Goal: Task Accomplishment & Management: Use online tool/utility

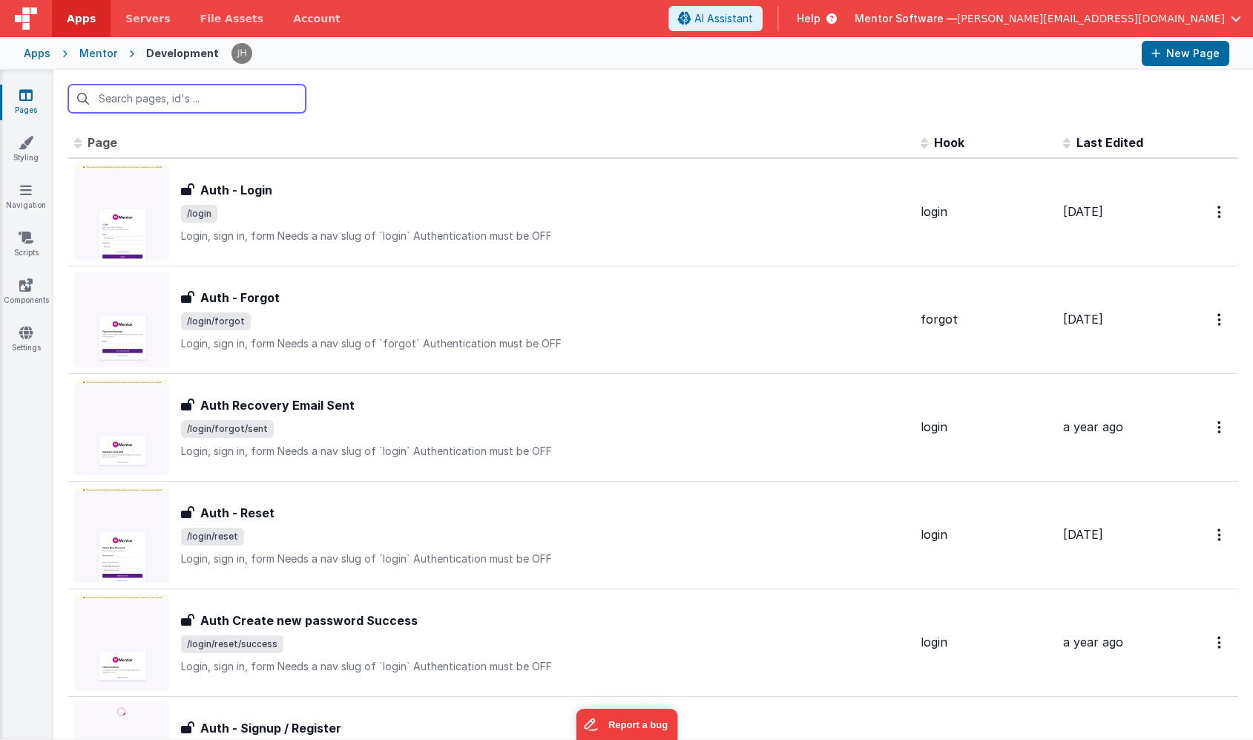
click at [177, 92] on input "text" at bounding box center [186, 99] width 237 height 28
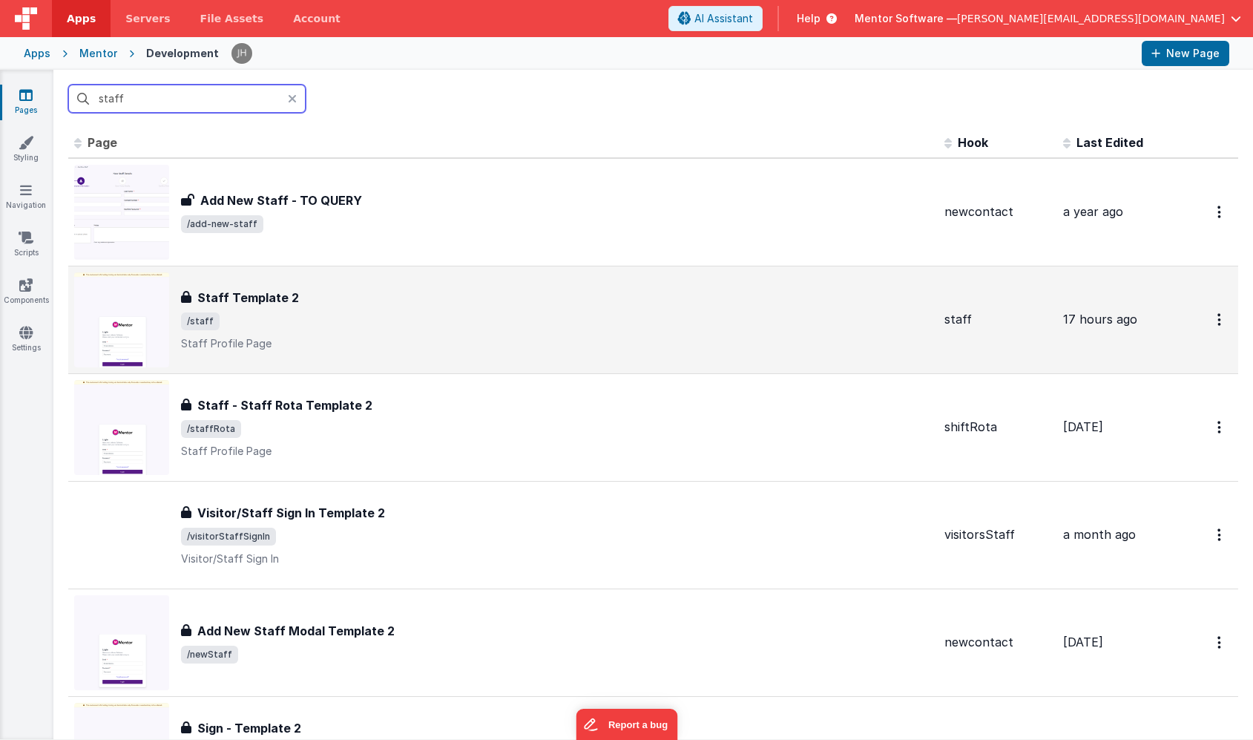
type input "staff"
click at [232, 304] on h3 "Staff Template 2" at bounding box center [248, 298] width 102 height 18
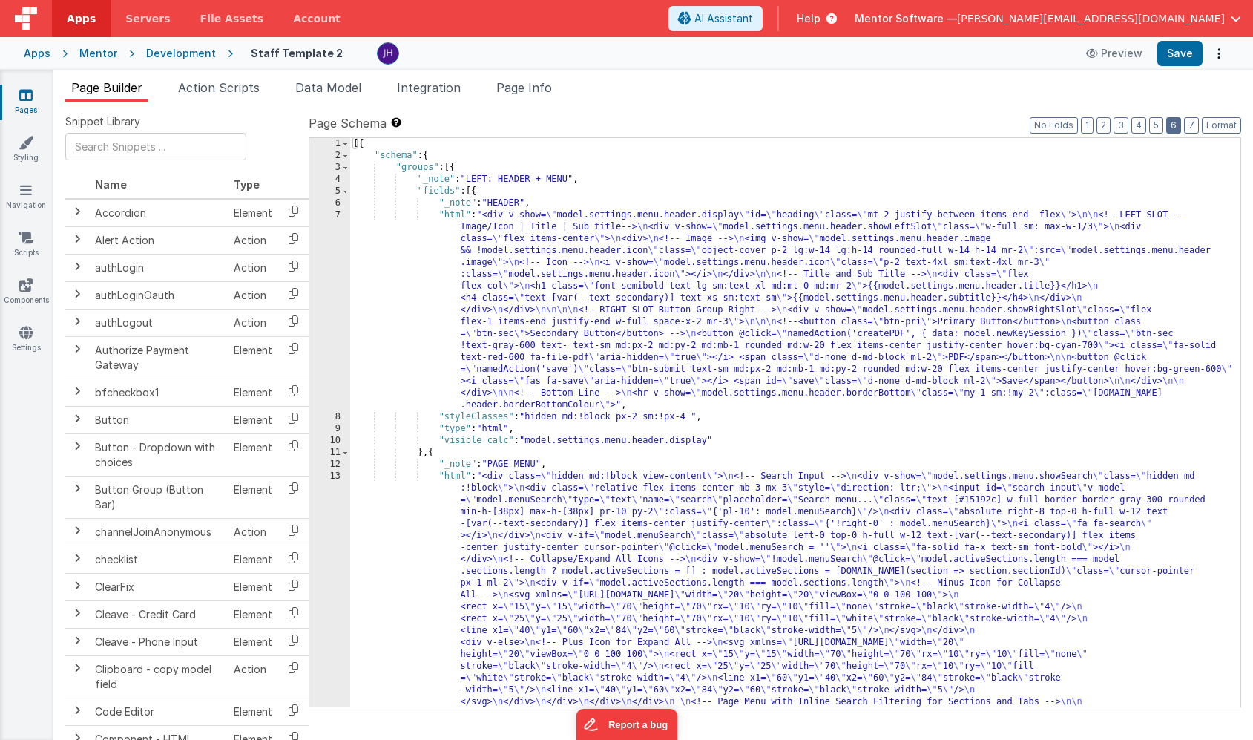
click at [1174, 128] on button "6" at bounding box center [1174, 125] width 15 height 16
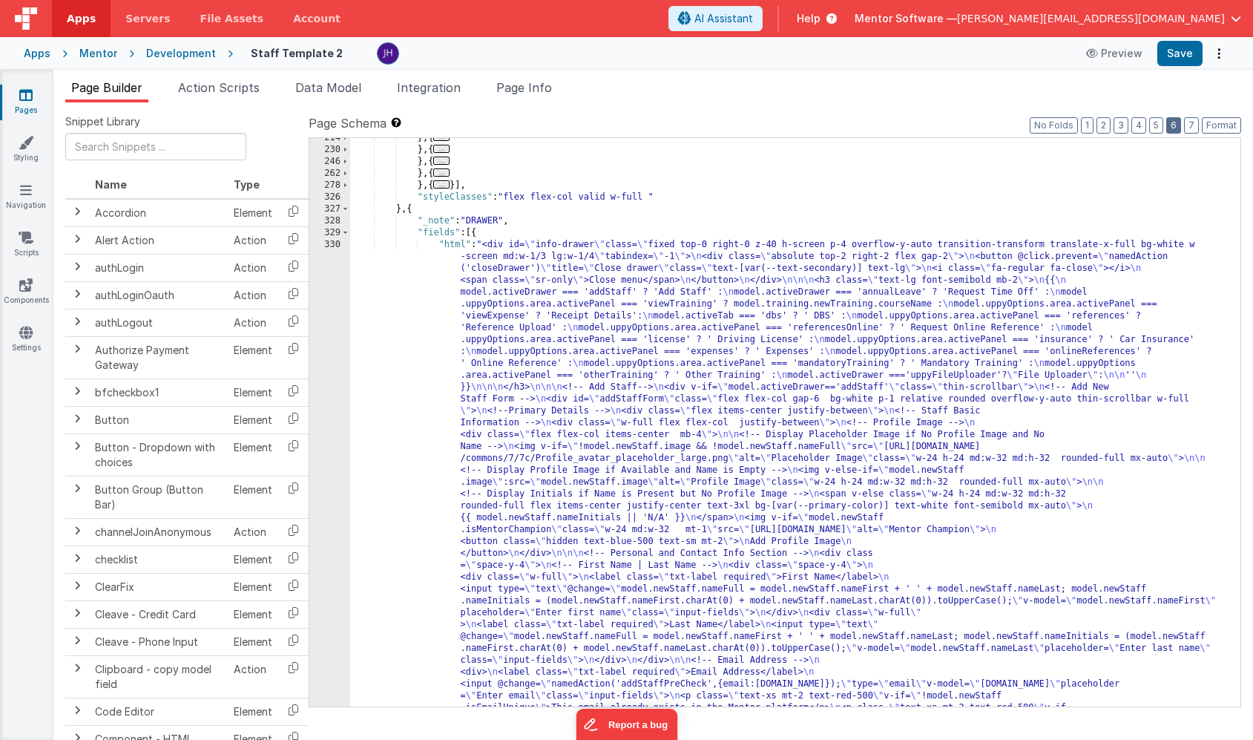
scroll to position [2127, 0]
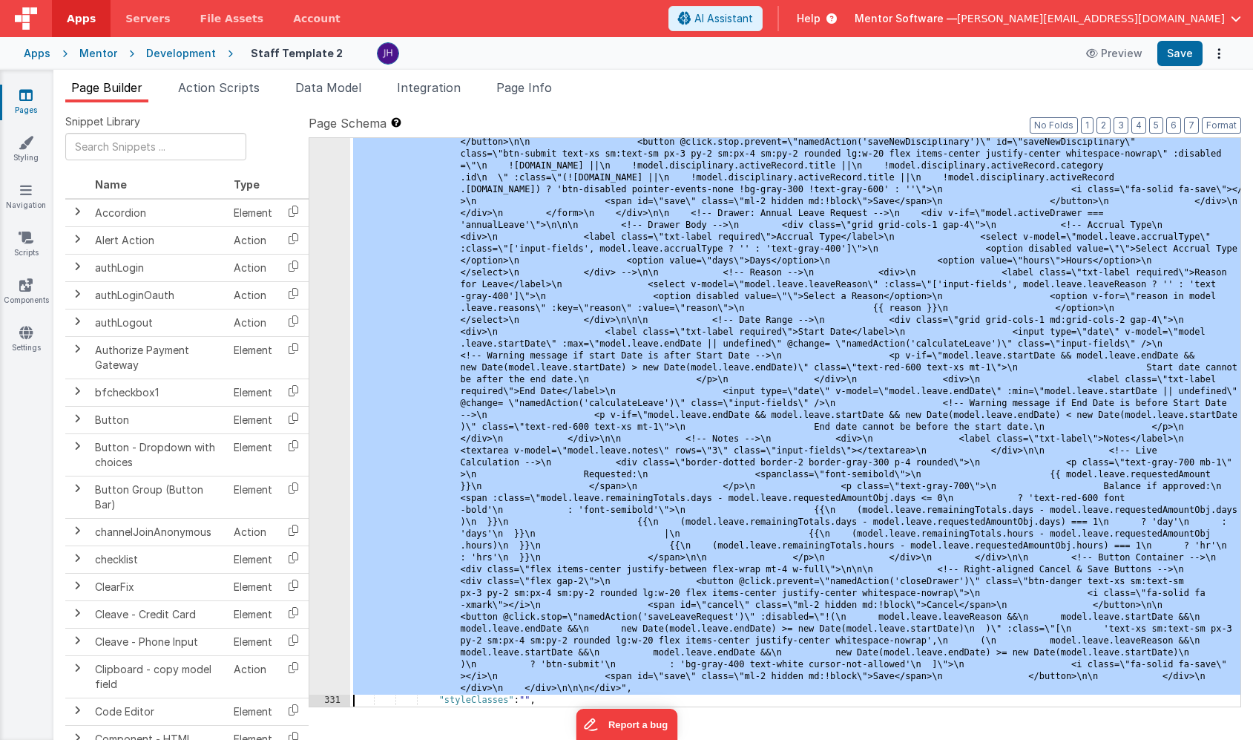
scroll to position [10094, 0]
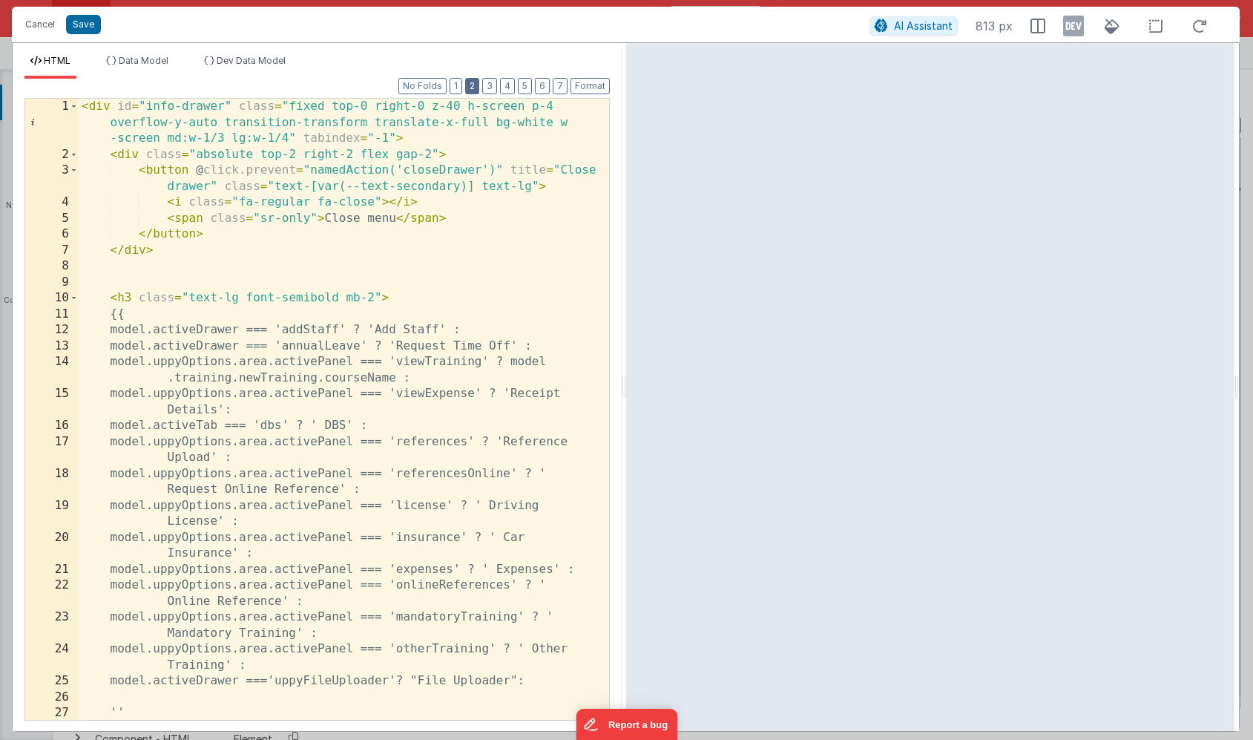
click at [476, 88] on button "2" at bounding box center [472, 86] width 14 height 16
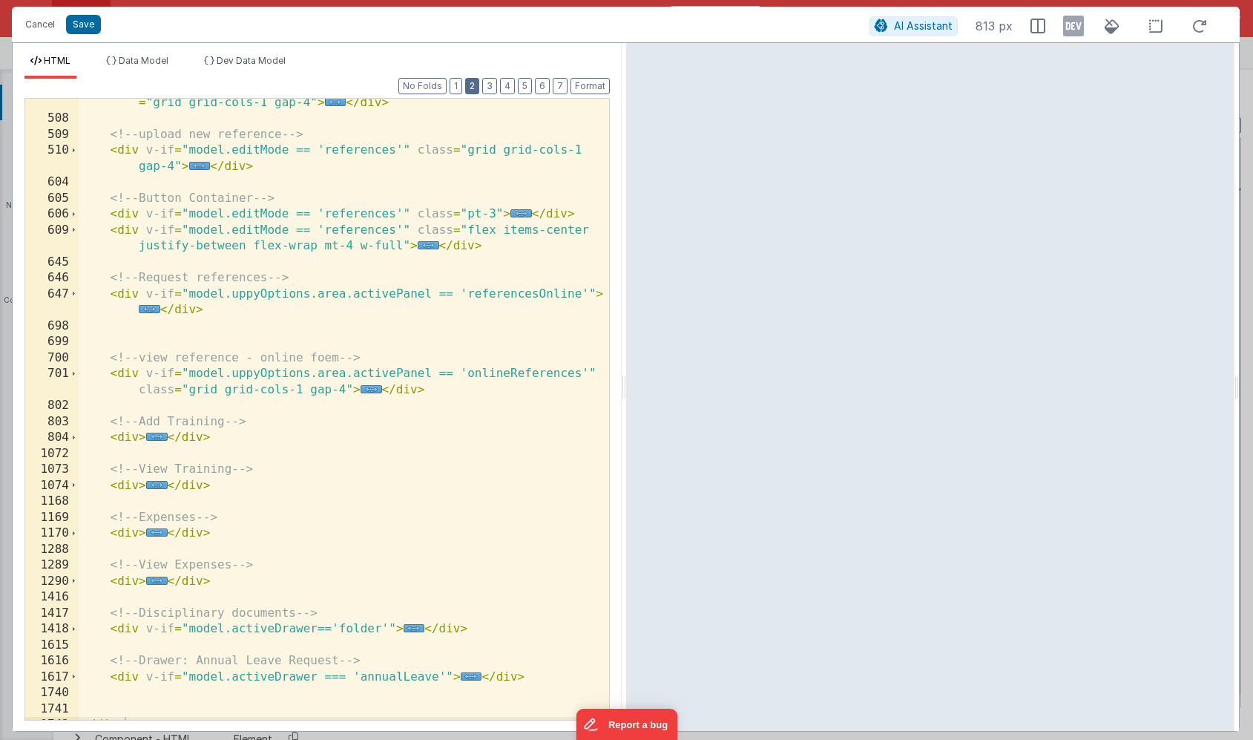
scroll to position [320, 0]
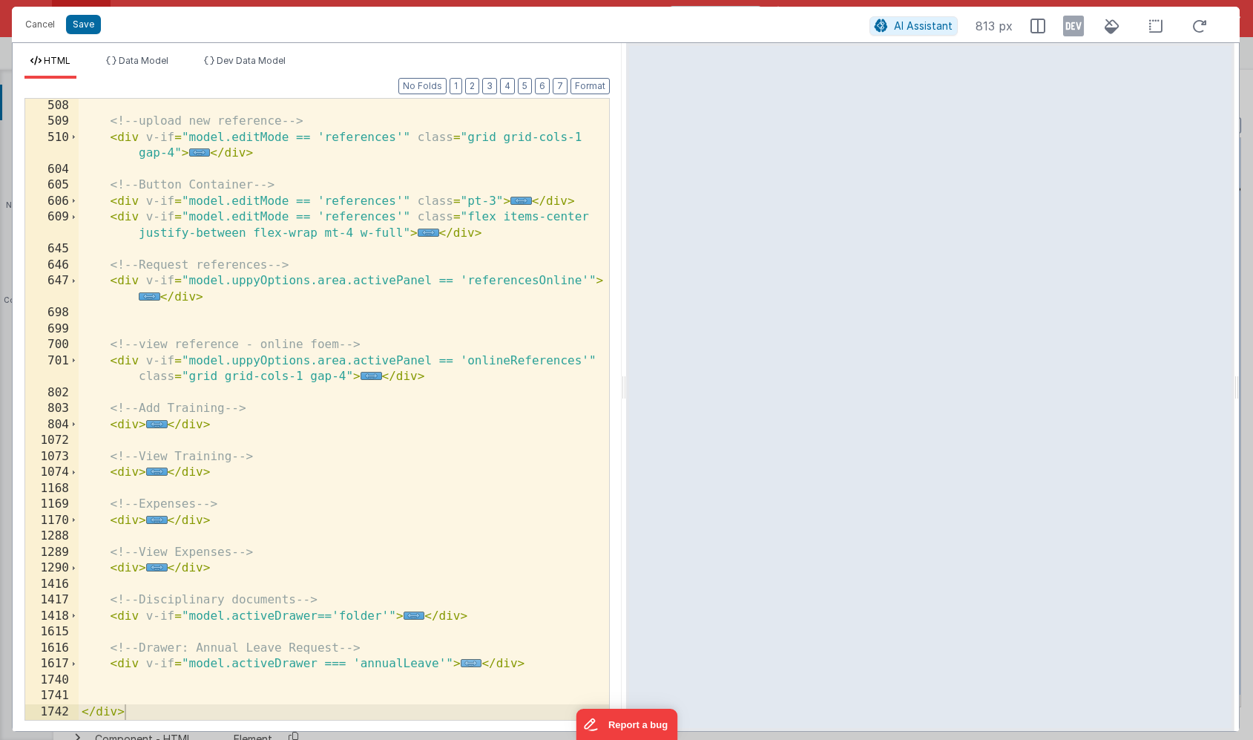
click at [467, 662] on span "..." at bounding box center [472, 663] width 22 height 8
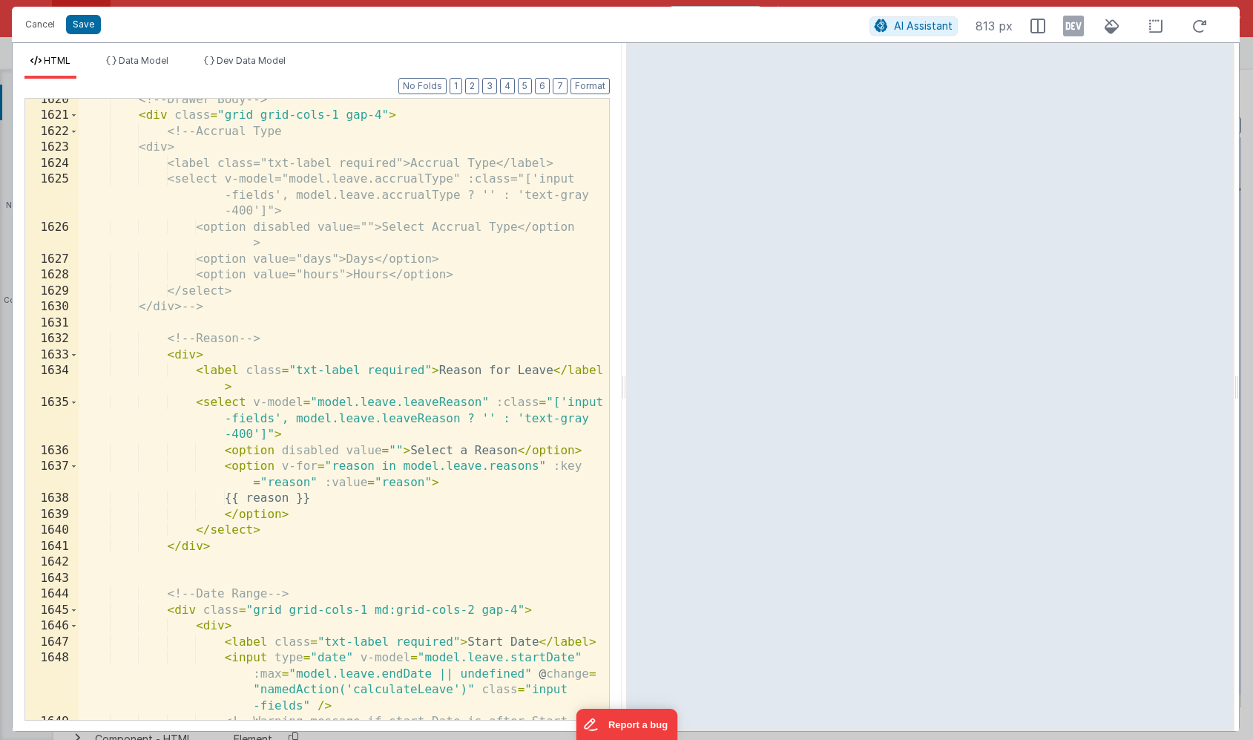
scroll to position [942, 0]
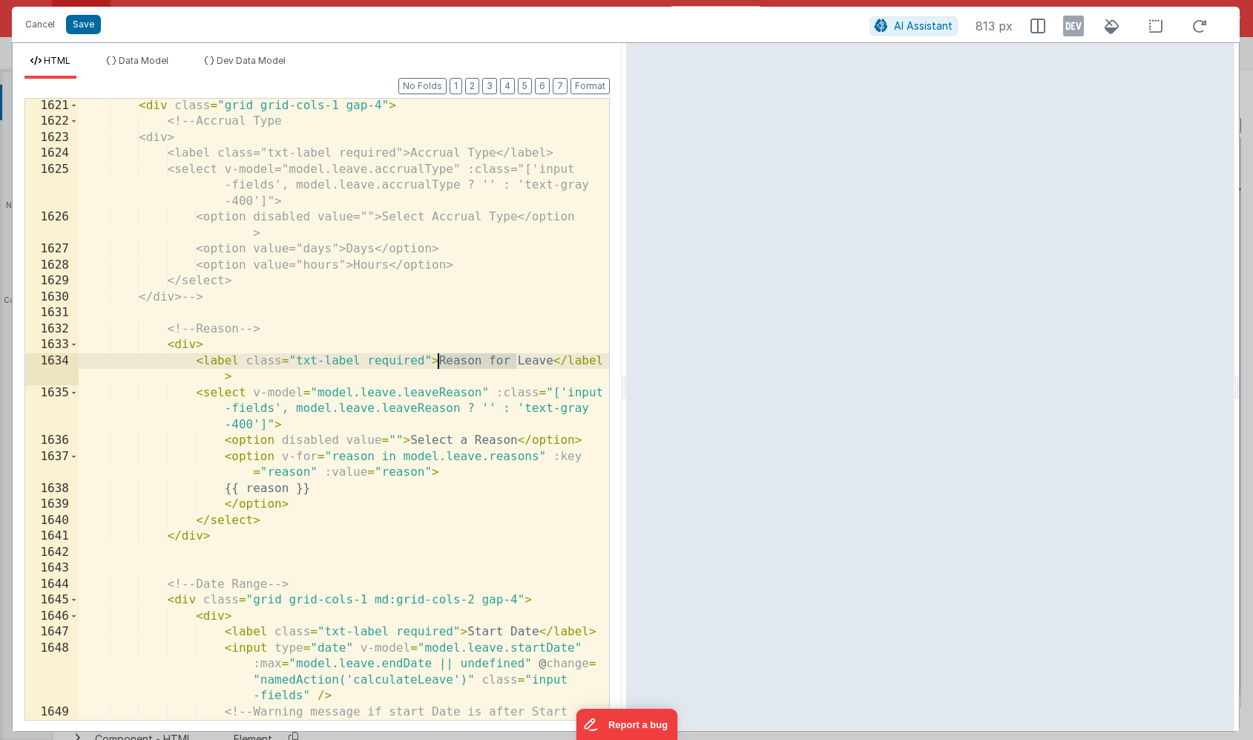
drag, startPoint x: 516, startPoint y: 360, endPoint x: 440, endPoint y: 361, distance: 76.4
click at [440, 361] on div "< div class = "grid grid-cols-1 gap-4" > <!-- Accrual Type <div> <label class="…" at bounding box center [344, 432] width 531 height 669
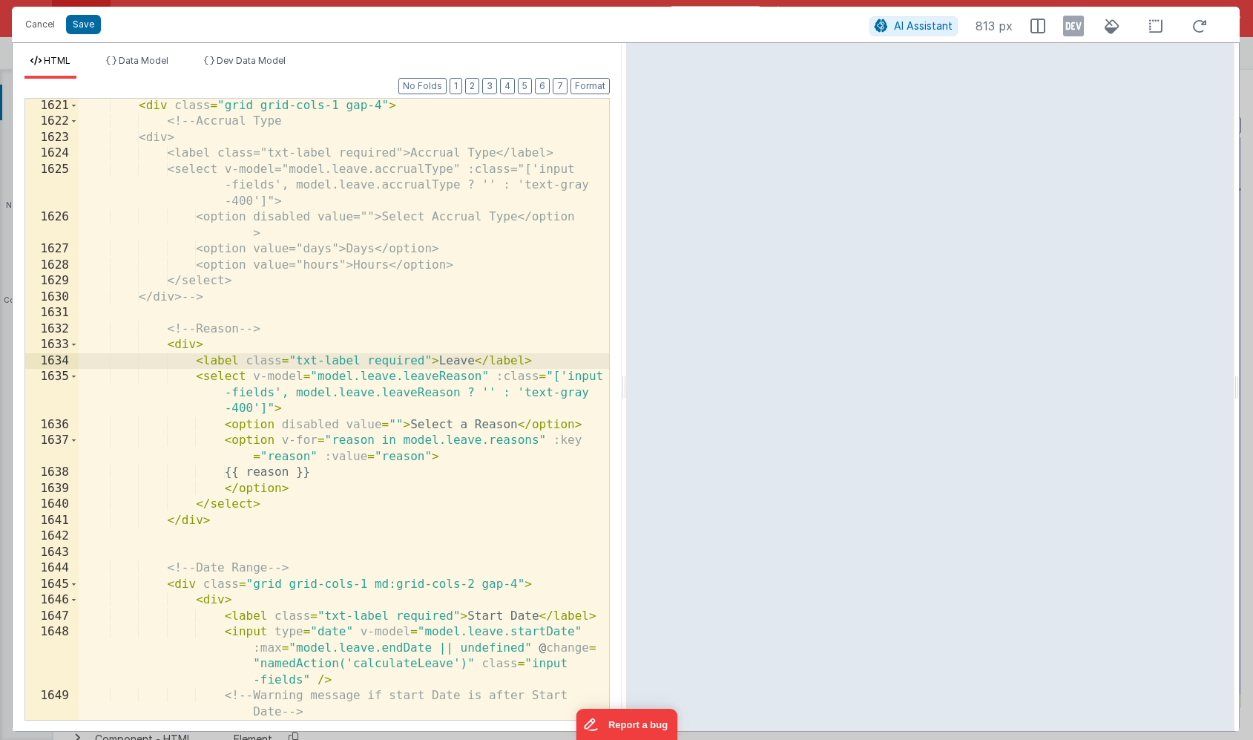
click at [472, 358] on div "< div class = "grid grid-cols-1 gap-4" > <!-- Accrual Type <div> <label class="…" at bounding box center [344, 448] width 531 height 701
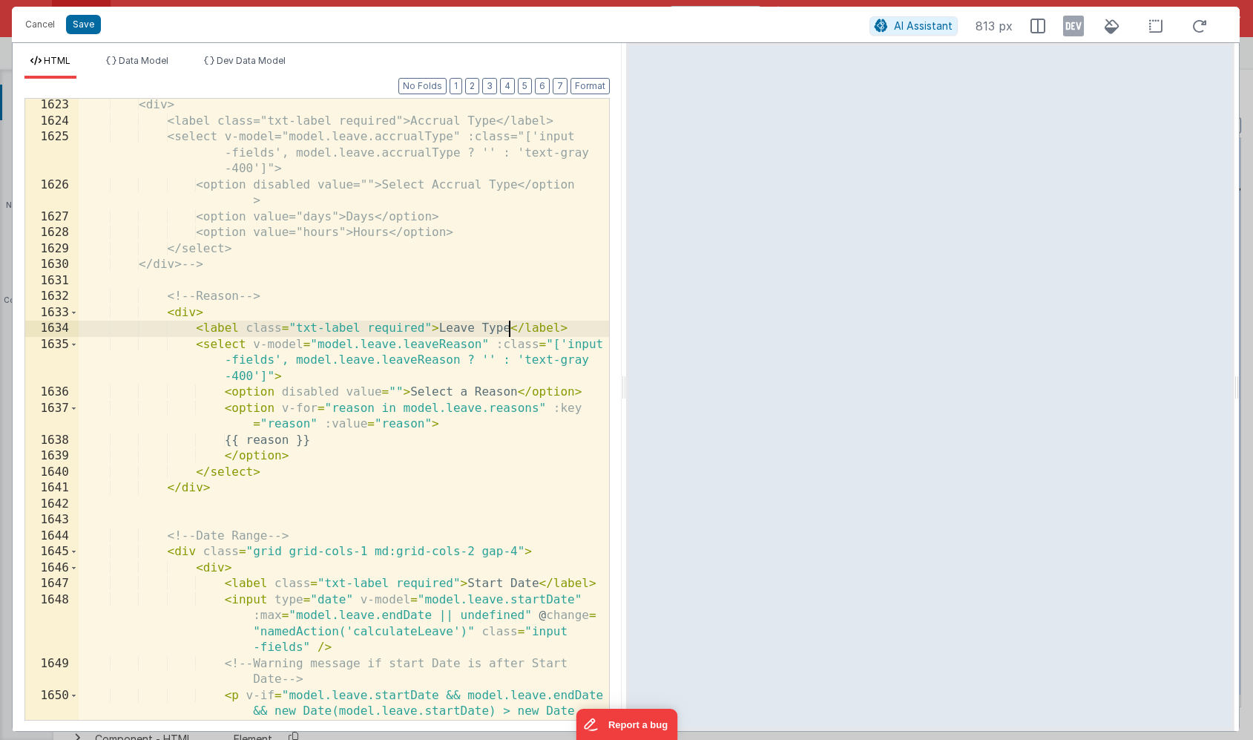
scroll to position [981, 0]
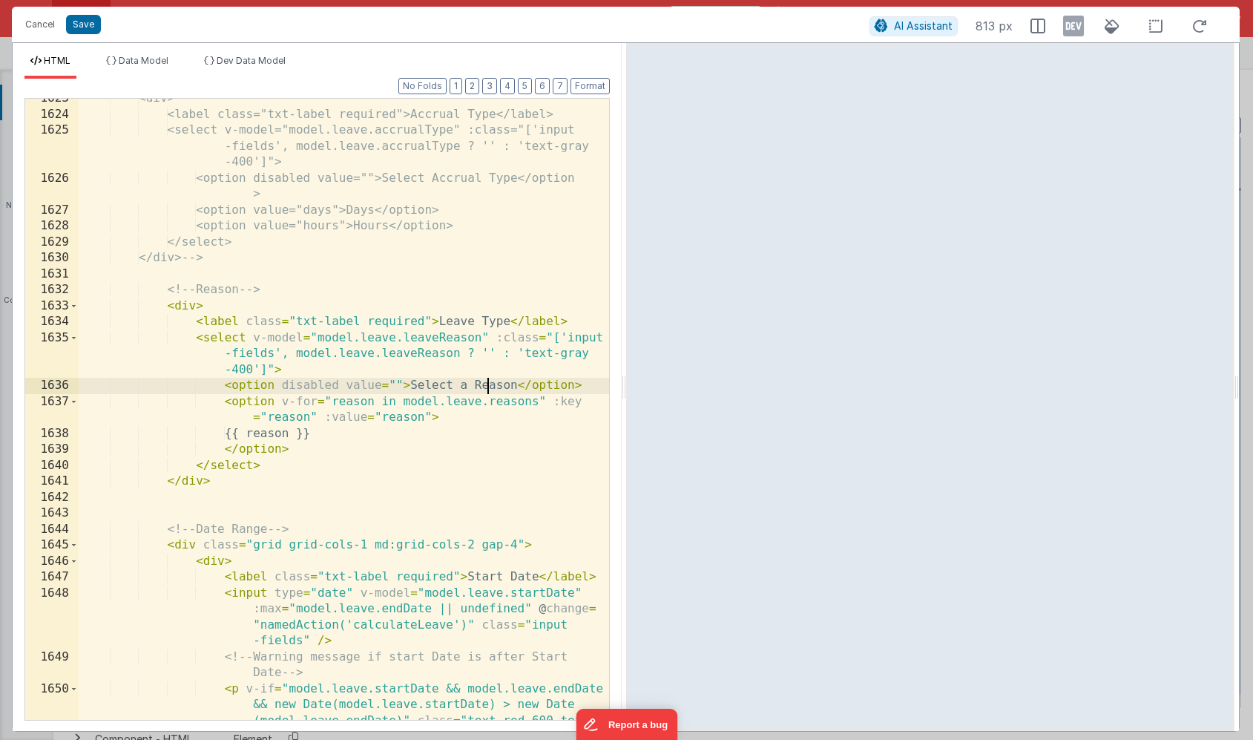
click at [490, 387] on div "<div> <label class="txt-label required">Accrual Type</label> <select v-model="m…" at bounding box center [344, 441] width 531 height 701
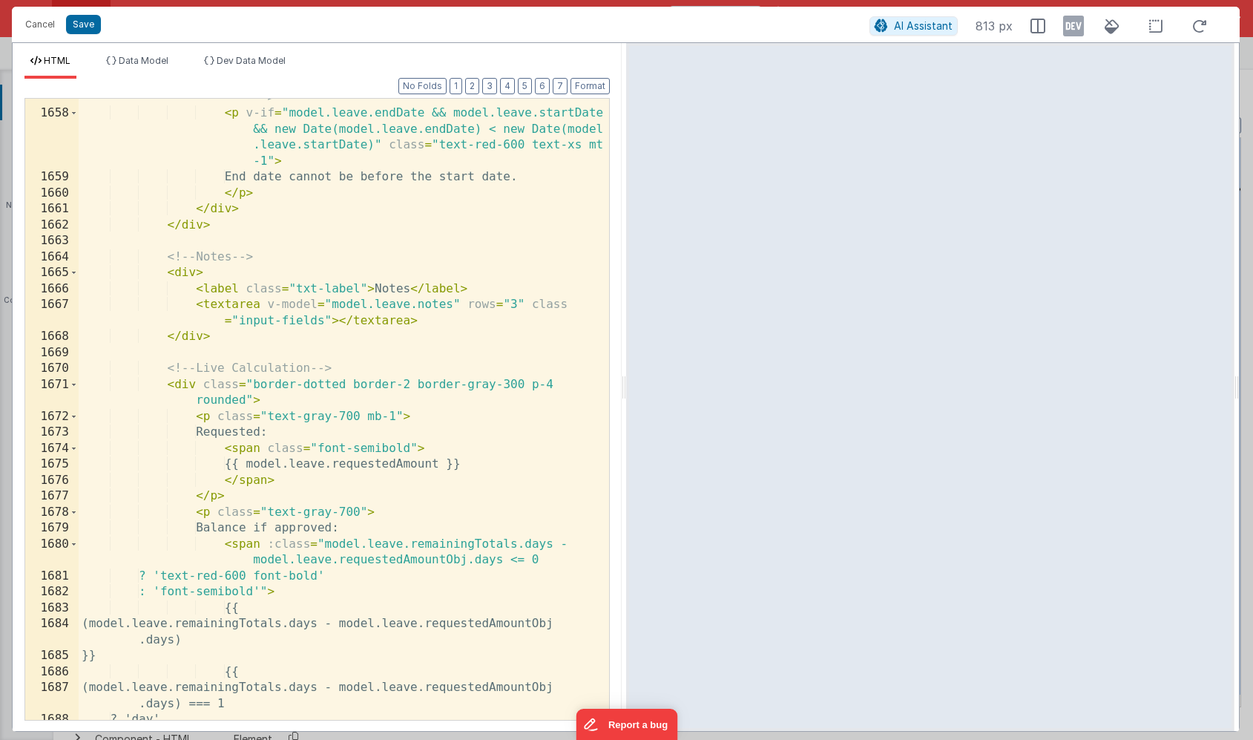
scroll to position [1800, 0]
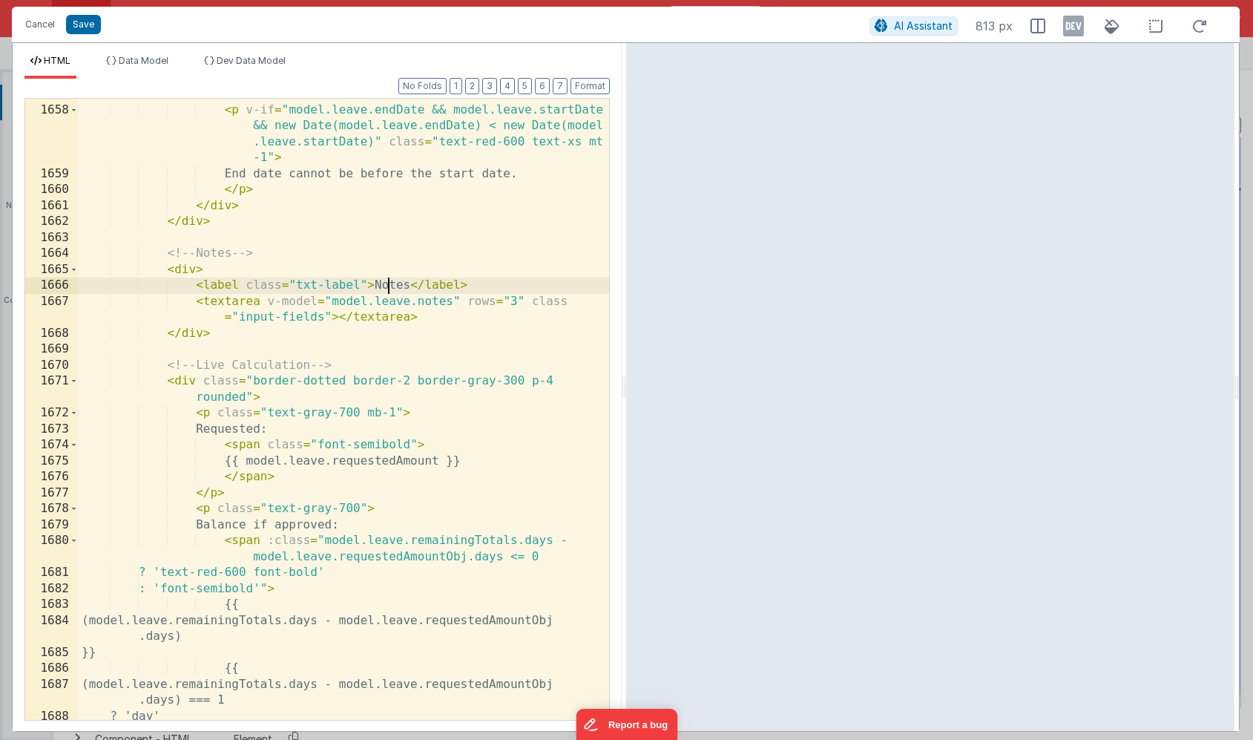
click at [391, 287] on div "<!-- Warning message if End Date is before Start Date --> < p v-if = "model.lea…" at bounding box center [344, 404] width 531 height 669
click at [293, 286] on div "<!-- Warning message if End Date is before Start Date --> < p v-if = "model.lea…" at bounding box center [344, 404] width 531 height 669
click at [306, 282] on div "<!-- Warning message if End Date is before Start Date --> < p v-if = "model.lea…" at bounding box center [344, 404] width 531 height 669
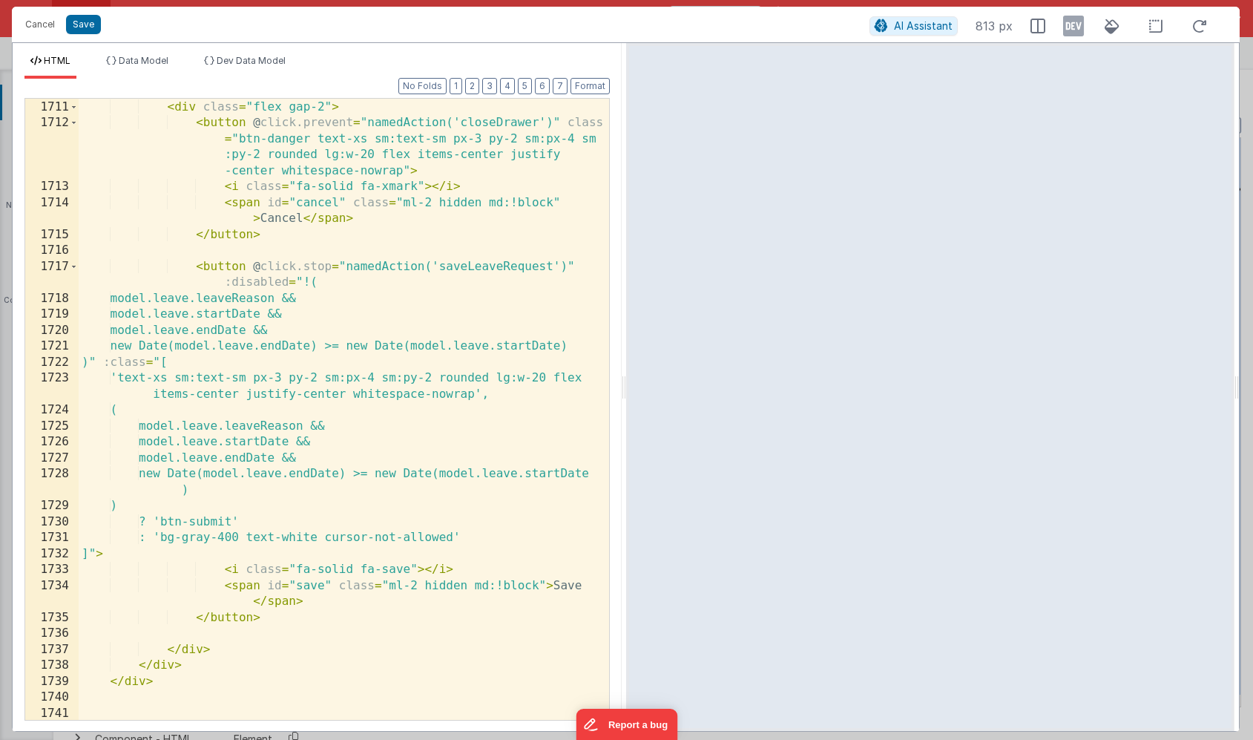
scroll to position [2841, 0]
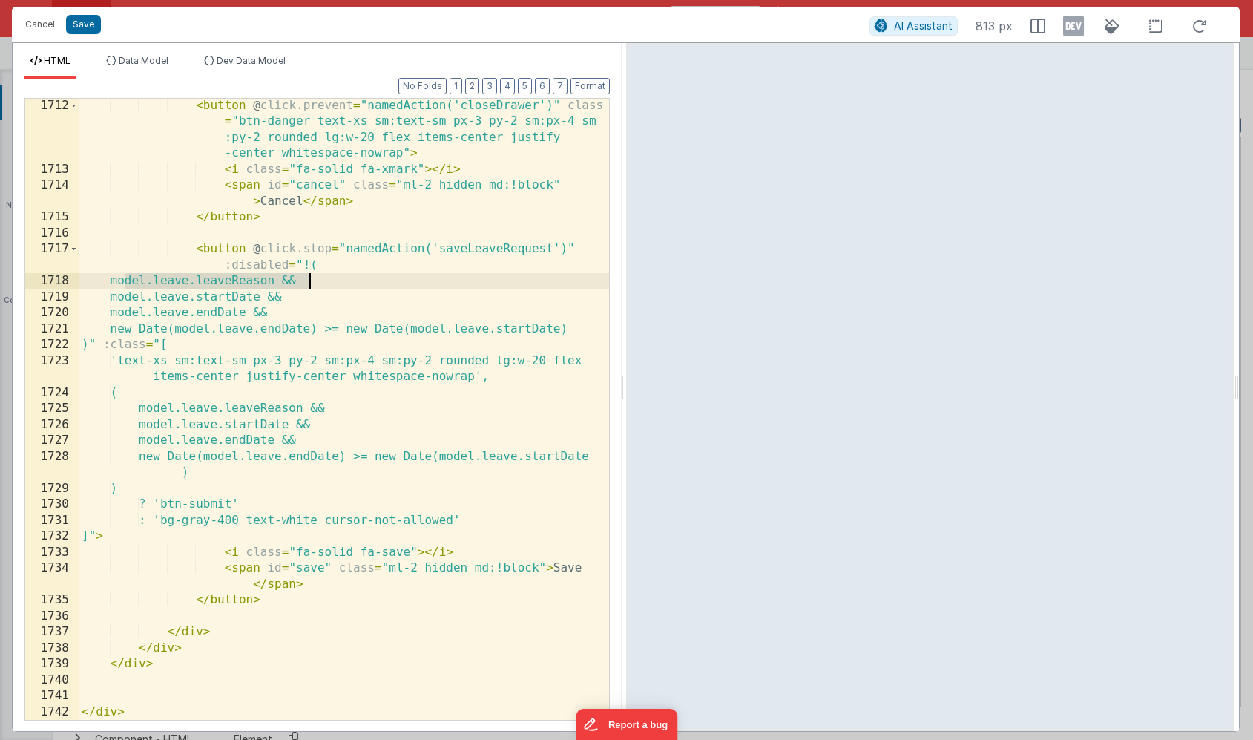
drag, startPoint x: 124, startPoint y: 281, endPoint x: 309, endPoint y: 275, distance: 185.6
click at [309, 275] on div "< button @ click.prevent = "namedAction('closeDrawer')" class = "btn-danger tex…" at bounding box center [344, 448] width 531 height 701
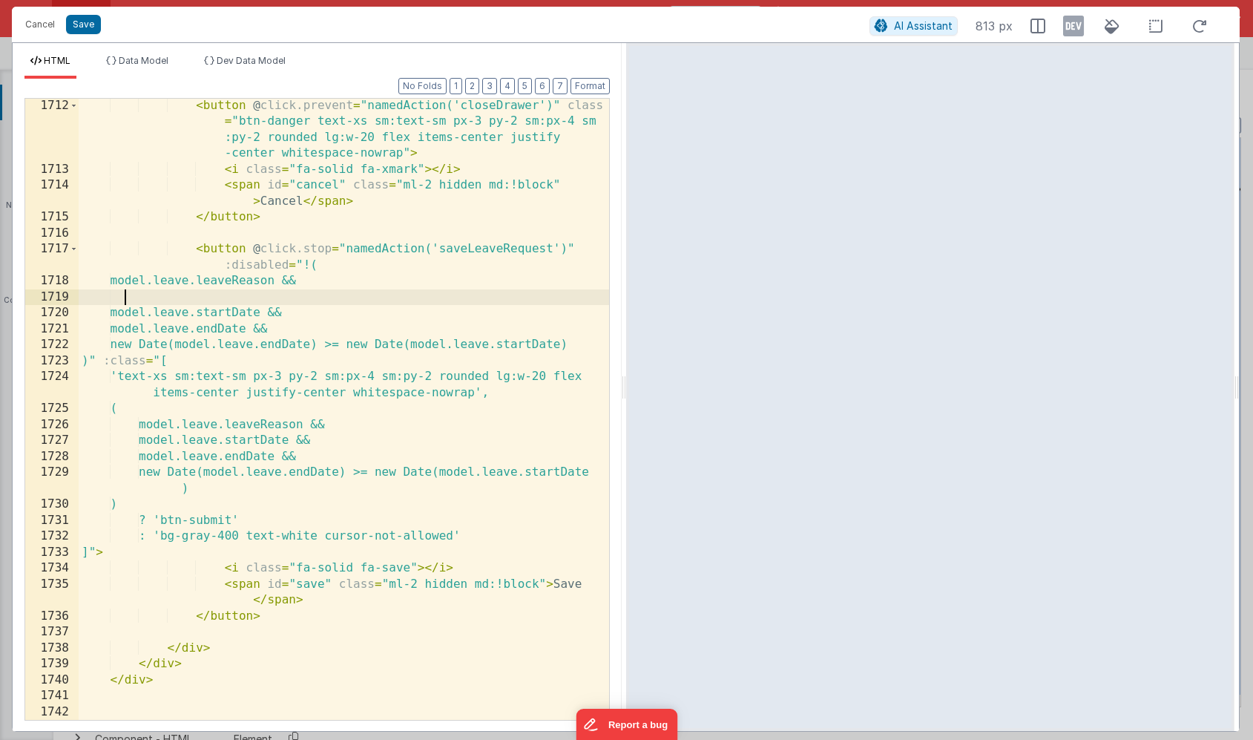
paste textarea
click at [254, 297] on div "< button @ click.prevent = "namedAction('closeDrawer')" class = "btn-danger tex…" at bounding box center [344, 448] width 531 height 701
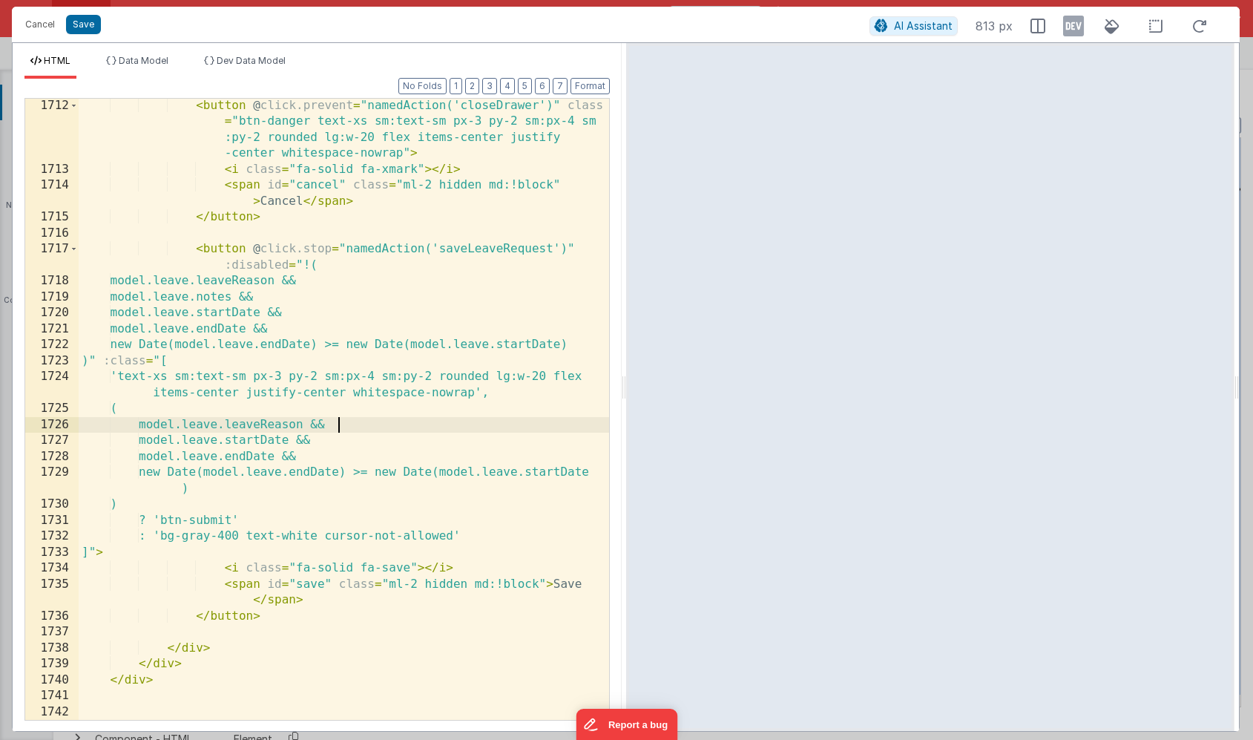
click at [342, 424] on div "< button @ click.prevent = "namedAction('closeDrawer')" class = "btn-danger tex…" at bounding box center [344, 448] width 531 height 701
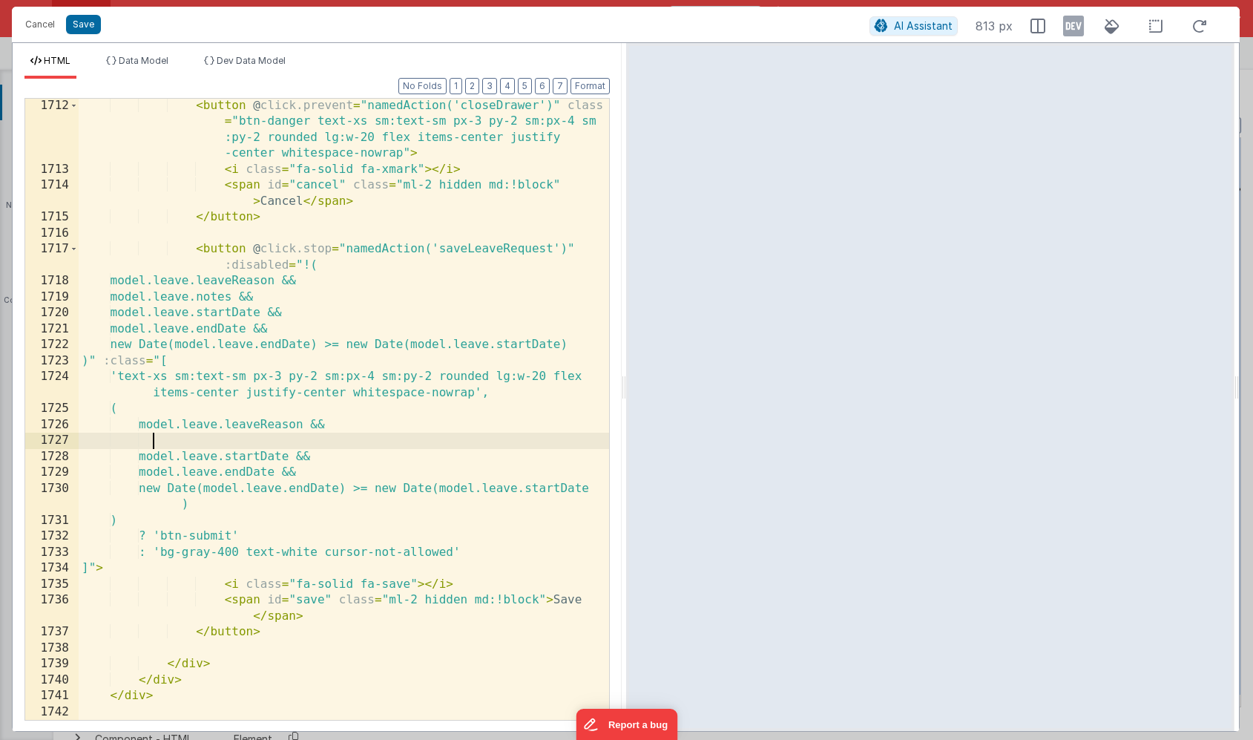
paste textarea
click at [279, 439] on div "< button @ click.prevent = "namedAction('closeDrawer')" class = "btn-danger tex…" at bounding box center [344, 448] width 531 height 701
click at [90, 24] on button "Save" at bounding box center [83, 24] width 35 height 19
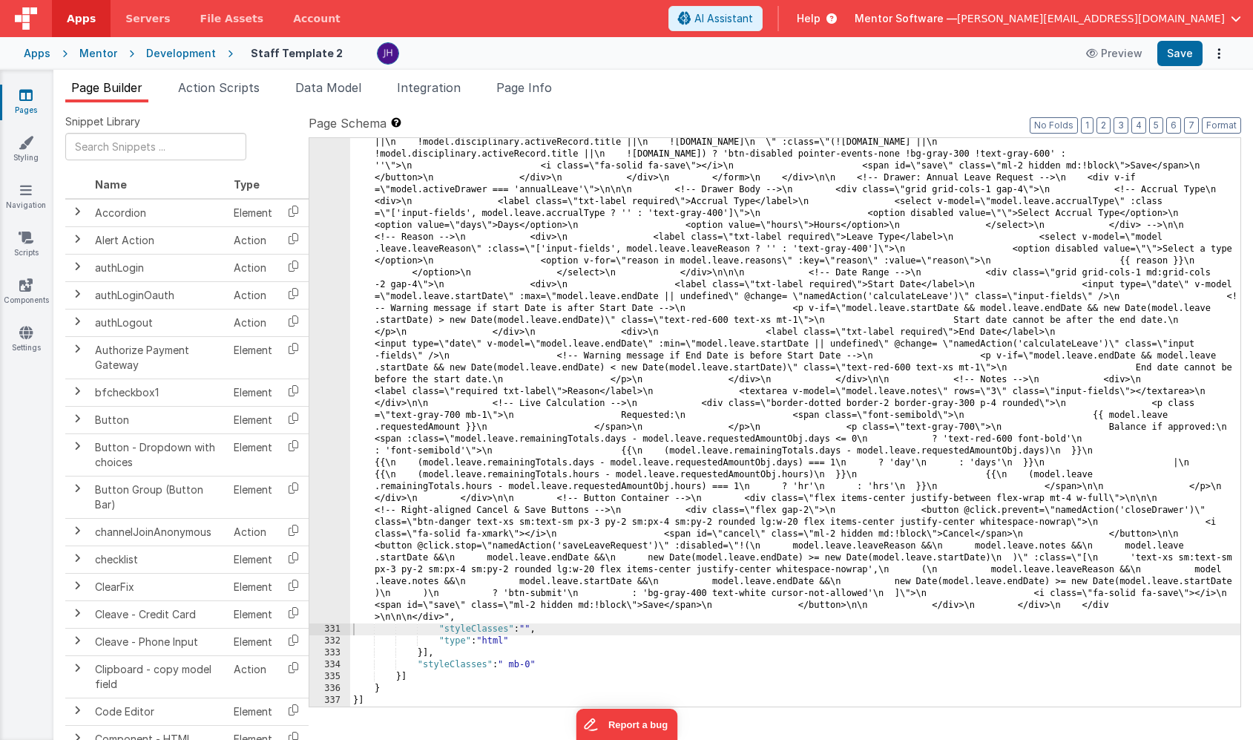
scroll to position [9322, 0]
click at [1189, 56] on button "Save" at bounding box center [1180, 53] width 45 height 25
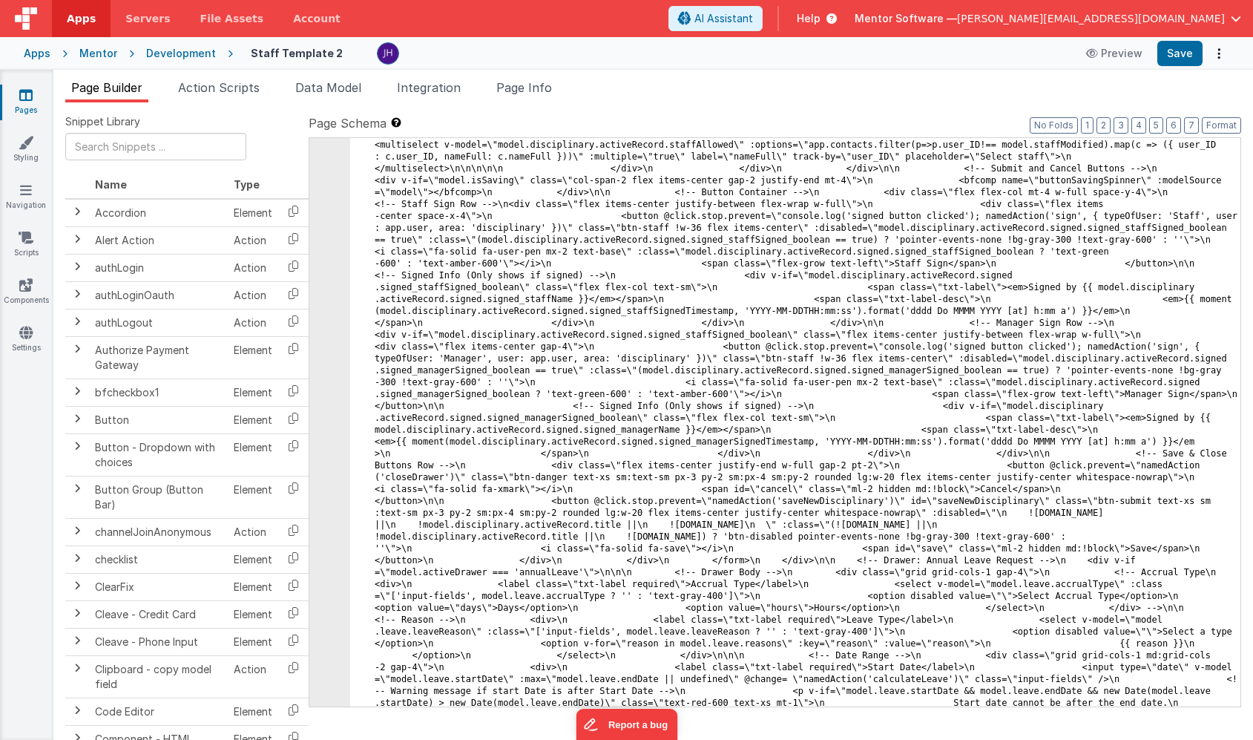
scroll to position [8939, 0]
click at [1072, 128] on button "No Folds" at bounding box center [1054, 125] width 48 height 16
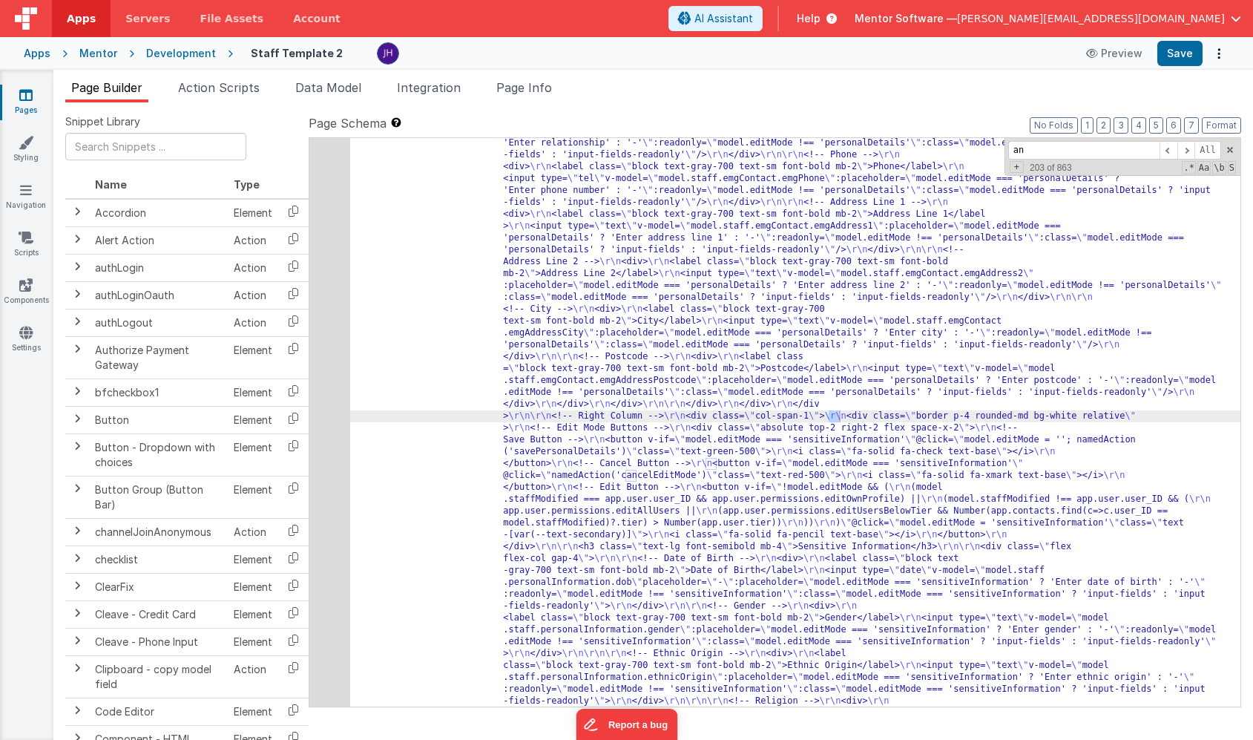
scroll to position [15477, 0]
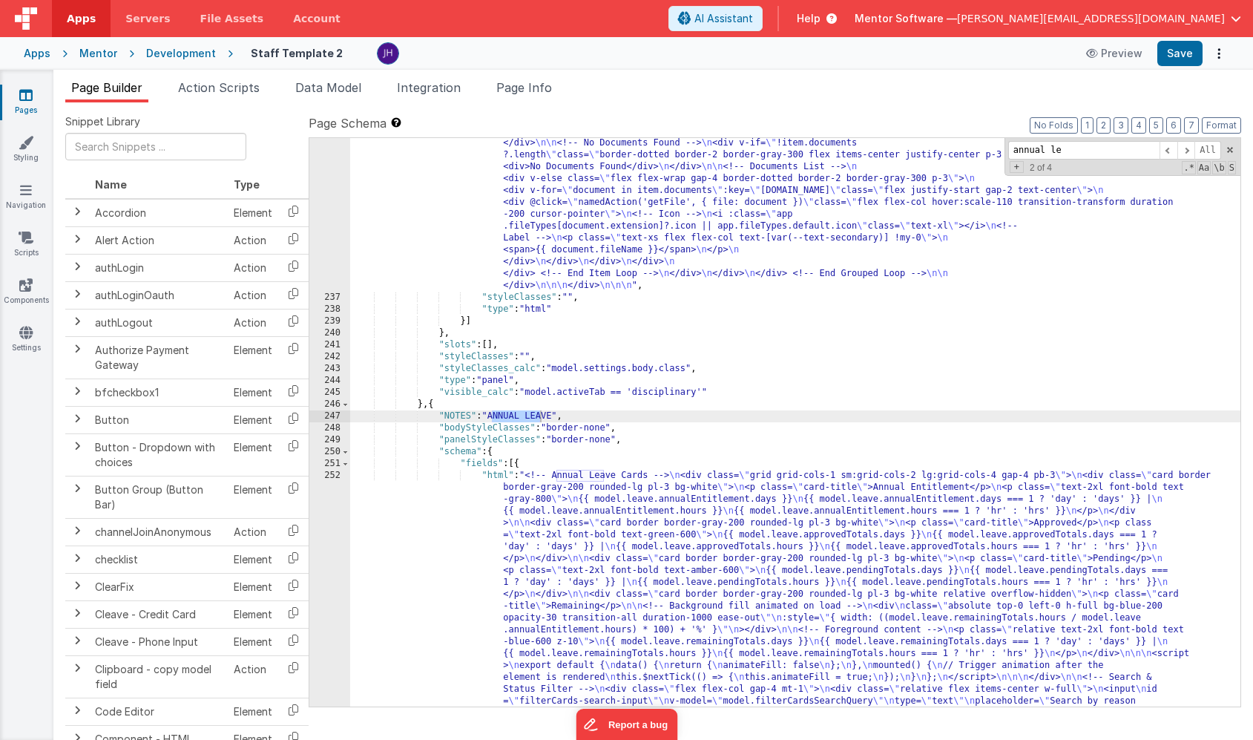
type input "annual le"
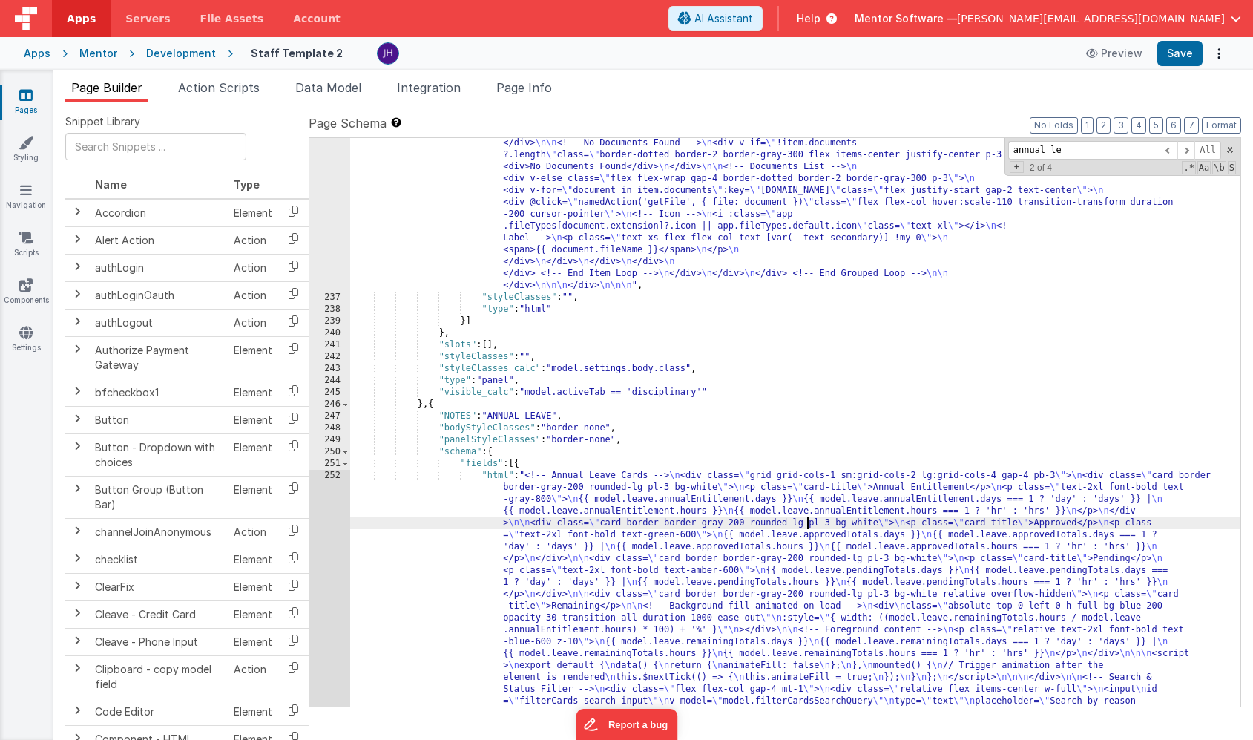
click at [805, 519] on div ""html" : "<bfcomp v-if= \" model.staffModified == app.user.user_ID \" name= \" …" at bounding box center [795, 511] width 890 height 1958
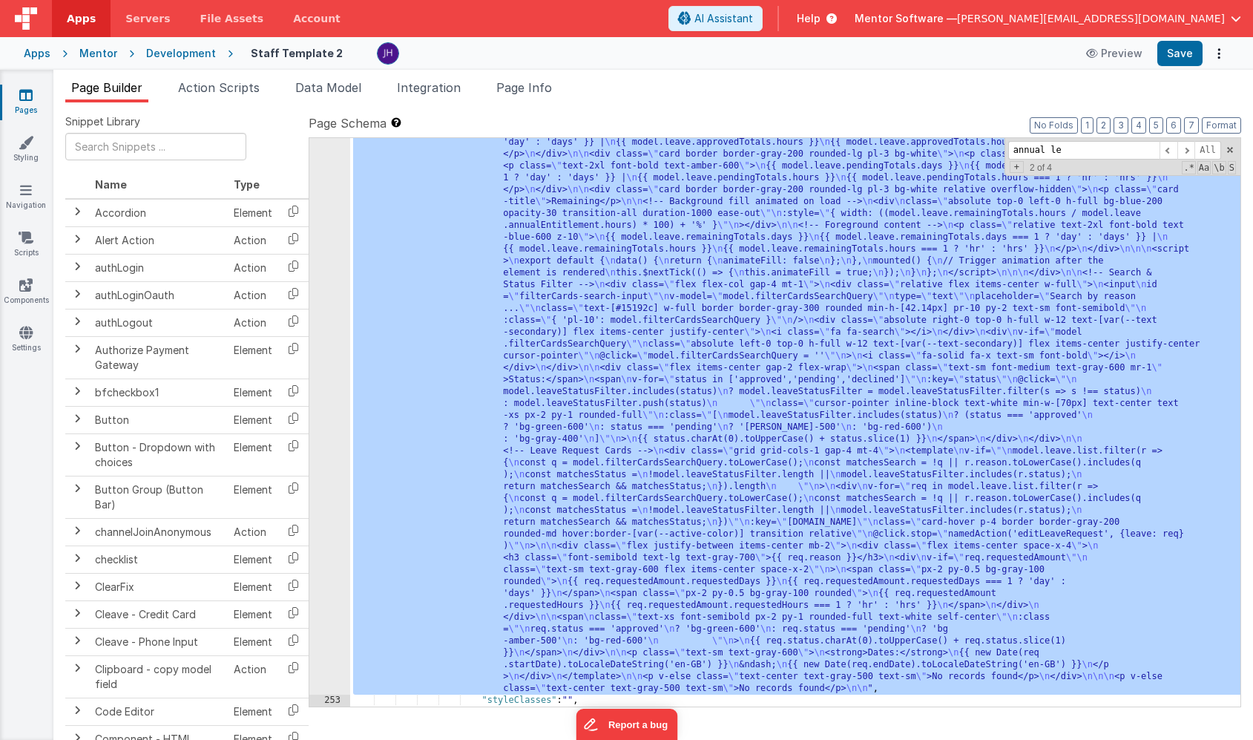
click at [319, 470] on div "252" at bounding box center [329, 379] width 41 height 629
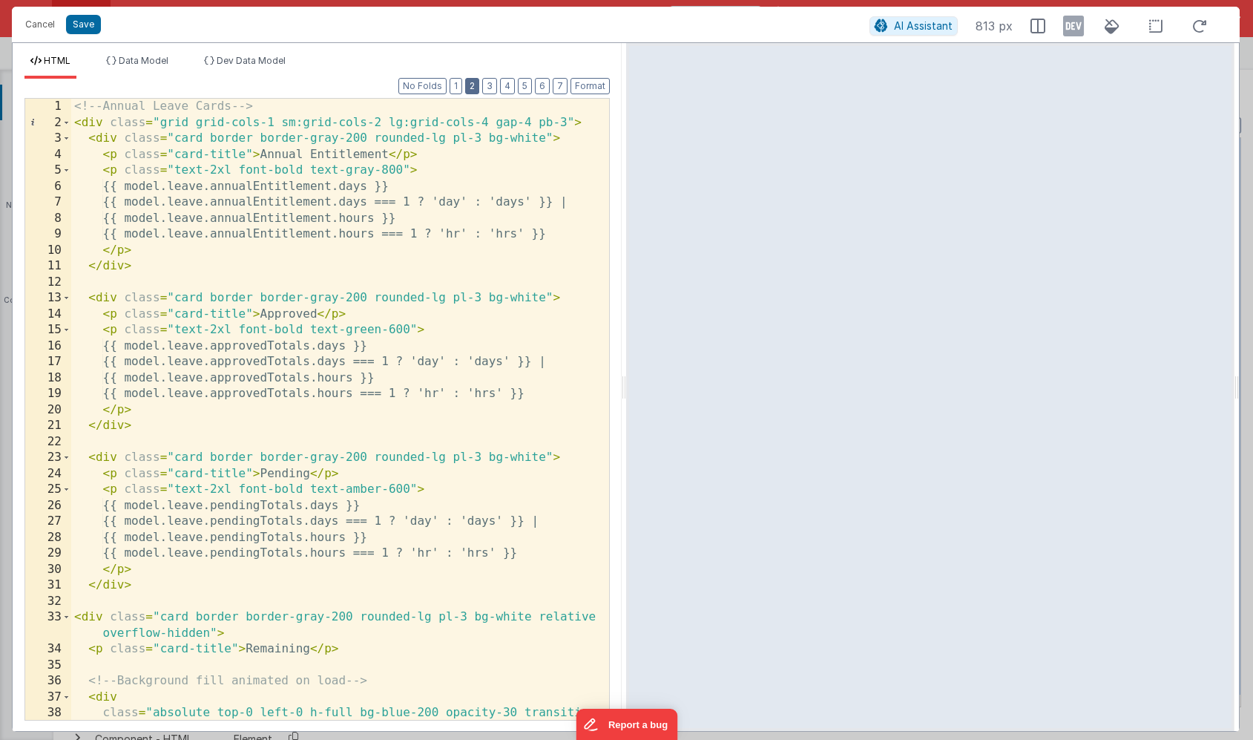
click at [474, 86] on button "2" at bounding box center [472, 86] width 14 height 16
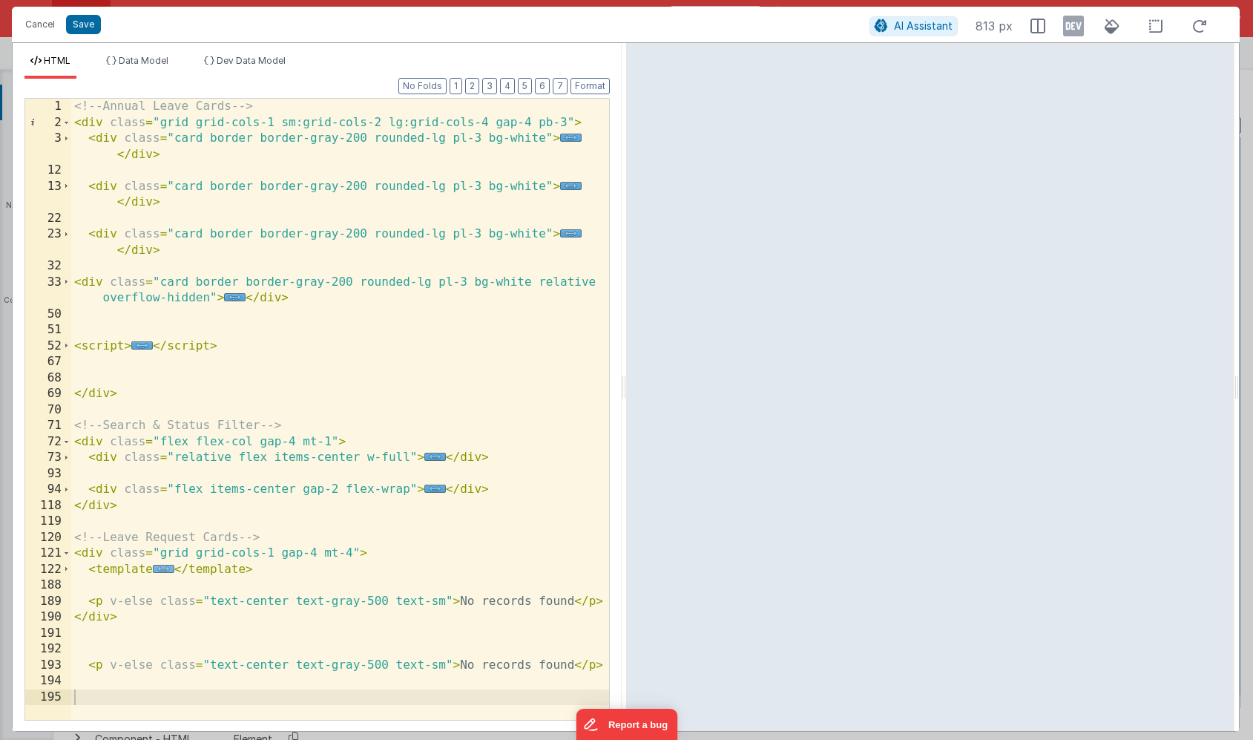
click at [160, 571] on span "..." at bounding box center [164, 569] width 22 height 8
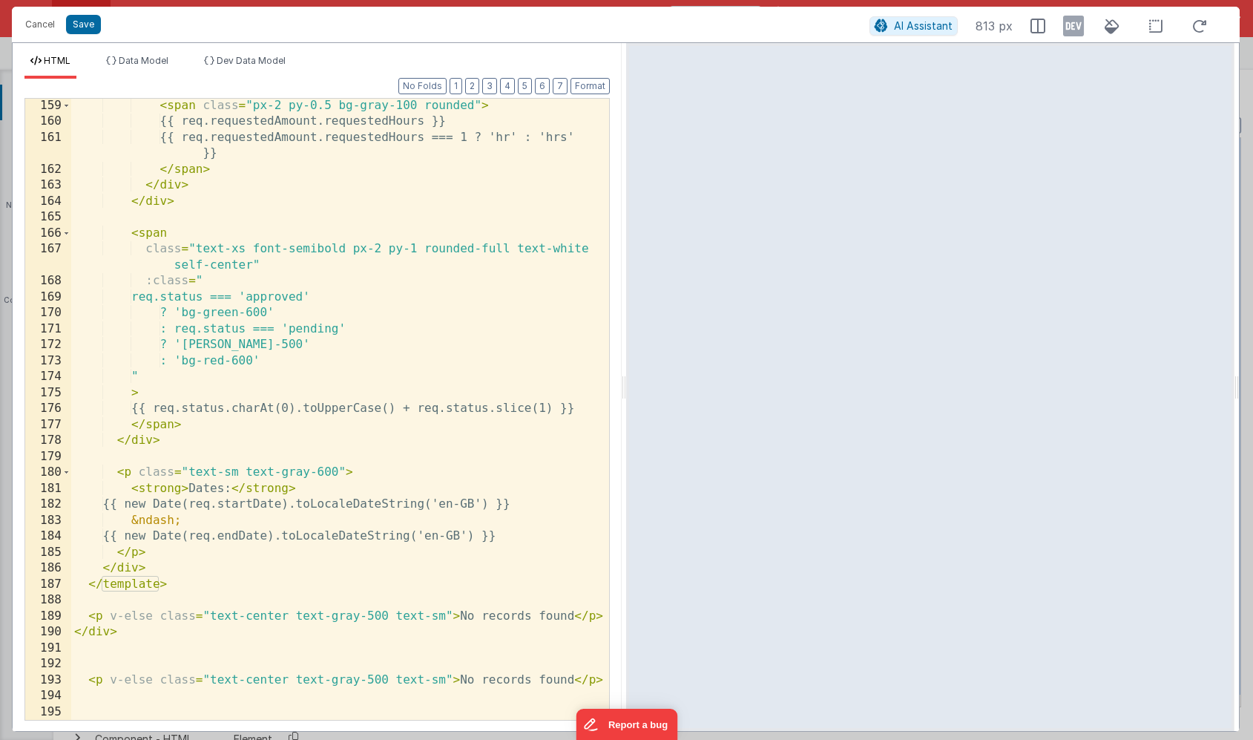
scroll to position [1102, 0]
click at [178, 550] on div "< span class = "px-2 py-0.5 bg-gray-100 rounded" > {{ req.requestedAmount.reque…" at bounding box center [340, 424] width 538 height 653
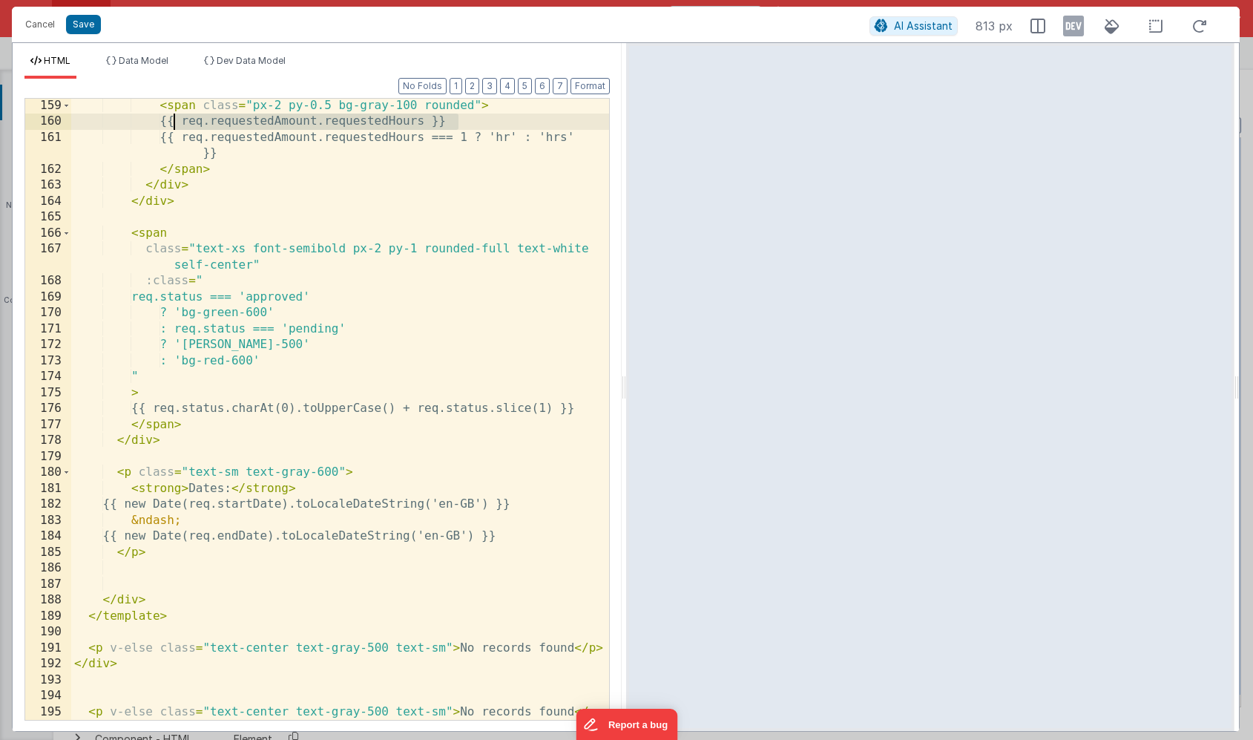
drag, startPoint x: 461, startPoint y: 122, endPoint x: 173, endPoint y: 122, distance: 287.9
click at [173, 122] on div "< span class = "px-2 py-0.5 bg-gray-100 rounded" > {{ req.requestedAmount.reque…" at bounding box center [340, 424] width 538 height 653
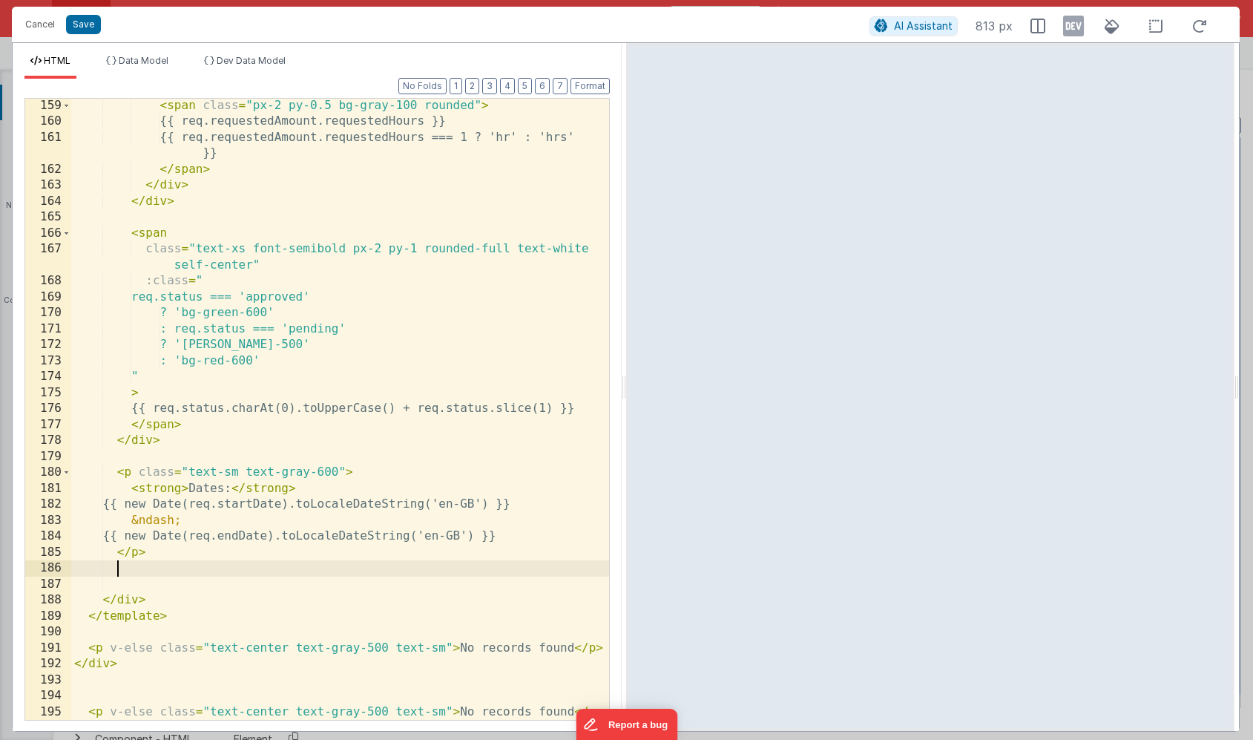
click at [155, 575] on div "< span class = "px-2 py-0.5 bg-gray-100 rounded" > {{ req.requestedAmount.reque…" at bounding box center [340, 424] width 538 height 653
click at [223, 568] on div "< span class = "px-2 py-0.5 bg-gray-100 rounded" > {{ req.requestedAmount.reque…" at bounding box center [340, 424] width 538 height 653
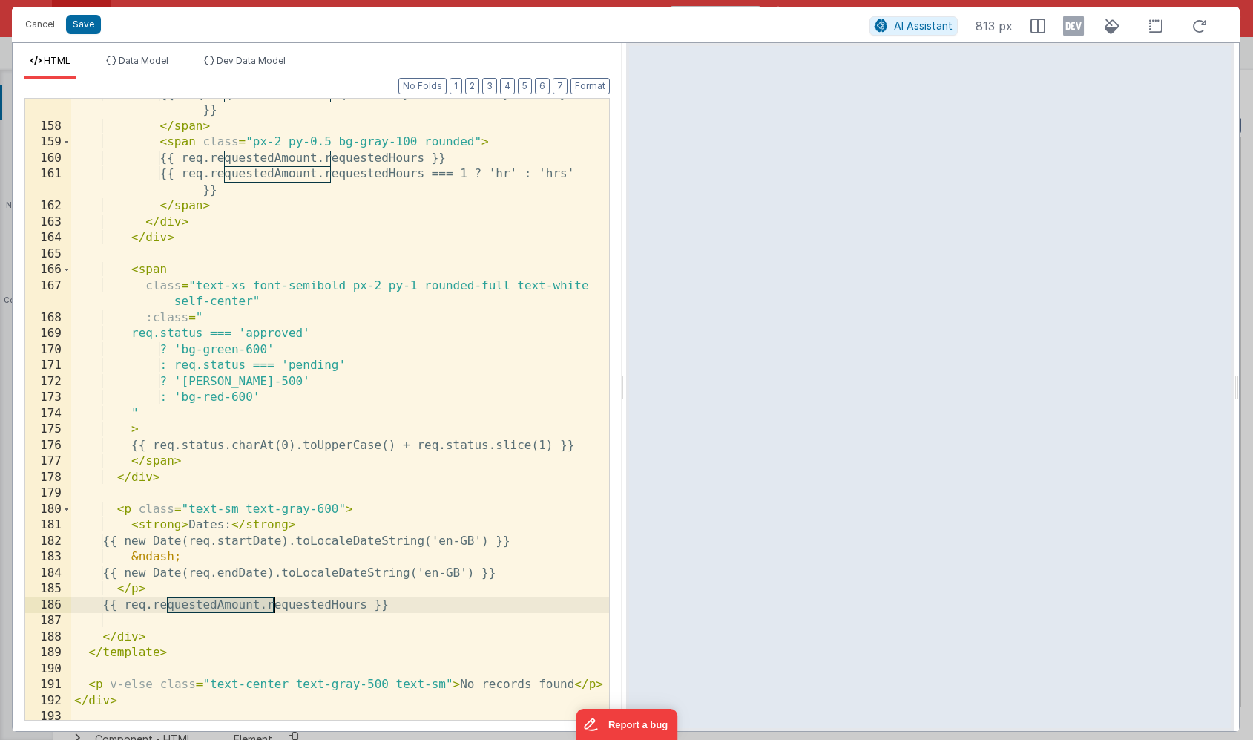
scroll to position [1069, 0]
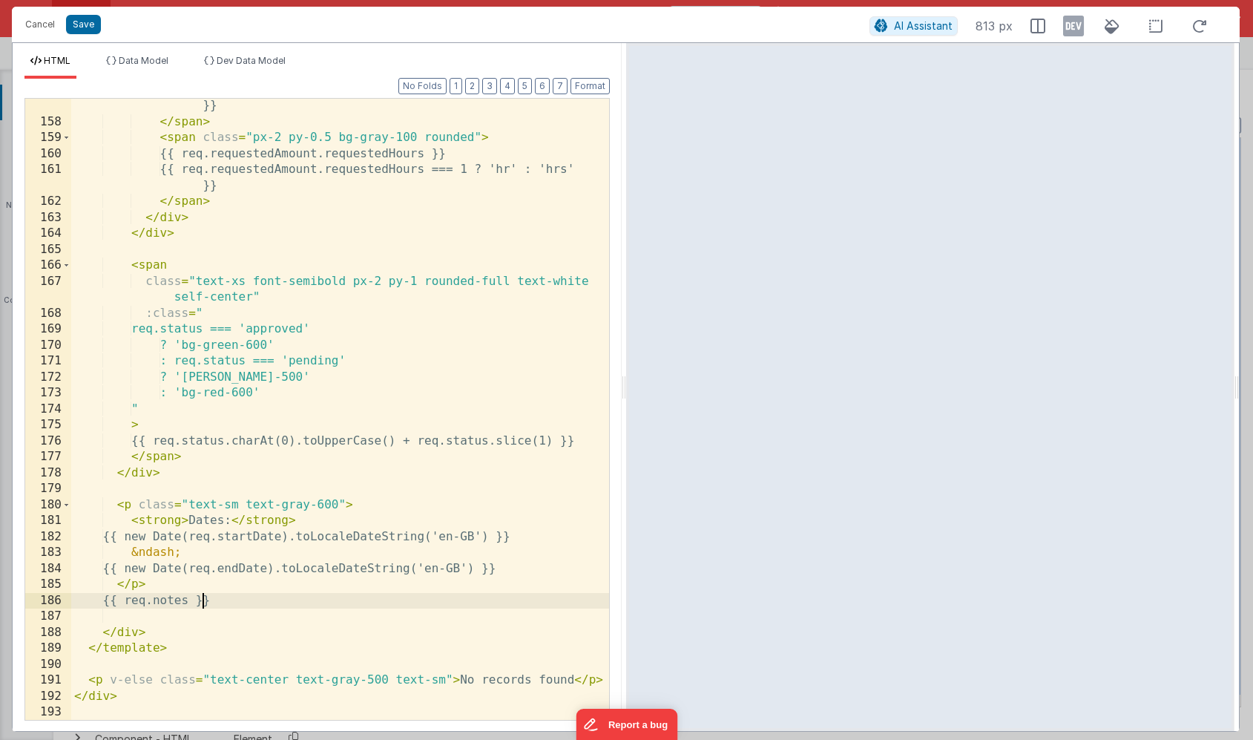
click at [117, 602] on div "{{ req.requestedAmount.requestedDays === 1 ? 'day' : 'days' }} </ span > < span…" at bounding box center [340, 416] width 538 height 669
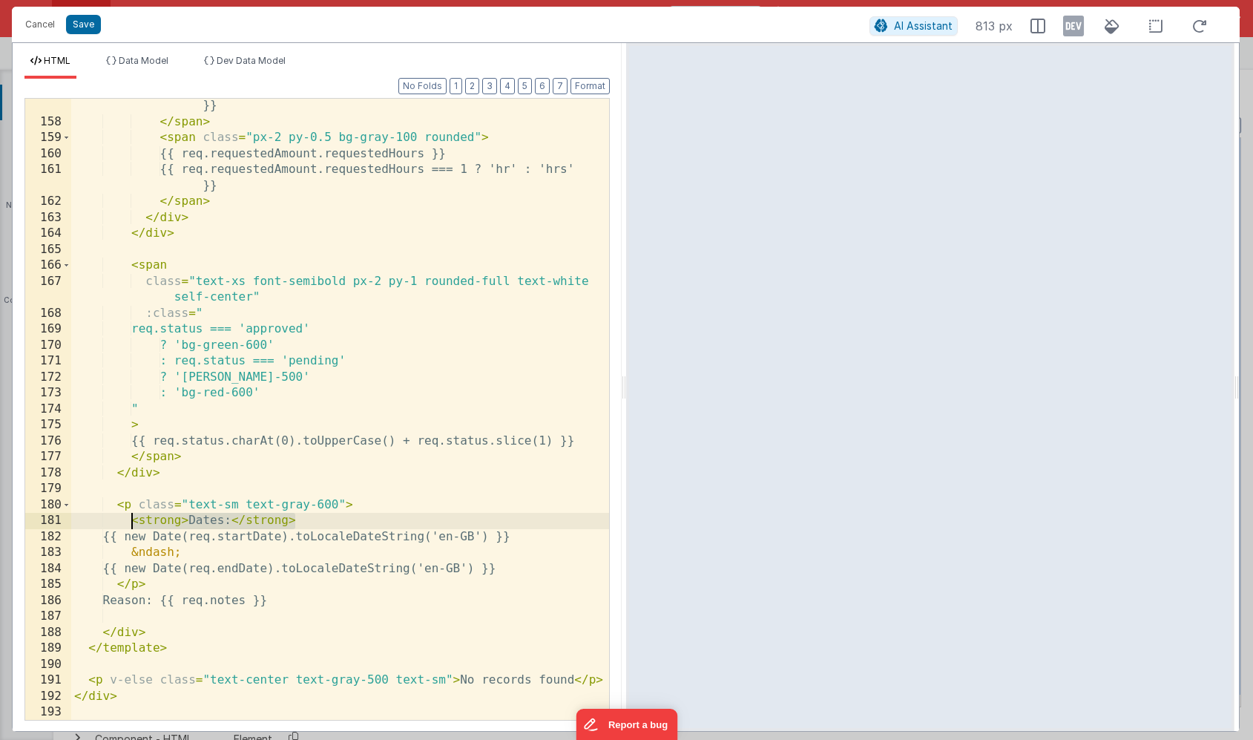
drag, startPoint x: 298, startPoint y: 522, endPoint x: 132, endPoint y: 522, distance: 166.2
click at [132, 522] on div "{{ req.requestedAmount.requestedDays === 1 ? 'day' : 'days' }} </ span > < span…" at bounding box center [340, 416] width 538 height 669
click at [115, 597] on div "{{ req.requestedAmount.requestedDays === 1 ? 'day' : 'days' }} </ span > < span…" at bounding box center [340, 416] width 538 height 669
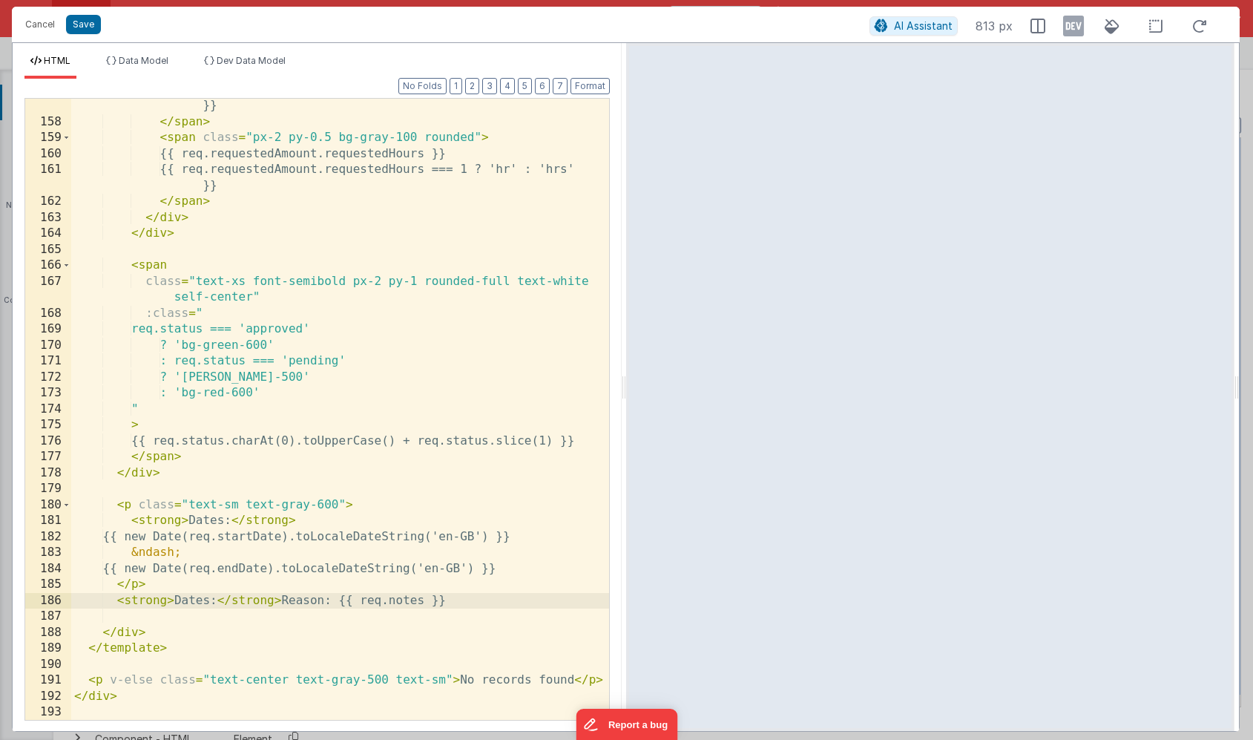
click at [295, 603] on div "{{ req.requestedAmount.requestedDays === 1 ? 'day' : 'days' }} </ span > < span…" at bounding box center [340, 416] width 538 height 669
click at [191, 601] on div "{{ req.requestedAmount.requestedDays === 1 ? 'day' : 'days' }} </ span > < span…" at bounding box center [340, 416] width 538 height 669
click at [119, 601] on div "{{ req.requestedAmount.requestedDays === 1 ? 'day' : 'days' }} </ span > < span…" at bounding box center [340, 416] width 538 height 669
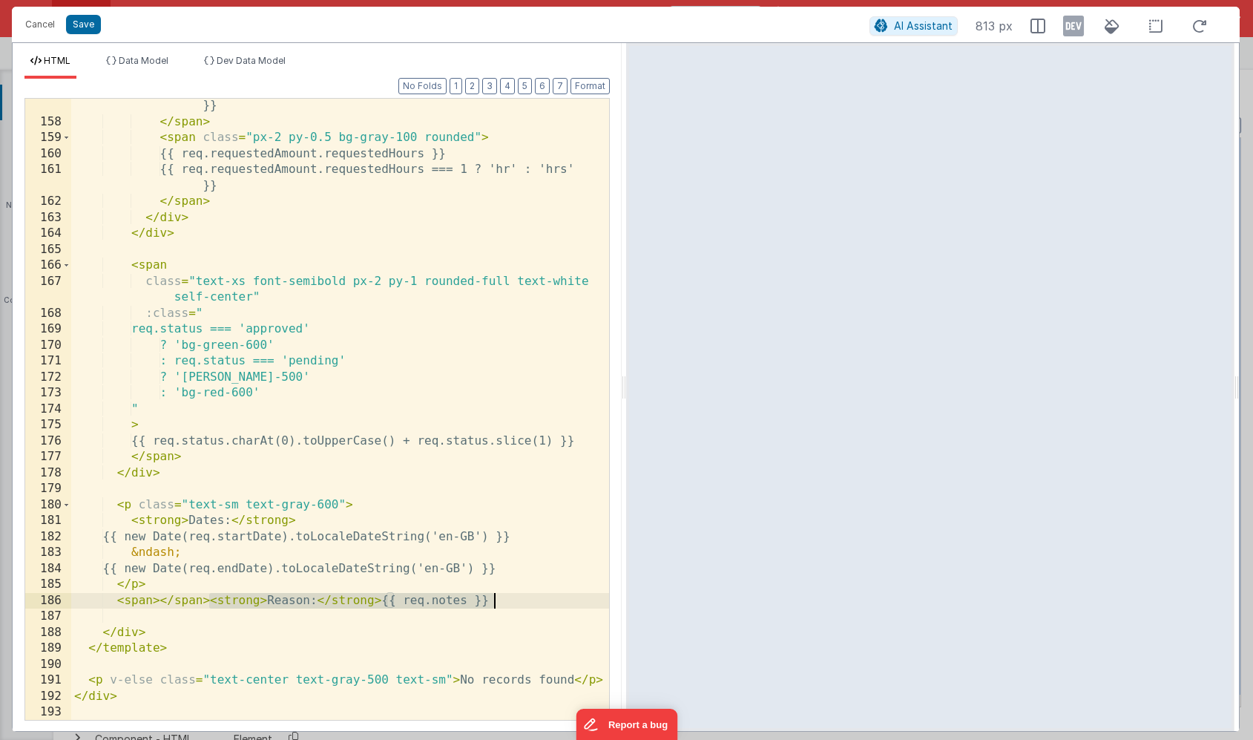
drag, startPoint x: 211, startPoint y: 603, endPoint x: 500, endPoint y: 594, distance: 288.8
click at [500, 594] on div "{{ req.requestedAmount.requestedDays === 1 ? 'day' : 'days' }} </ span > < span…" at bounding box center [340, 416] width 538 height 669
click at [160, 601] on div "{{ req.requestedAmount.requestedDays === 1 ? 'day' : 'days' }} </ span > < span…" at bounding box center [340, 416] width 538 height 669
click at [151, 603] on div "{{ req.requestedAmount.requestedDays === 1 ? 'day' : 'days' }} </ span > < span…" at bounding box center [340, 416] width 538 height 669
click at [84, 33] on button "Save" at bounding box center [83, 24] width 35 height 19
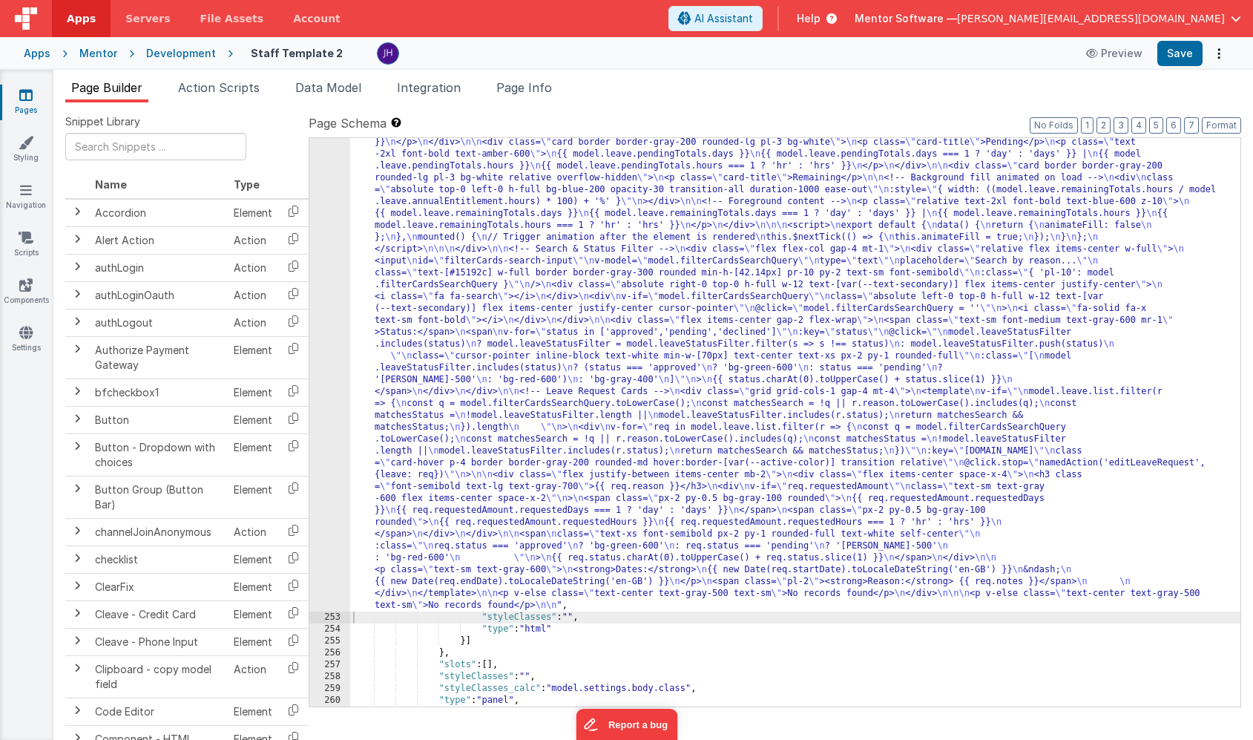
scroll to position [15844, 0]
click at [1178, 53] on button "Save" at bounding box center [1180, 53] width 45 height 25
click at [536, 89] on span "Page Info" at bounding box center [524, 87] width 56 height 15
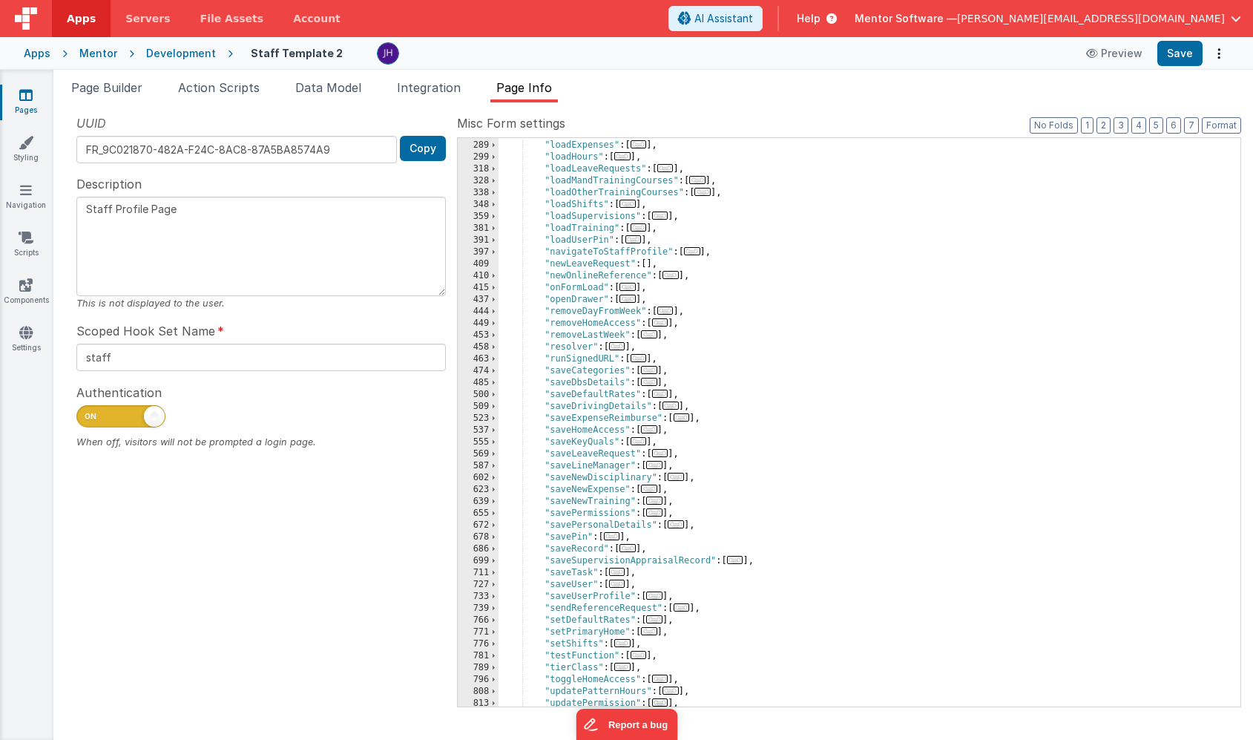
scroll to position [535, 0]
click at [663, 450] on span "..." at bounding box center [660, 451] width 16 height 8
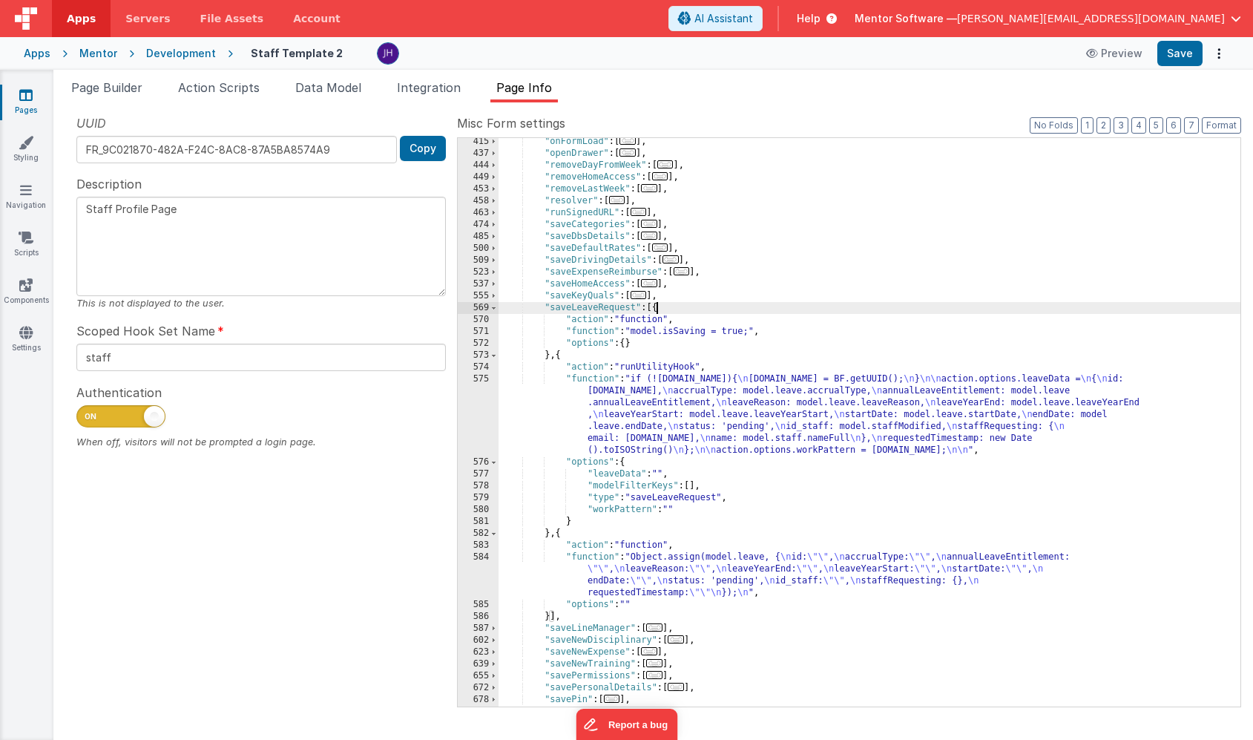
scroll to position [757, 0]
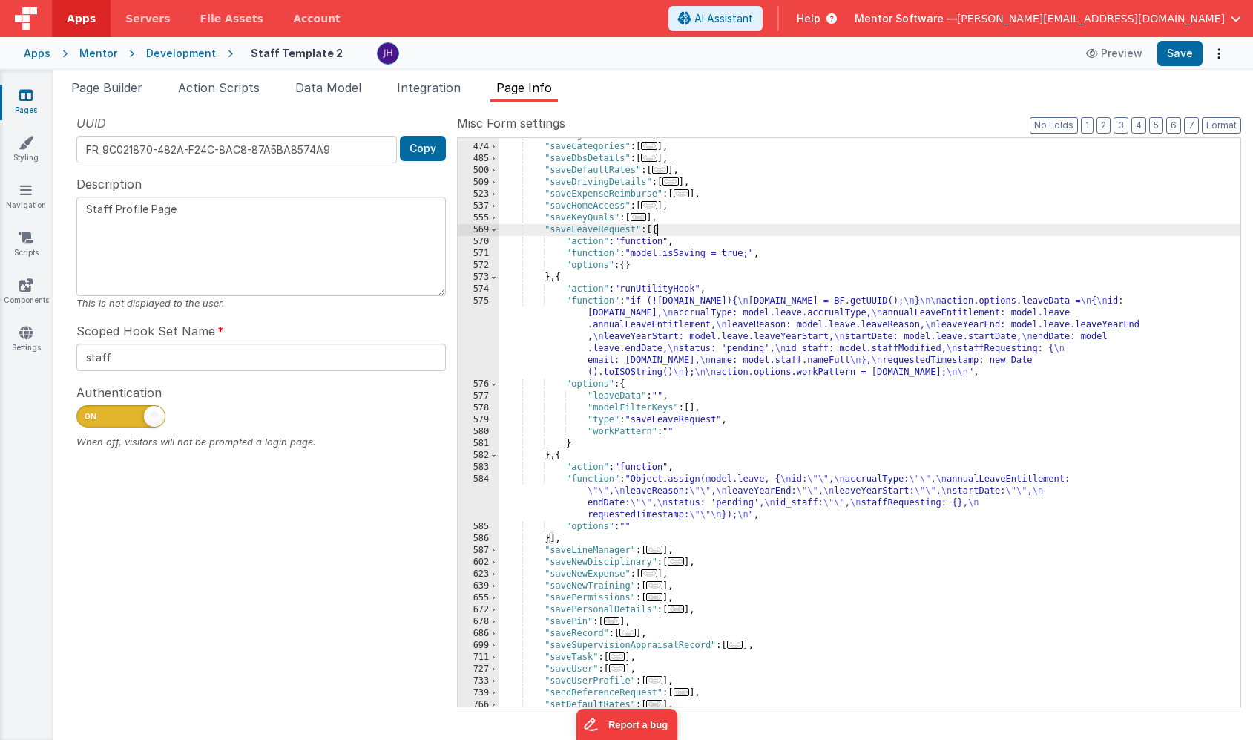
click at [637, 320] on div ""runSignedURL" : [ ... ] , "saveCategories" : [ ... ] , "saveDbsDetails" : [ ..…" at bounding box center [870, 425] width 742 height 592
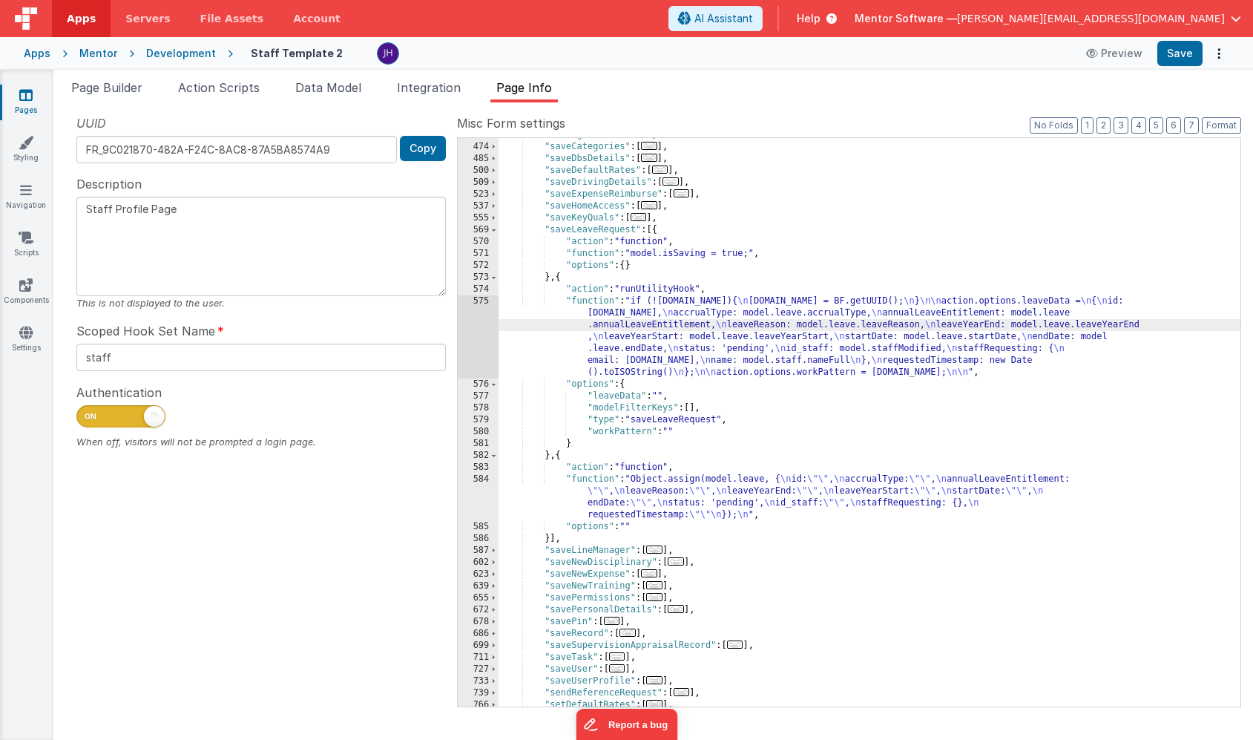
click at [481, 321] on div "575" at bounding box center [478, 336] width 41 height 83
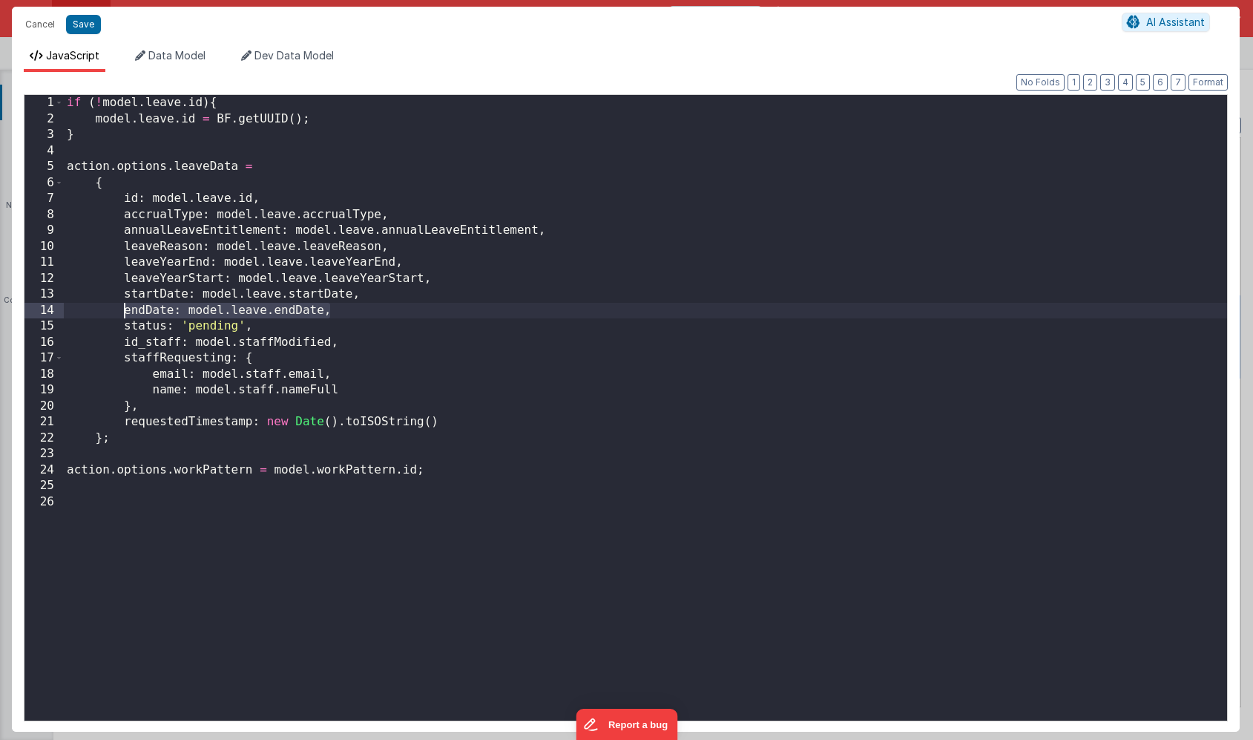
drag, startPoint x: 335, startPoint y: 312, endPoint x: 125, endPoint y: 308, distance: 209.3
click at [125, 308] on div "if ( ! model . leave . id ) { model . leave . id = BF . getUUID ( ) ; } action …" at bounding box center [646, 423] width 1164 height 657
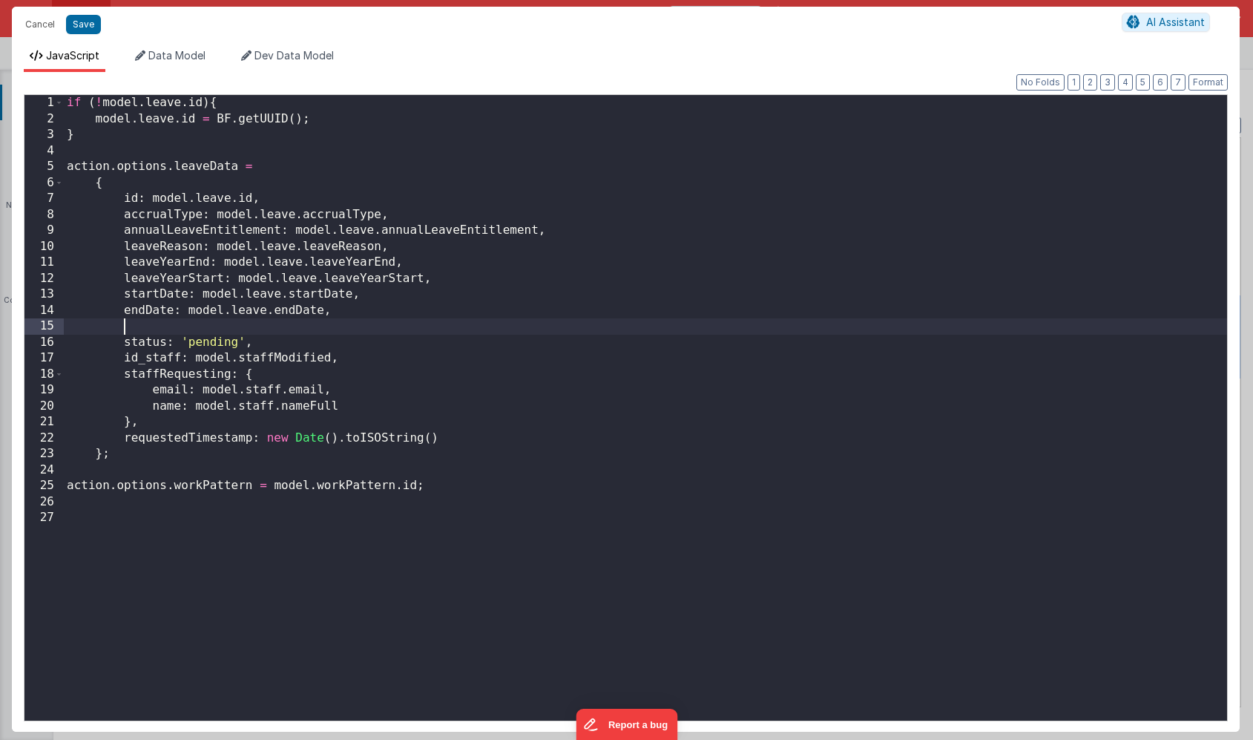
paste textarea
click at [147, 325] on div "if ( ! model . leave . id ) { model . leave . id = BF . getUUID ( ) ; } action …" at bounding box center [646, 423] width 1164 height 657
click at [276, 326] on div "if ( ! model . leave . id ) { model . leave . id = BF . getUUID ( ) ; } action …" at bounding box center [646, 423] width 1164 height 657
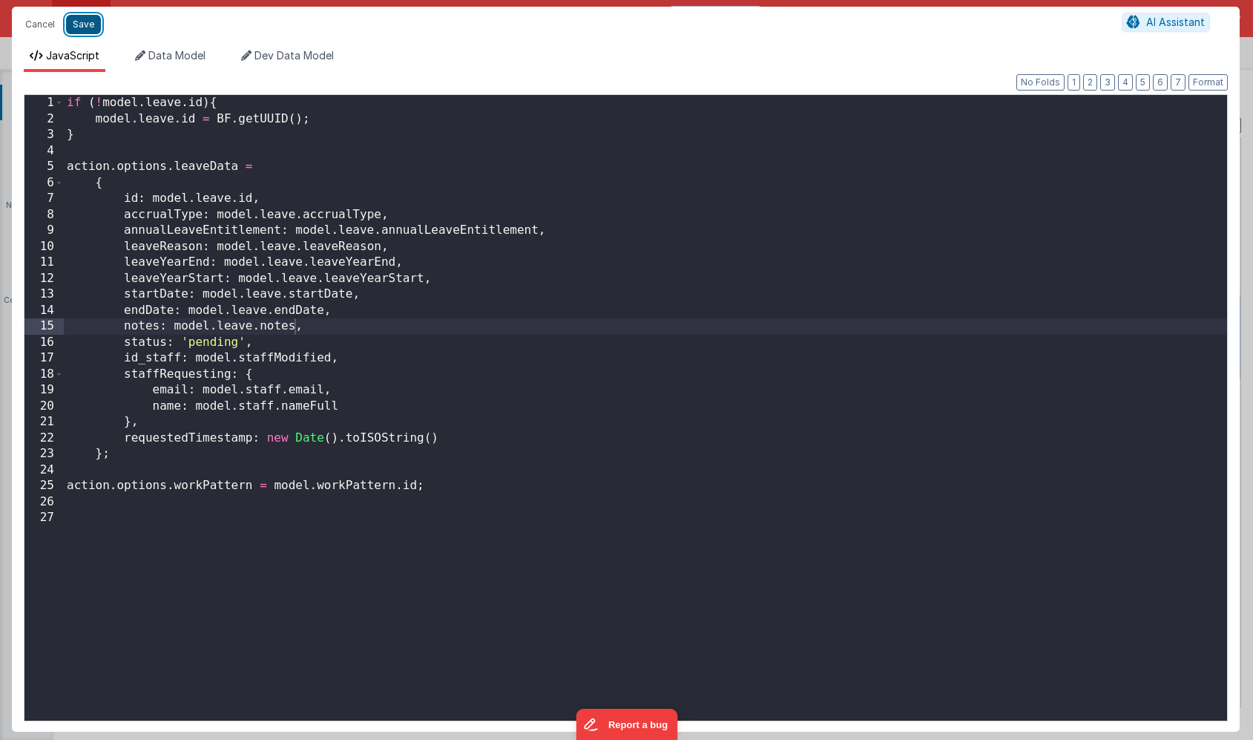
click at [91, 27] on button "Save" at bounding box center [83, 24] width 35 height 19
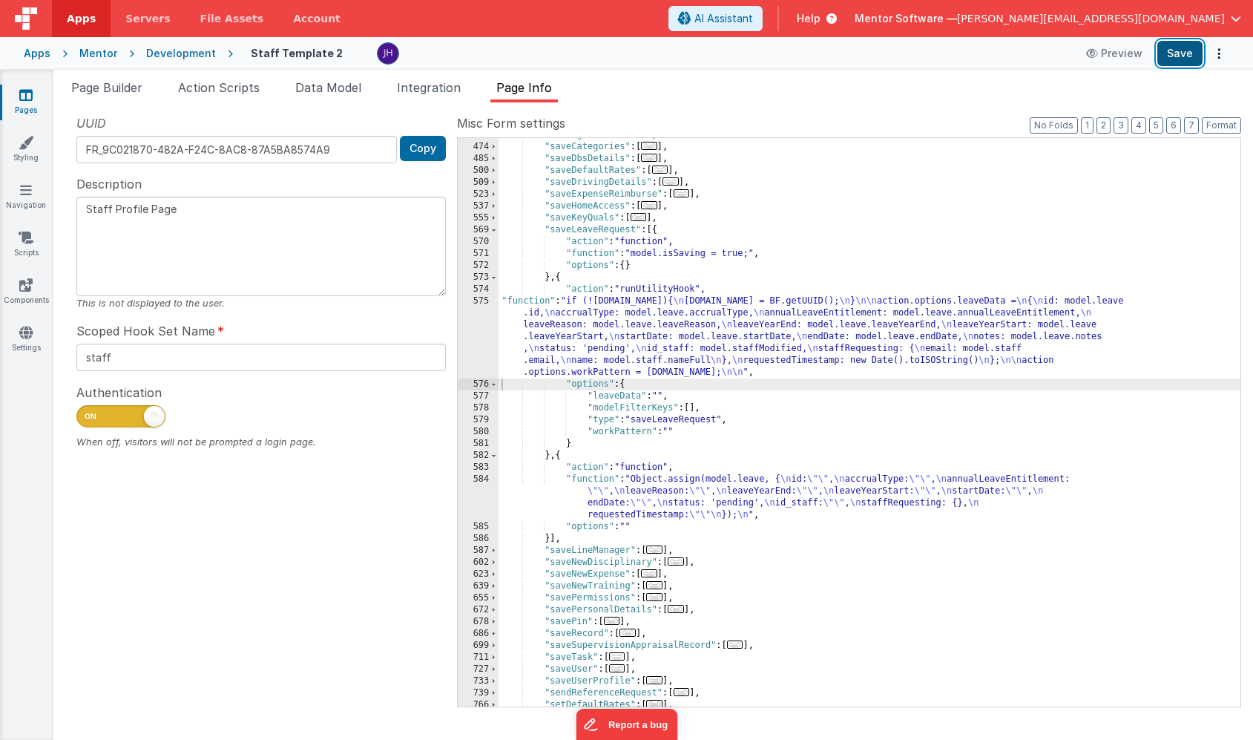
click at [1175, 57] on button "Save" at bounding box center [1180, 53] width 45 height 25
click at [95, 91] on span "Page Builder" at bounding box center [106, 87] width 71 height 15
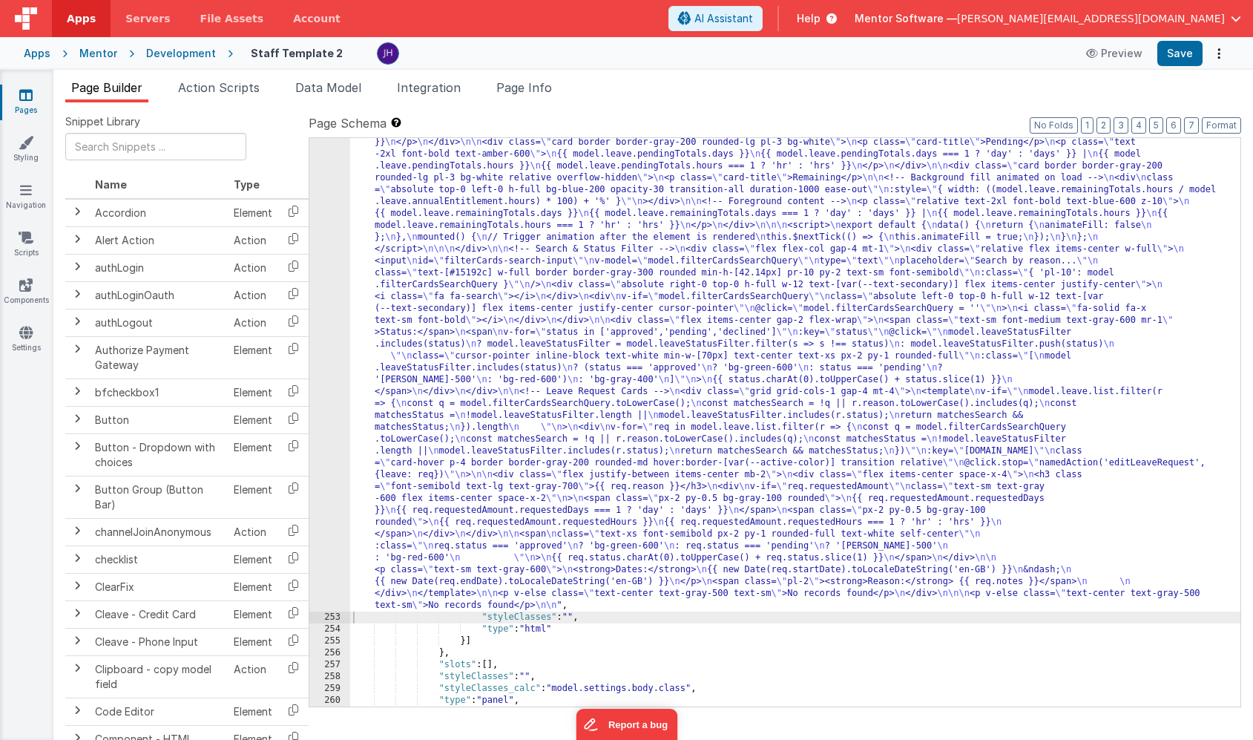
click at [443, 257] on div ""html" : "<!-- Annual Leave Cards --> \n <div class= \" grid grid-cols-1 sm:gri…" at bounding box center [795, 628] width 890 height 1126
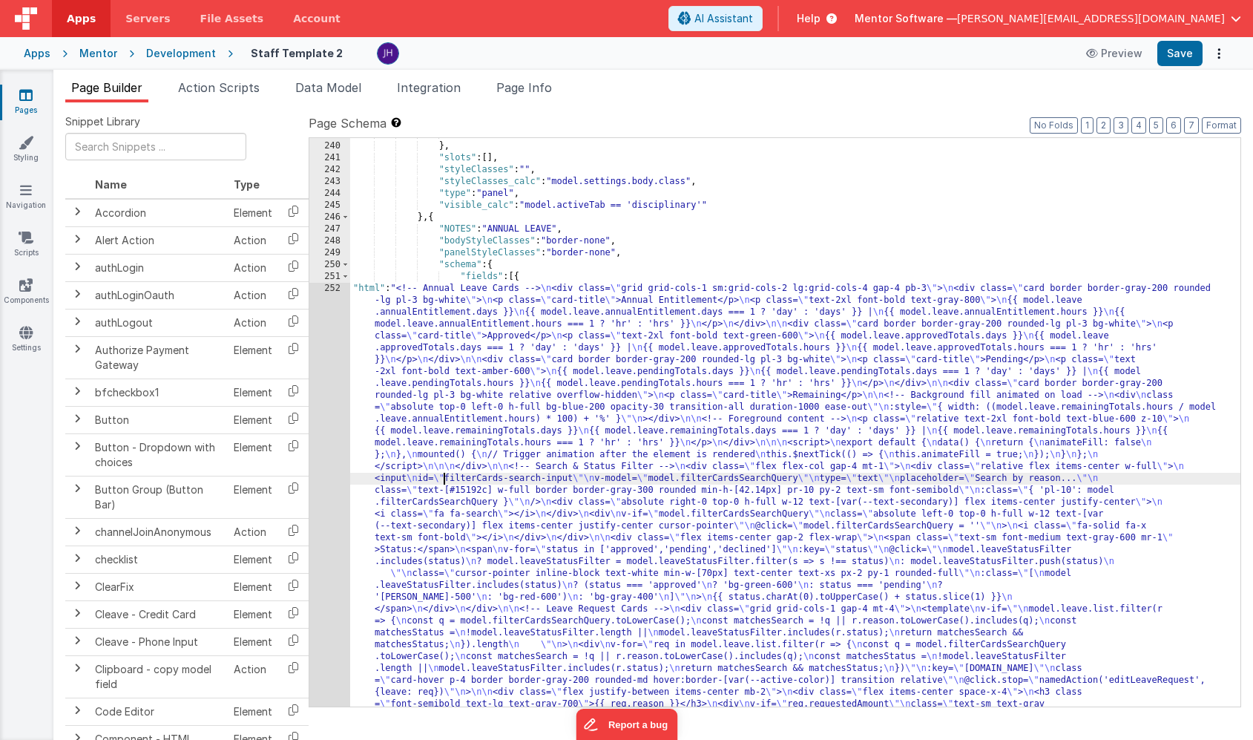
scroll to position [15722, 0]
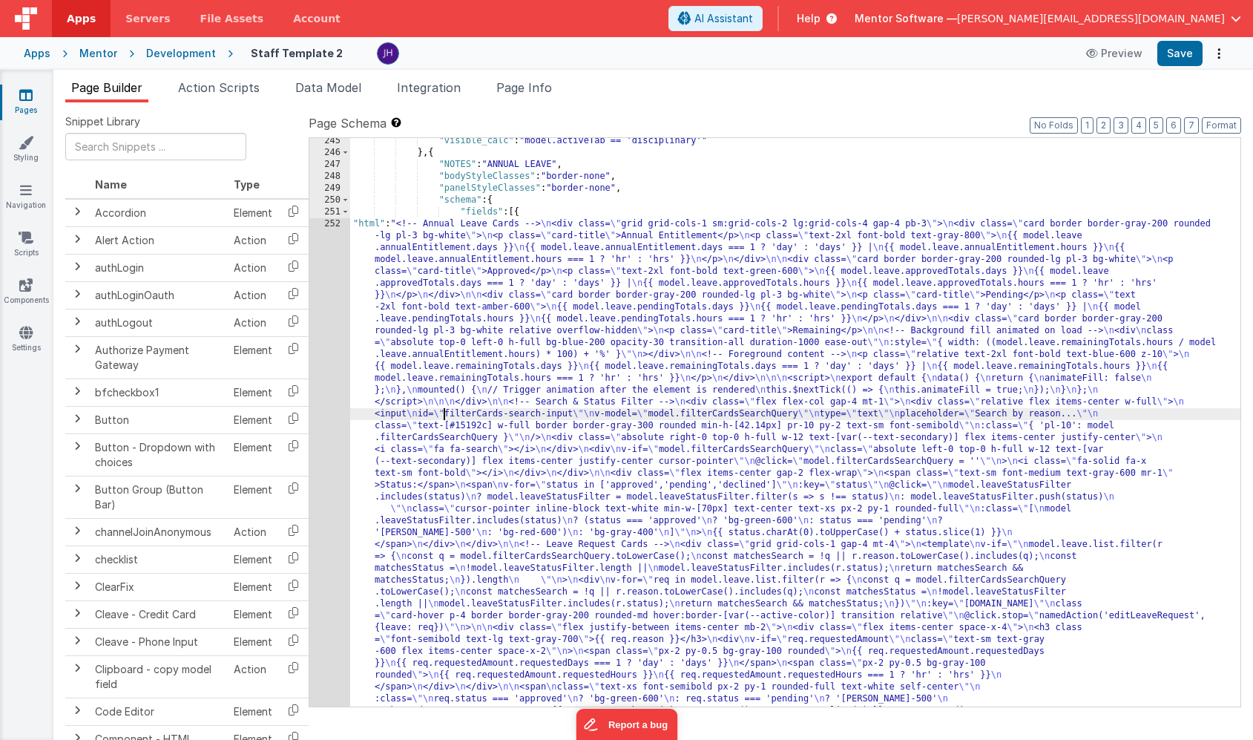
click at [494, 493] on div ""visible_calc" : "model.activeTab == 'disciplinary'" } , { "NOTES" : "ANNUAL LE…" at bounding box center [795, 698] width 890 height 1126
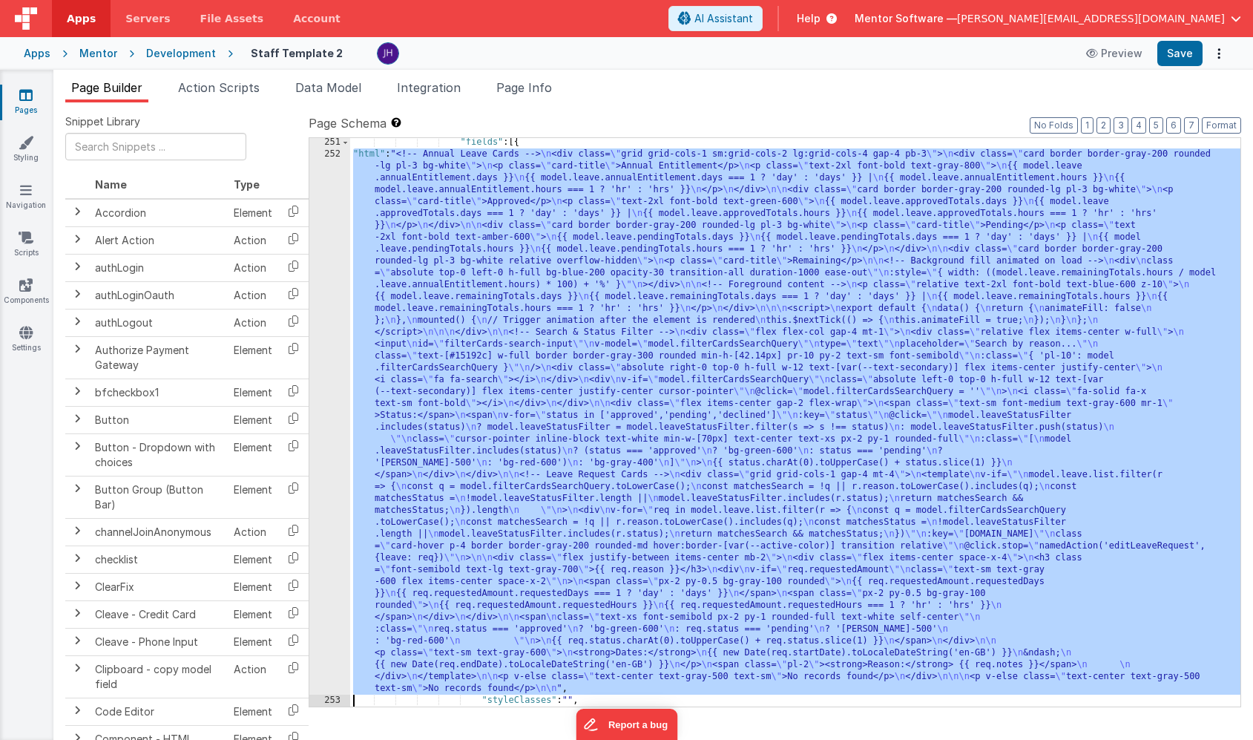
scroll to position [15777, 0]
click at [337, 306] on div "252" at bounding box center [329, 421] width 41 height 546
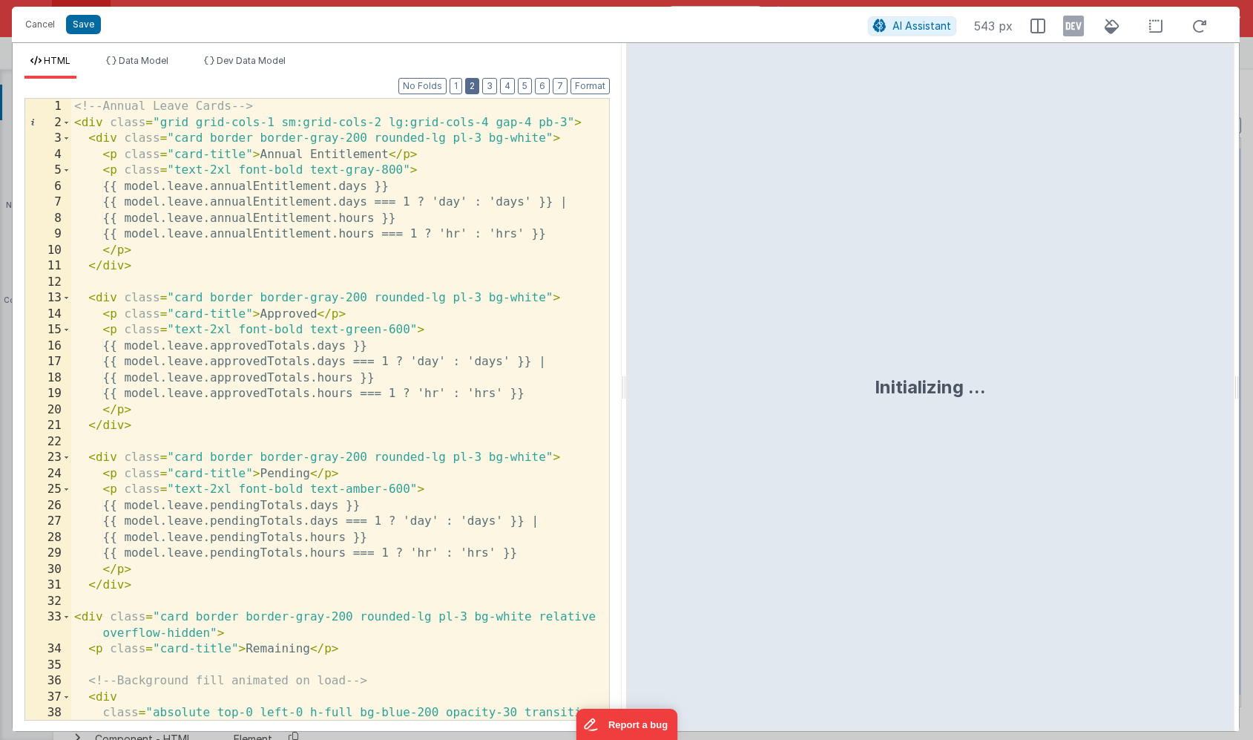
click at [476, 89] on button "2" at bounding box center [472, 86] width 14 height 16
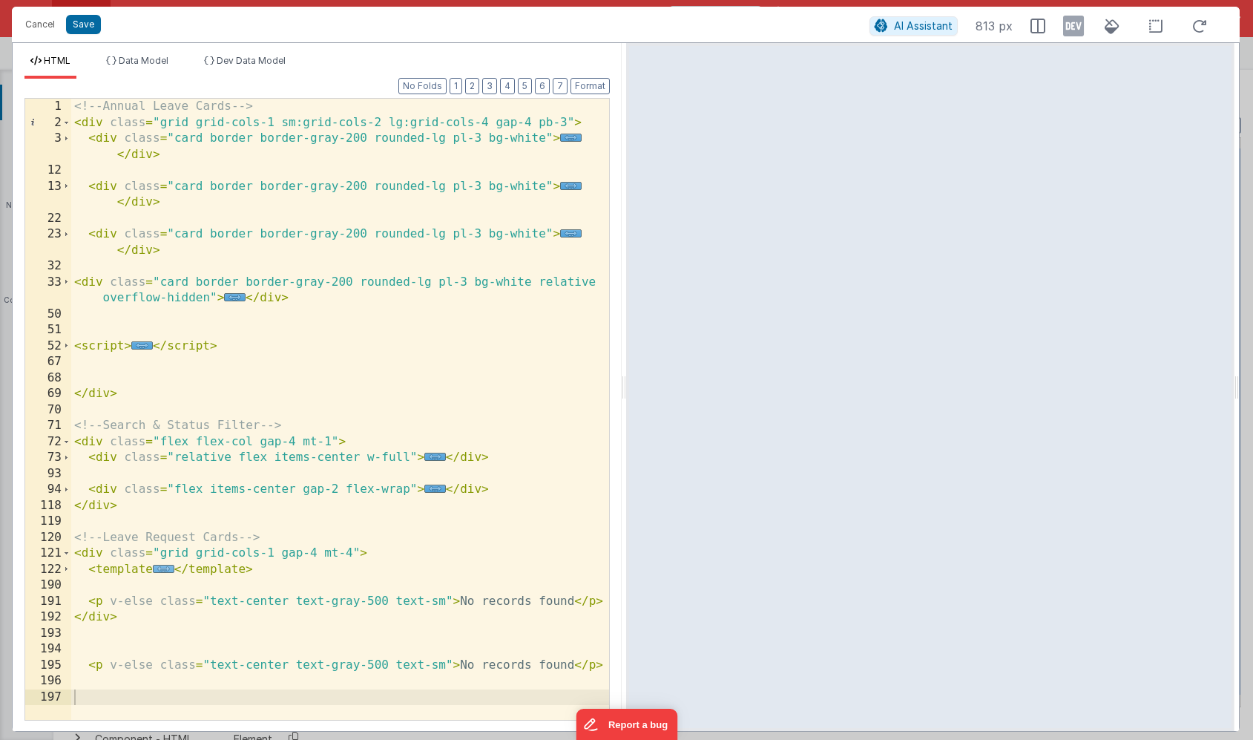
click at [166, 569] on span "..." at bounding box center [164, 569] width 22 height 8
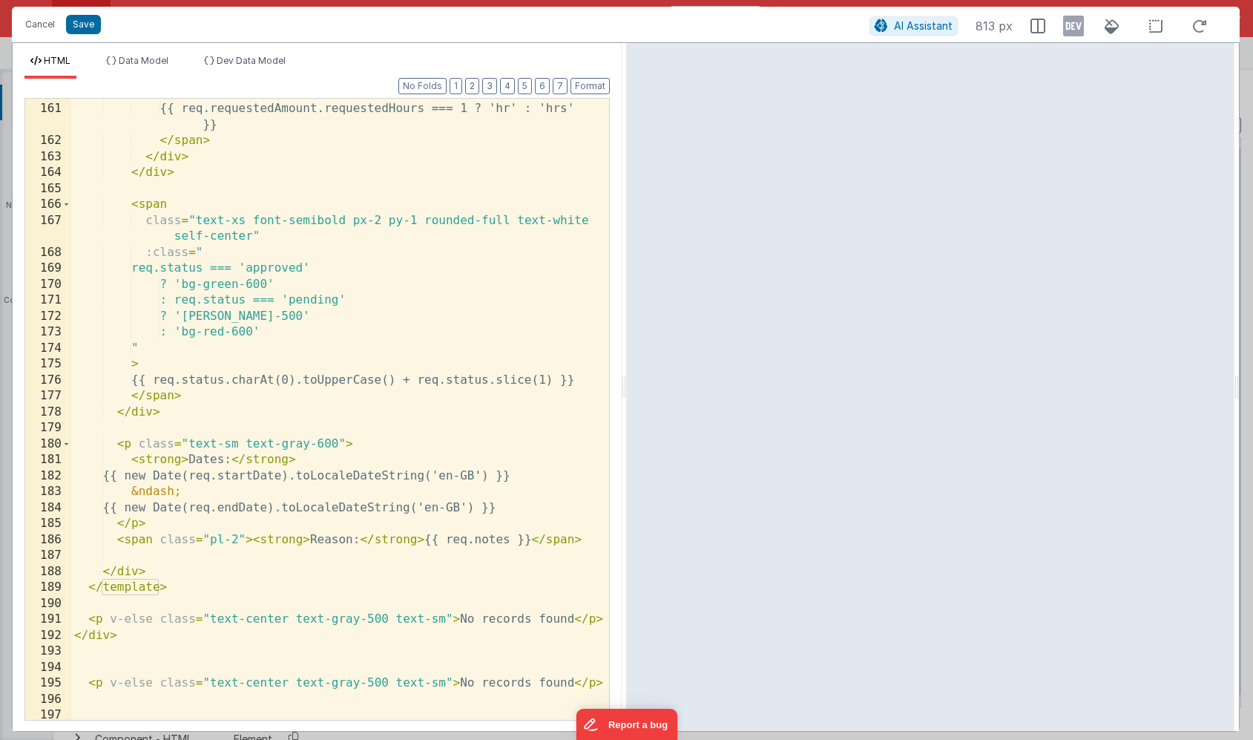
scroll to position [1134, 0]
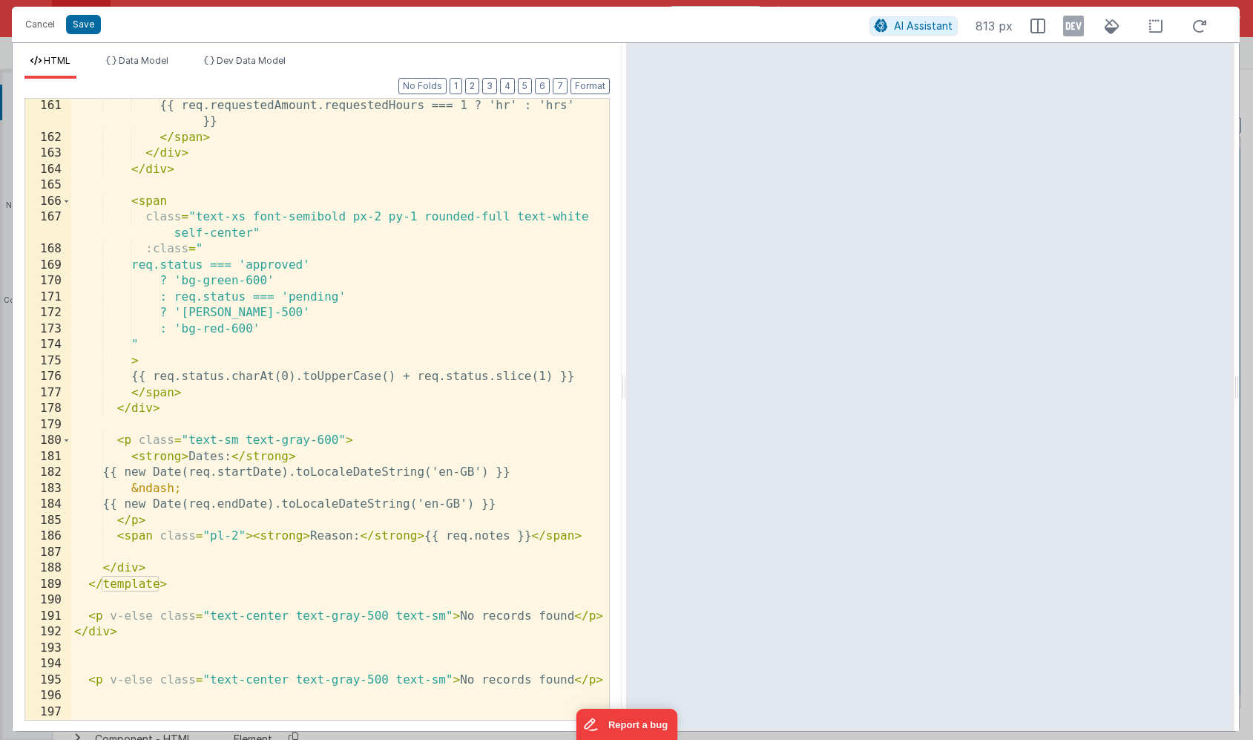
click at [136, 537] on div "{{ req.requestedAmount.requestedHours === 1 ? 'hr' : 'hrs' }} </ span > </ div …" at bounding box center [340, 432] width 538 height 669
click at [386, 537] on div "{{ req.requestedAmount.requestedHours === 1 ? 'hr' : 'hrs' }} </ span > </ div …" at bounding box center [340, 432] width 538 height 669
click at [557, 538] on div "{{ req.requestedAmount.requestedHours === 1 ? 'hr' : 'hrs' }} </ span > </ div …" at bounding box center [340, 432] width 538 height 669
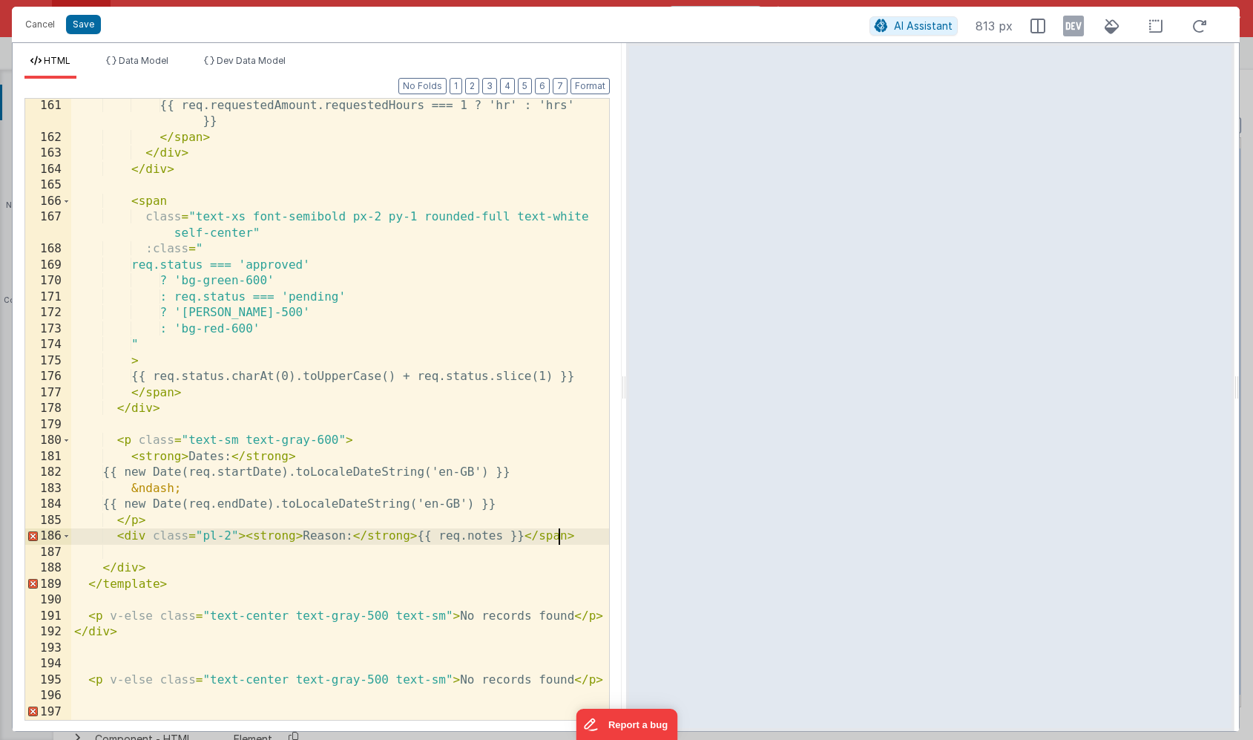
click at [557, 538] on div "{{ req.requestedAmount.requestedHours === 1 ? 'hr' : 'hrs' }} </ span > </ div …" at bounding box center [340, 432] width 538 height 669
click at [568, 514] on div "{{ req.requestedAmount.requestedHours === 1 ? 'hr' : 'hrs' }} </ span > </ div …" at bounding box center [340, 432] width 538 height 669
click at [247, 537] on div "{{ req.requestedAmount.requestedHours === 1 ? 'hr' : 'hrs' }} </ span > </ div …" at bounding box center [340, 432] width 538 height 669
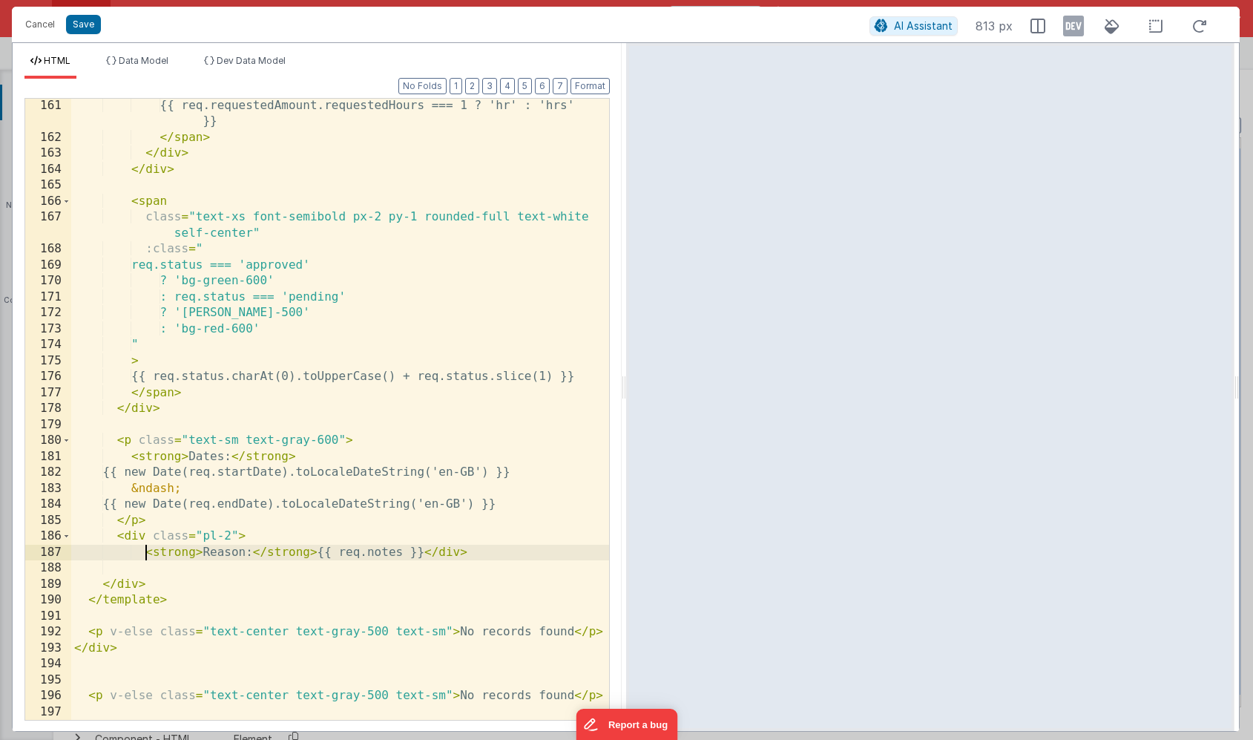
click at [430, 554] on div "{{ req.requestedAmount.requestedHours === 1 ? 'hr' : 'hrs' }} </ span > </ div …" at bounding box center [340, 432] width 538 height 669
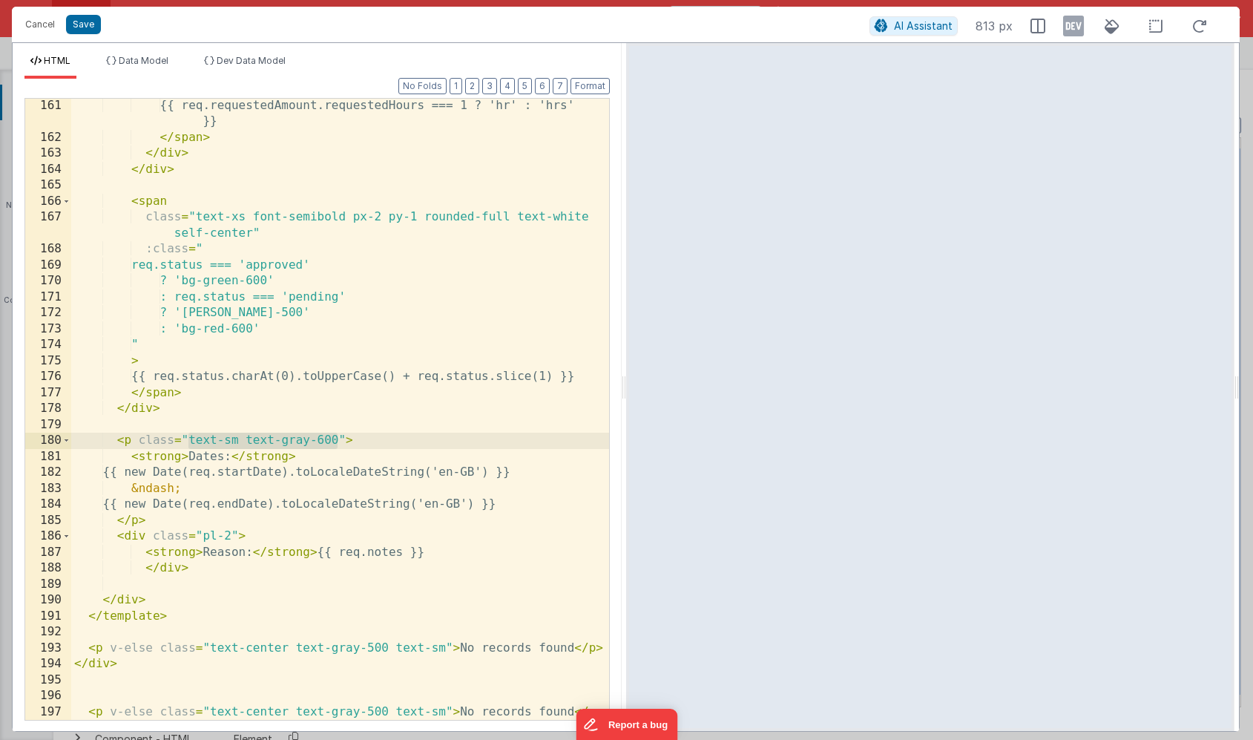
drag, startPoint x: 337, startPoint y: 441, endPoint x: 188, endPoint y: 439, distance: 148.4
click at [188, 439] on div "{{ req.requestedAmount.requestedHours === 1 ? 'hr' : 'hrs' }} </ span > </ div …" at bounding box center [340, 432] width 538 height 669
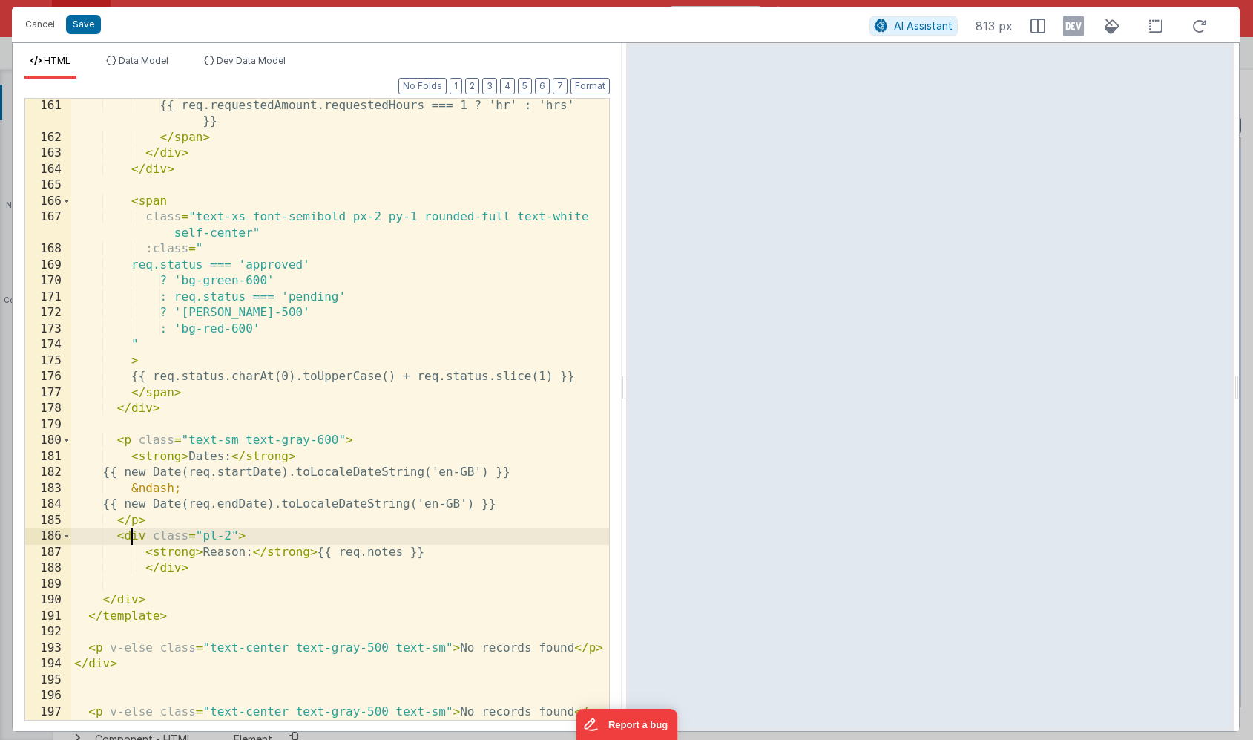
click at [134, 537] on div "{{ req.requestedAmount.requestedHours === 1 ? 'hr' : 'hrs' }} </ span > </ div …" at bounding box center [340, 432] width 538 height 669
click at [173, 571] on div "{{ req.requestedAmount.requestedHours === 1 ? 'hr' : 'hrs' }} </ span > </ div …" at bounding box center [340, 432] width 538 height 669
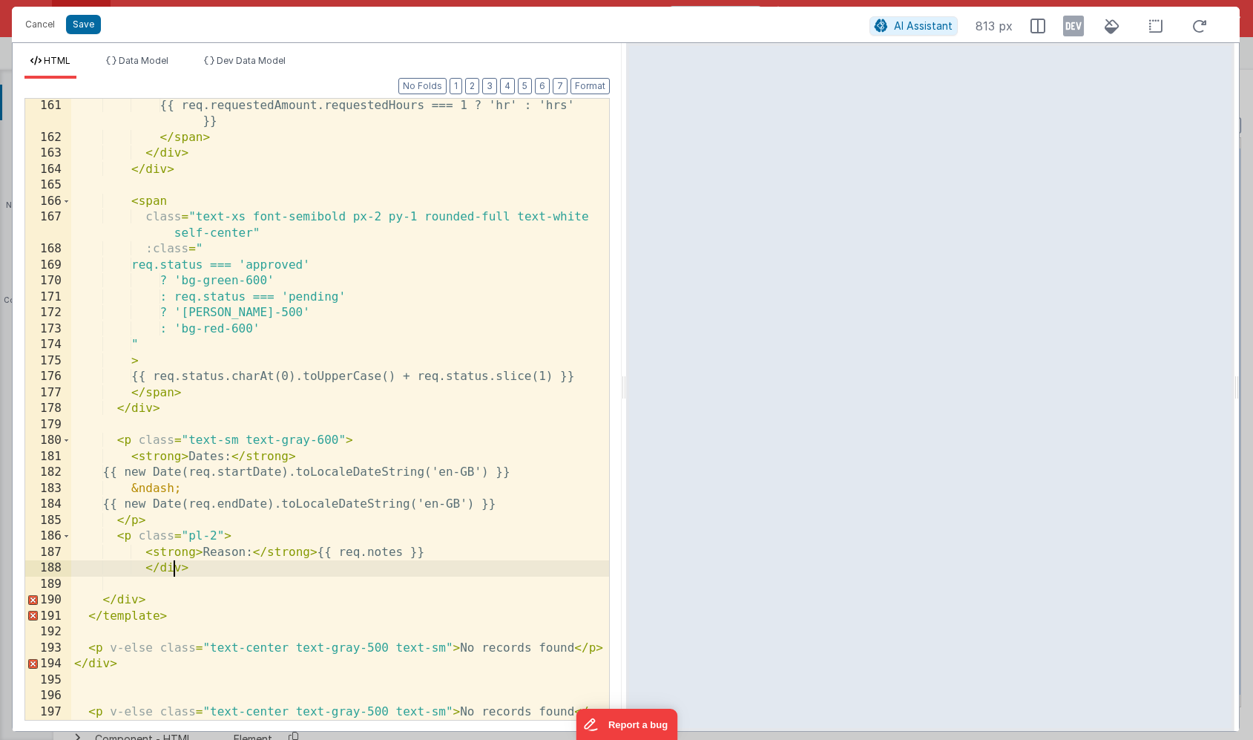
click at [173, 571] on div "{{ req.requestedAmount.requestedHours === 1 ? 'hr' : 'hrs' }} </ span > </ div …" at bounding box center [340, 432] width 538 height 669
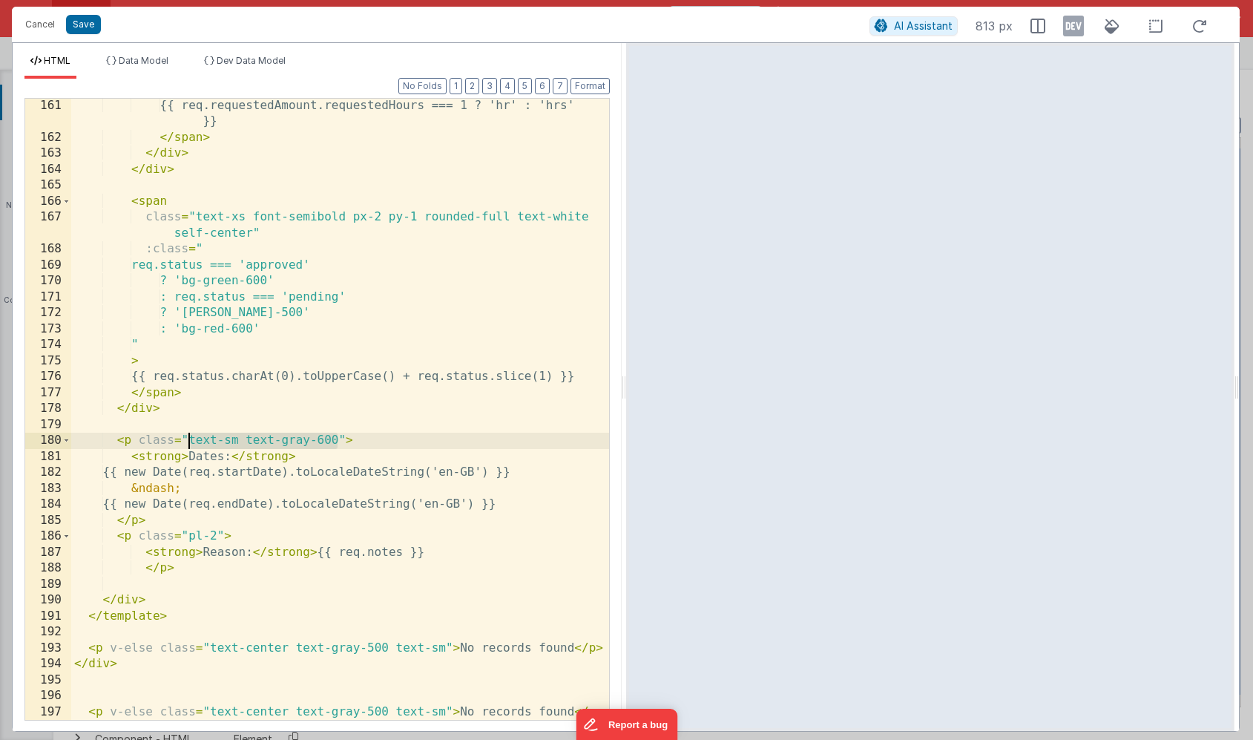
drag, startPoint x: 336, startPoint y: 440, endPoint x: 186, endPoint y: 436, distance: 149.9
click at [186, 436] on div "{{ req.requestedAmount.requestedHours === 1 ? 'hr' : 'hrs' }} </ span > </ div …" at bounding box center [340, 432] width 538 height 669
click at [188, 537] on div "{{ req.requestedAmount.requestedHours === 1 ? 'hr' : 'hrs' }} </ span > </ div …" at bounding box center [340, 432] width 538 height 669
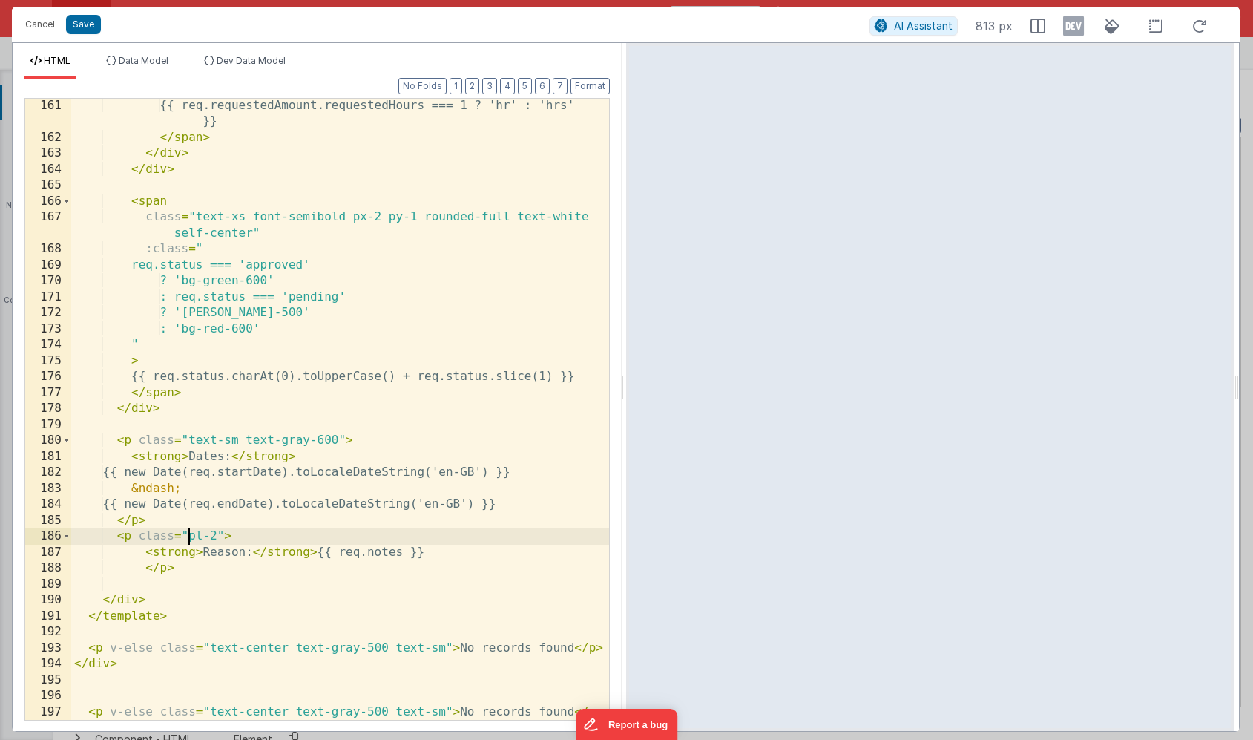
paste textarea
click at [79, 27] on button "Save" at bounding box center [83, 24] width 35 height 19
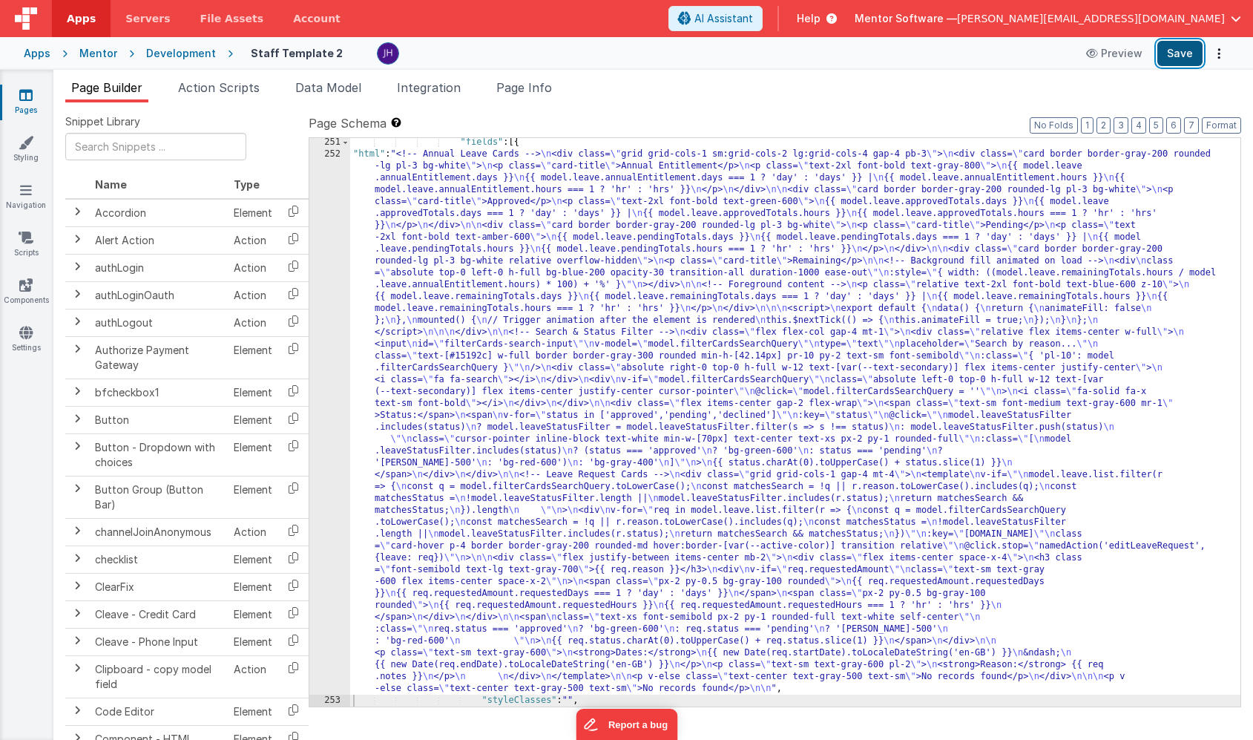
click at [1186, 59] on button "Save" at bounding box center [1180, 53] width 45 height 25
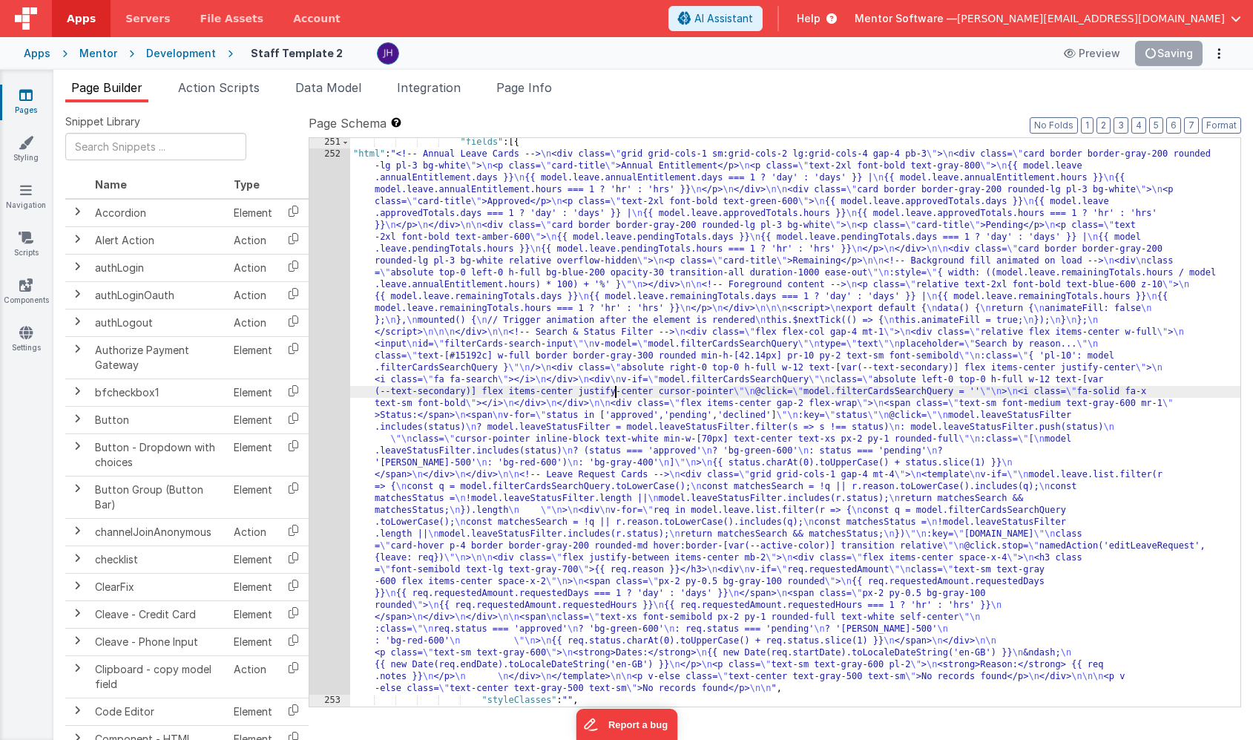
click at [617, 397] on div ""fields" : [{ "html" : "<!-- Annual Leave Cards --> \n <div class= \" grid grid…" at bounding box center [795, 433] width 890 height 592
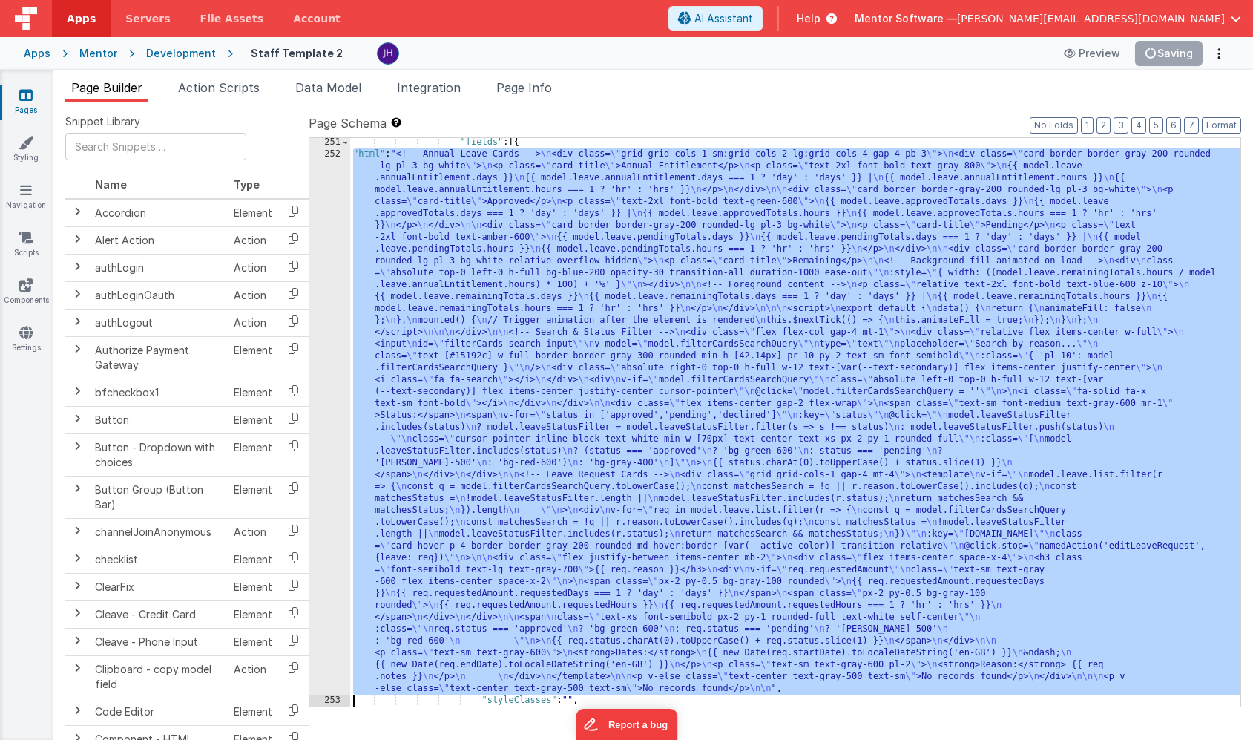
click at [334, 330] on div "252" at bounding box center [329, 421] width 41 height 546
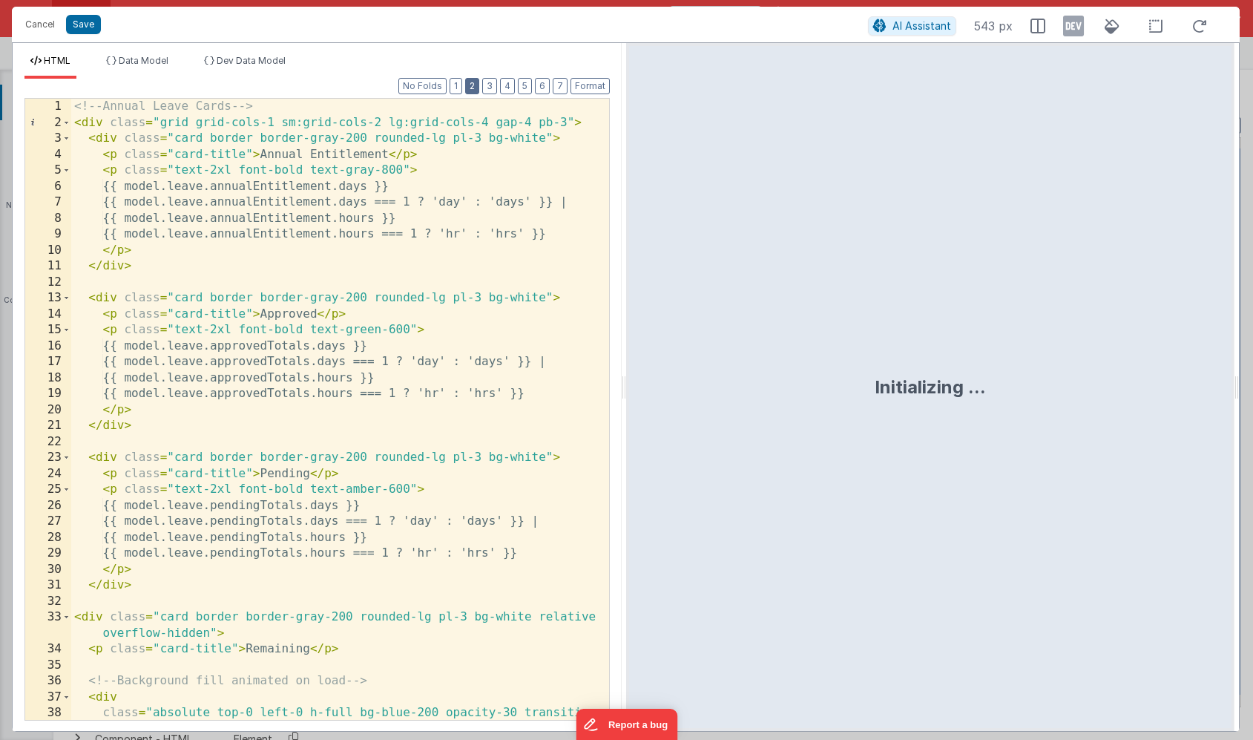
click at [476, 79] on button "2" at bounding box center [472, 86] width 14 height 16
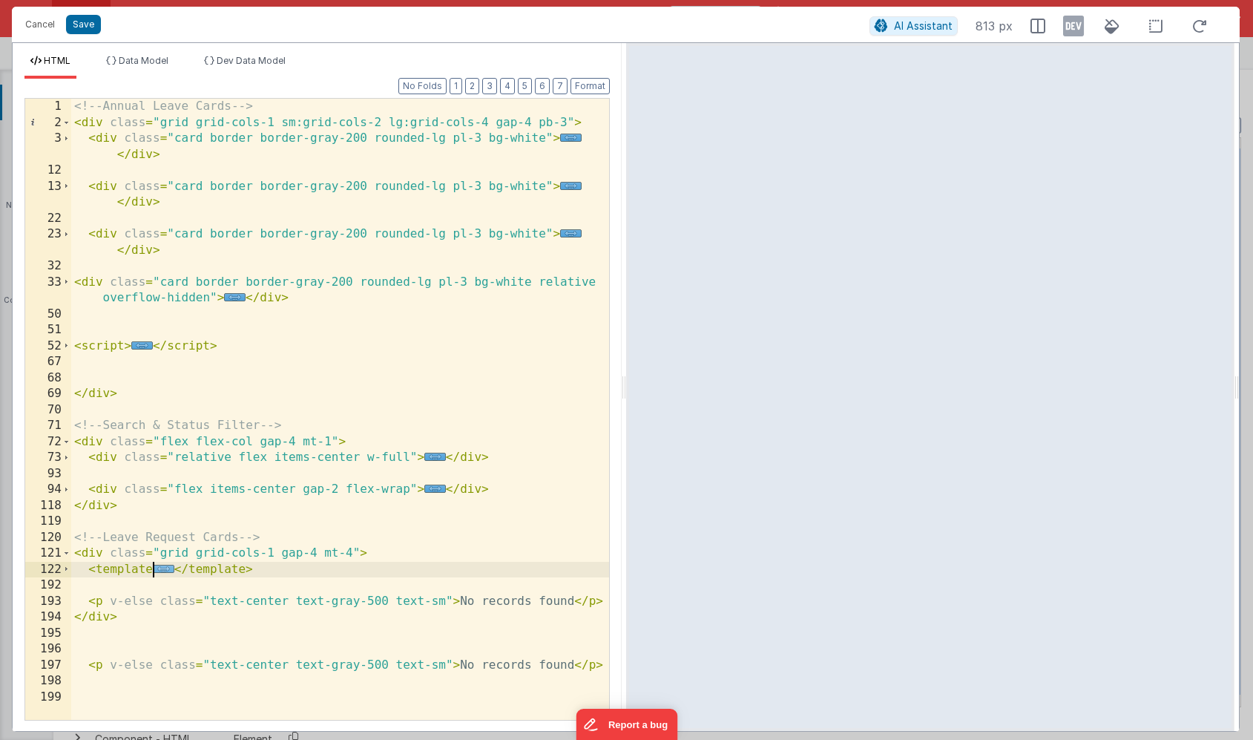
click at [168, 571] on span "..." at bounding box center [164, 569] width 22 height 8
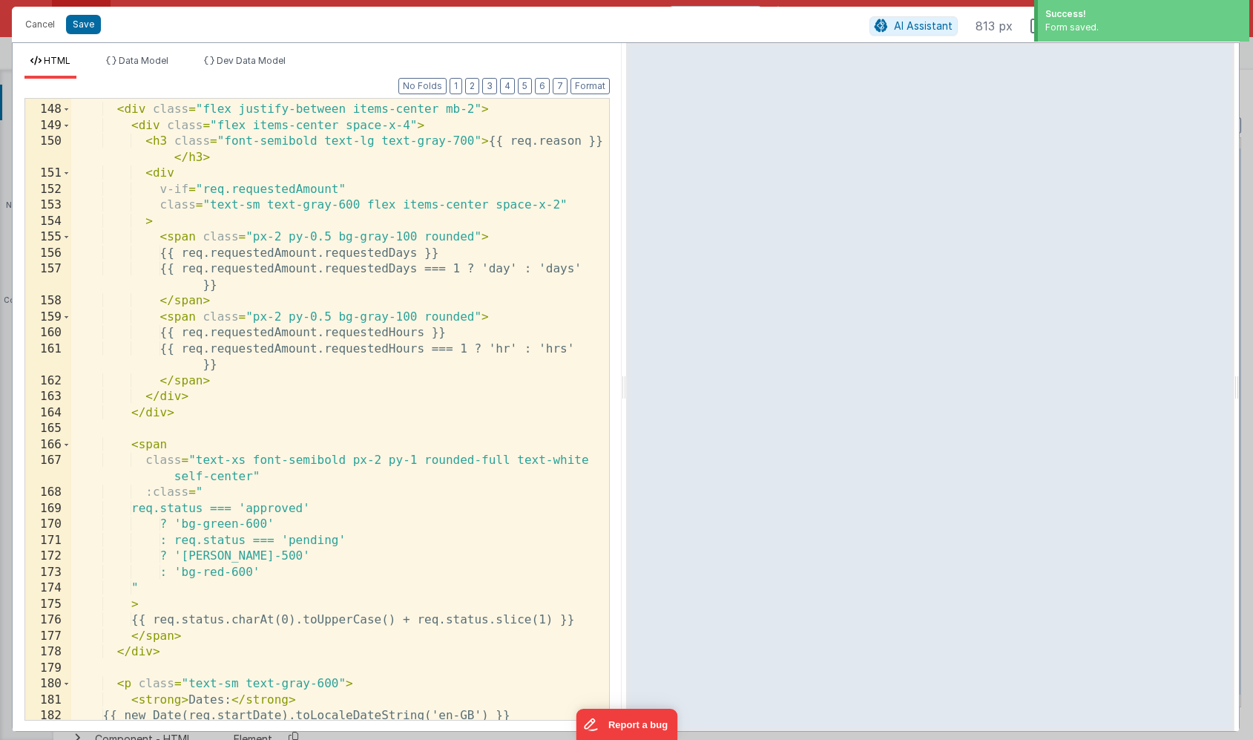
scroll to position [890, 0]
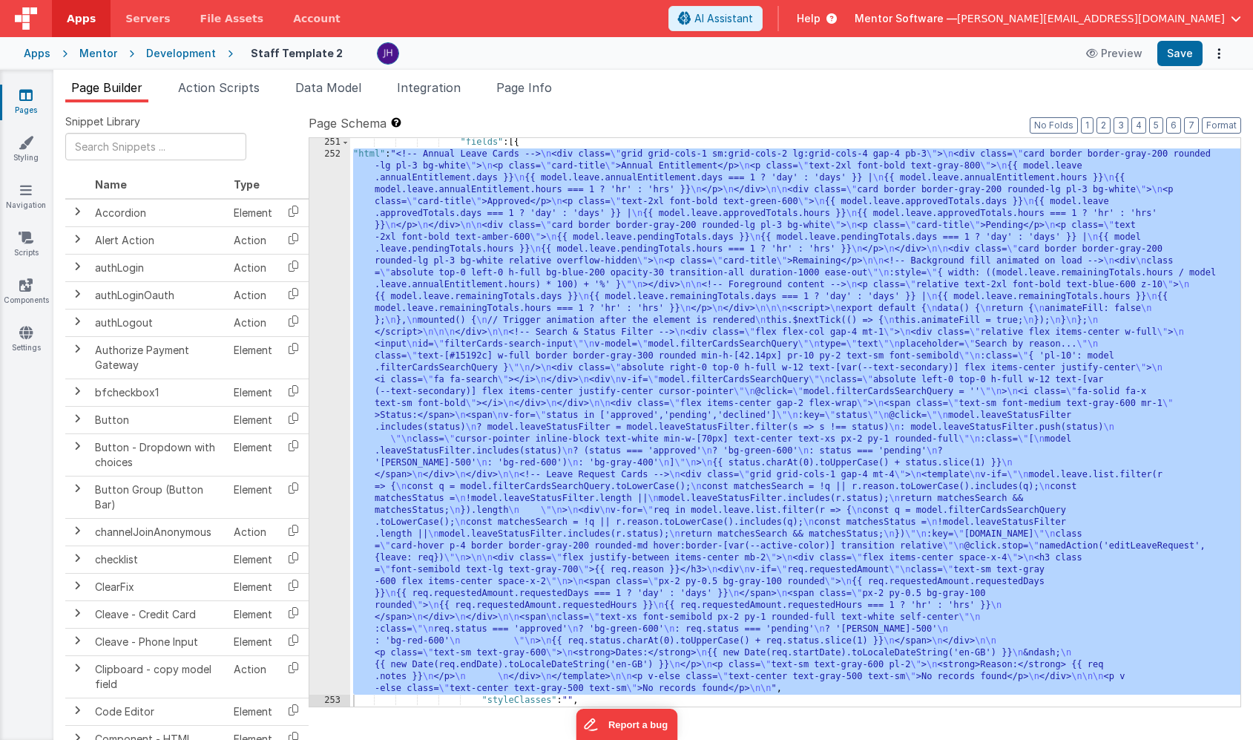
click at [343, 278] on div "252" at bounding box center [329, 421] width 41 height 546
click at [325, 276] on div "252" at bounding box center [329, 421] width 41 height 546
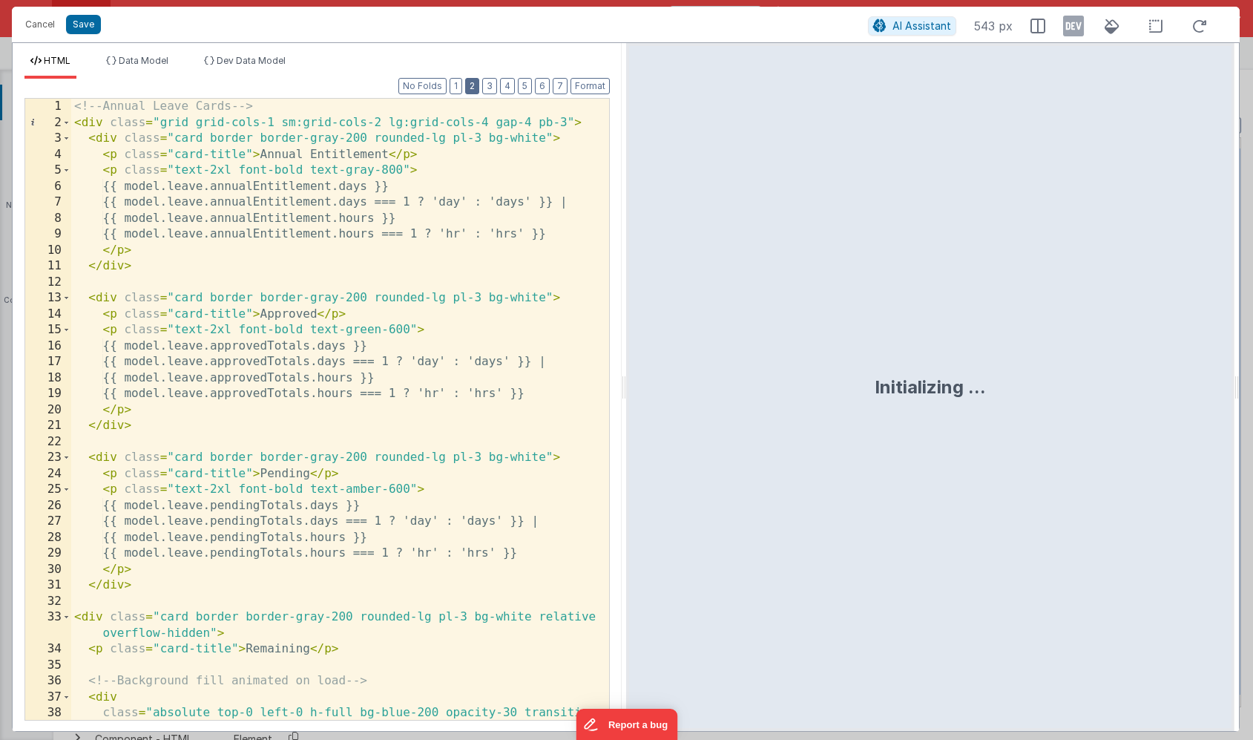
click at [473, 83] on button "2" at bounding box center [472, 86] width 14 height 16
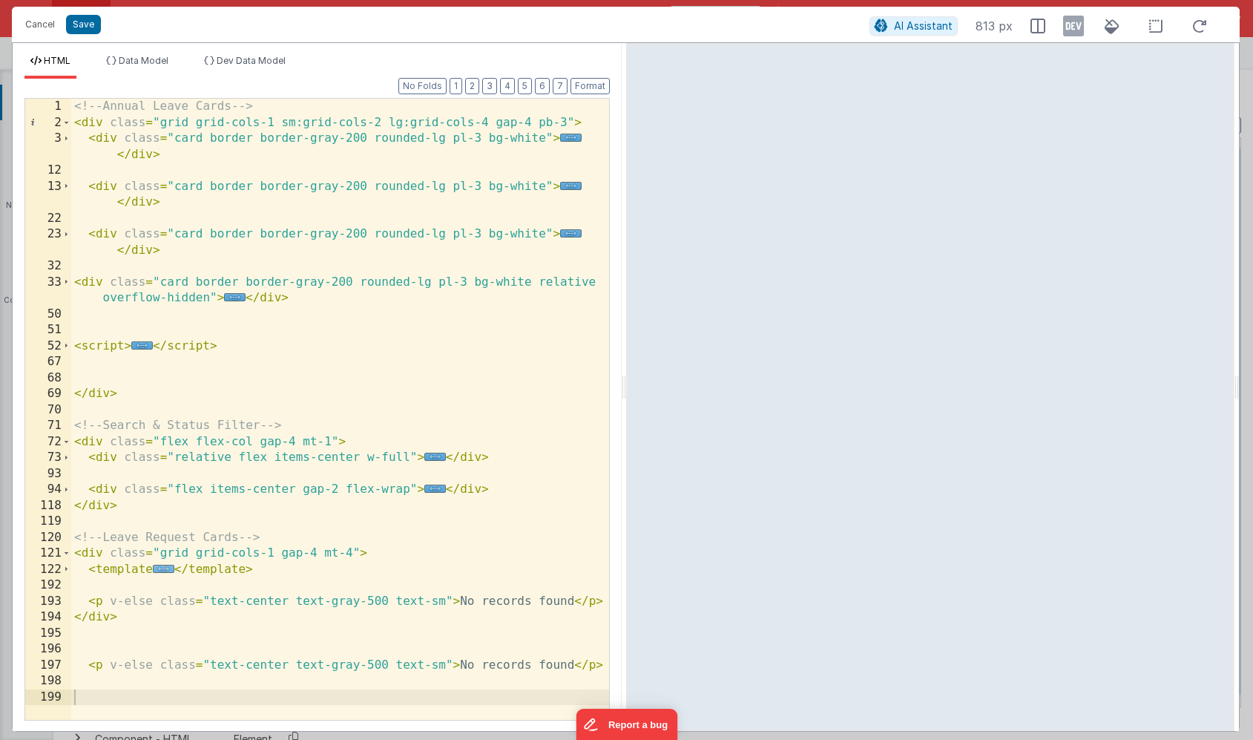
click at [165, 569] on span "..." at bounding box center [164, 569] width 22 height 8
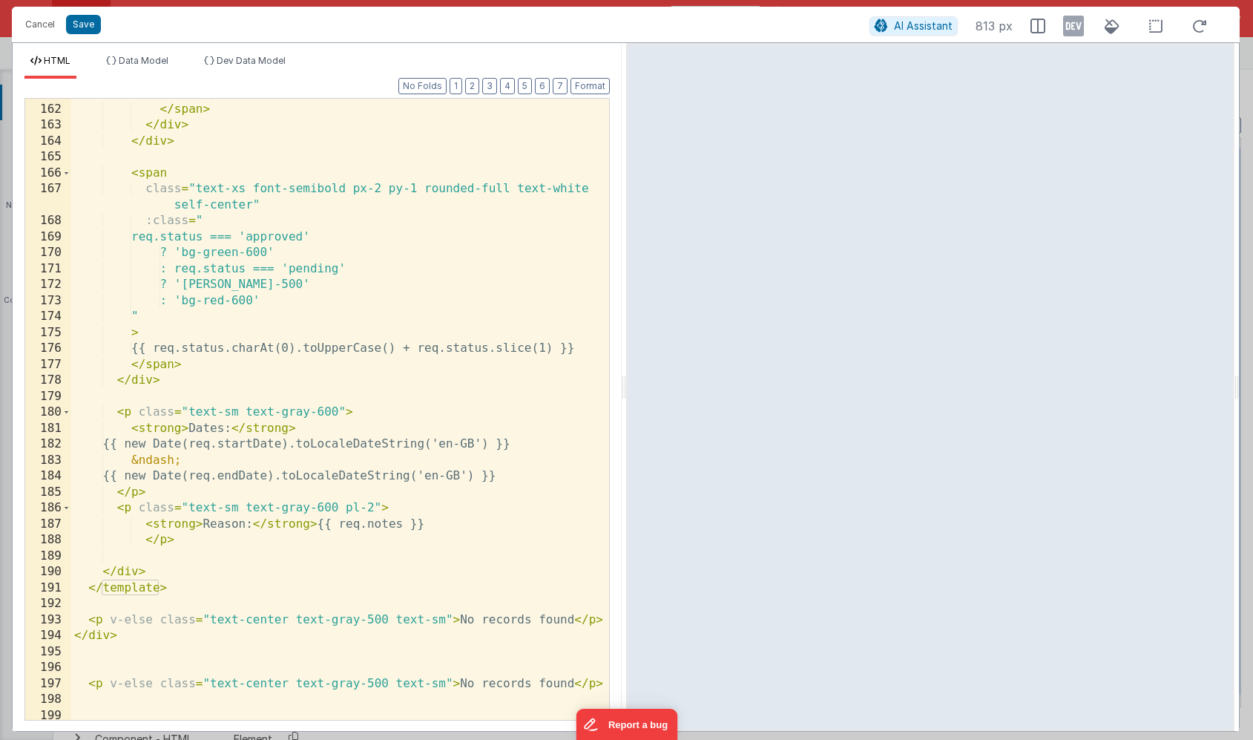
scroll to position [1162, 0]
click at [371, 509] on div "{{ req.requestedAmount.requestedHours === 1 ? 'hr' : 'hrs' }} </ span > </ div …" at bounding box center [340, 404] width 538 height 669
click at [88, 30] on button "Save" at bounding box center [83, 24] width 35 height 19
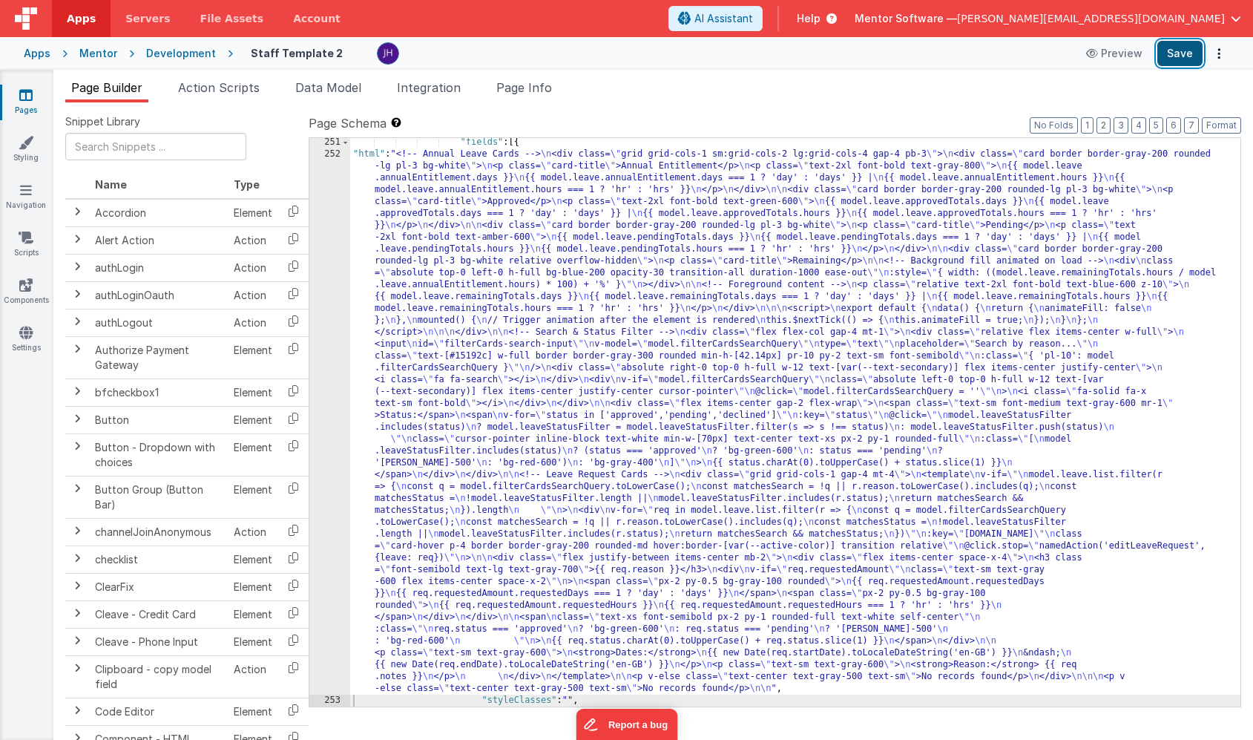
click at [1172, 59] on button "Save" at bounding box center [1180, 53] width 45 height 25
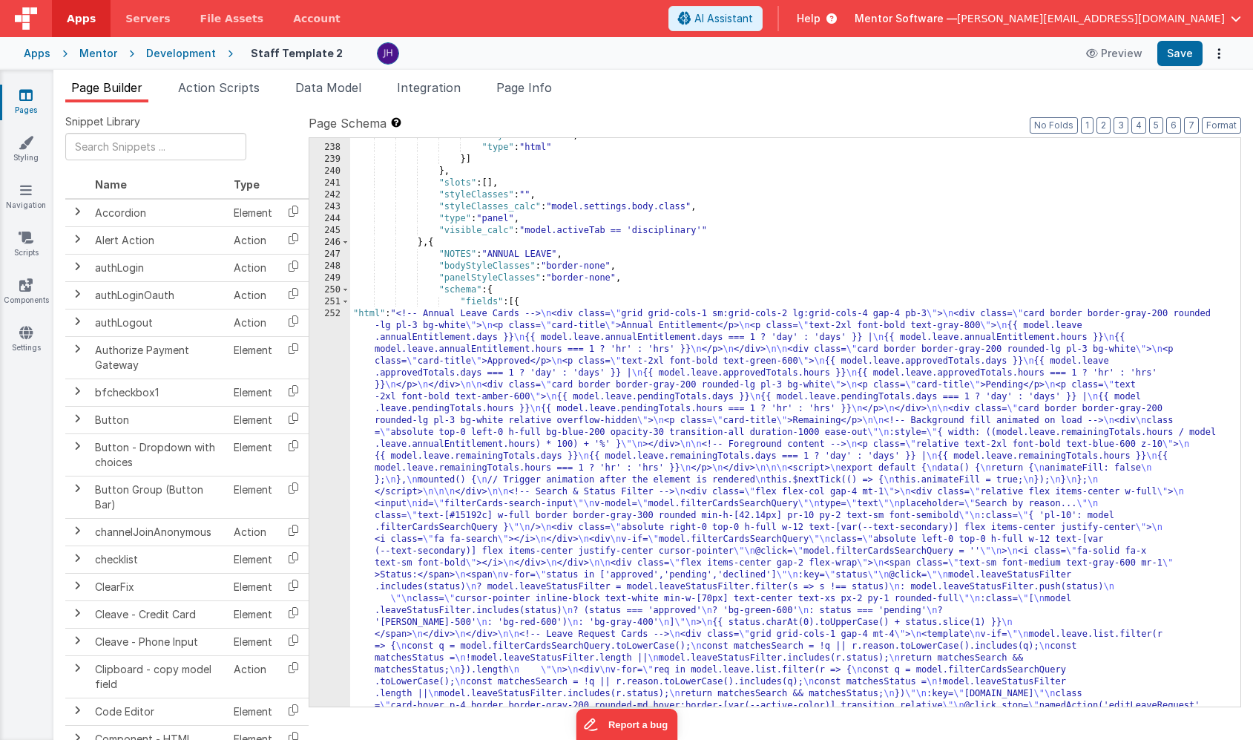
scroll to position [15650, 0]
click at [459, 462] on div ""styleClasses" : "" , "type" : "html" }] } , "slots" : [ ] , "styleClasses" : "…" at bounding box center [795, 693] width 890 height 1126
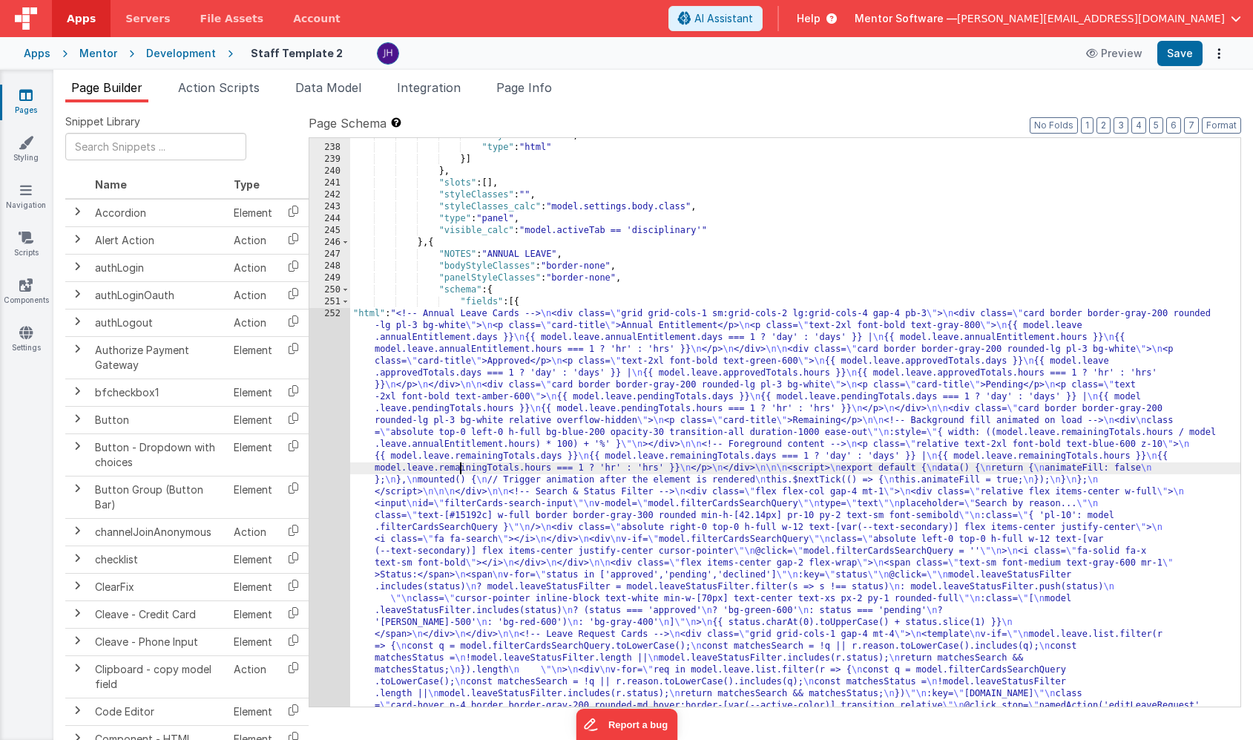
scroll to position [15777, 0]
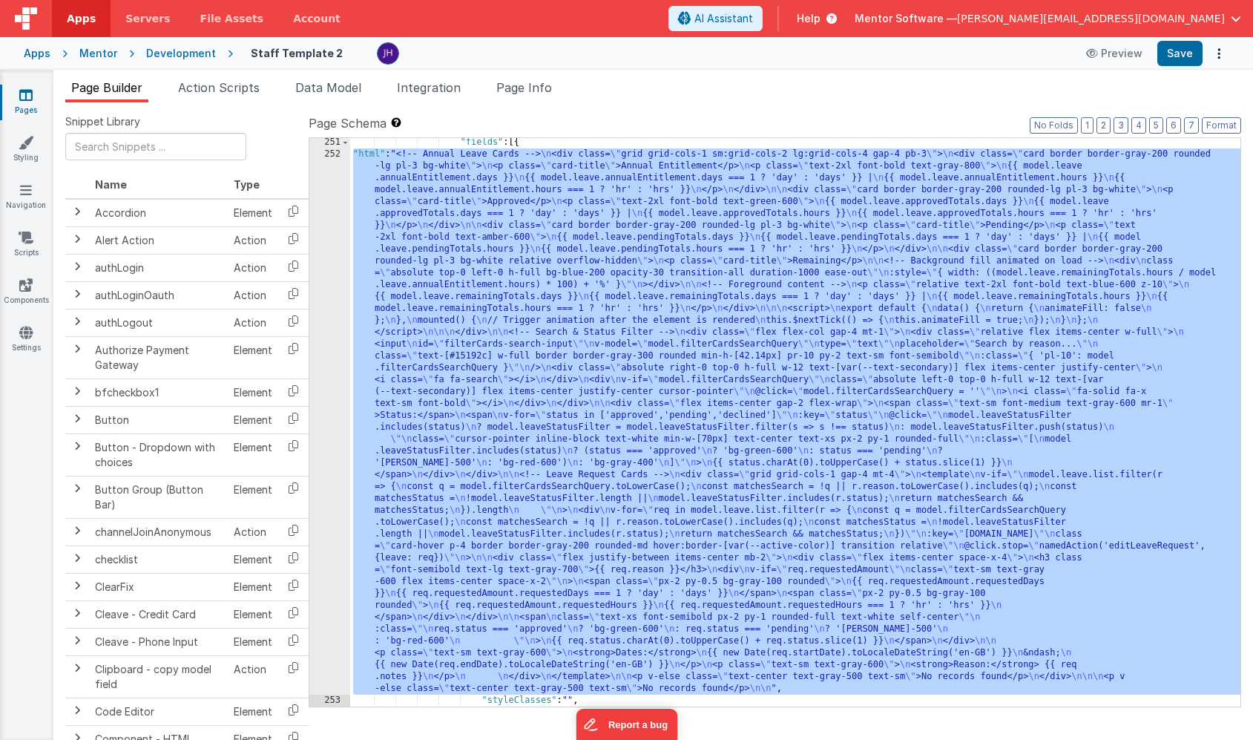
click at [330, 304] on div "252" at bounding box center [329, 421] width 41 height 546
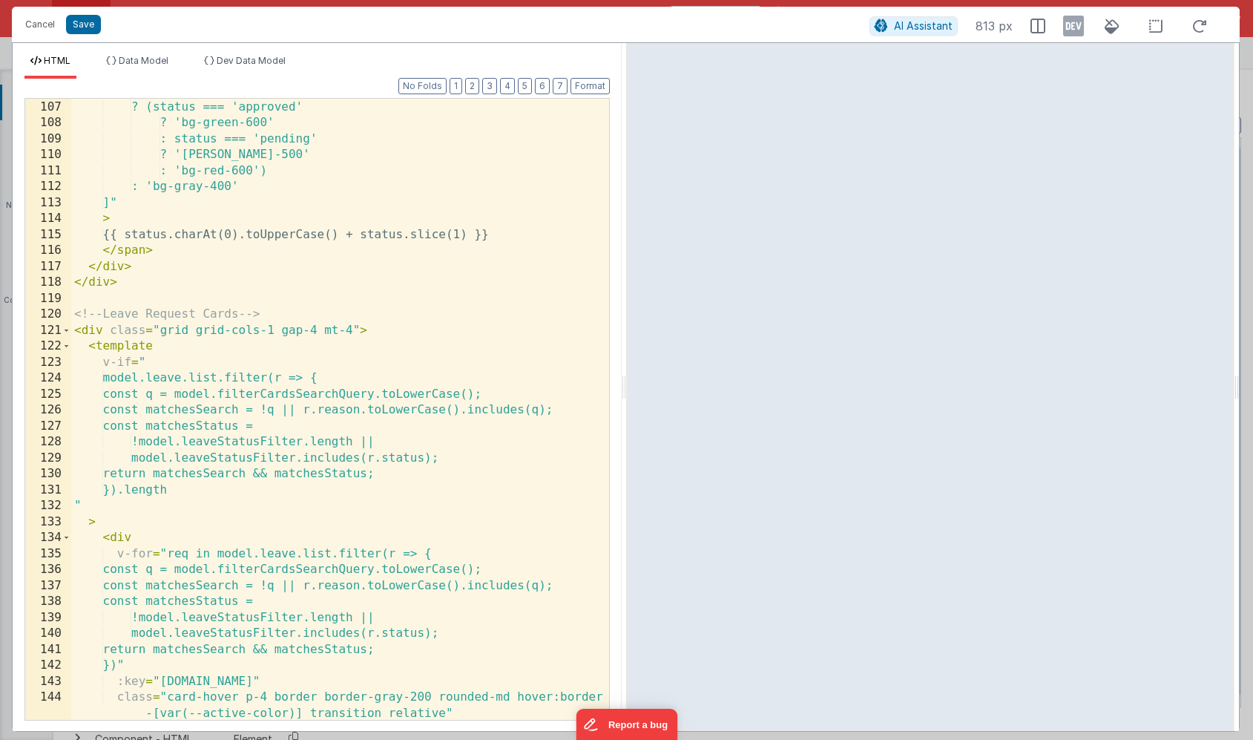
scroll to position [0, 0]
drag, startPoint x: 572, startPoint y: 412, endPoint x: 312, endPoint y: 410, distance: 260.5
click at [312, 410] on div "model.leaveStatusFilter.includes(status) ? (status === 'approved' ? 'bg-green-6…" at bounding box center [340, 417] width 538 height 669
paste textarea
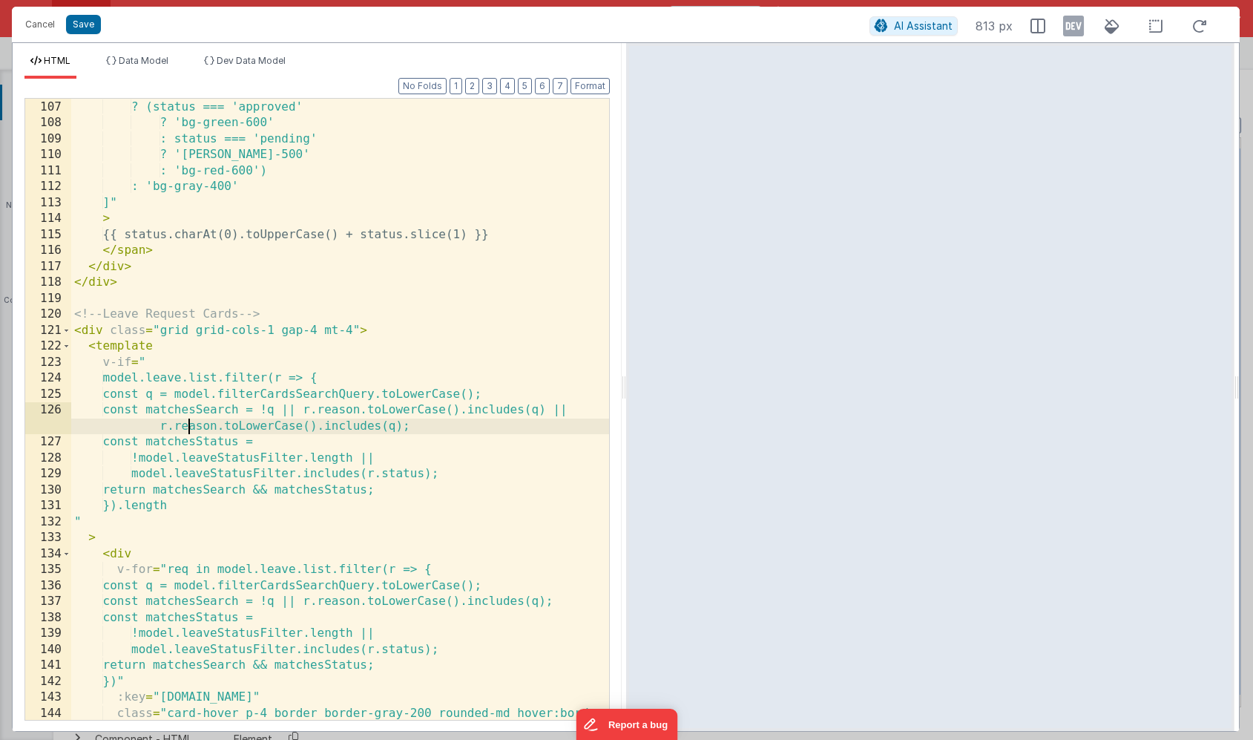
click at [186, 427] on div "model.leaveStatusFilter.includes(status) ? (status === 'approved' ? 'bg-green-6…" at bounding box center [340, 417] width 538 height 669
click at [80, 26] on button "Save" at bounding box center [83, 24] width 35 height 19
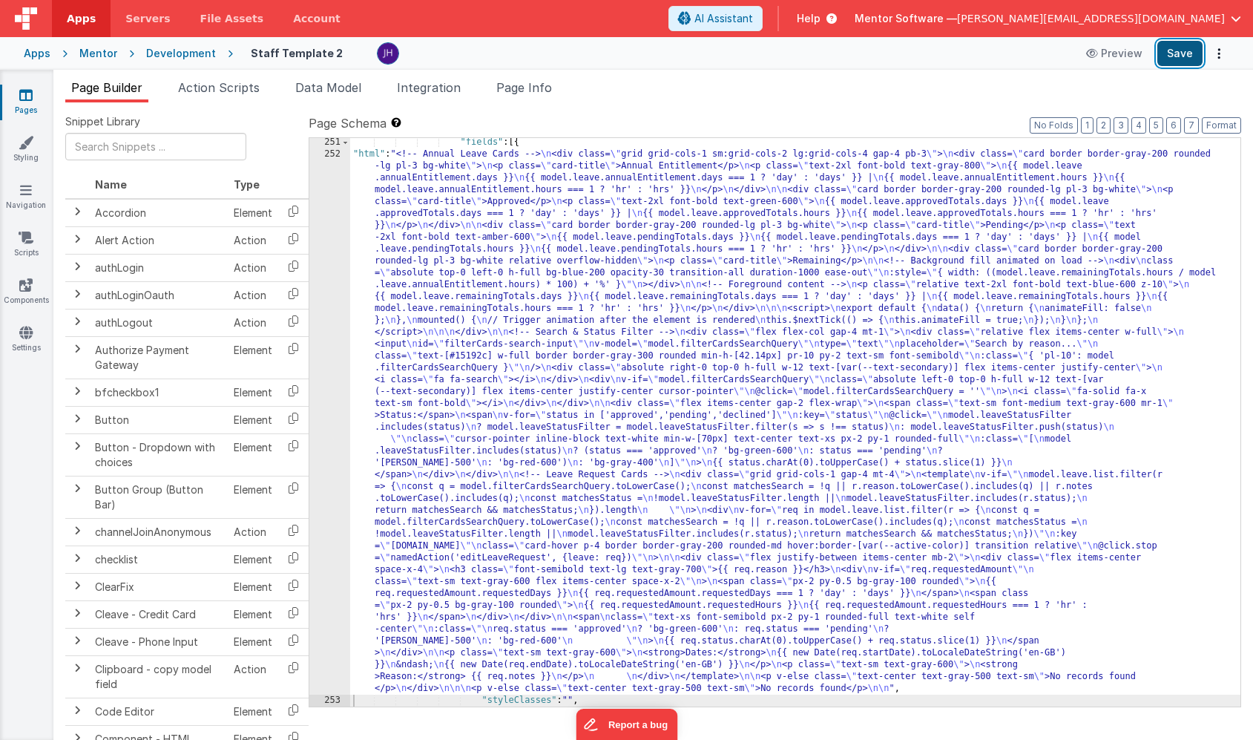
click at [1170, 56] on button "Save" at bounding box center [1180, 53] width 45 height 25
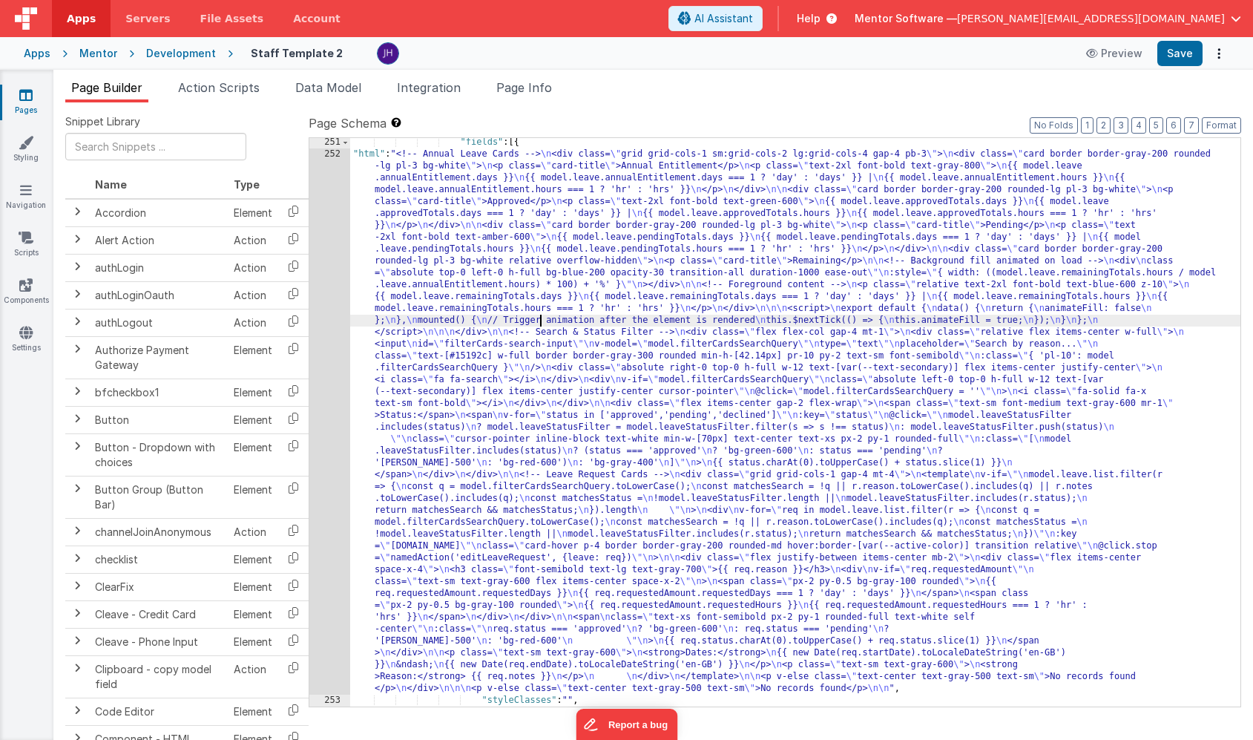
click at [542, 322] on div ""fields" : [{ "html" : "<!-- Annual Leave Cards --> \n <div class= \" grid grid…" at bounding box center [795, 433] width 890 height 592
click at [322, 277] on div "252" at bounding box center [329, 421] width 41 height 546
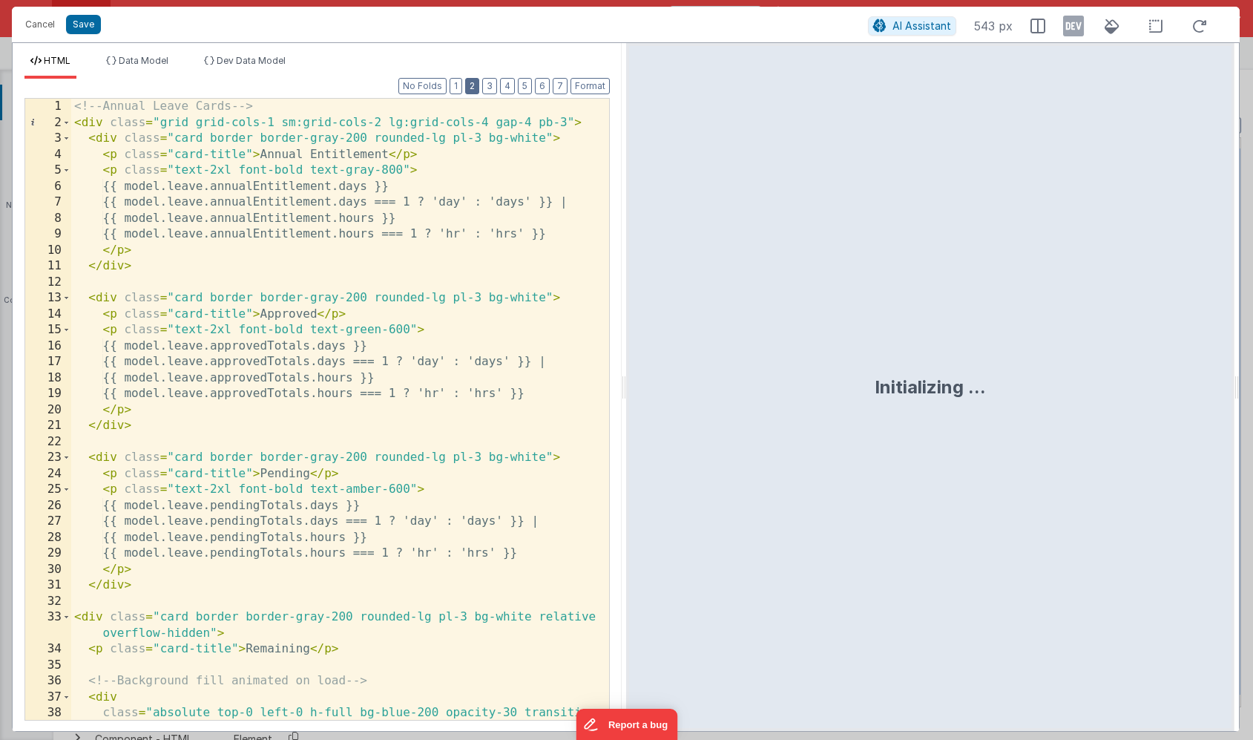
click at [475, 87] on button "2" at bounding box center [472, 86] width 14 height 16
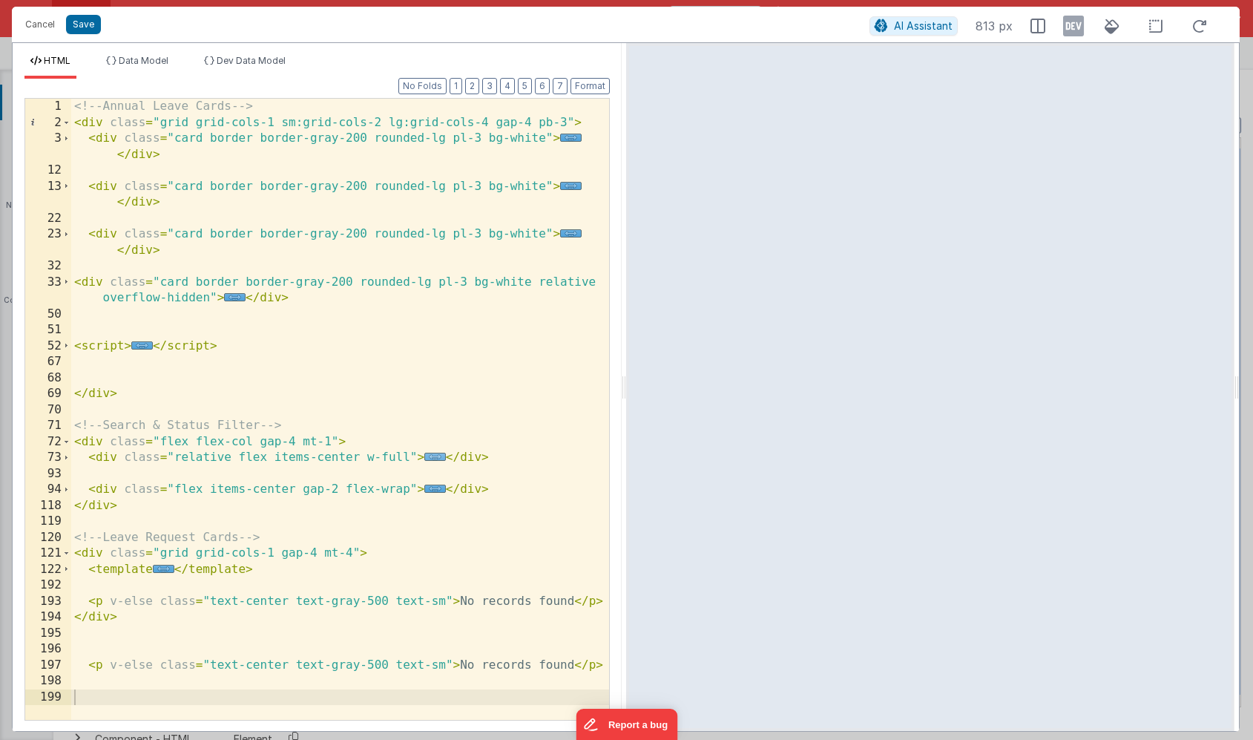
click at [435, 455] on span "..." at bounding box center [435, 457] width 22 height 8
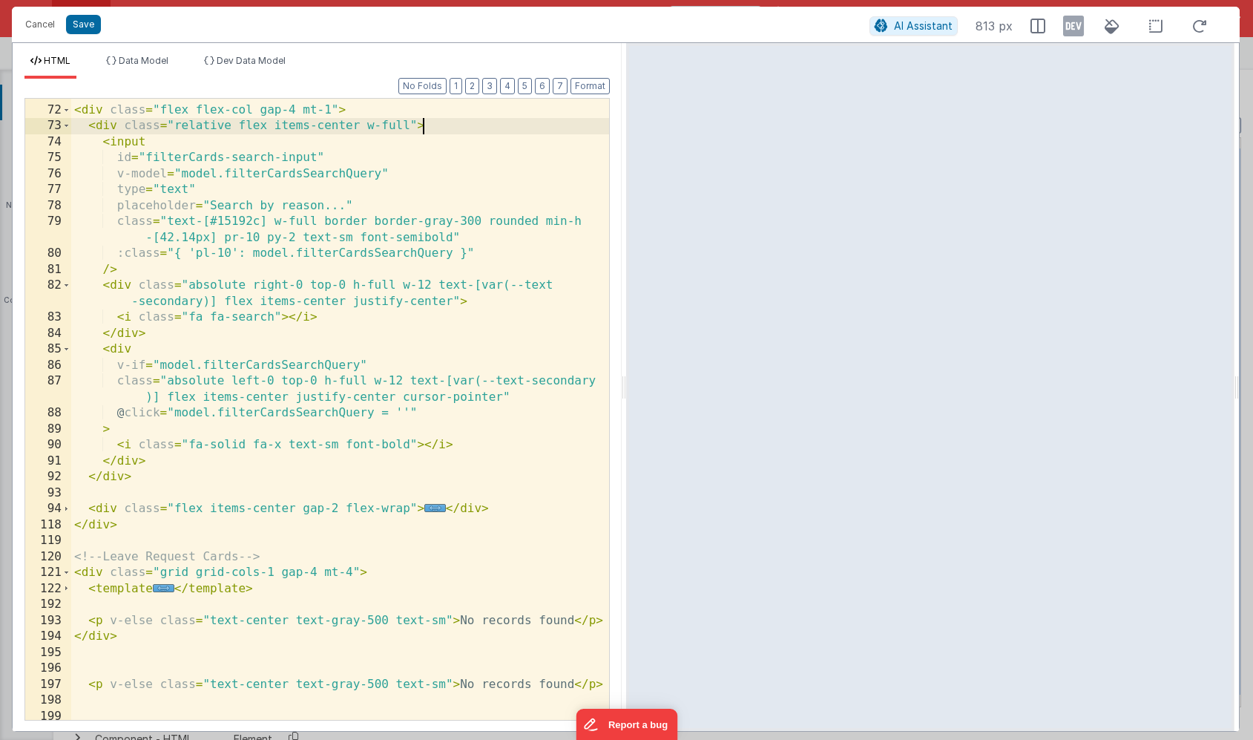
scroll to position [336, 0]
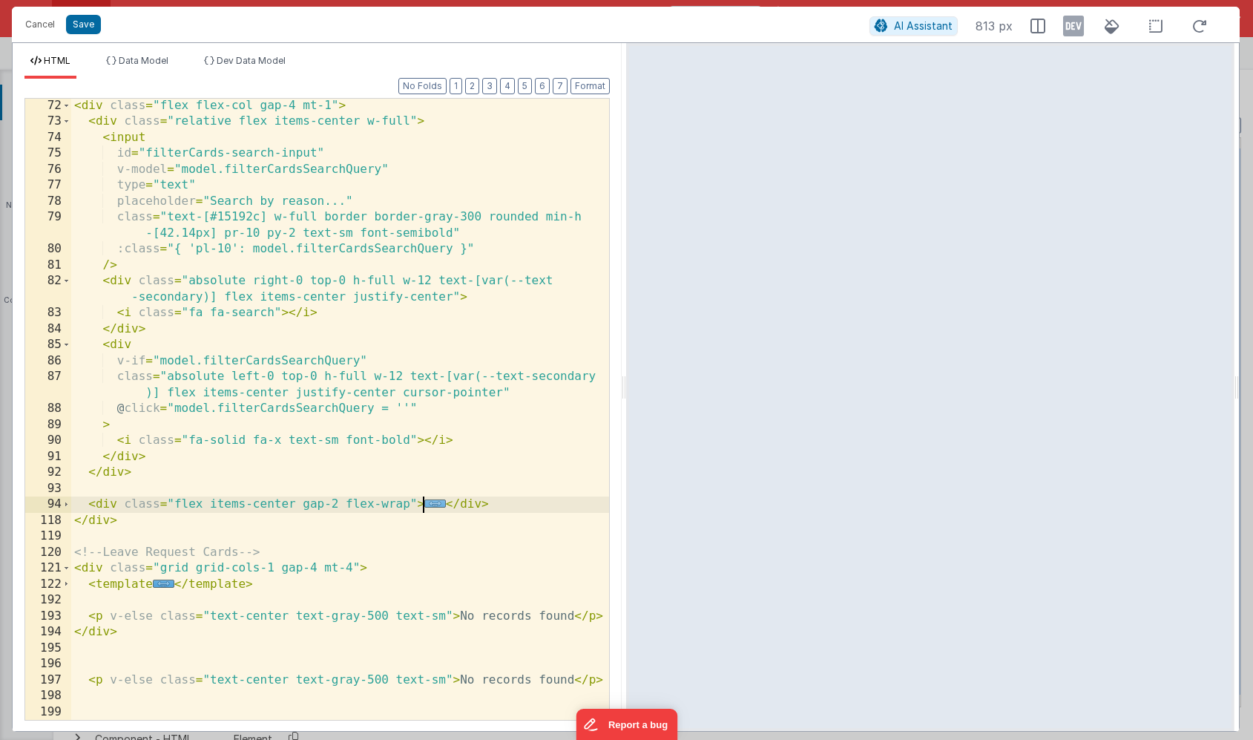
click at [433, 502] on span "..." at bounding box center [435, 503] width 22 height 8
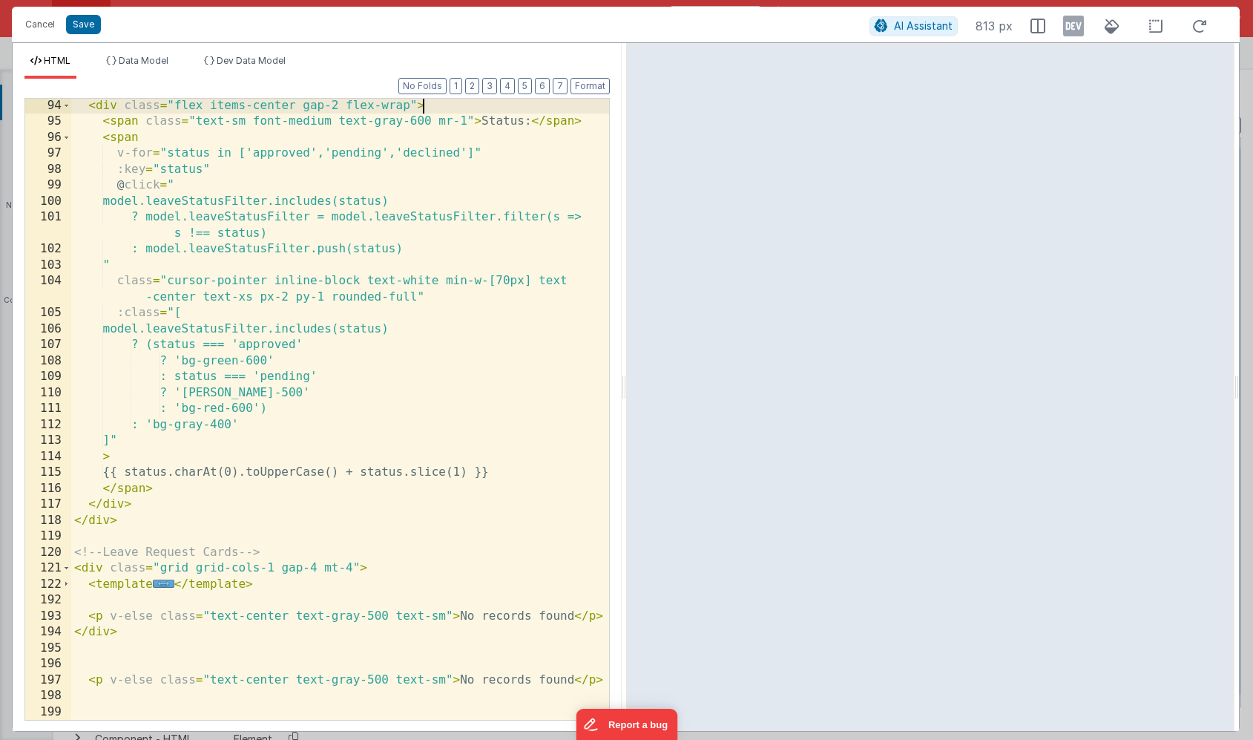
scroll to position [735, 0]
click at [168, 586] on span "..." at bounding box center [164, 584] width 22 height 8
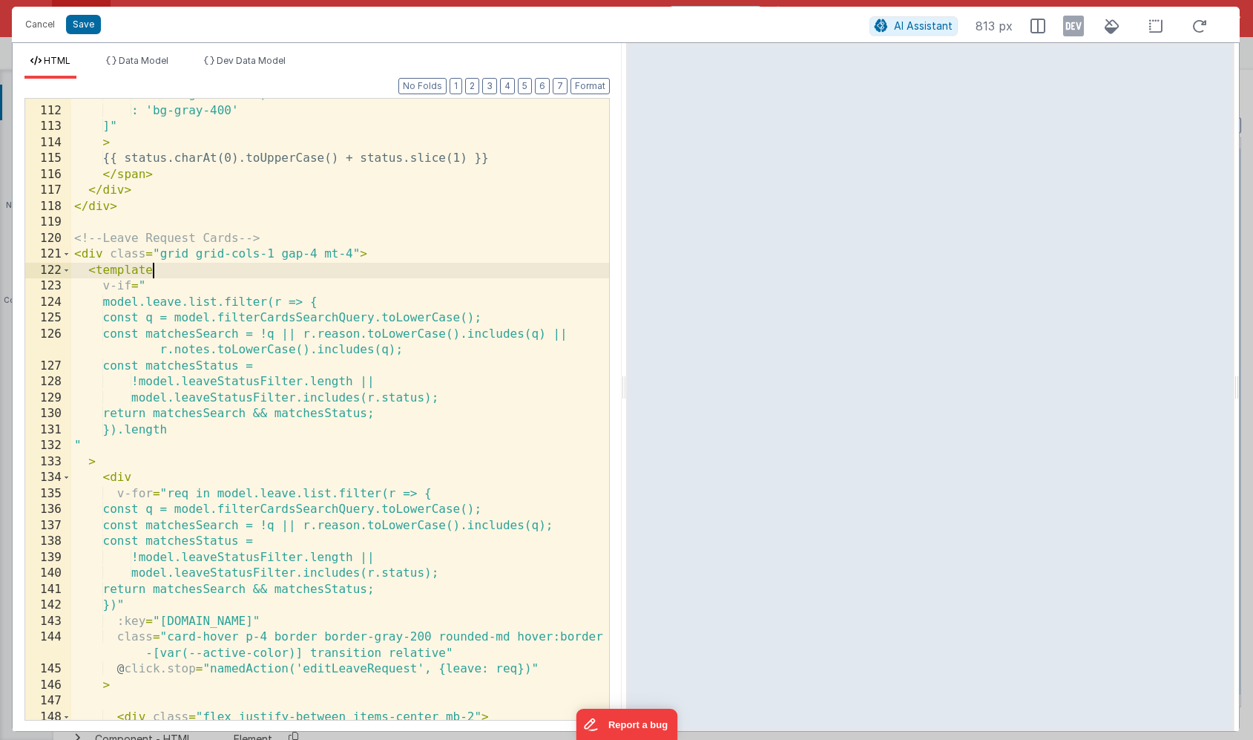
scroll to position [1050, 0]
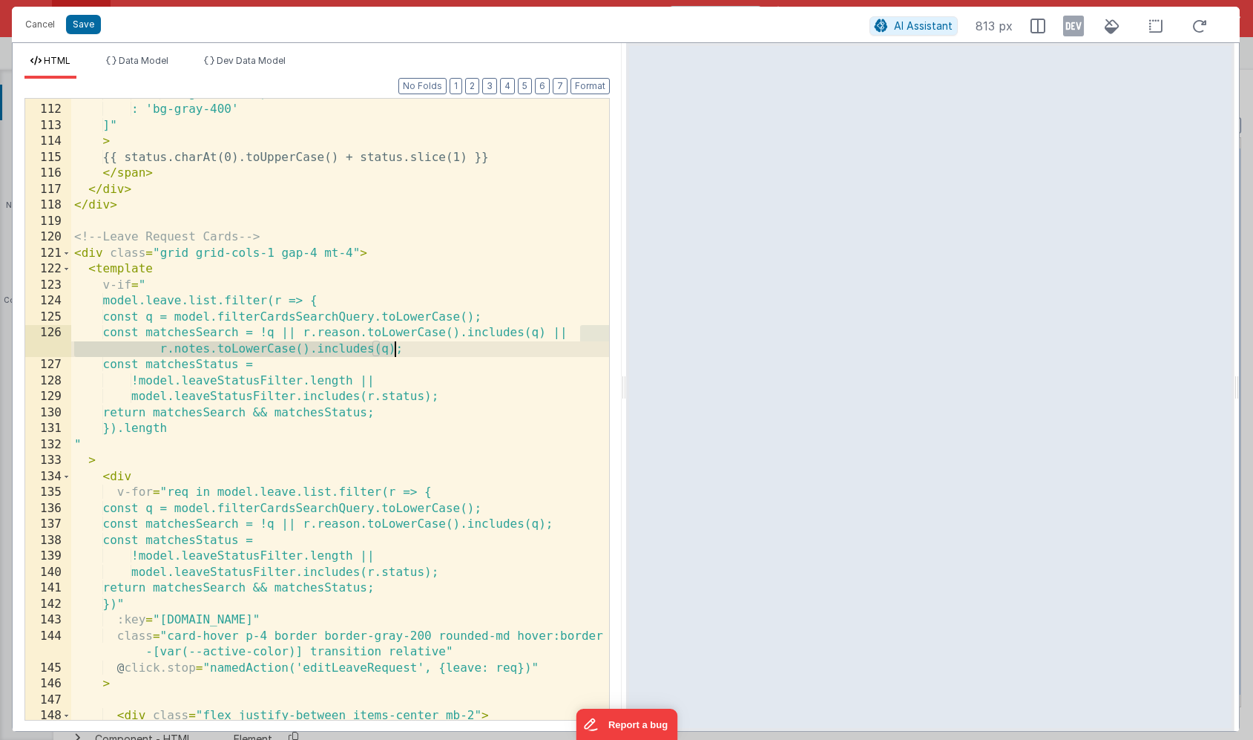
drag, startPoint x: 581, startPoint y: 329, endPoint x: 396, endPoint y: 344, distance: 185.4
click at [396, 344] on div ": 'bg-red-600') : 'bg-gray-400' ]" > {{ status.charAt(0).toUpperCase() + status…" at bounding box center [340, 412] width 538 height 653
click at [574, 527] on div ": 'bg-red-600') : 'bg-gray-400' ]" > {{ status.charAt(0).toUpperCase() + status…" at bounding box center [340, 412] width 538 height 653
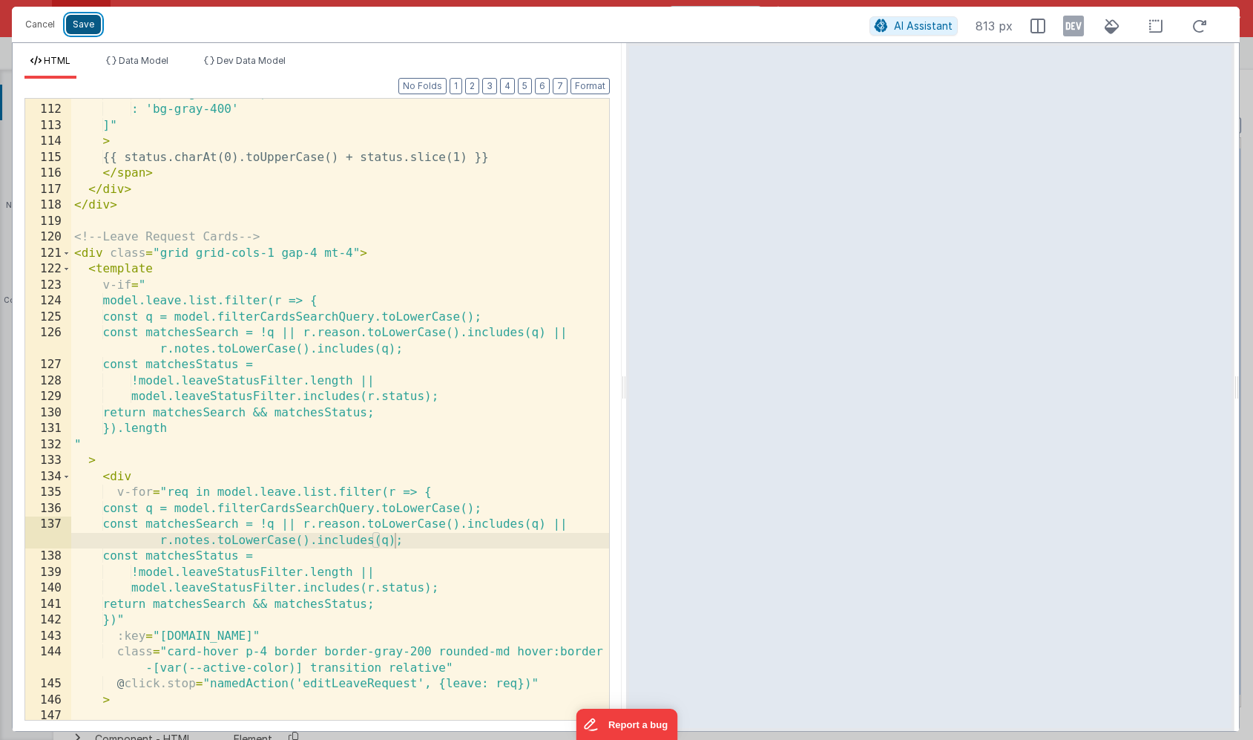
click at [83, 27] on button "Save" at bounding box center [83, 24] width 35 height 19
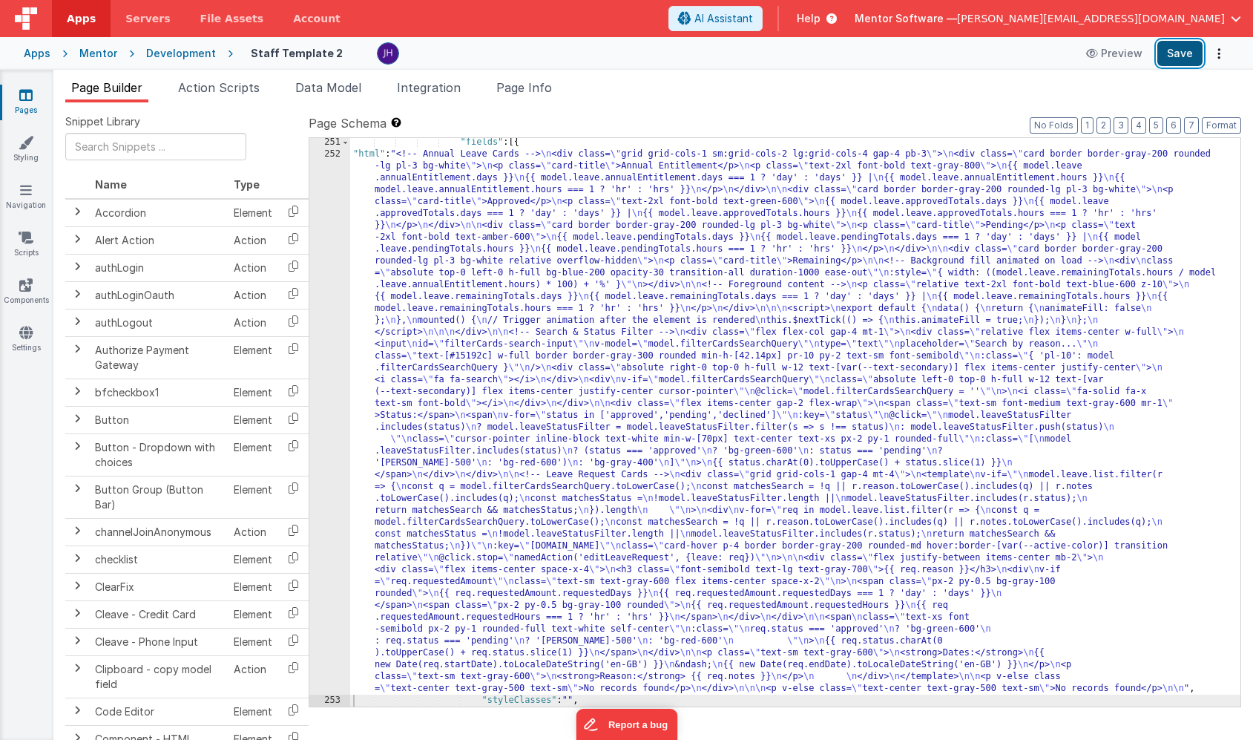
click at [1188, 52] on button "Save" at bounding box center [1180, 53] width 45 height 25
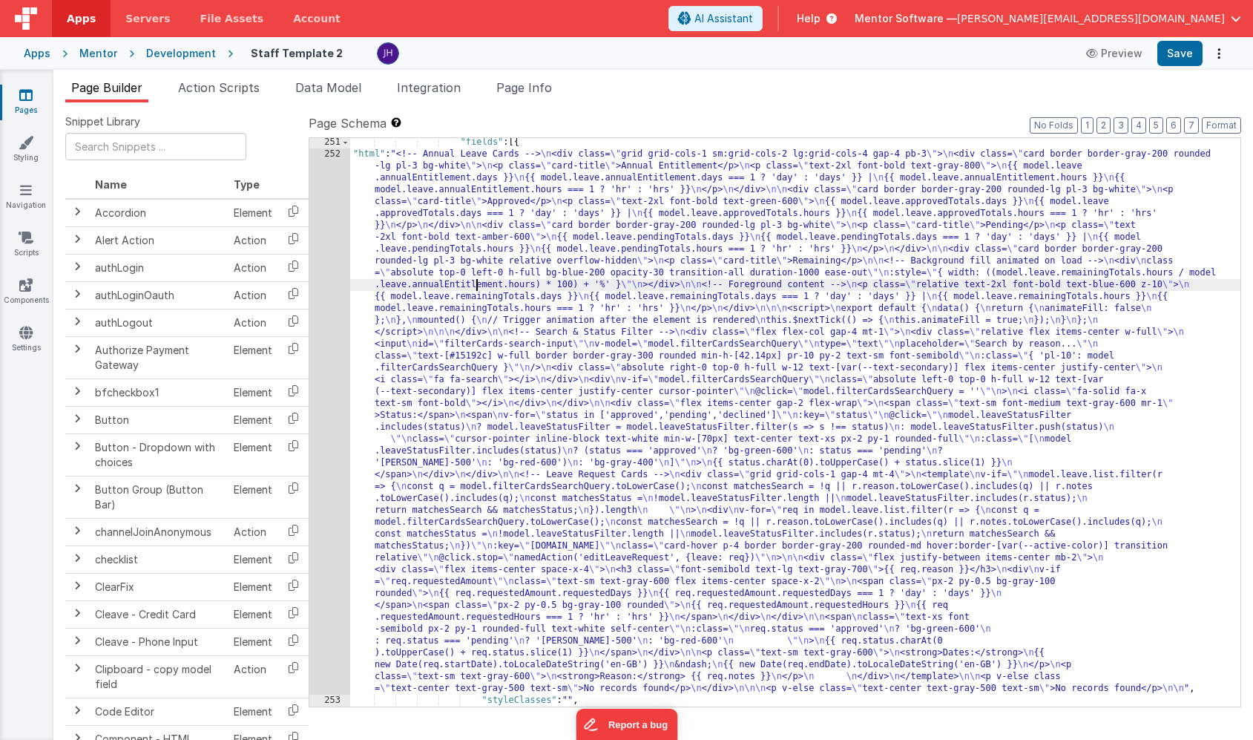
click at [474, 280] on div ""fields" : [{ "html" : "<!-- Annual Leave Cards --> \n <div class= \" grid grid…" at bounding box center [795, 433] width 890 height 592
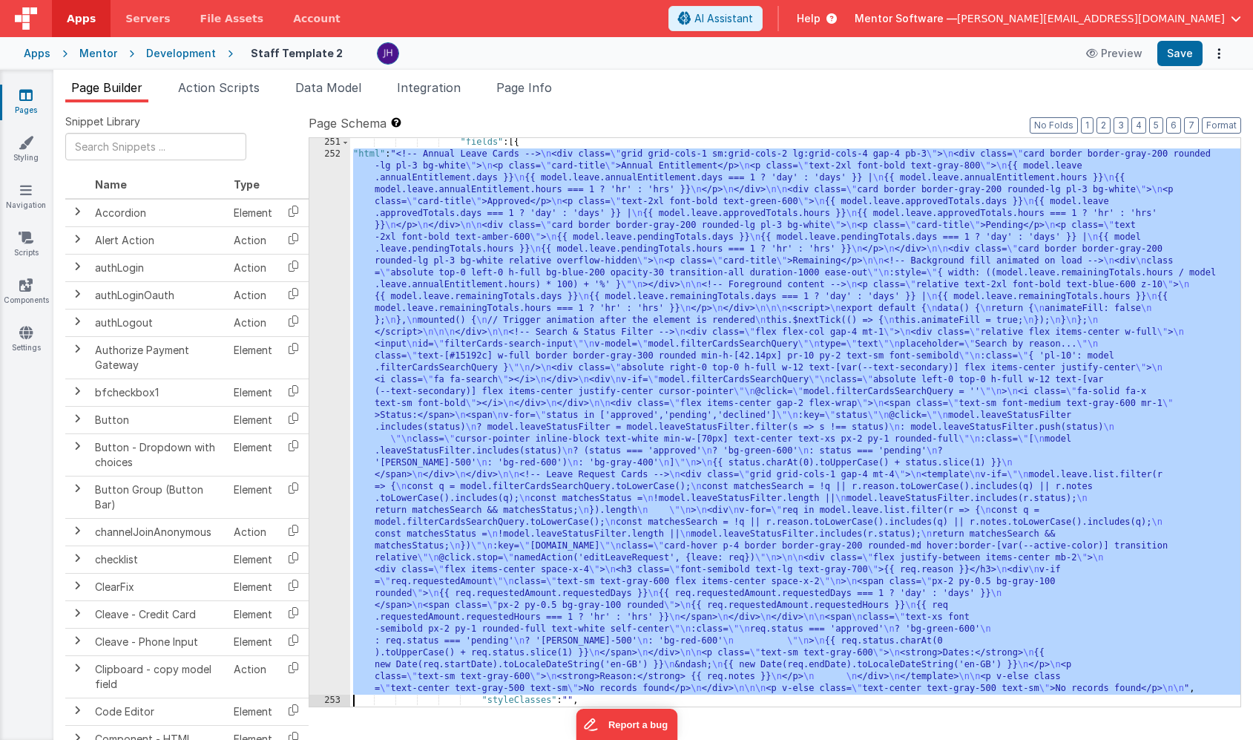
click at [332, 264] on div "252" at bounding box center [329, 421] width 41 height 546
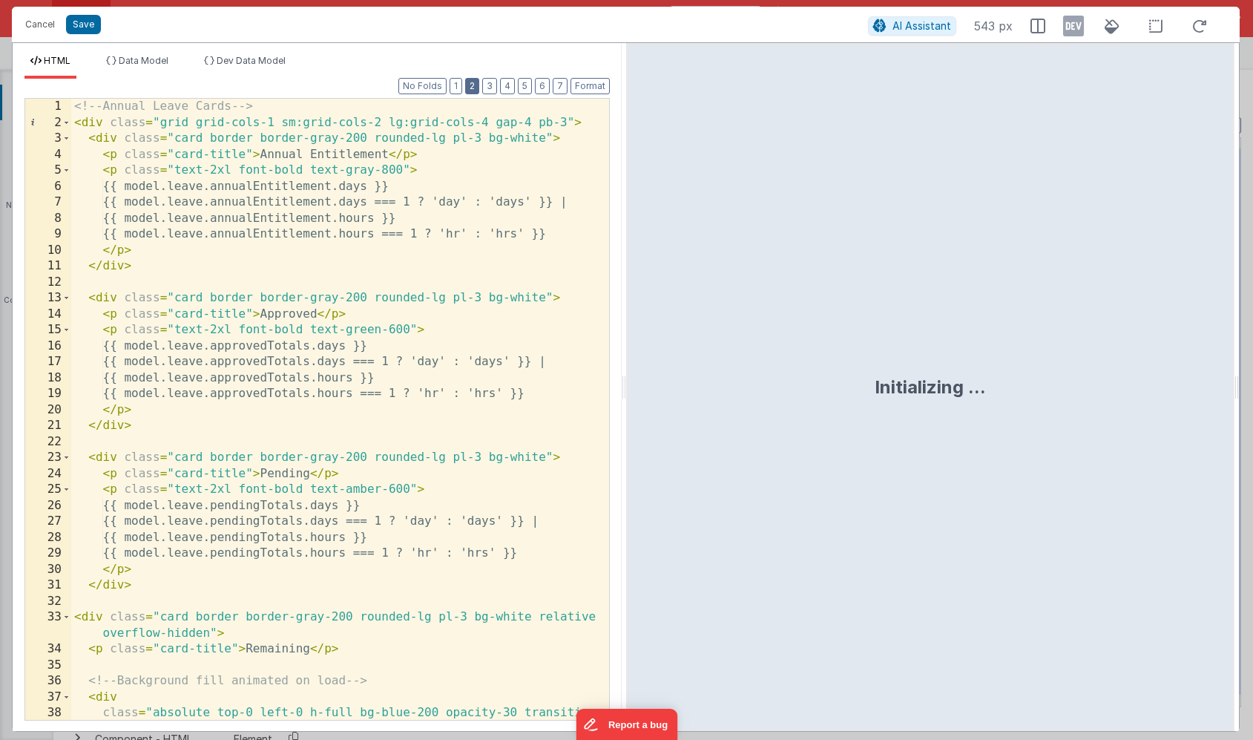
click at [474, 85] on button "2" at bounding box center [472, 86] width 14 height 16
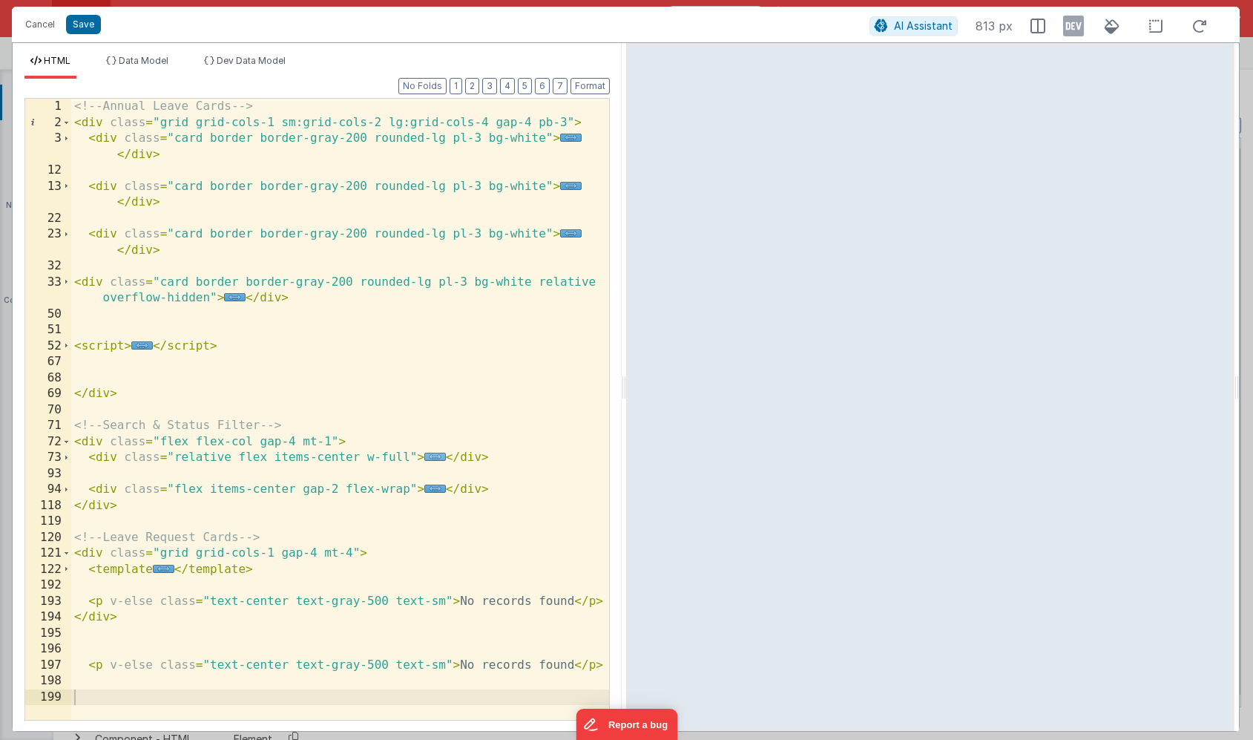
click at [433, 456] on span "..." at bounding box center [435, 457] width 22 height 8
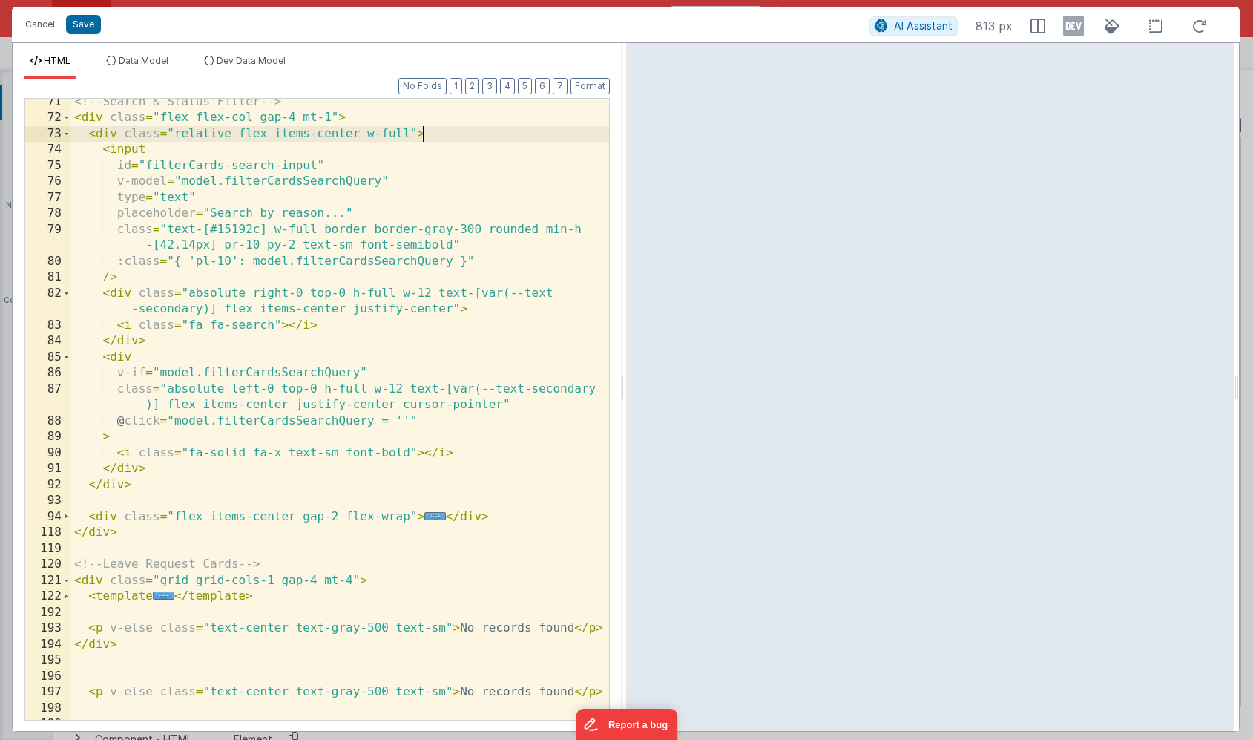
scroll to position [336, 0]
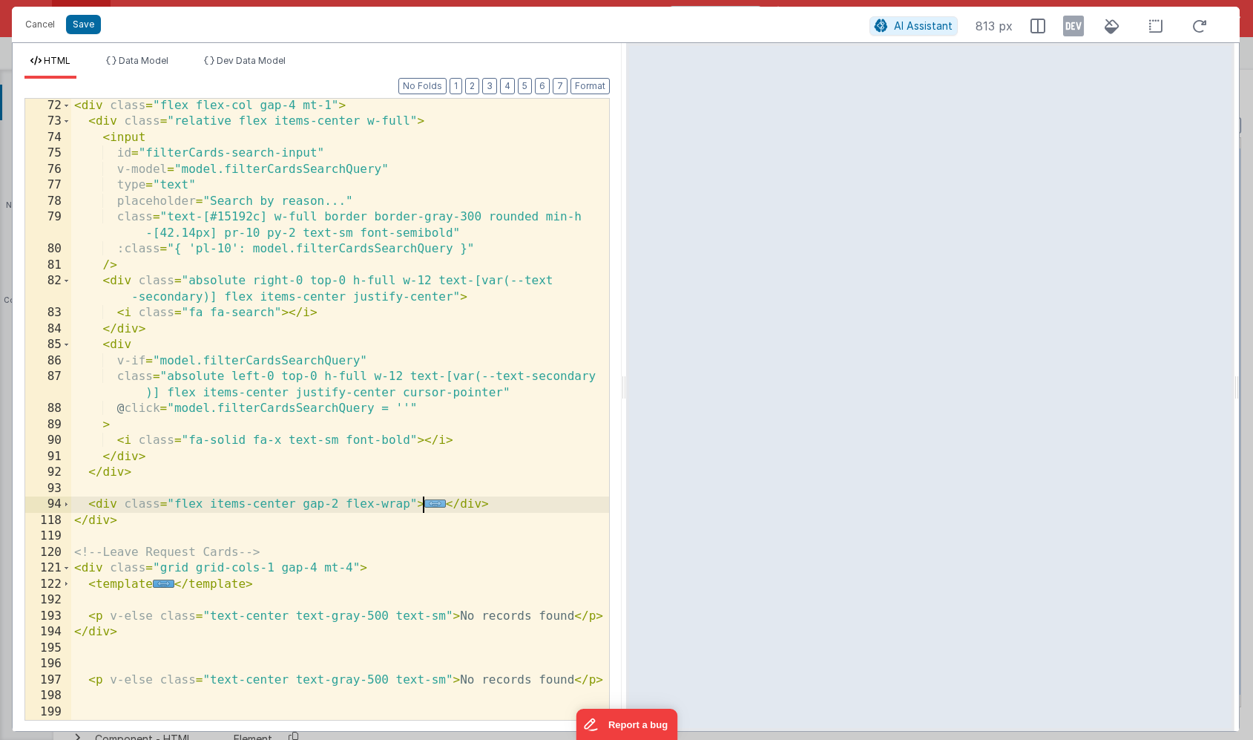
click at [433, 503] on span "..." at bounding box center [435, 503] width 22 height 8
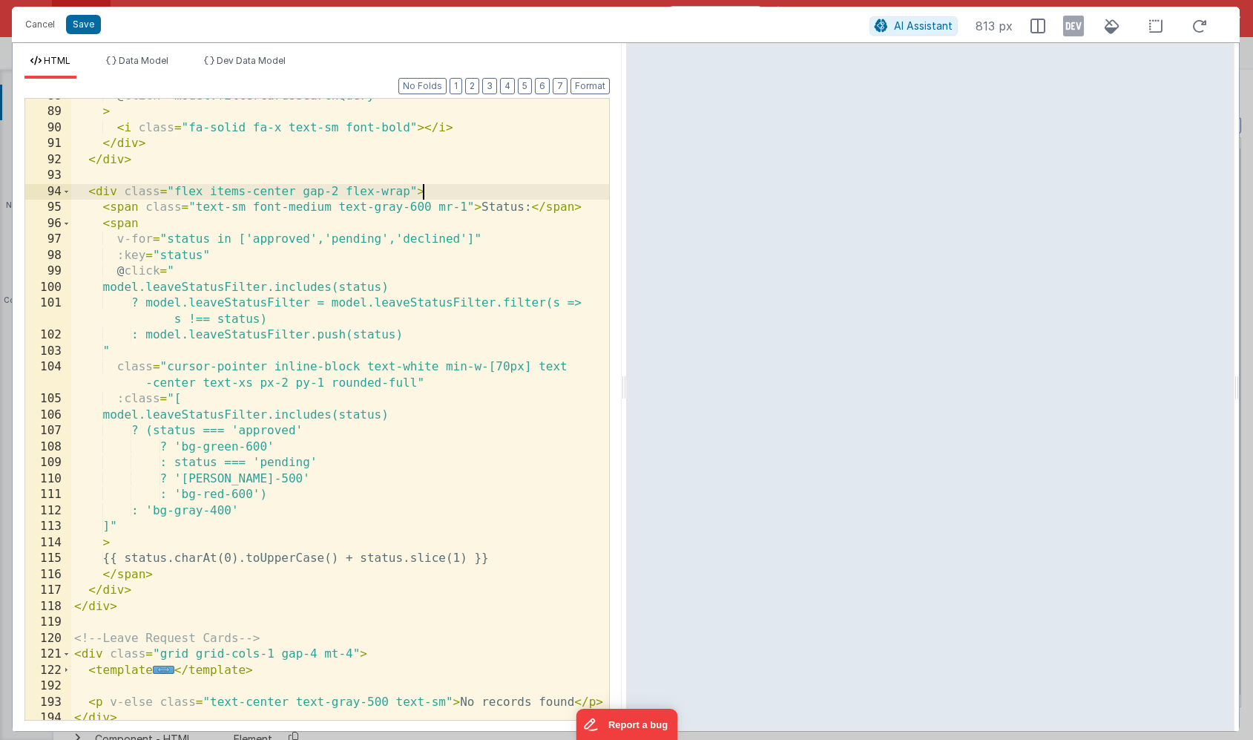
scroll to position [649, 0]
click at [91, 192] on div "@ click = "model.filterCardsSearchQuery = ''" > < i class = "fa-solid fa-x text…" at bounding box center [340, 414] width 538 height 653
click at [99, 193] on div "@ click = "model.filterCardsSearchQuery = ''" > < i class = "fa-solid fa-x text…" at bounding box center [340, 414] width 538 height 653
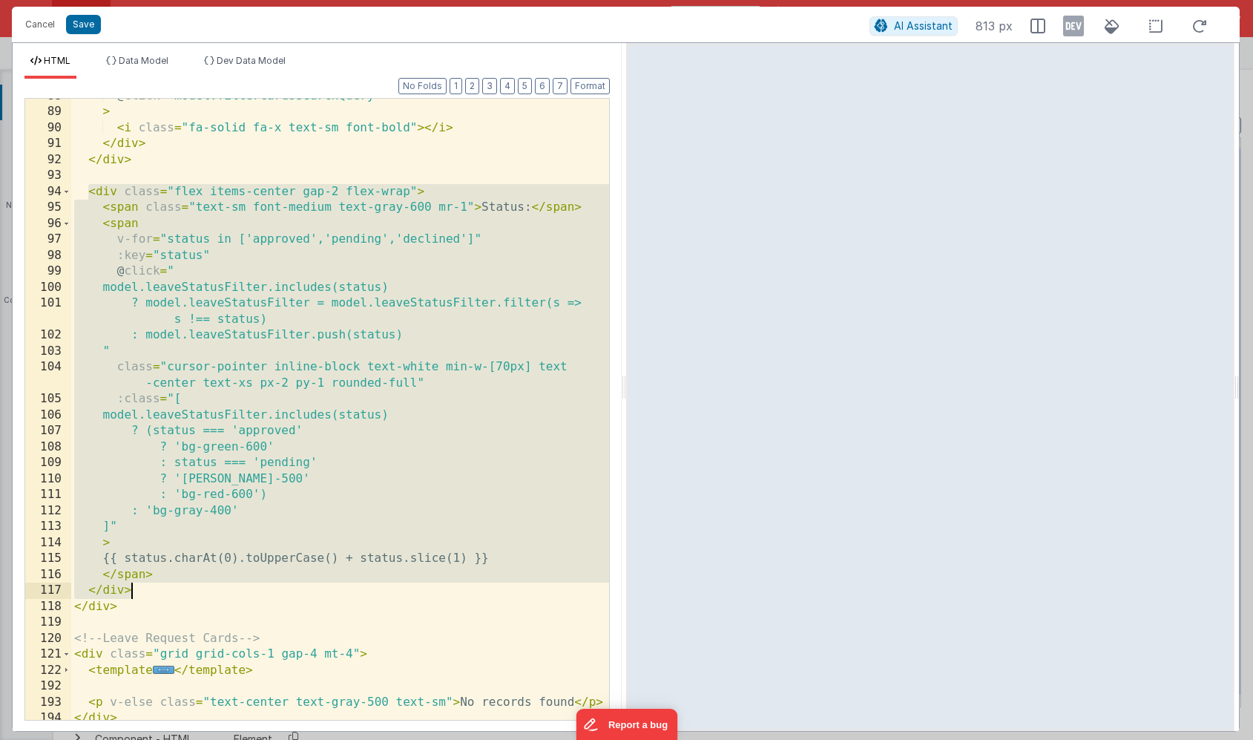
drag, startPoint x: 88, startPoint y: 192, endPoint x: 158, endPoint y: 595, distance: 408.9
click at [158, 595] on div "@ click = "model.filterCardsSearchQuery = ''" > < i class = "fa-solid fa-x text…" at bounding box center [340, 414] width 538 height 653
click at [68, 191] on span at bounding box center [66, 192] width 8 height 16
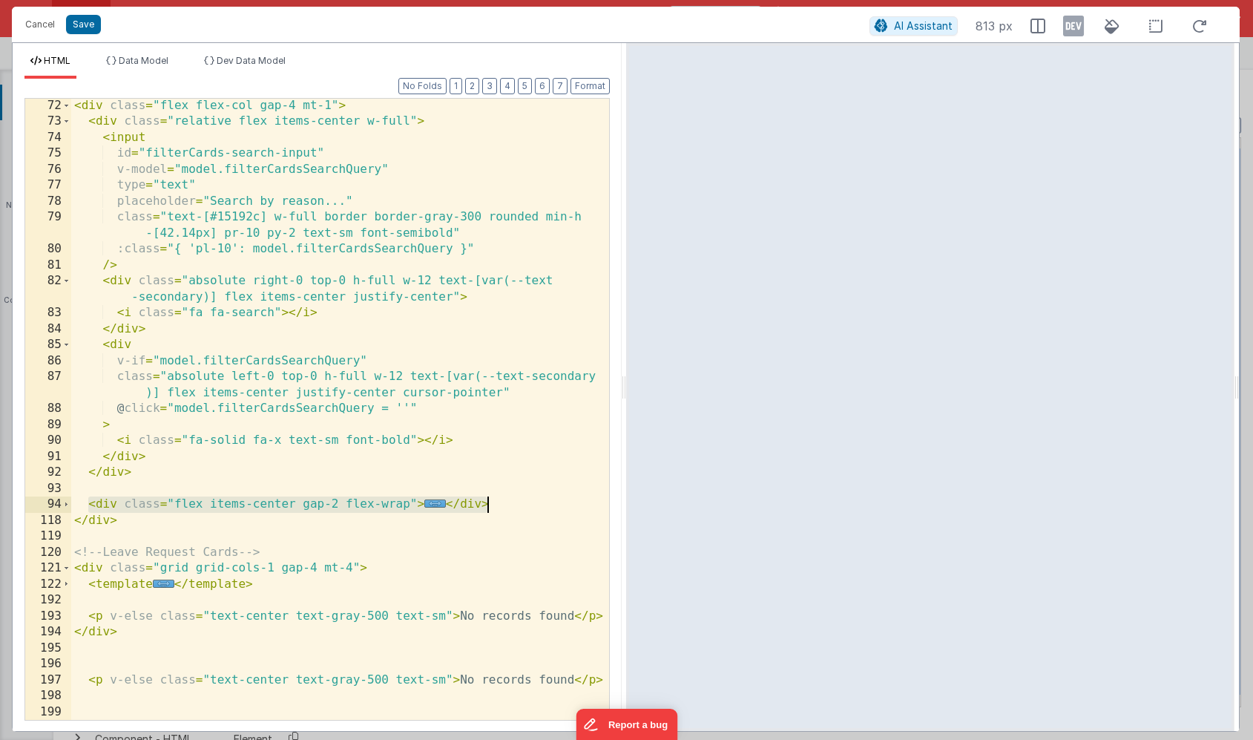
scroll to position [336, 0]
click at [514, 511] on div "< div class = "flex flex-col gap-4 mt-1" > < div class = "relative flex items-c…" at bounding box center [340, 424] width 538 height 653
drag, startPoint x: 488, startPoint y: 505, endPoint x: 90, endPoint y: 506, distance: 398.5
click at [90, 506] on div "< div class = "flex flex-col gap-4 mt-1" > < div class = "relative flex items-c…" at bounding box center [340, 424] width 538 height 653
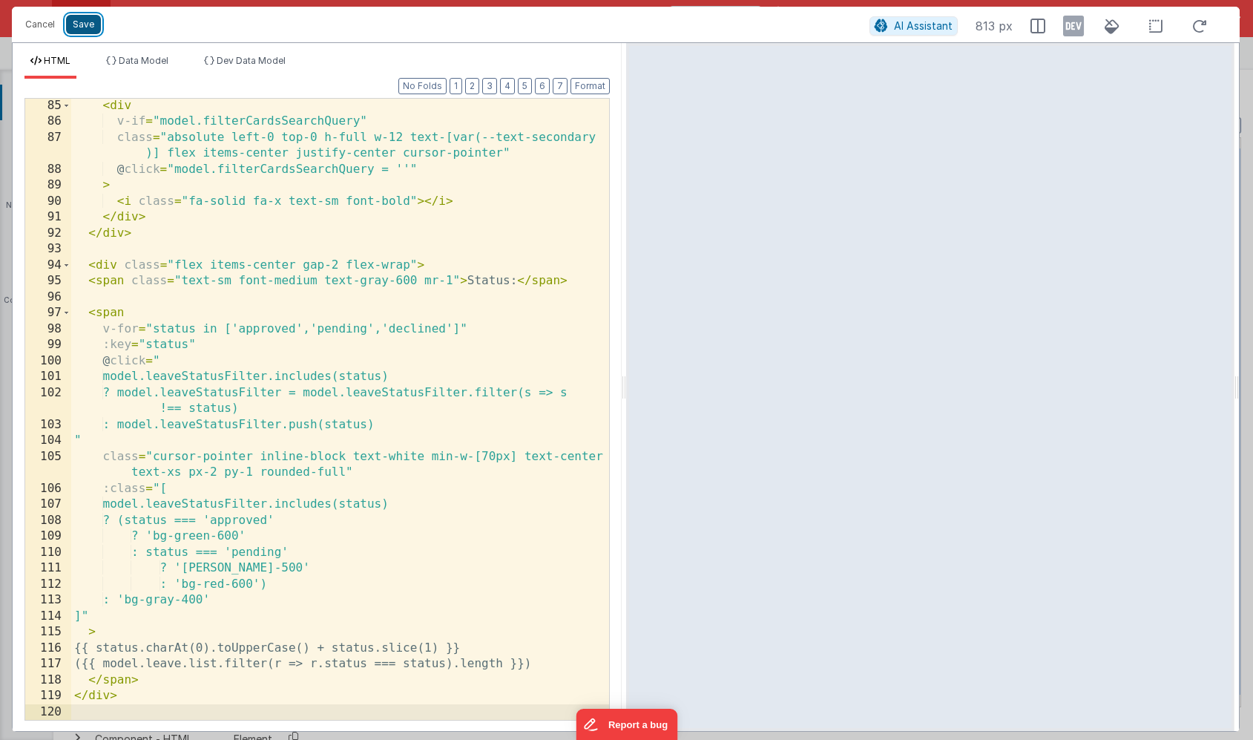
click at [75, 27] on button "Save" at bounding box center [83, 24] width 35 height 19
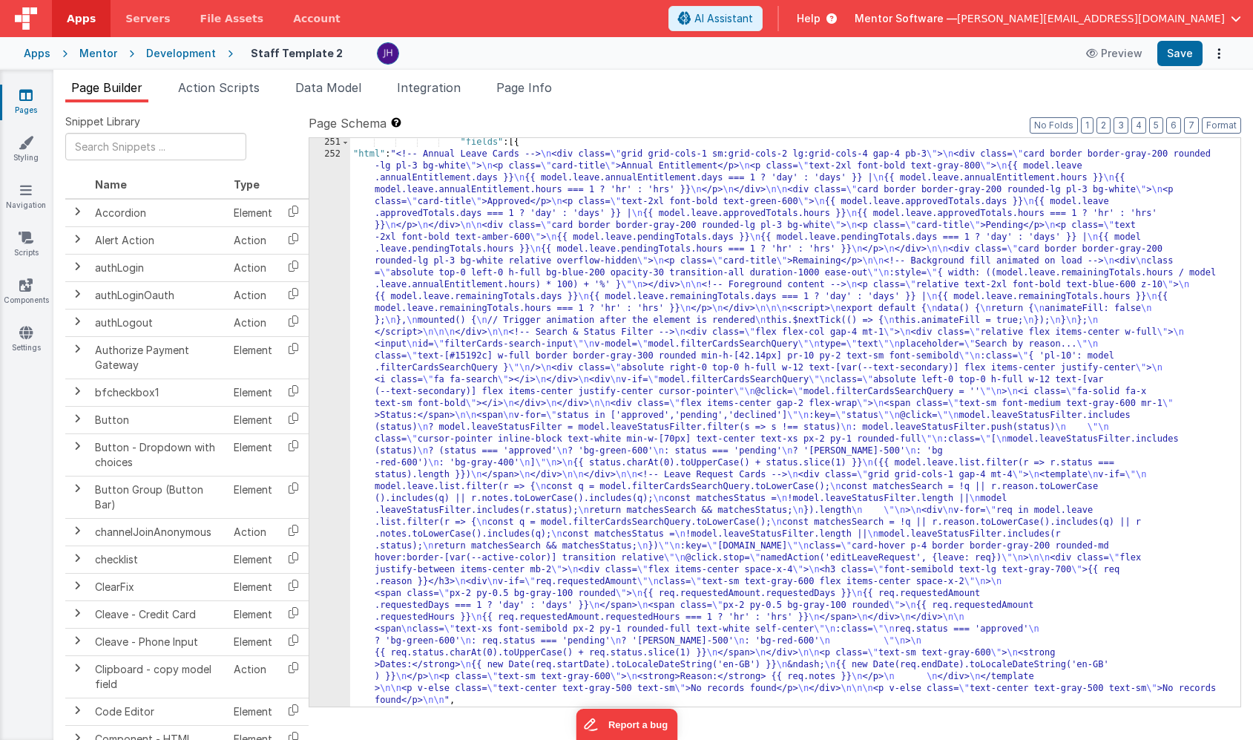
scroll to position [15771, 0]
click at [1183, 55] on button "Save" at bounding box center [1180, 53] width 45 height 25
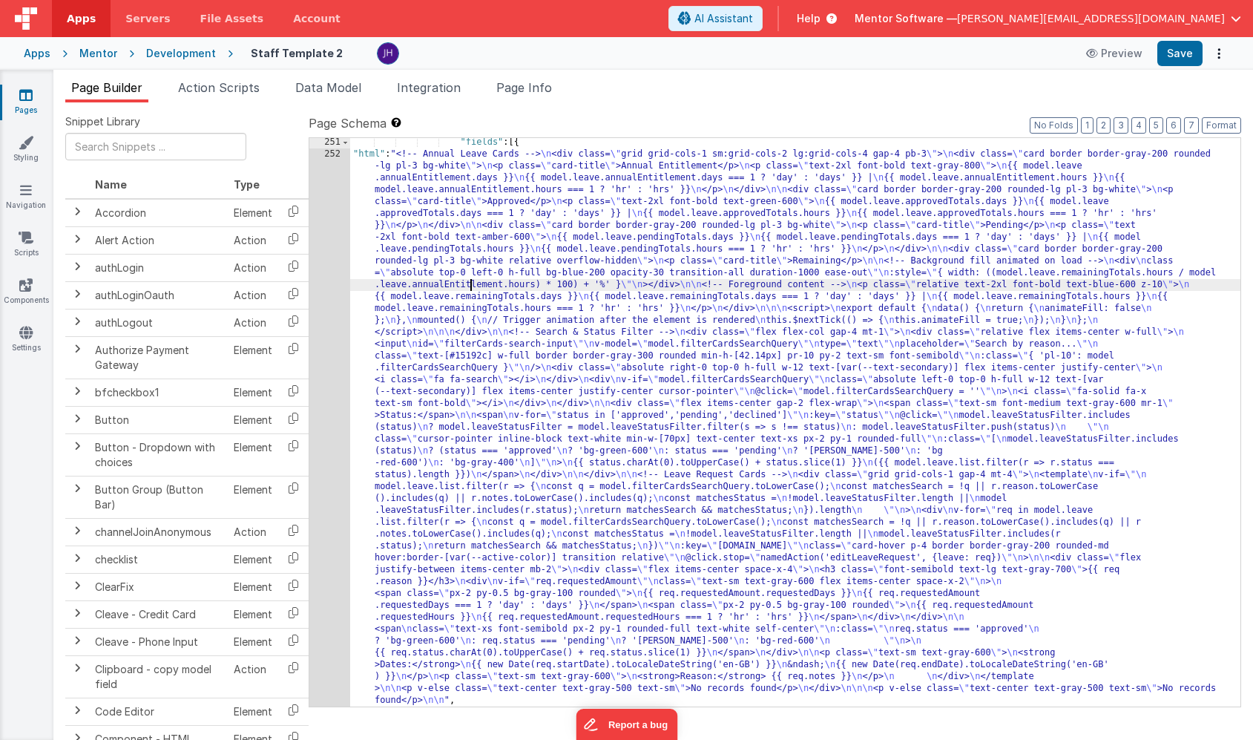
click at [473, 281] on div ""fields" : [{ "html" : "<!-- Annual Leave Cards --> \n <div class= \" grid grid…" at bounding box center [795, 433] width 890 height 592
click at [332, 281] on div "251 252 253 254" at bounding box center [329, 433] width 41 height 592
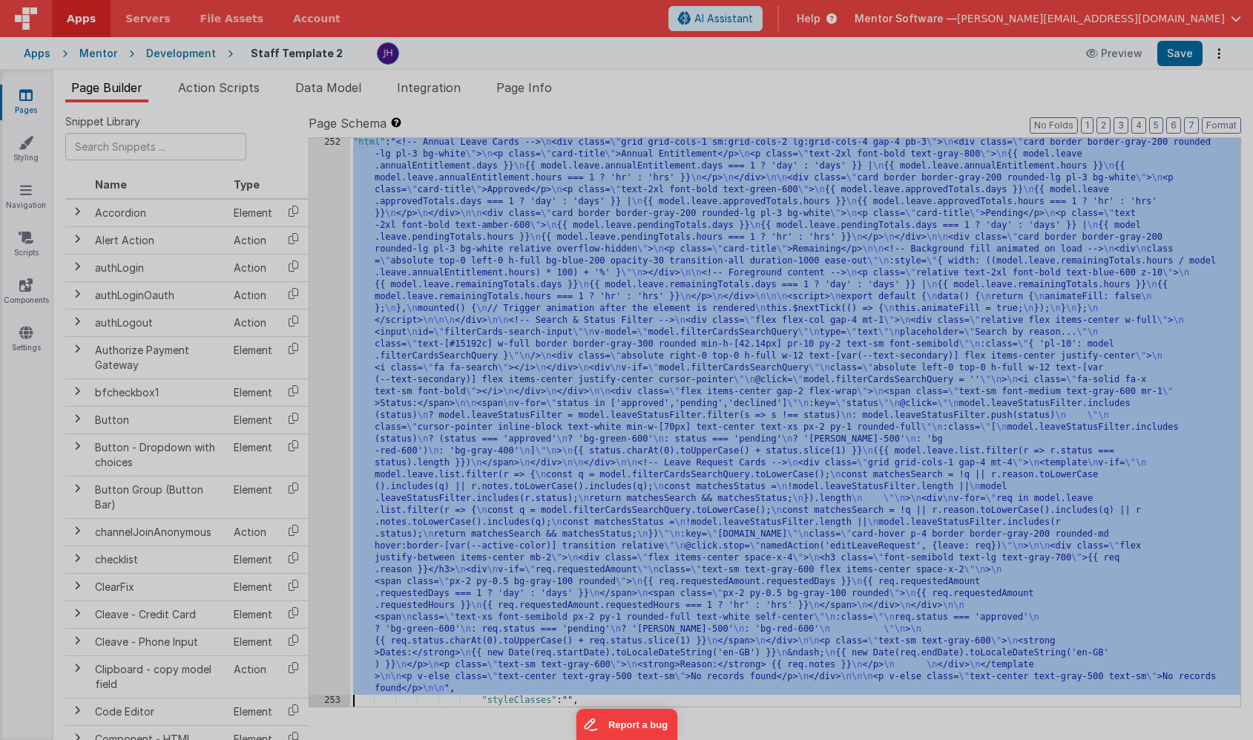
scroll to position [15780, 0]
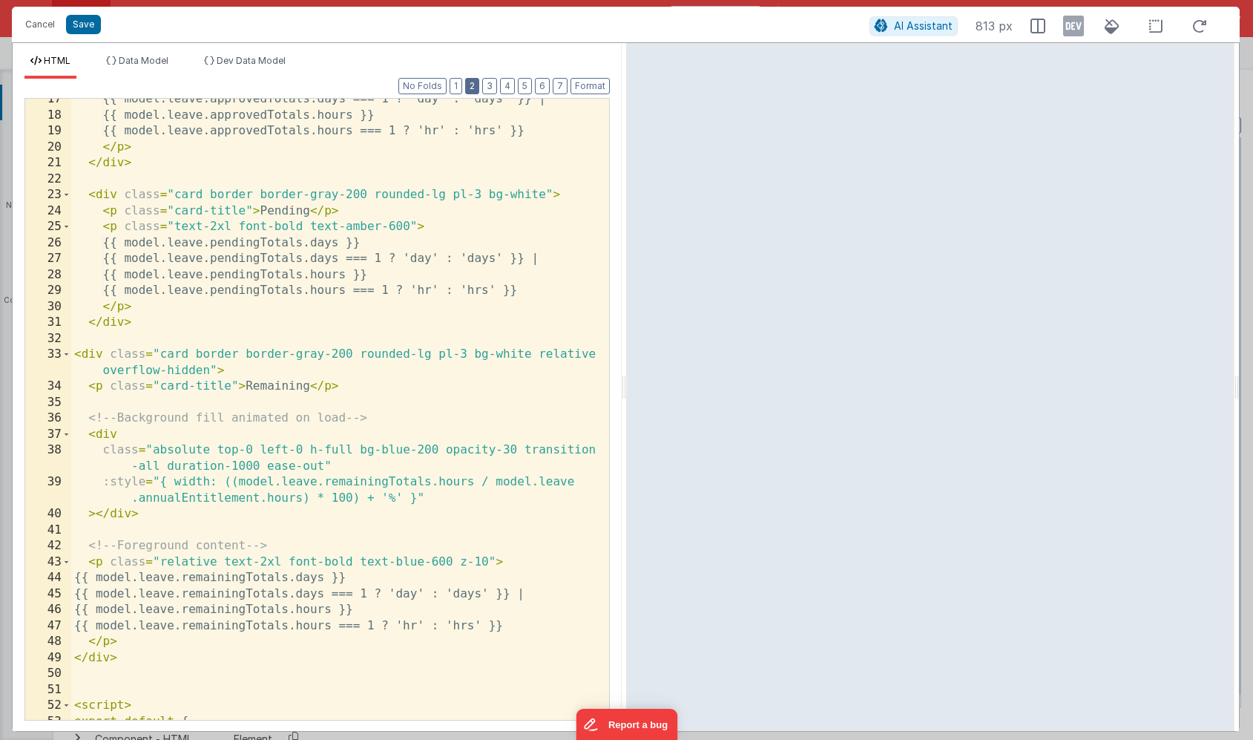
click at [475, 85] on button "2" at bounding box center [472, 86] width 14 height 16
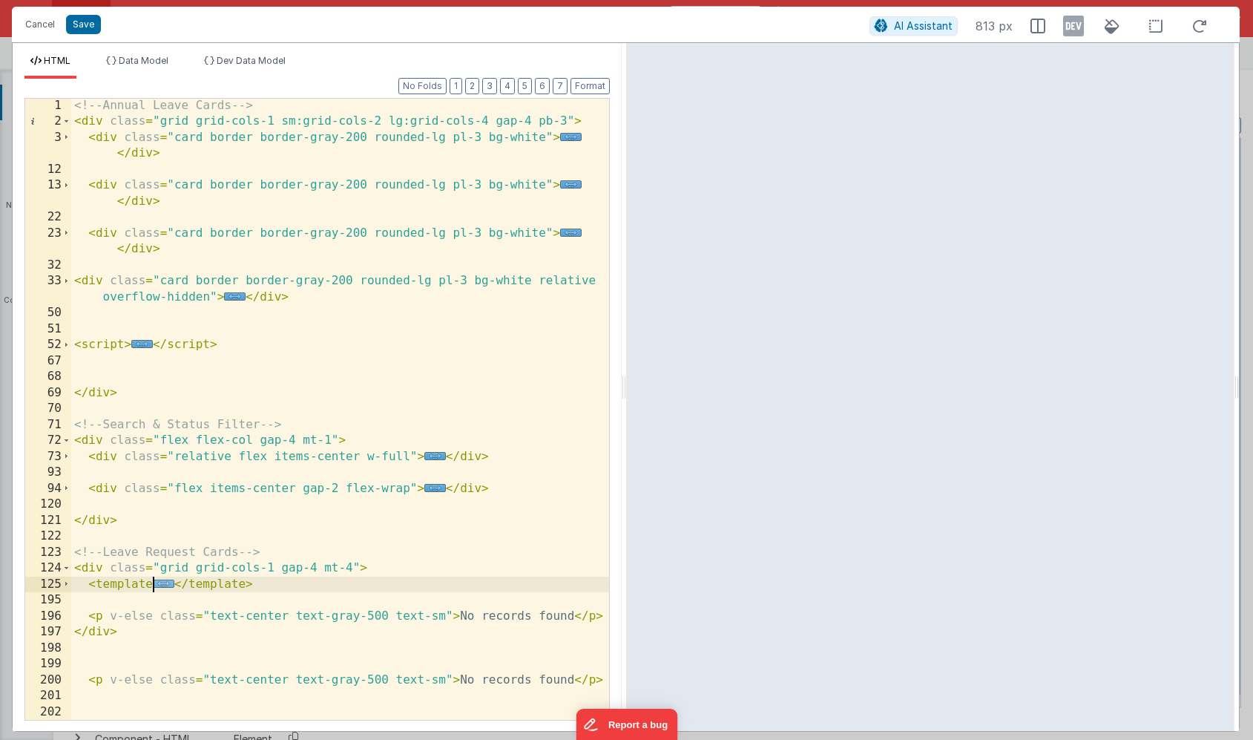
click at [163, 583] on span "..." at bounding box center [164, 584] width 22 height 8
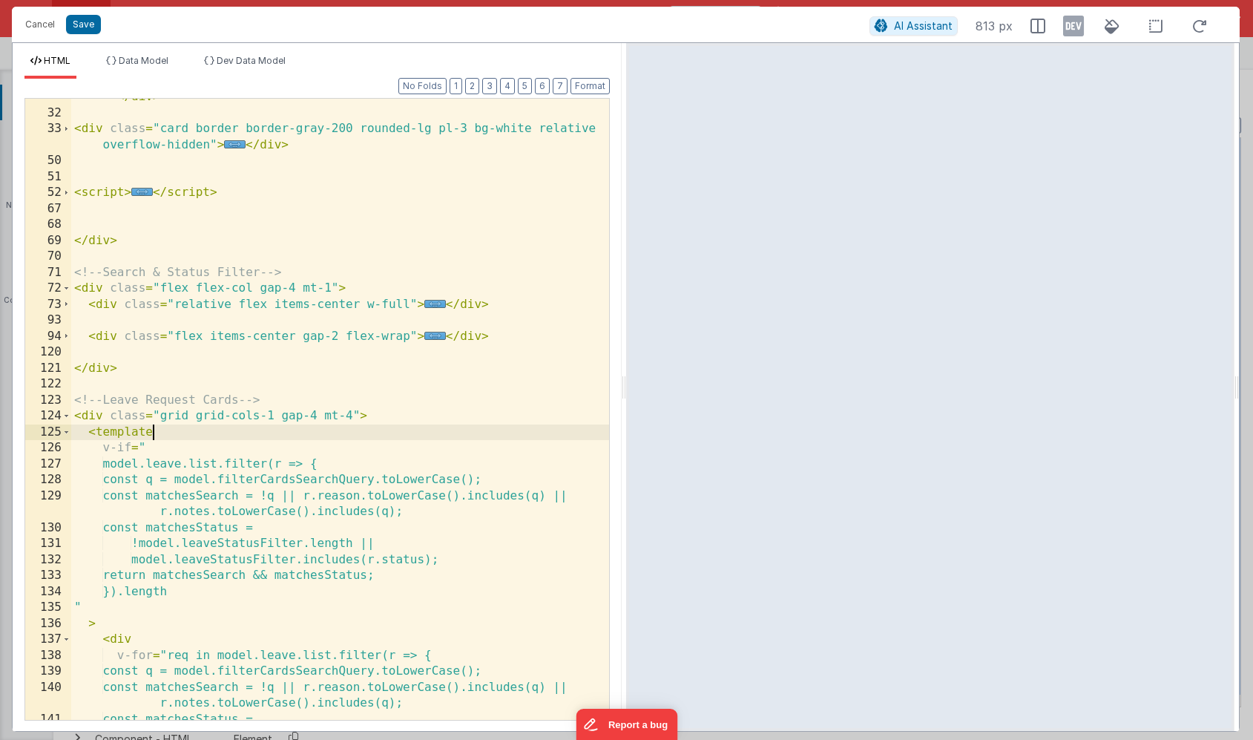
scroll to position [135, 0]
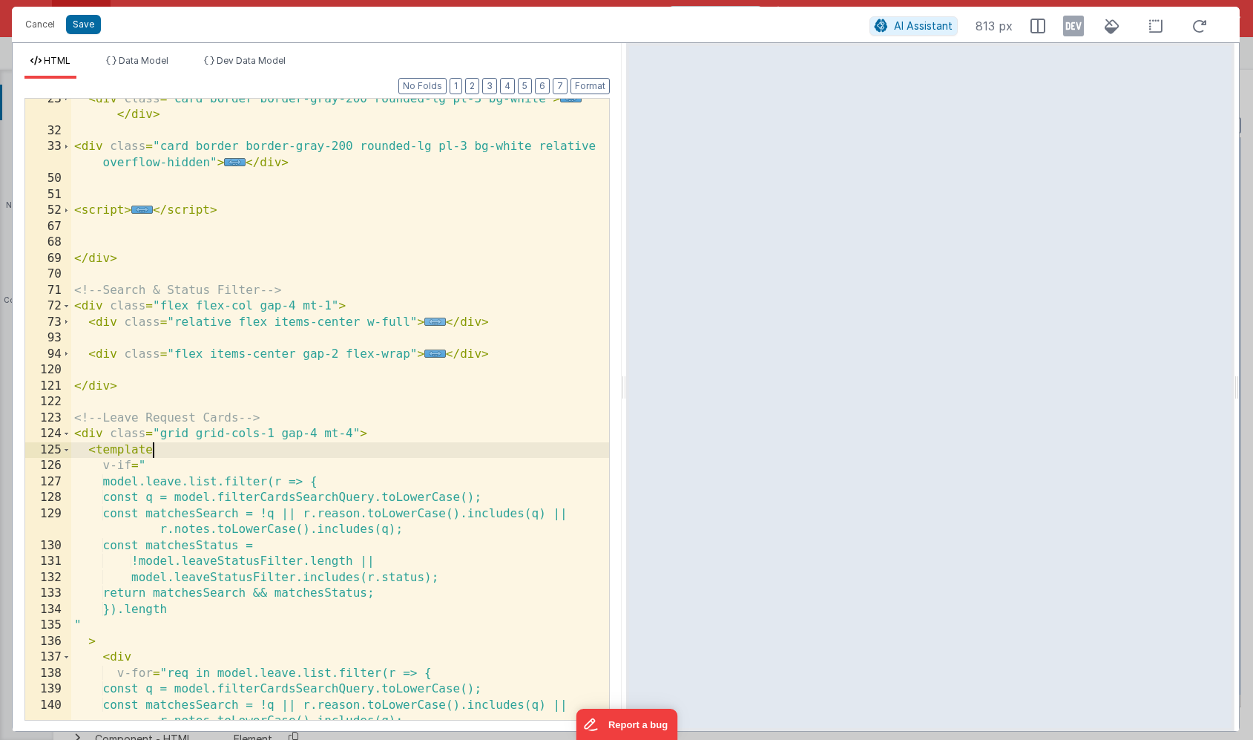
click at [434, 326] on span "..." at bounding box center [435, 322] width 22 height 8
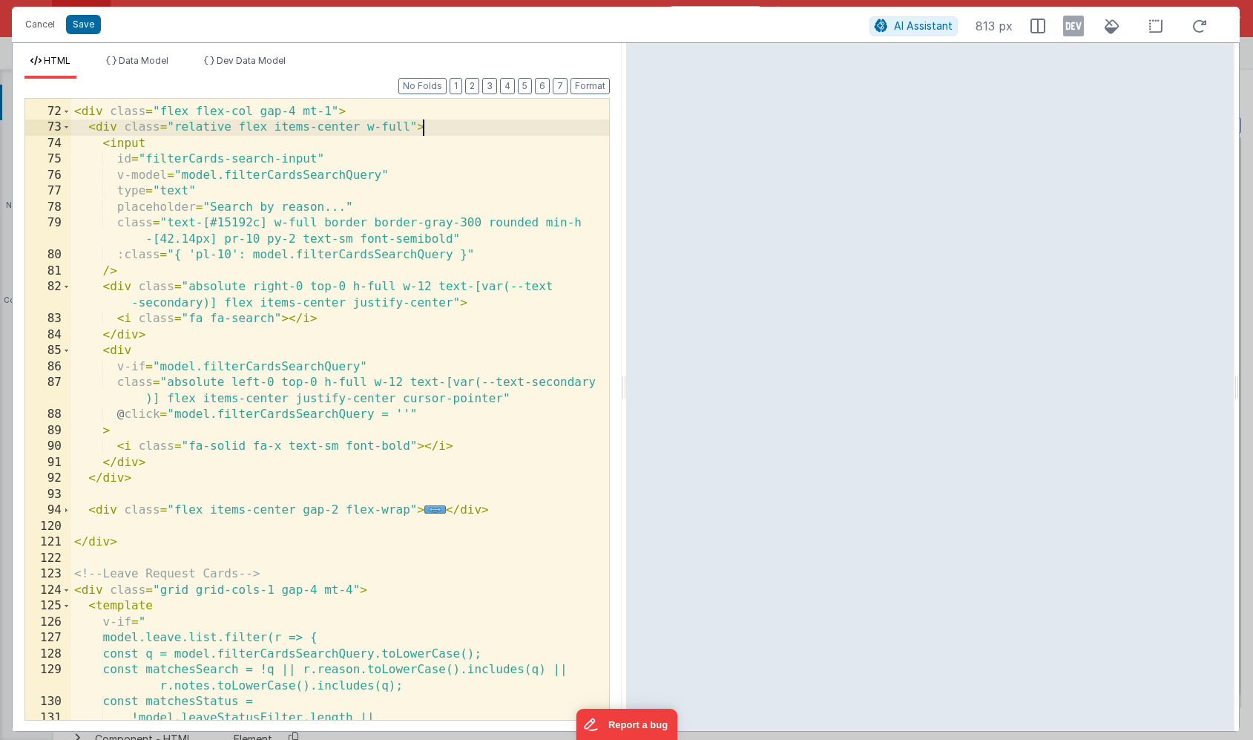
scroll to position [339, 0]
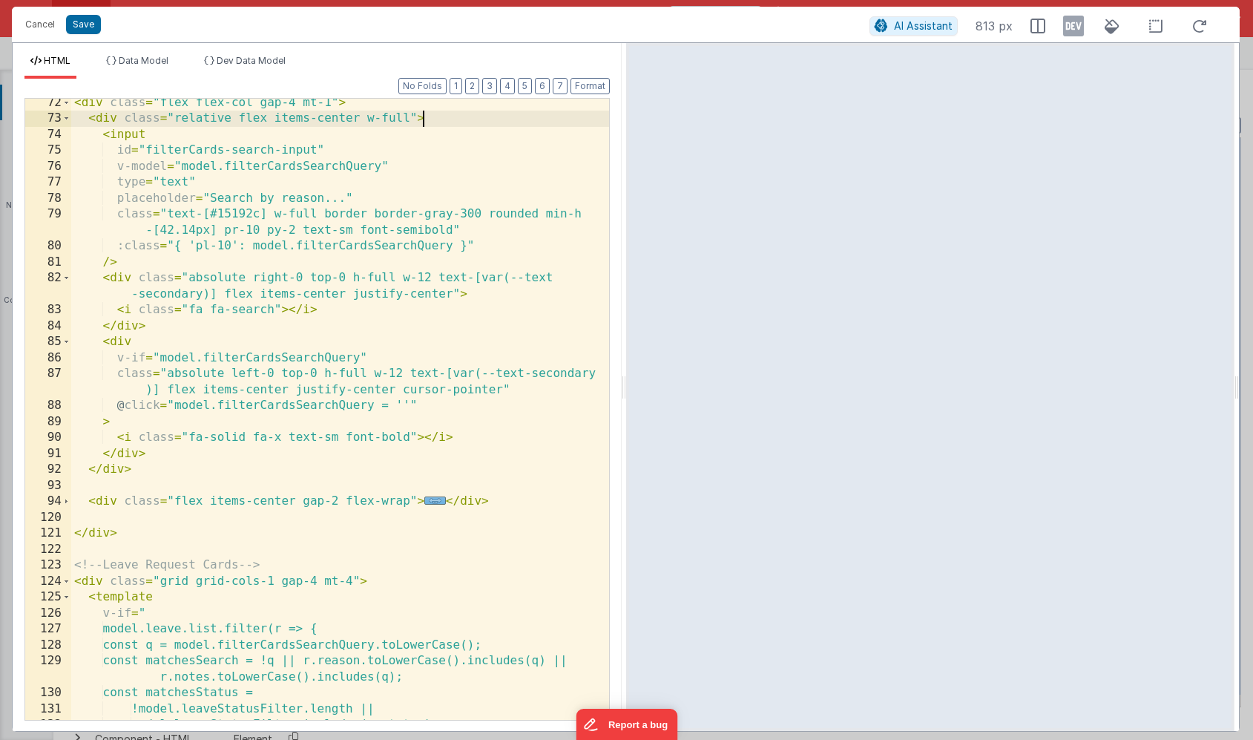
click at [430, 502] on span "..." at bounding box center [435, 500] width 22 height 8
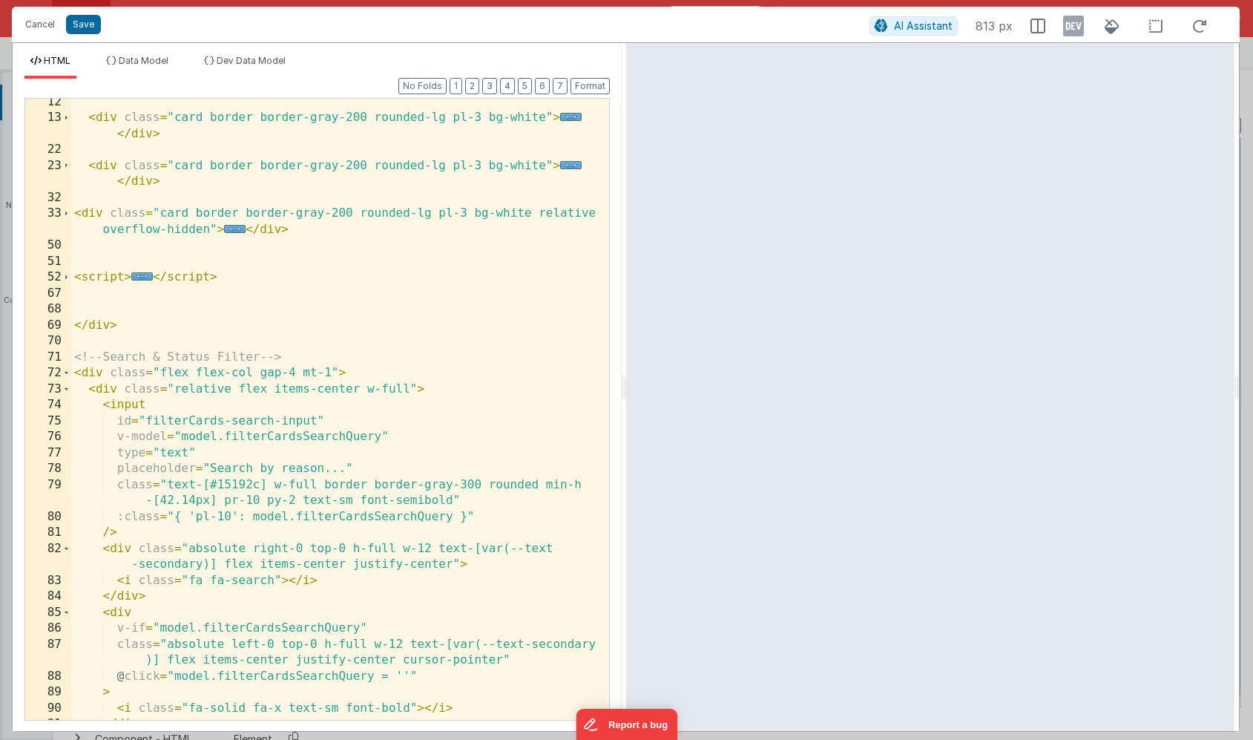
scroll to position [54, 0]
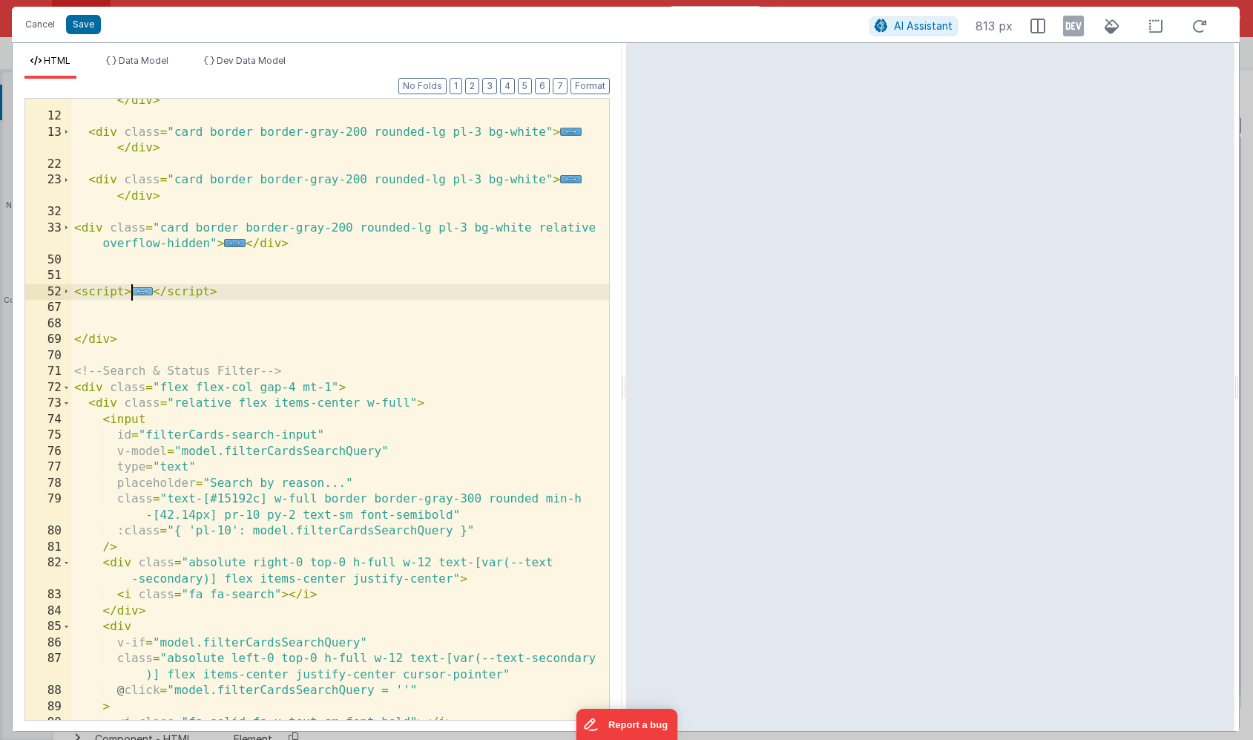
click at [143, 294] on span "..." at bounding box center [142, 291] width 22 height 8
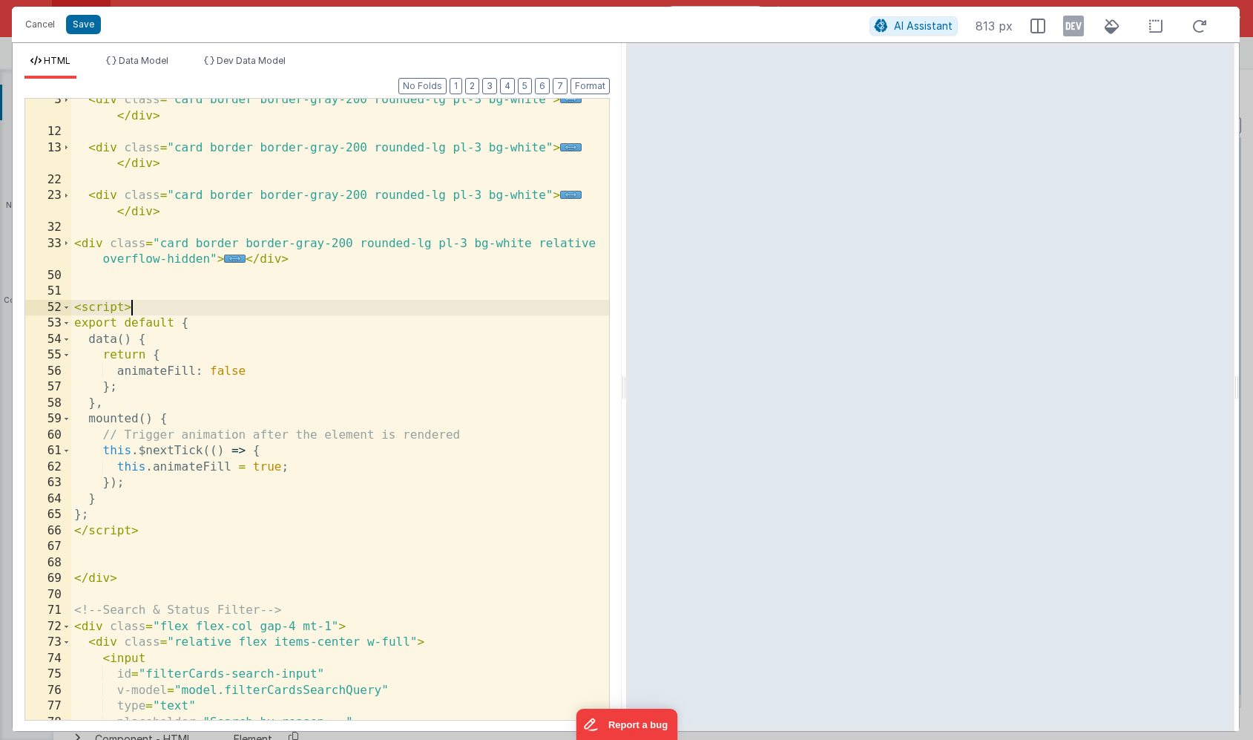
scroll to position [0, 0]
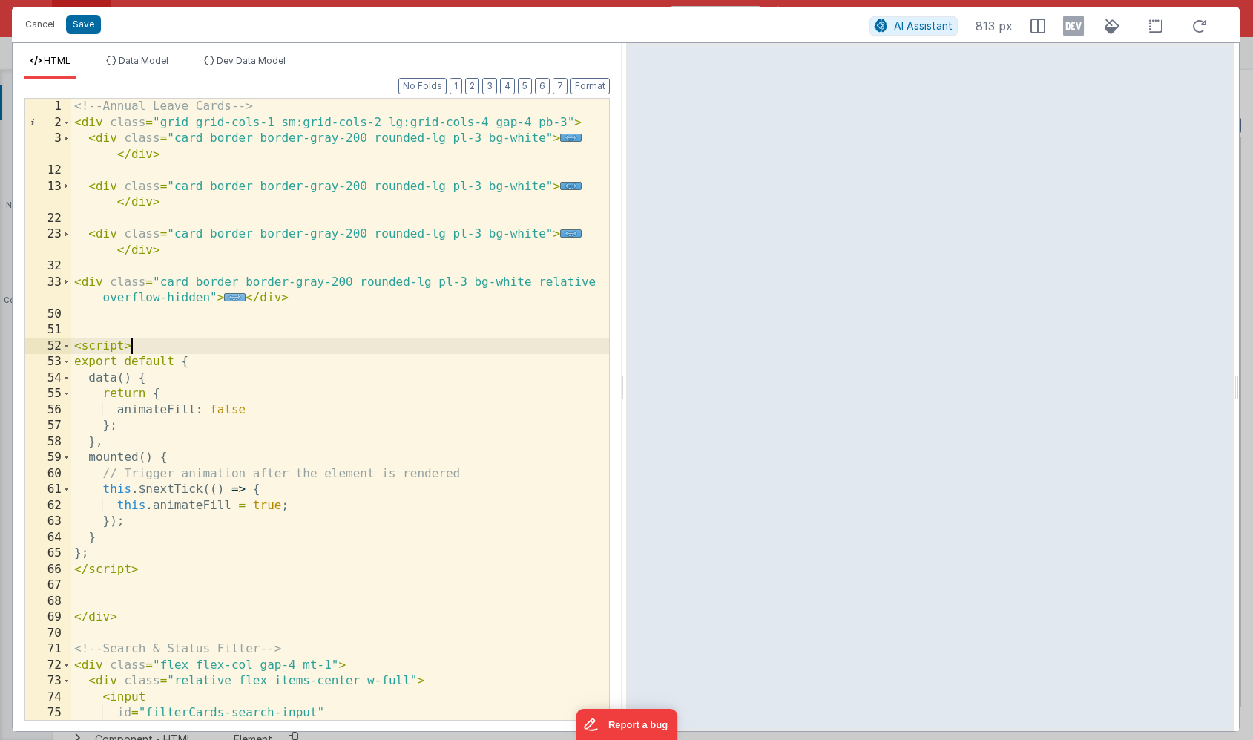
click at [235, 298] on span "..." at bounding box center [235, 297] width 22 height 8
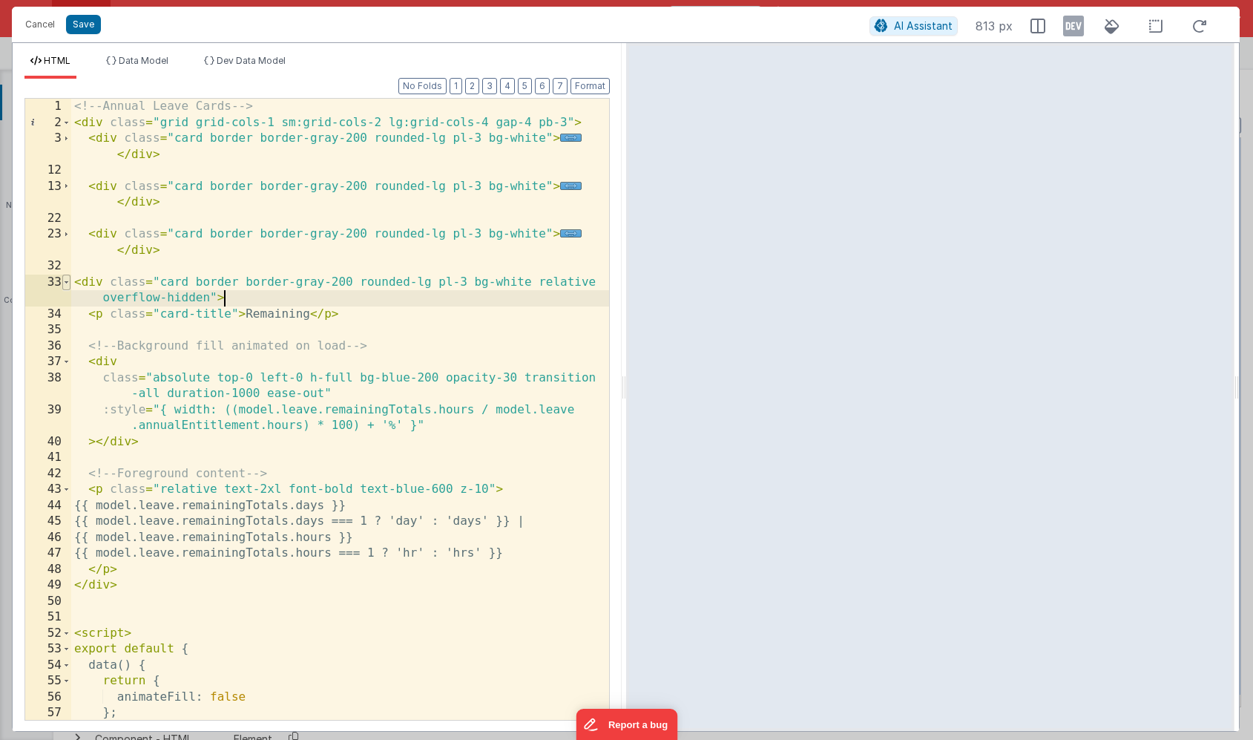
click at [67, 283] on span at bounding box center [66, 283] width 8 height 16
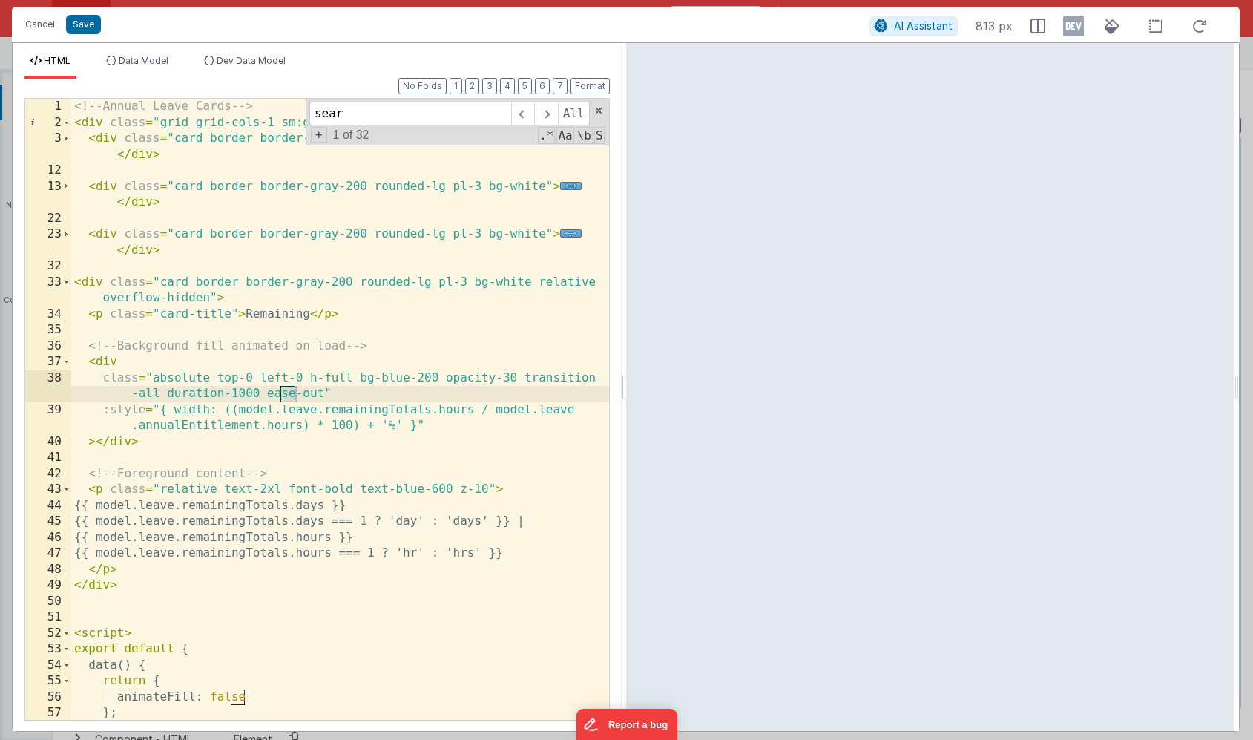
scroll to position [535, 0]
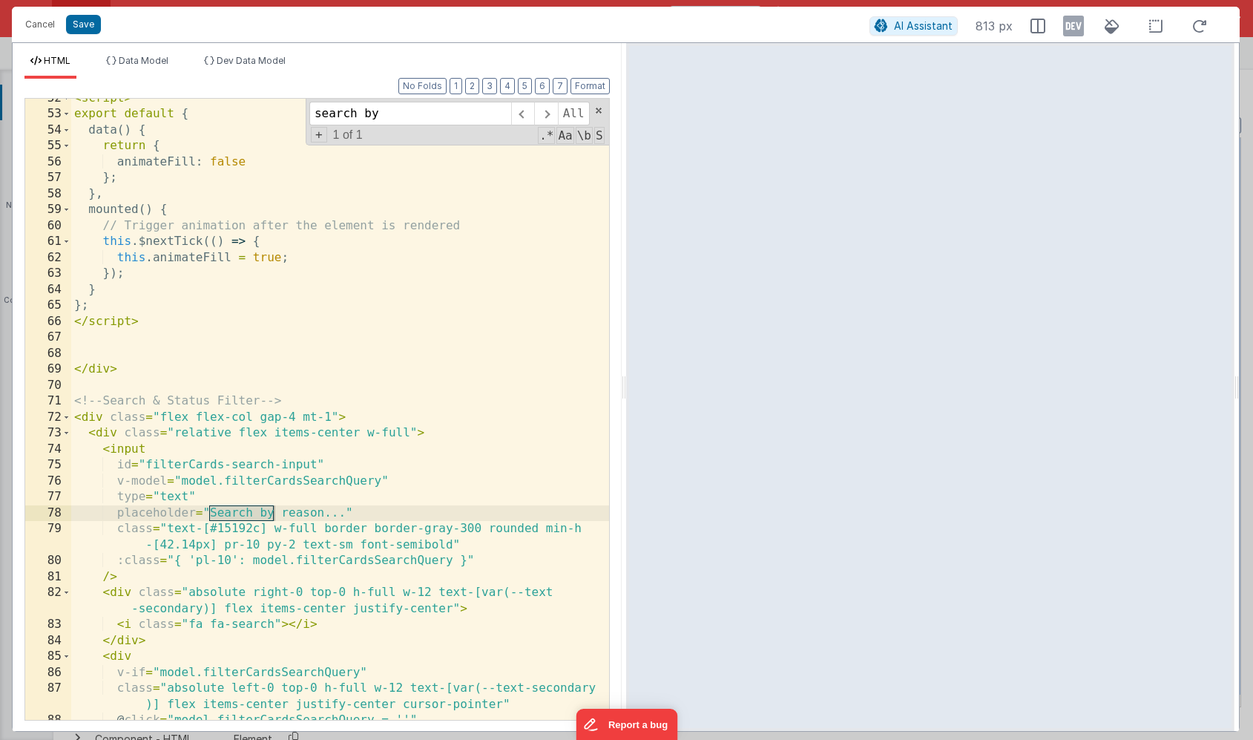
type input "search by"
click at [297, 518] on div "< script > export default { data ( ) { return { animateFill : false } ; } , mou…" at bounding box center [340, 417] width 538 height 653
click at [324, 513] on div "< script > export default { data ( ) { return { animateFill : false } ; } , mou…" at bounding box center [340, 417] width 538 height 653
click at [596, 108] on span at bounding box center [599, 110] width 10 height 10
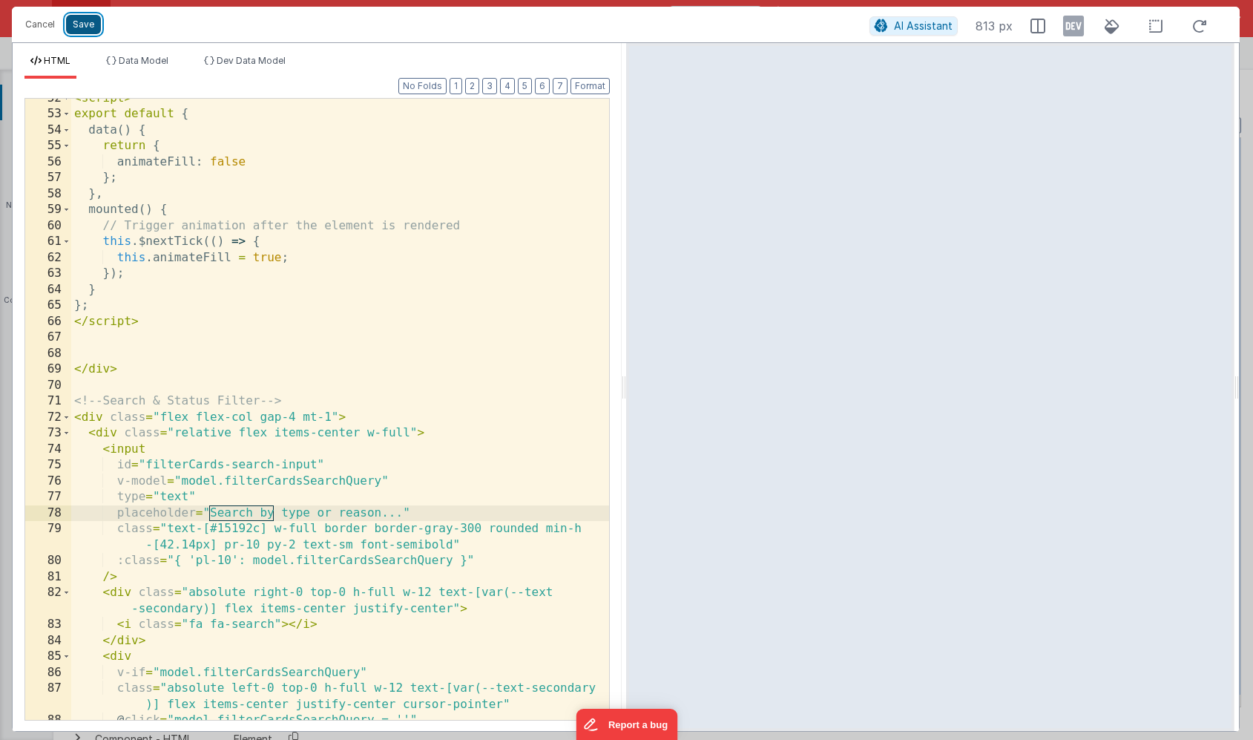
click at [91, 28] on button "Save" at bounding box center [83, 24] width 35 height 19
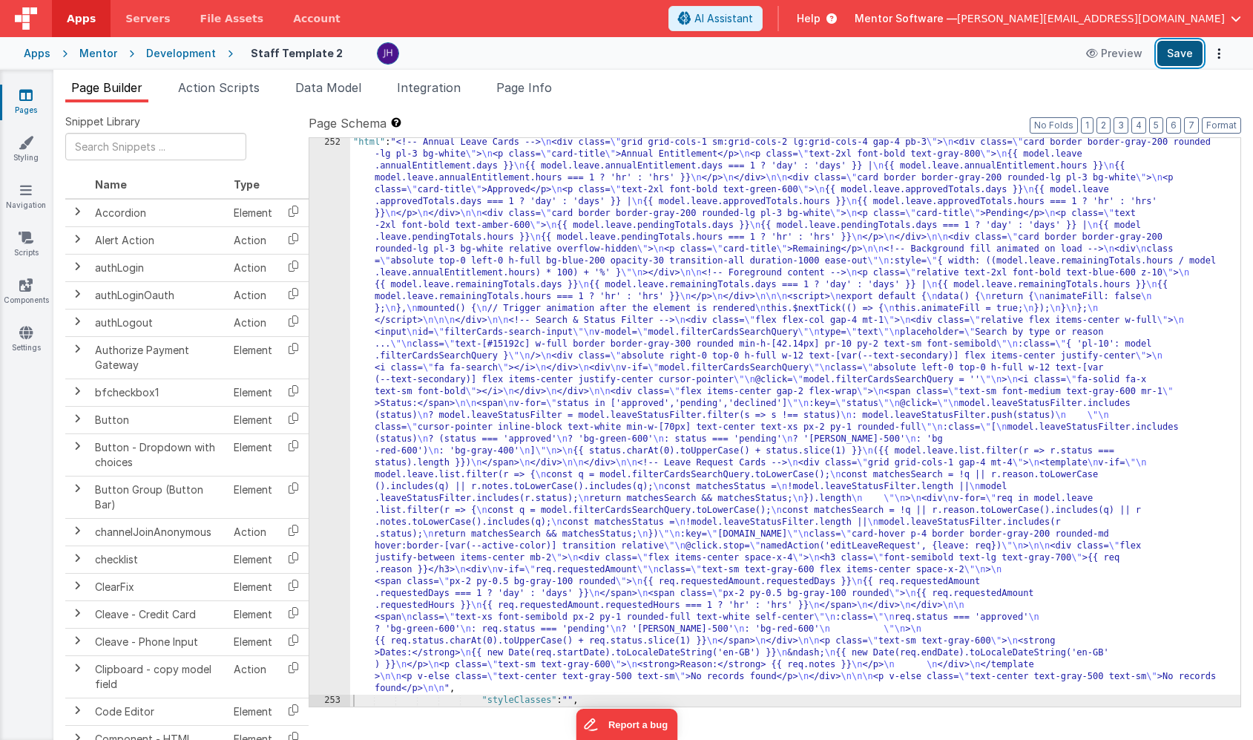
click at [1170, 59] on button "Save" at bounding box center [1180, 53] width 45 height 25
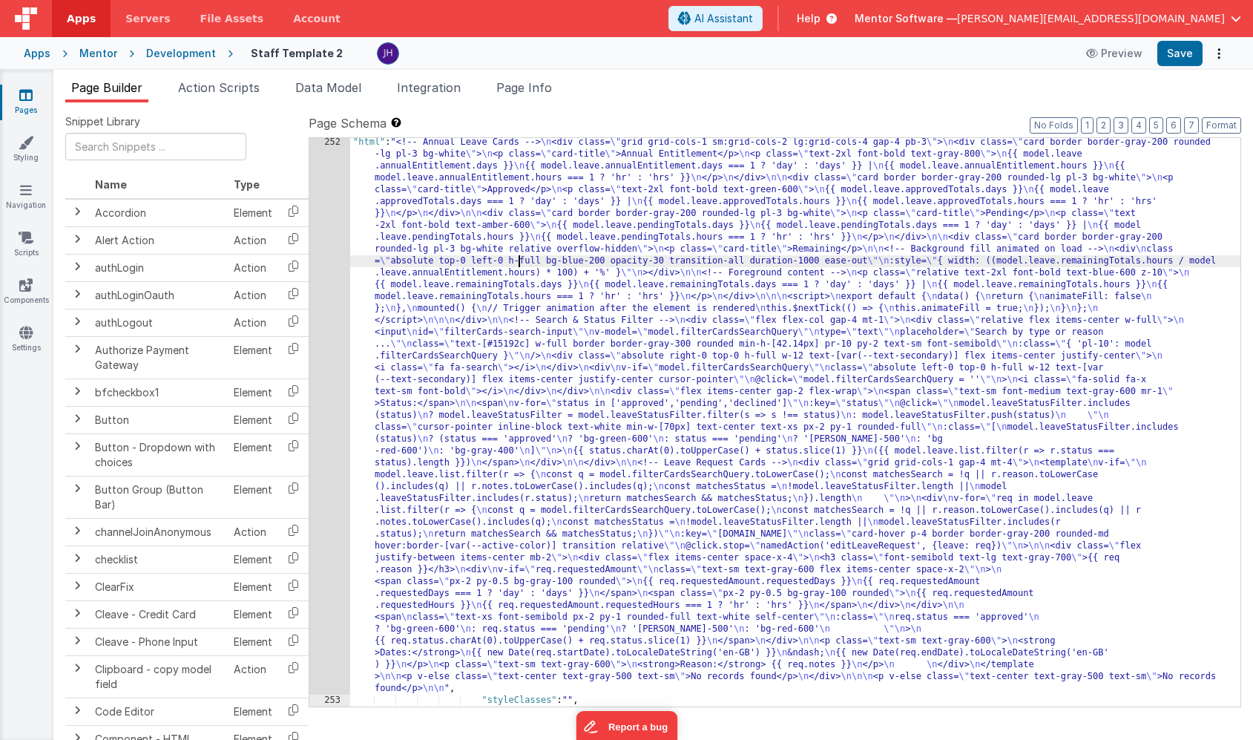
click at [520, 266] on div ""html" : "<!-- Annual Leave Cards --> \n <div class= \" grid grid-cols-1 sm:gri…" at bounding box center [795, 706] width 890 height 1138
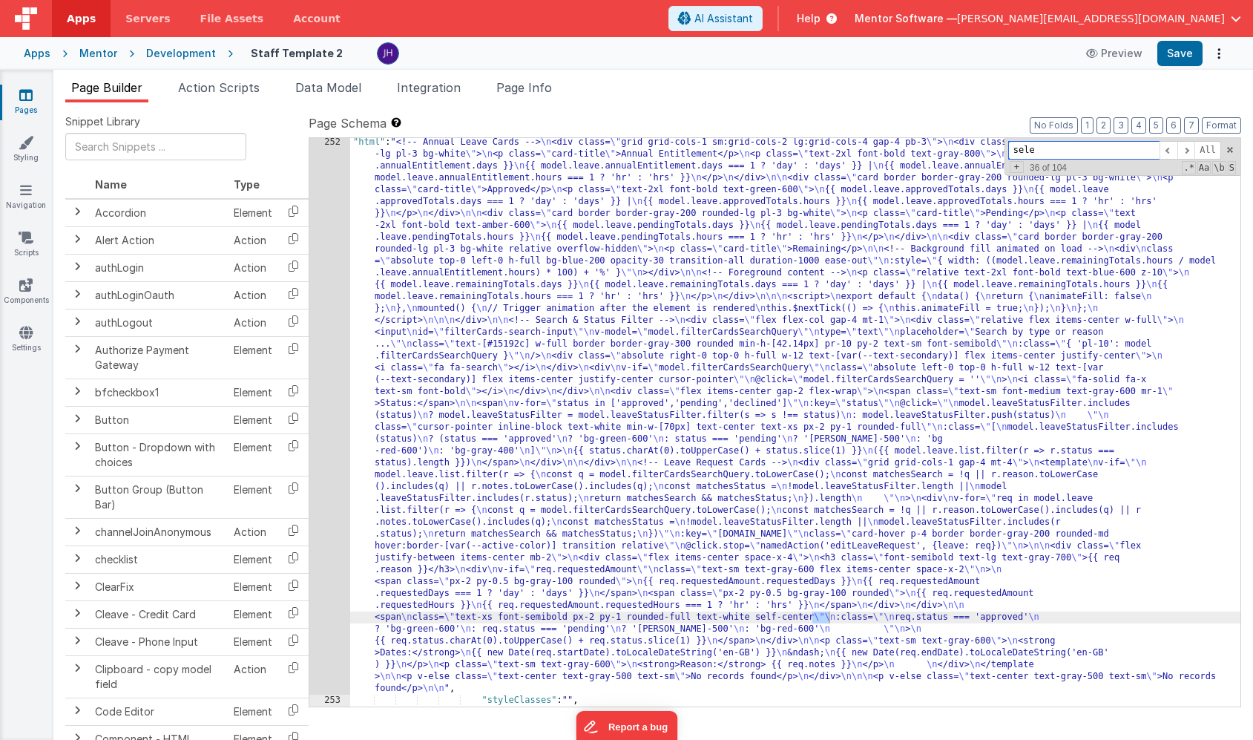
scroll to position [17236, 0]
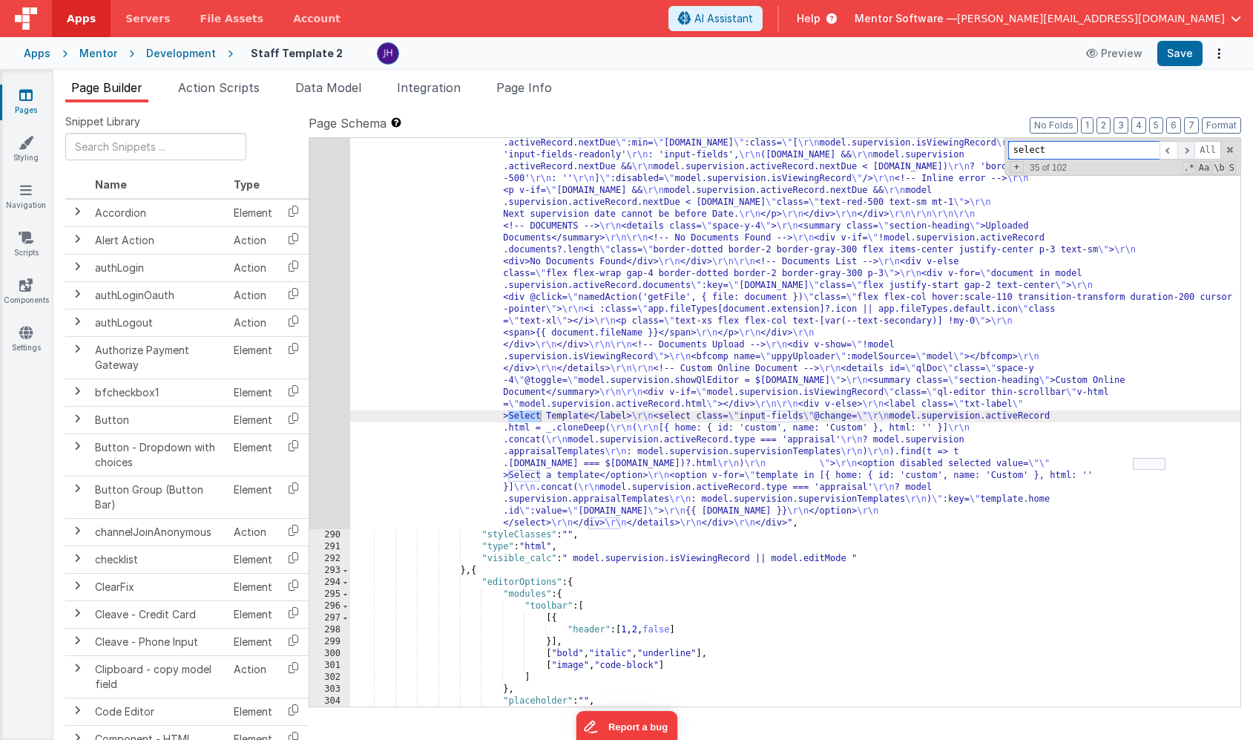
type input "select"
click at [1187, 151] on span at bounding box center [1187, 150] width 18 height 19
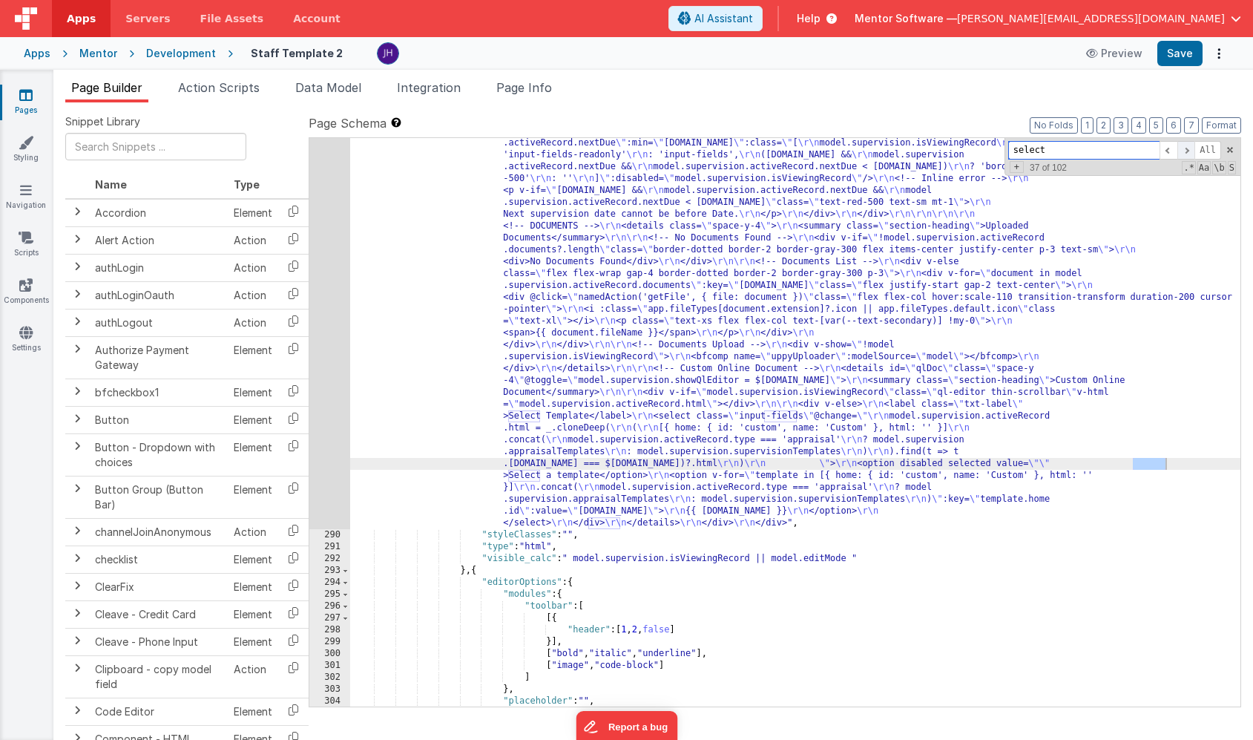
click at [1187, 151] on span at bounding box center [1187, 150] width 18 height 19
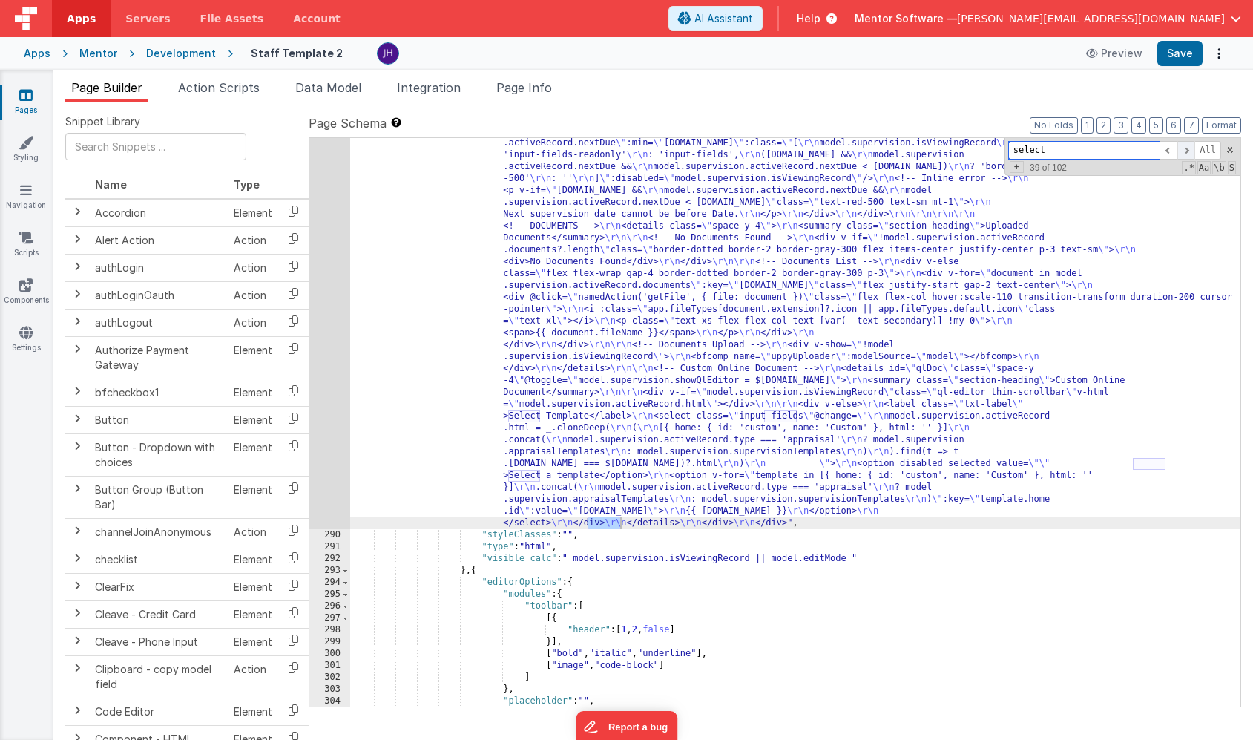
click at [1187, 151] on span at bounding box center [1187, 150] width 18 height 19
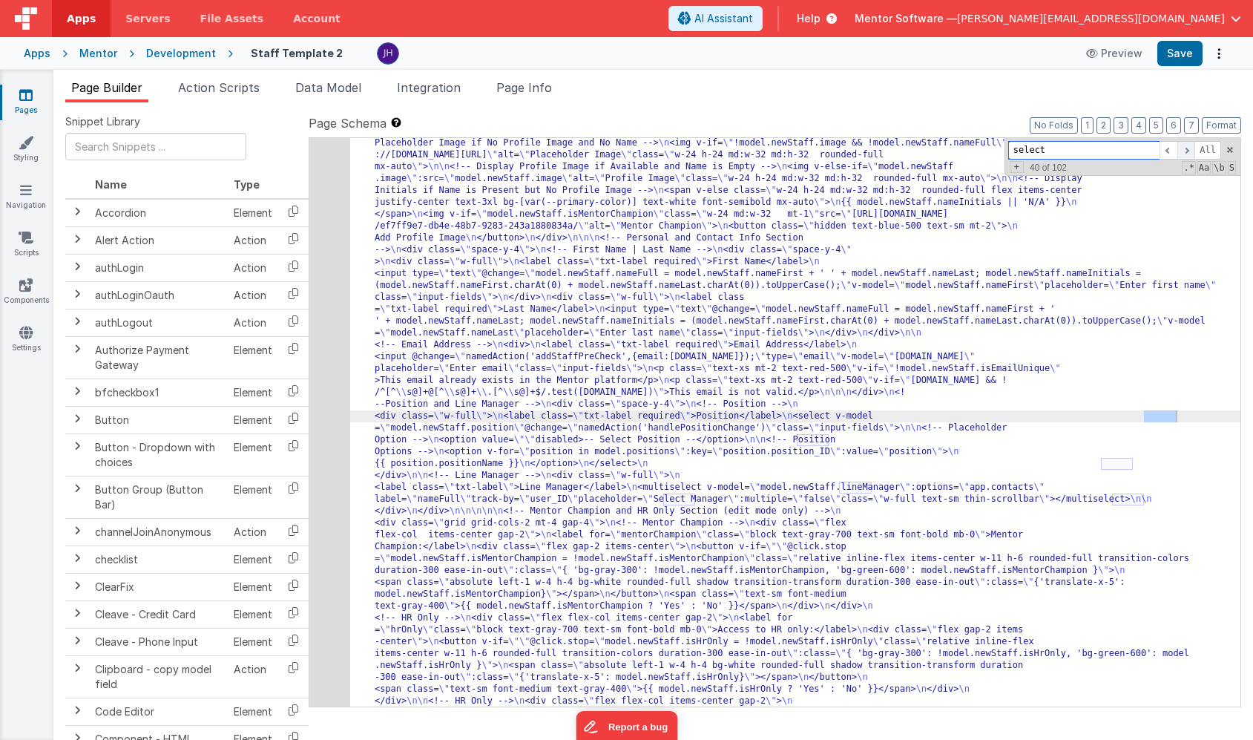
scroll to position [18331, 0]
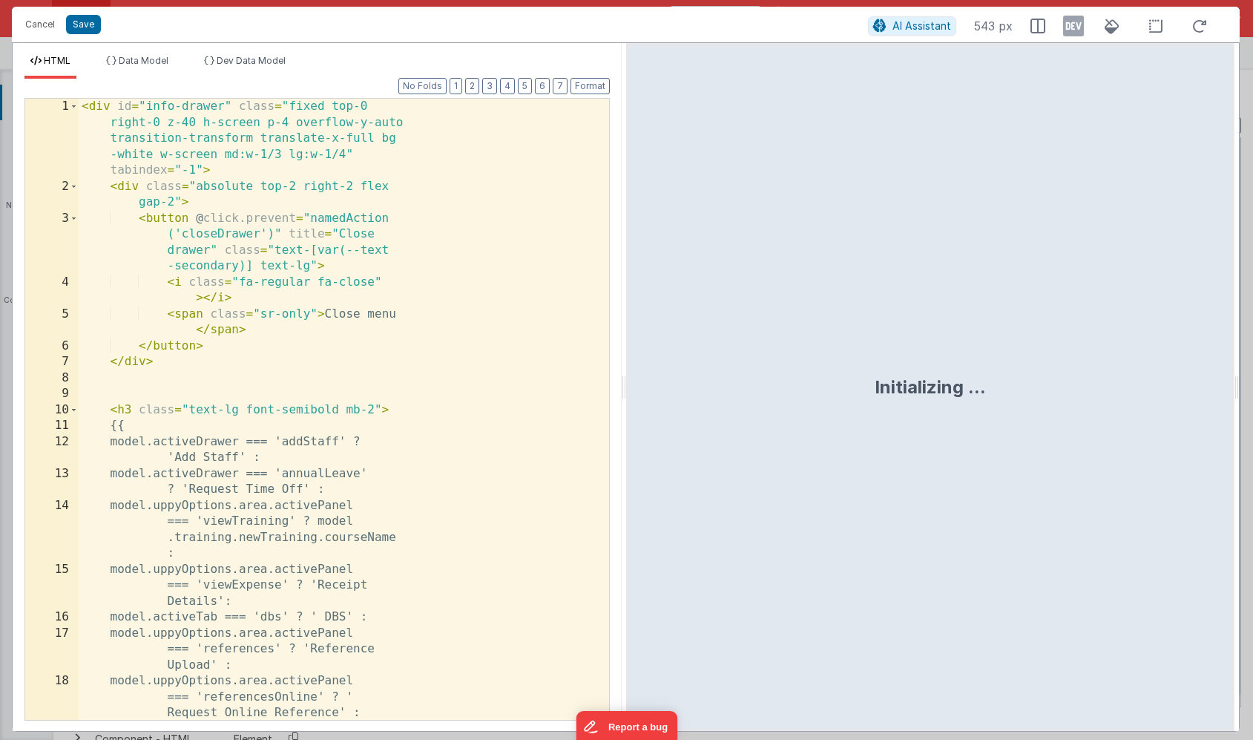
scroll to position [23748, 0]
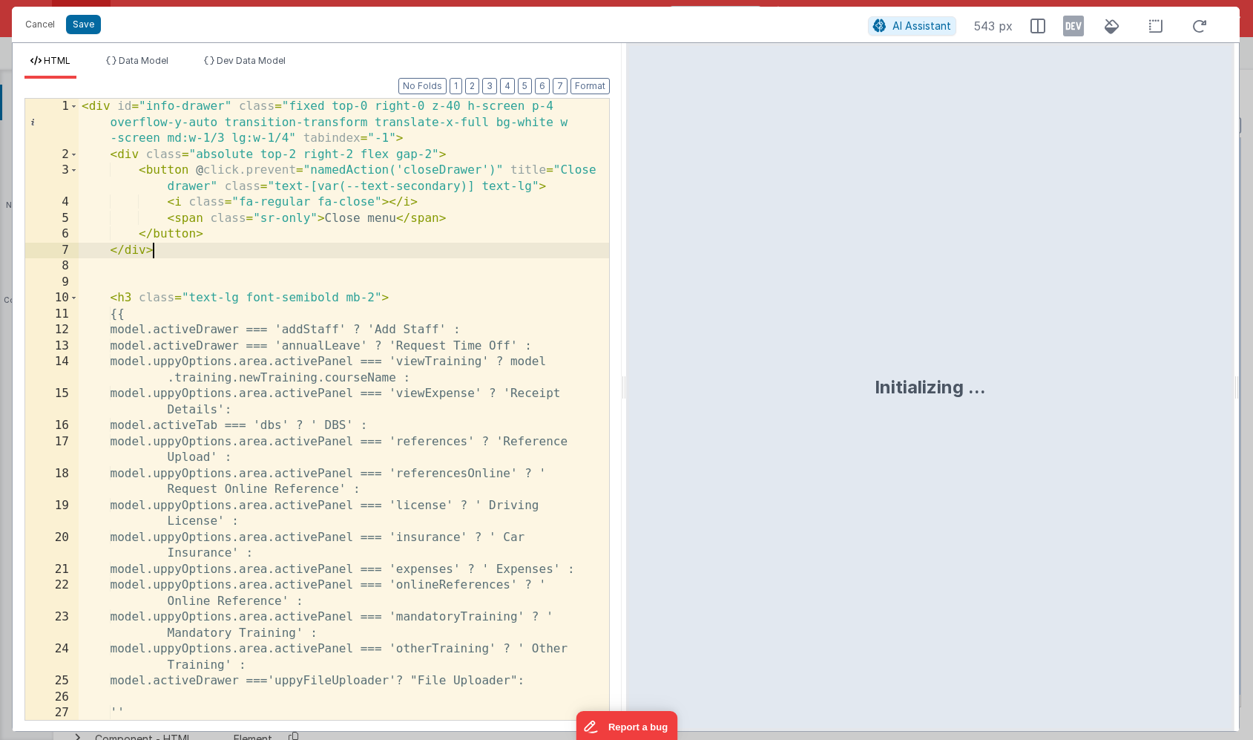
click at [493, 249] on div "< div id = "info-drawer" class = "fixed top-0 right-0 z-40 h-screen p-4 overflo…" at bounding box center [344, 441] width 531 height 685
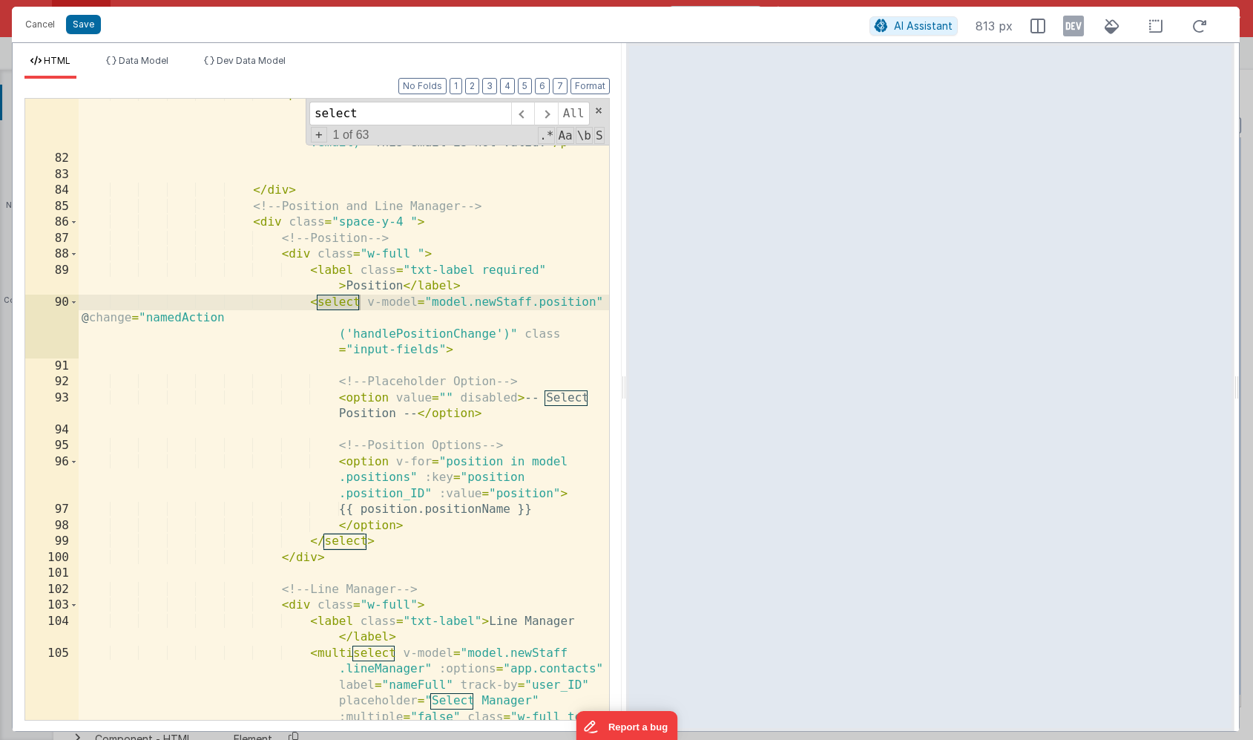
scroll to position [1299, 0]
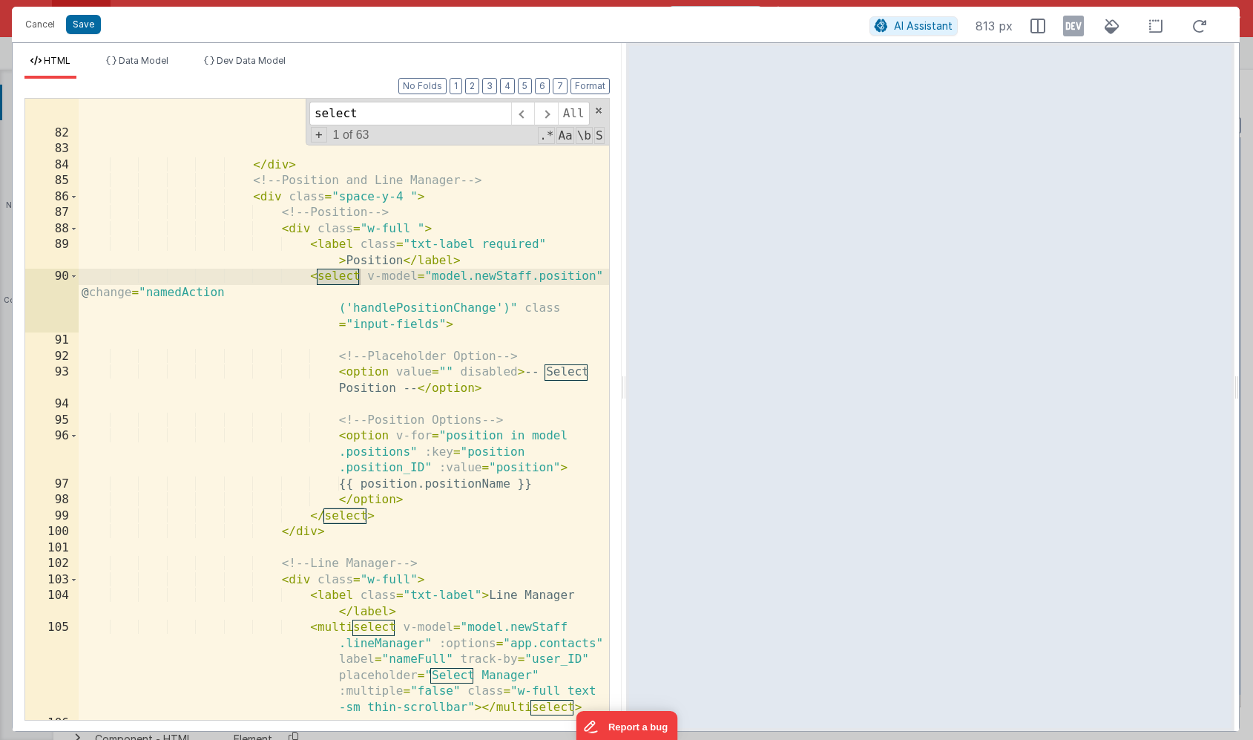
type input "select"
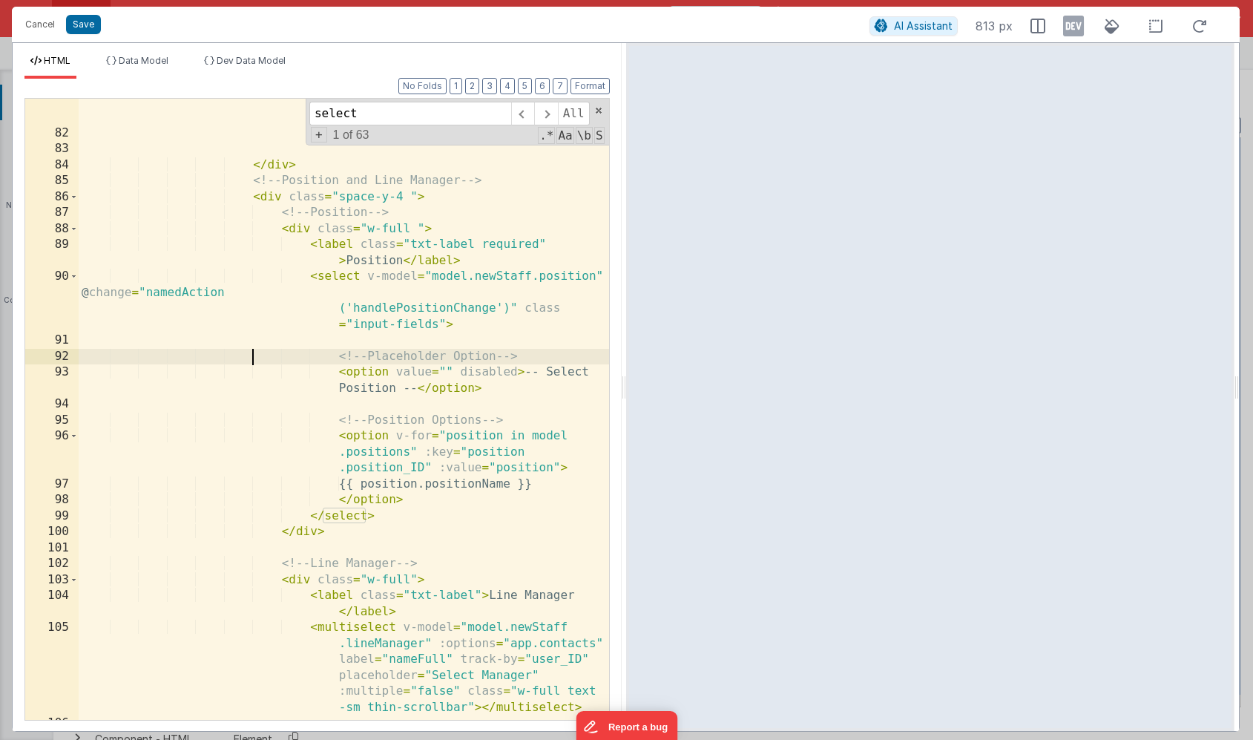
click at [255, 351] on div "< p class = "text-xs mt-2 text-red-500" v-if = "[DOMAIN_NAME] && !/^[^\s@] +@[^…" at bounding box center [344, 412] width 531 height 701
click at [34, 30] on button "Cancel" at bounding box center [40, 24] width 45 height 21
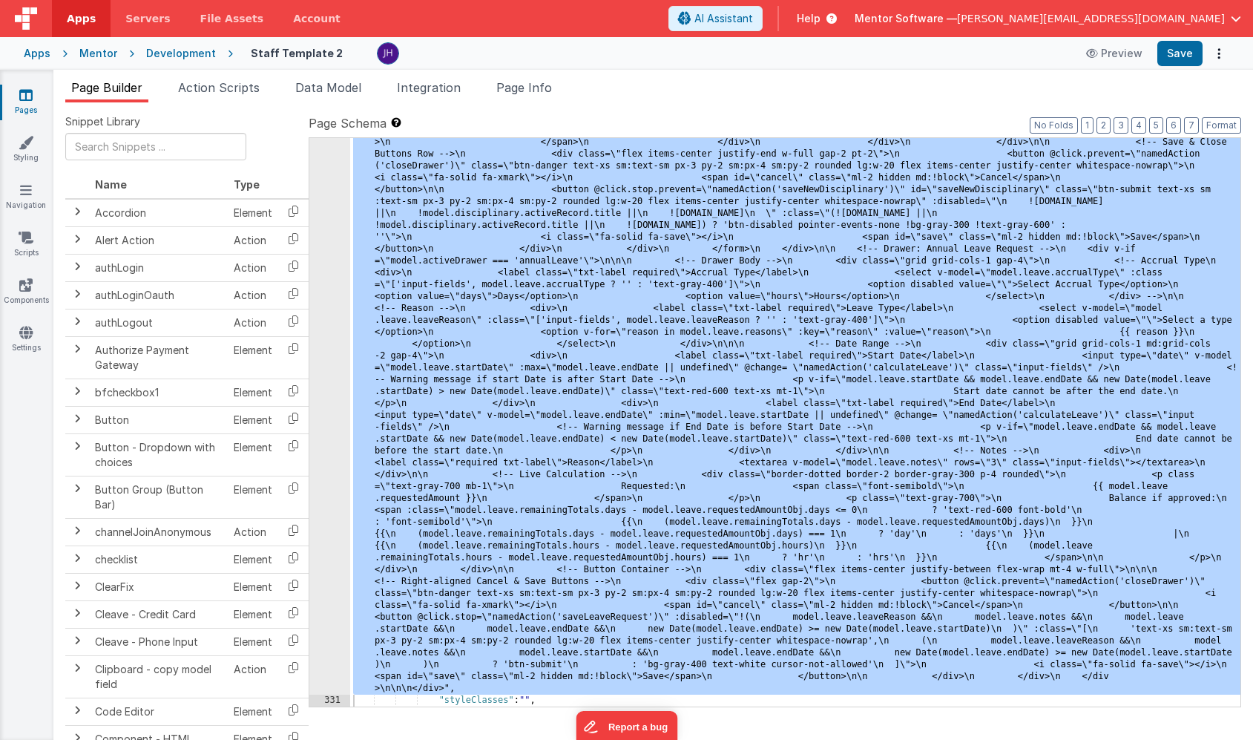
click at [91, 58] on div "Mentor" at bounding box center [98, 53] width 38 height 15
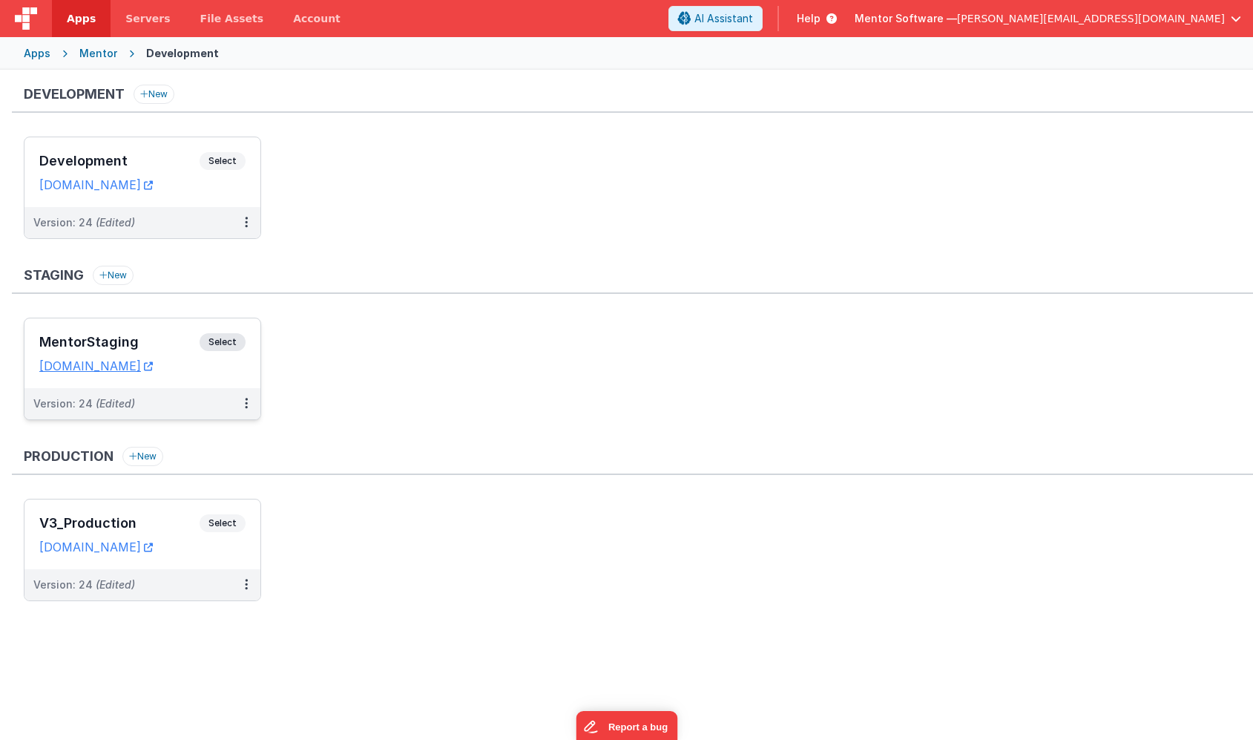
click at [162, 335] on h3 "MentorStaging" at bounding box center [119, 342] width 160 height 15
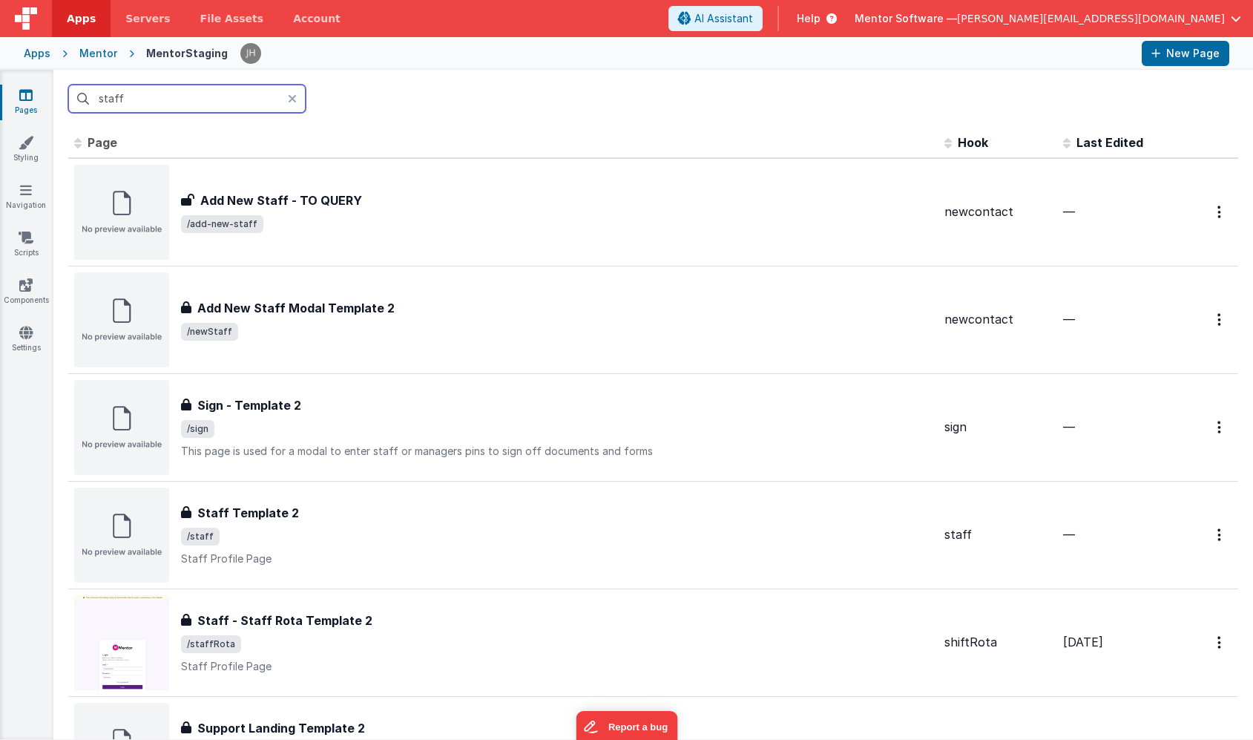
click at [214, 99] on input "staff" at bounding box center [186, 99] width 237 height 28
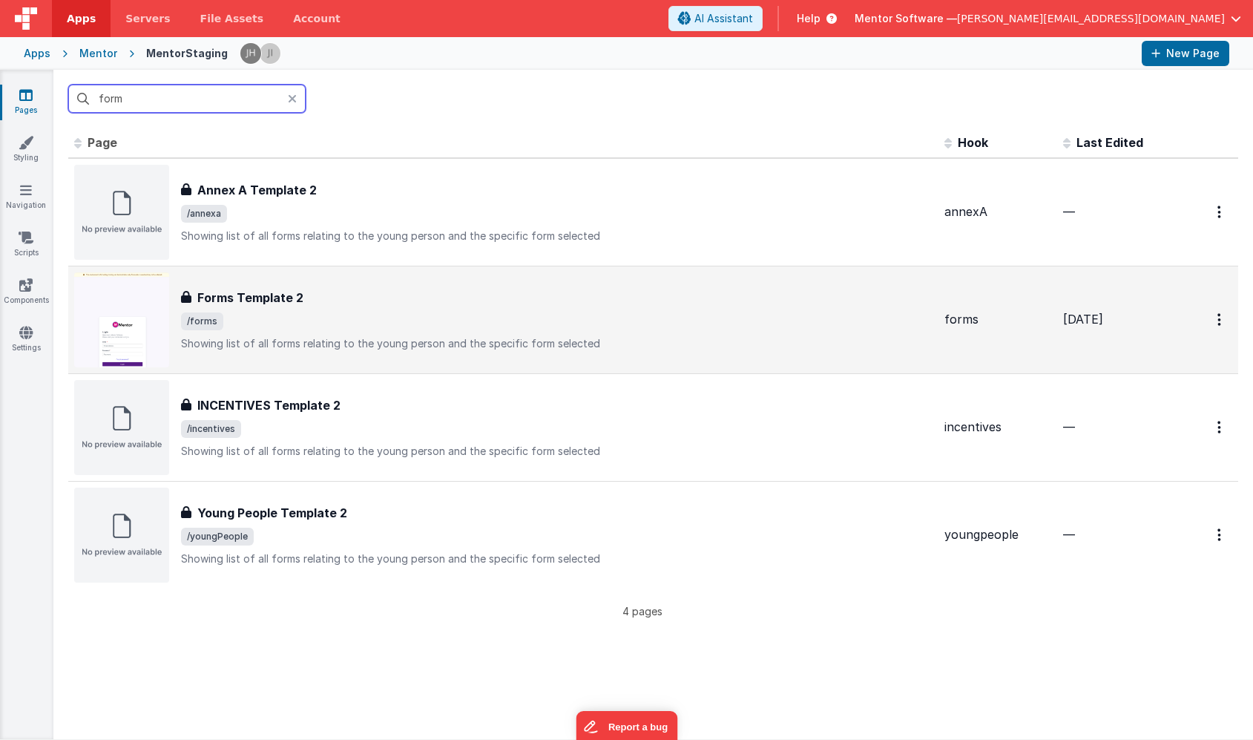
type input "form"
click at [282, 301] on h3 "Forms Template 2" at bounding box center [250, 298] width 106 height 18
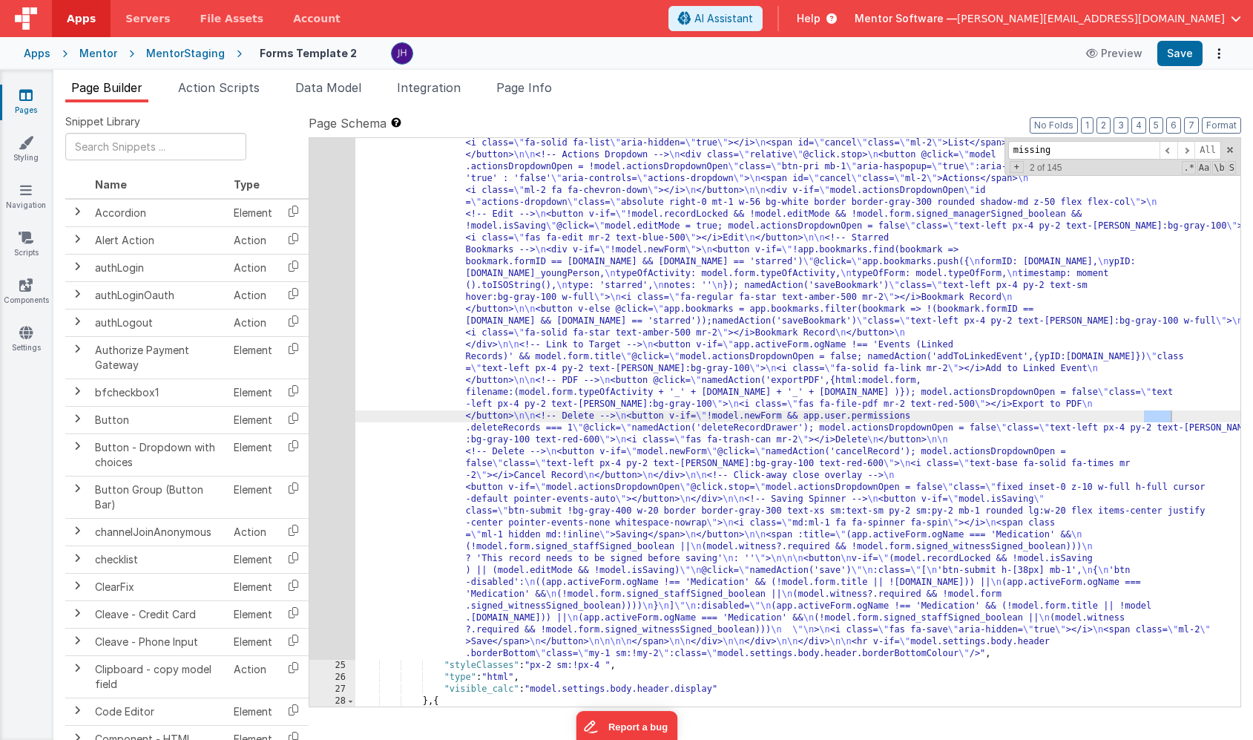
scroll to position [14524, 0]
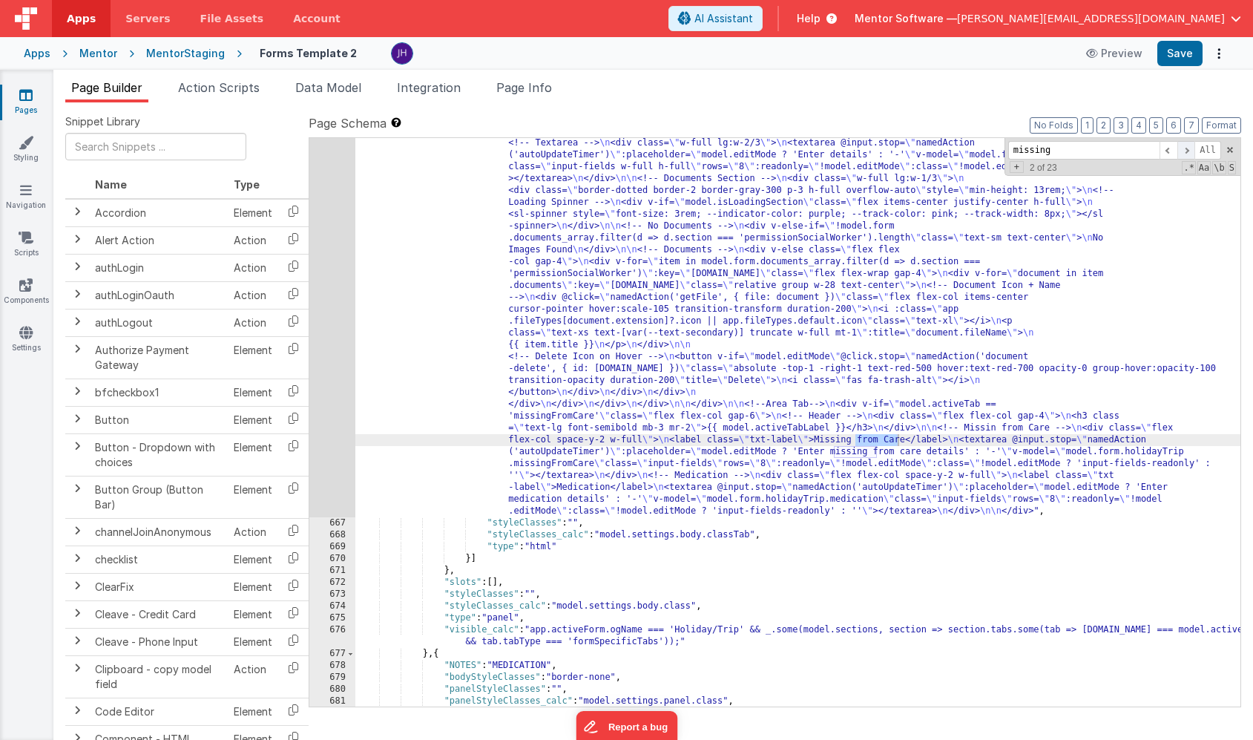
type input "missing"
click at [1185, 148] on span at bounding box center [1187, 150] width 18 height 19
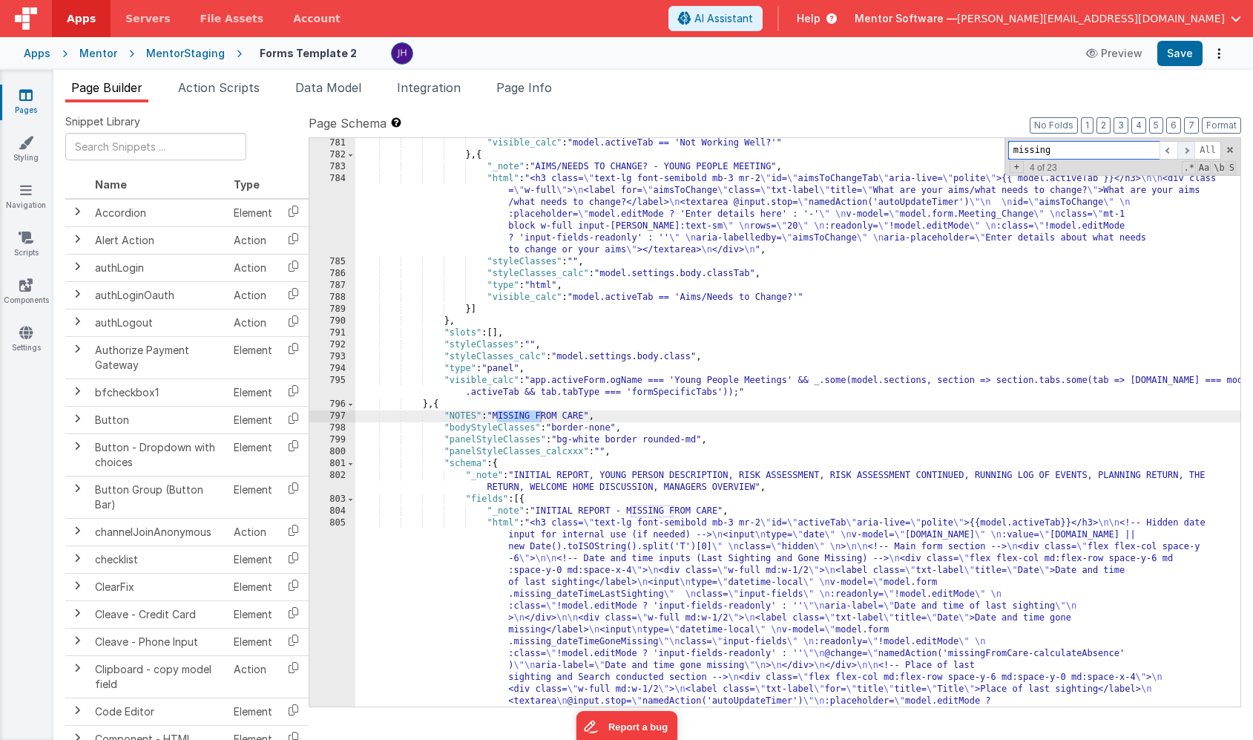
click at [1185, 148] on span at bounding box center [1187, 150] width 18 height 19
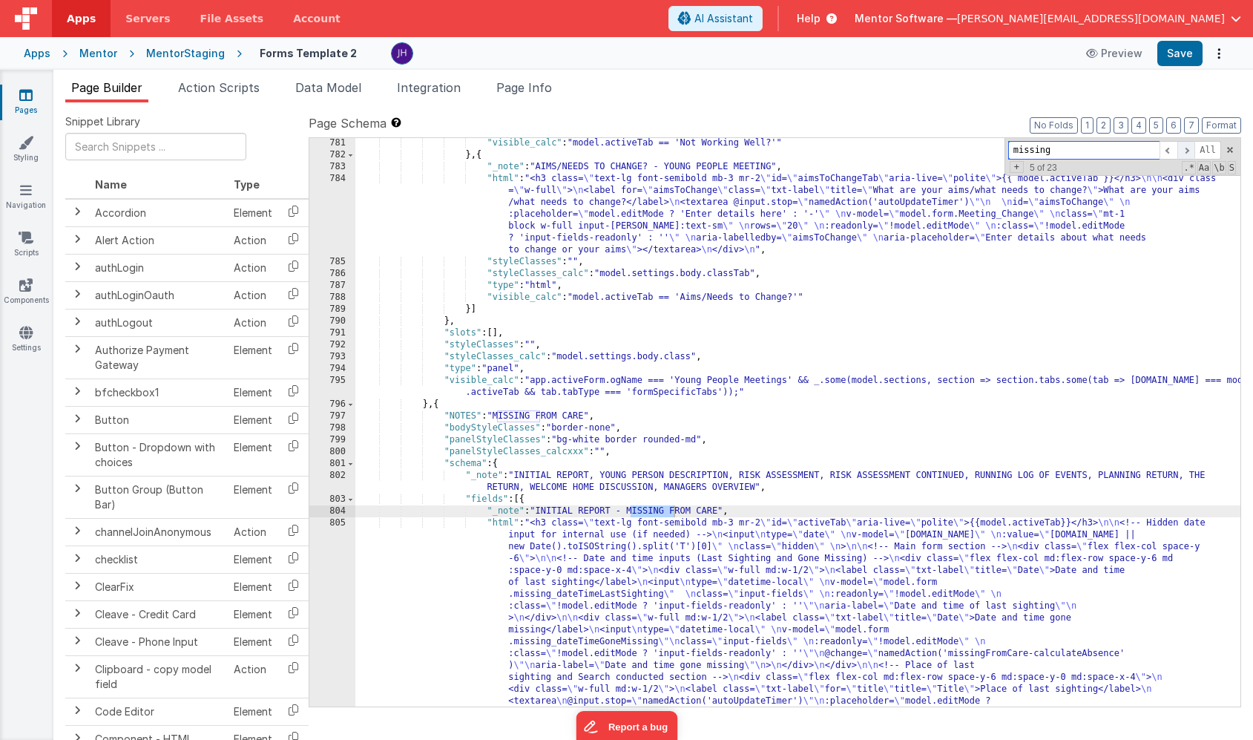
click at [1185, 148] on span at bounding box center [1187, 150] width 18 height 19
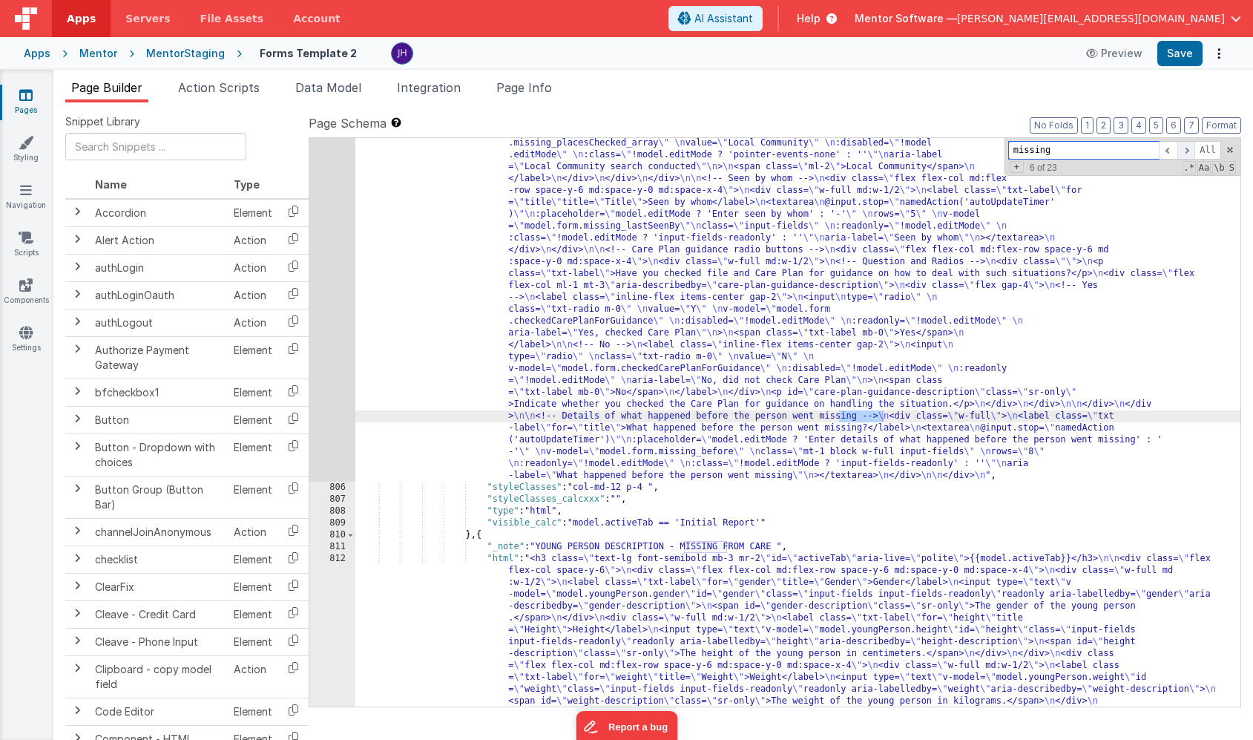
click at [1185, 148] on span at bounding box center [1187, 150] width 18 height 19
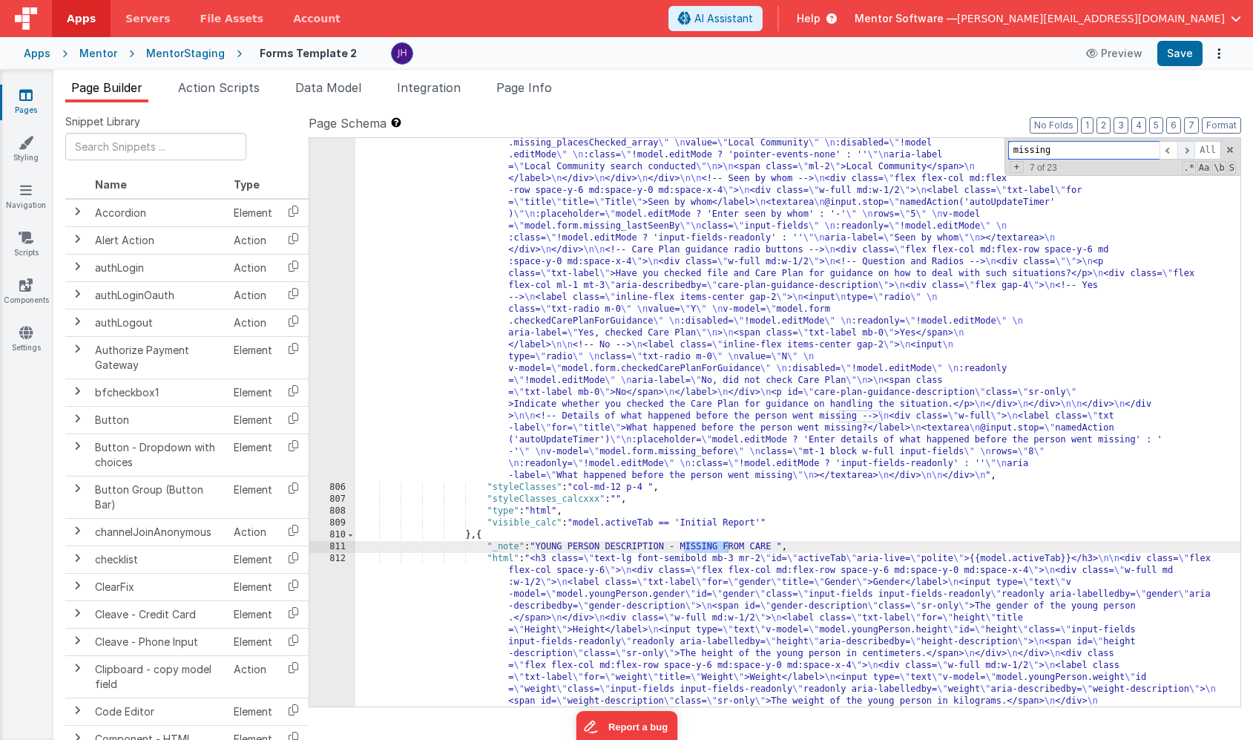
click at [1185, 148] on span at bounding box center [1187, 150] width 18 height 19
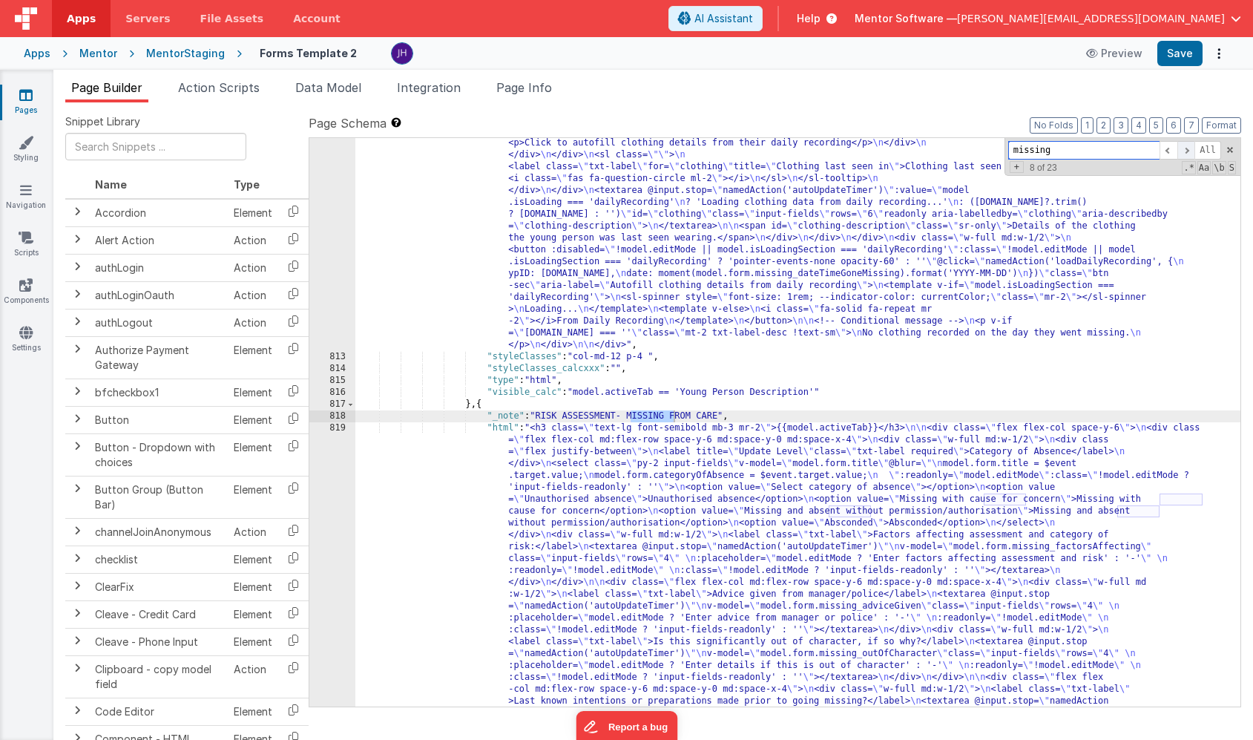
scroll to position [17284, 0]
click at [1185, 148] on span at bounding box center [1187, 150] width 18 height 19
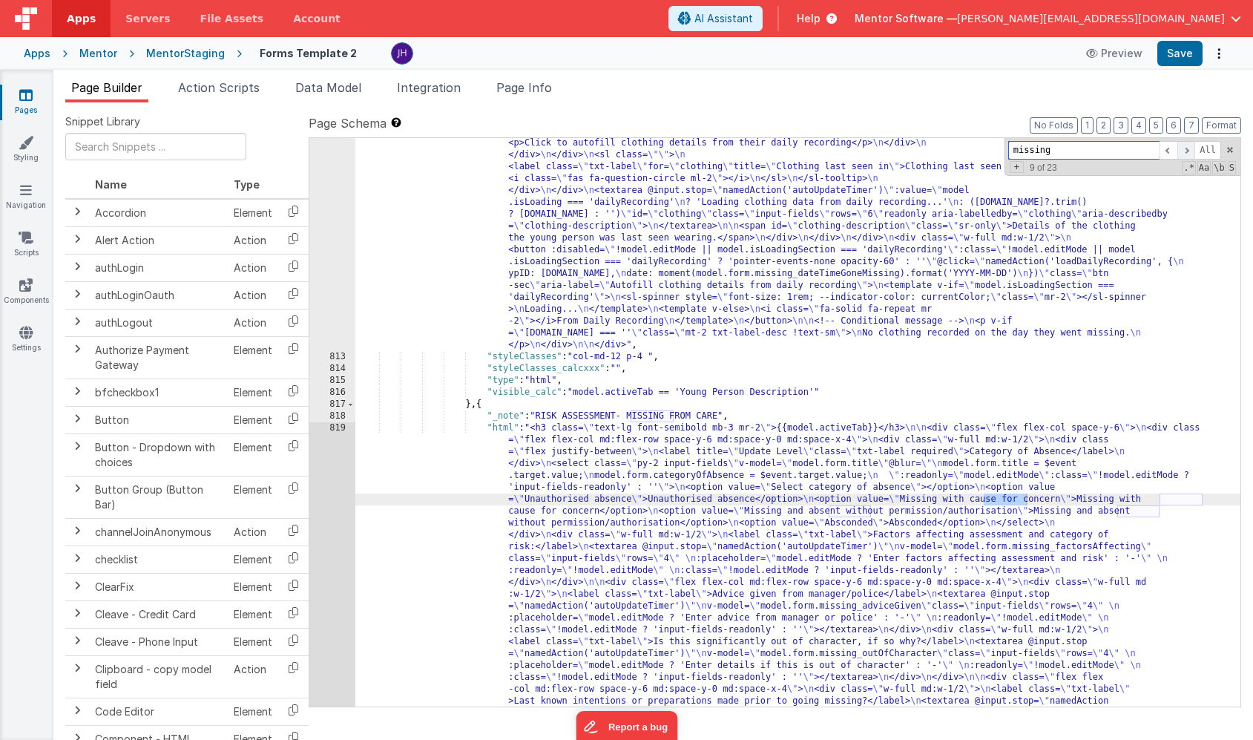
click at [1185, 148] on span at bounding box center [1187, 150] width 18 height 19
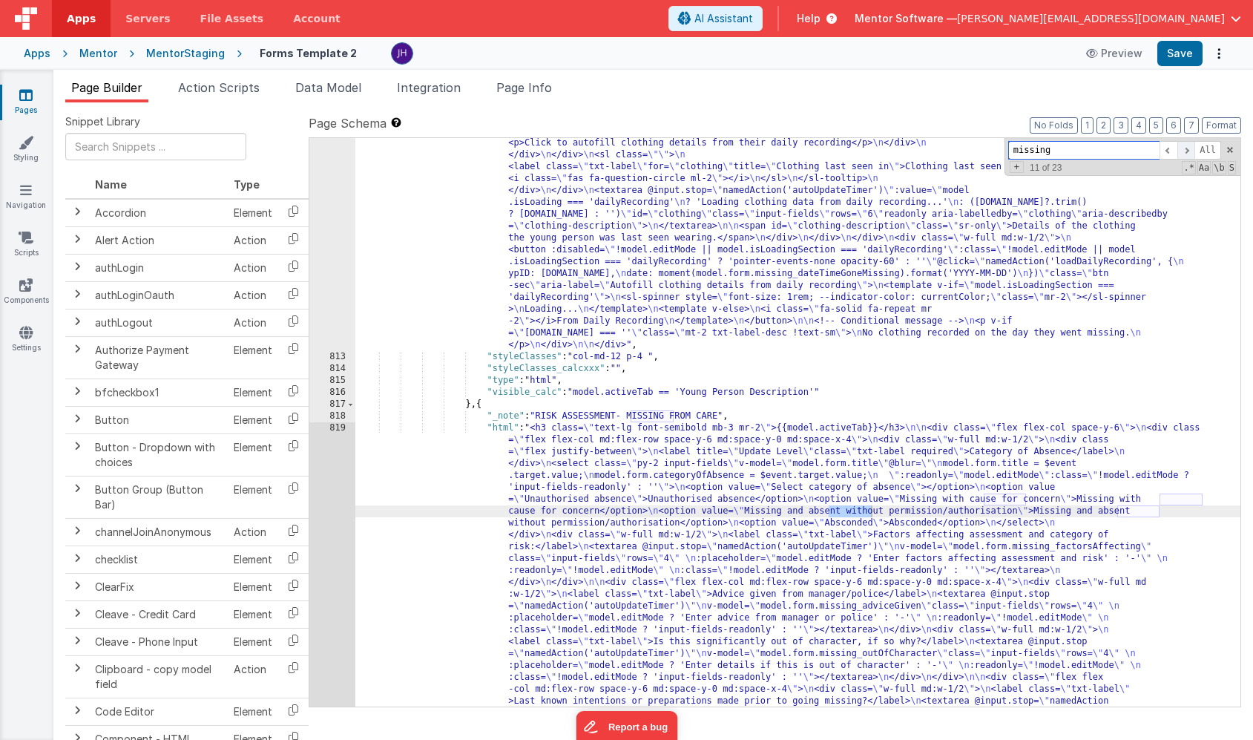
click at [1185, 148] on span at bounding box center [1187, 150] width 18 height 19
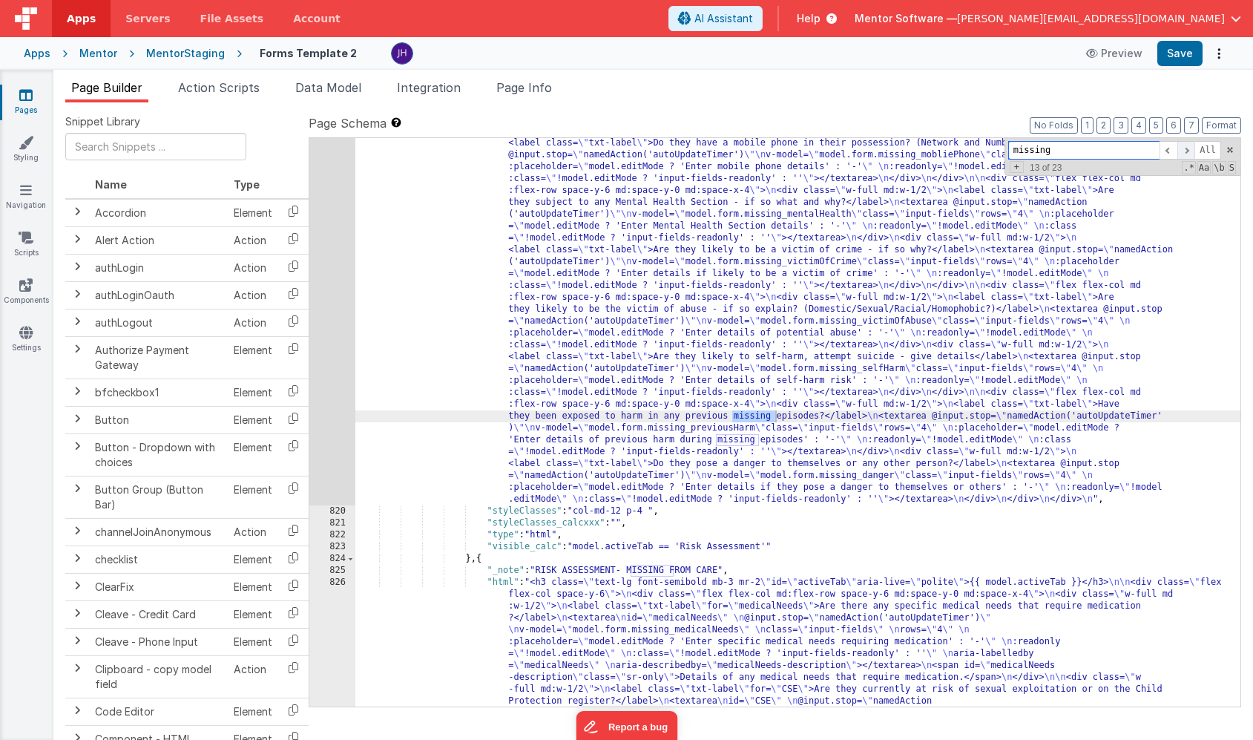
scroll to position [17561, 0]
click at [1185, 148] on span at bounding box center [1187, 150] width 18 height 19
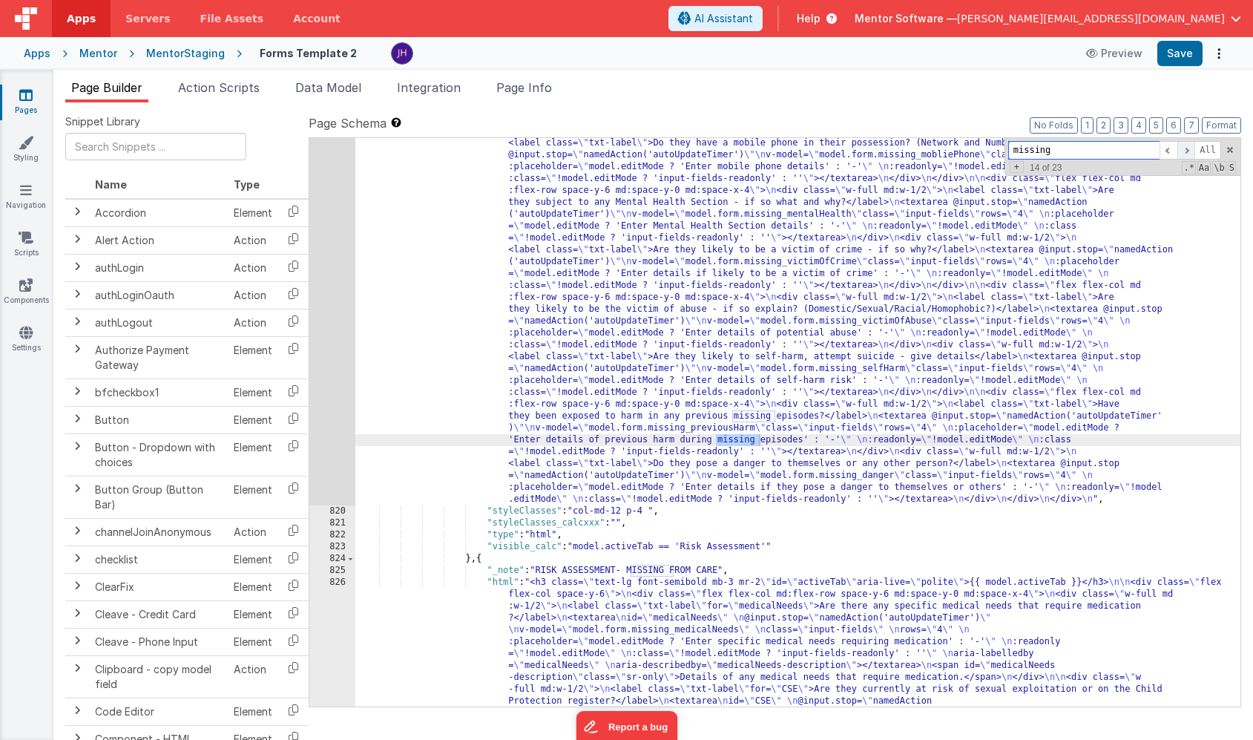
click at [1185, 148] on span at bounding box center [1187, 150] width 18 height 19
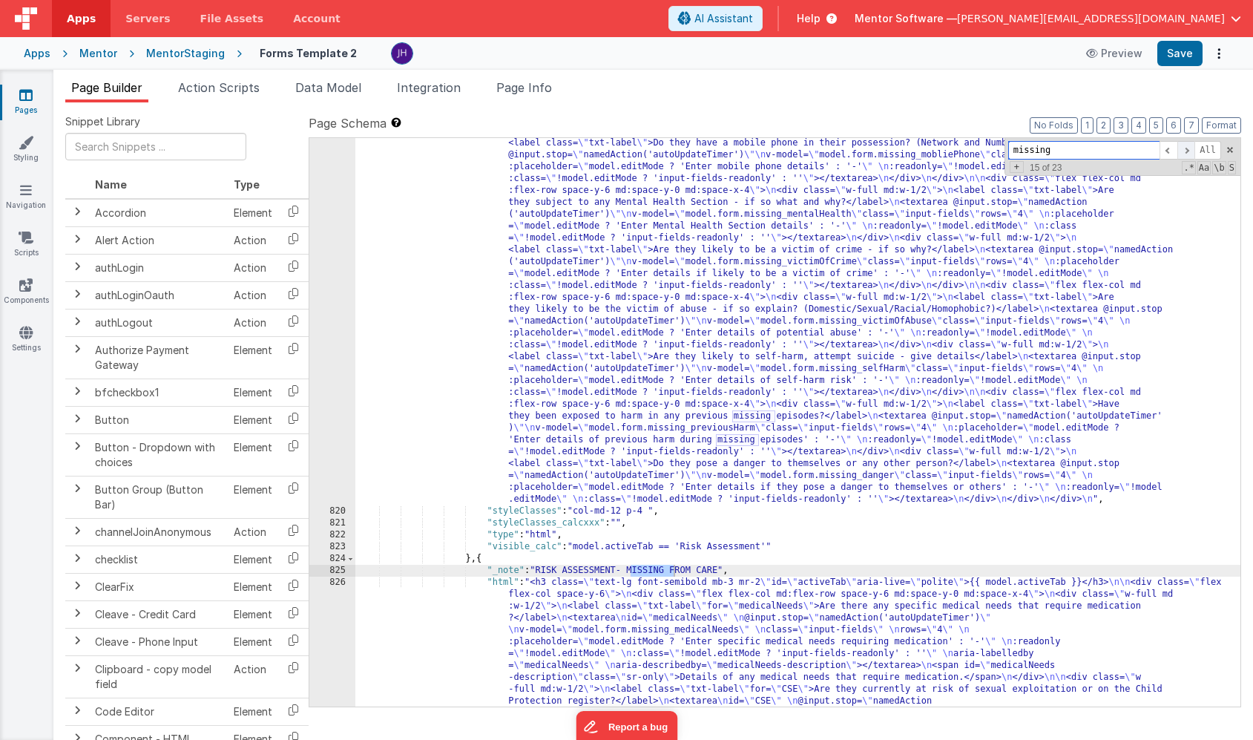
click at [1185, 148] on span at bounding box center [1187, 150] width 18 height 19
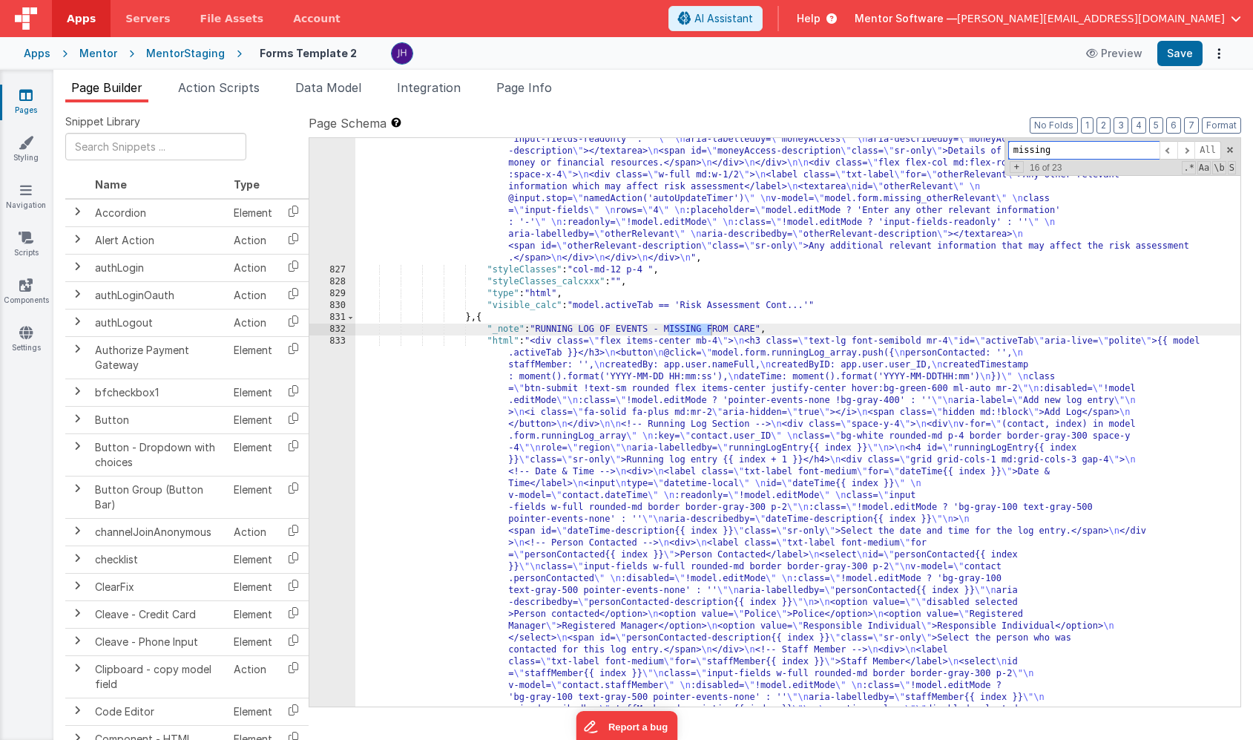
scroll to position [18001, 0]
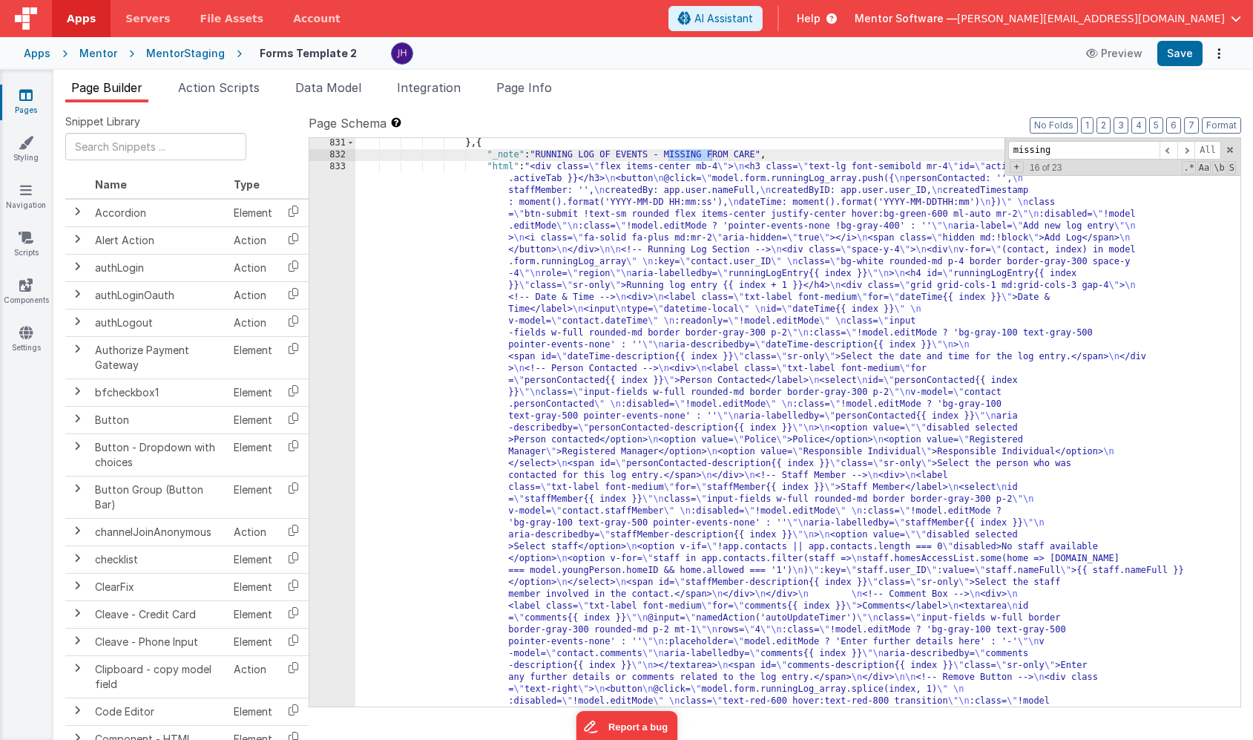
click at [602, 418] on div "} , { "_note" : "RUNNING LOG OF EVENTS - MISSING FROM CARE" , "html" : "<div cl…" at bounding box center [797, 712] width 885 height 1150
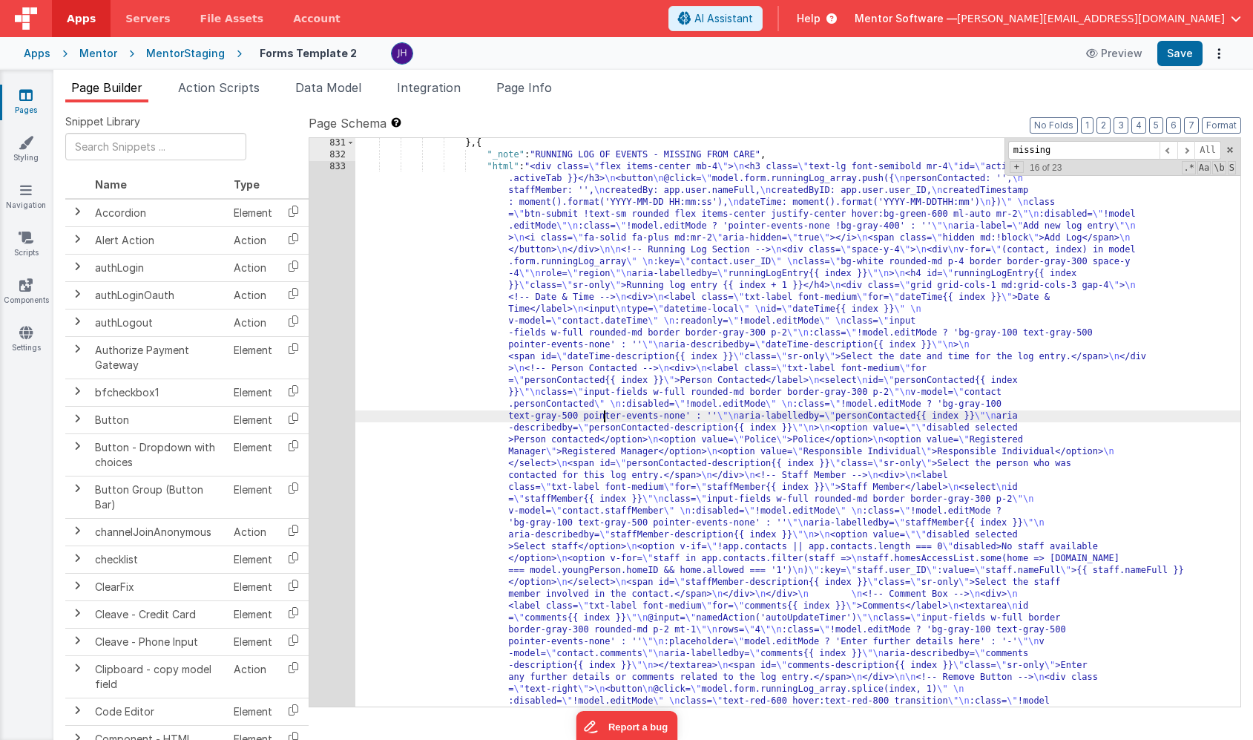
click at [332, 366] on div "831 832 833 834" at bounding box center [332, 712] width 46 height 1150
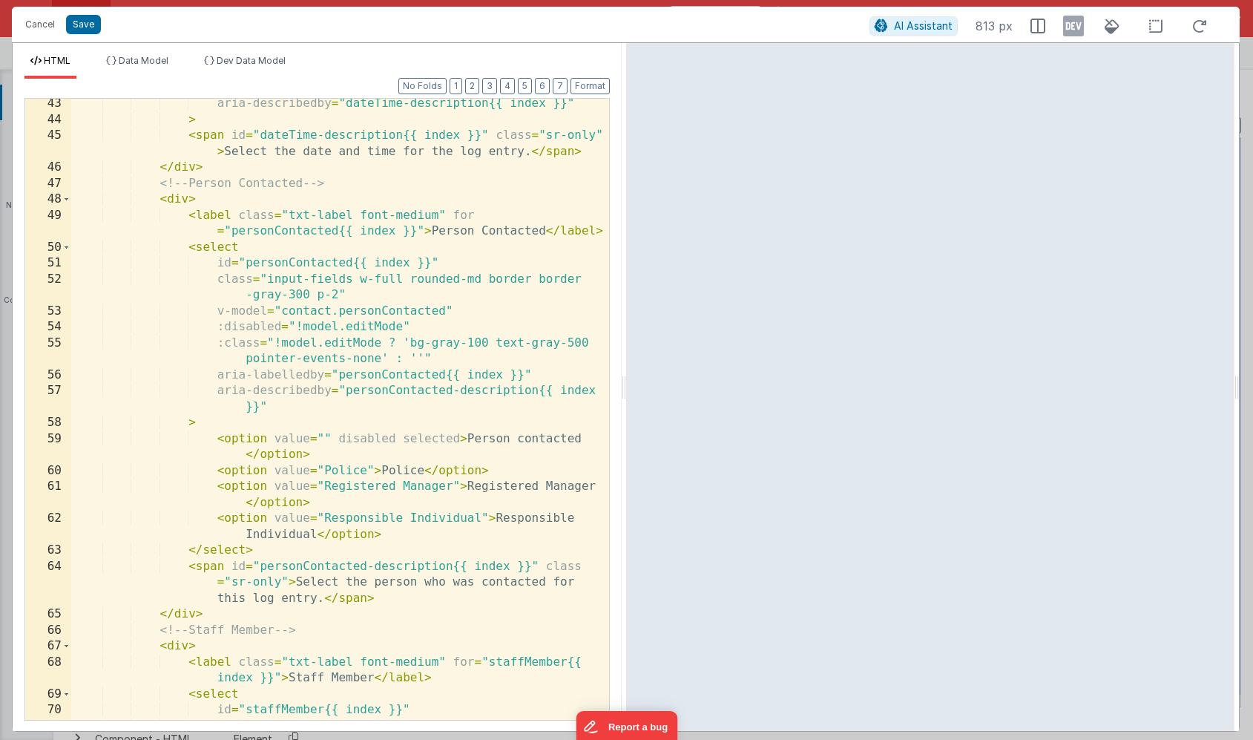
scroll to position [784, 0]
click at [68, 200] on span at bounding box center [66, 199] width 8 height 16
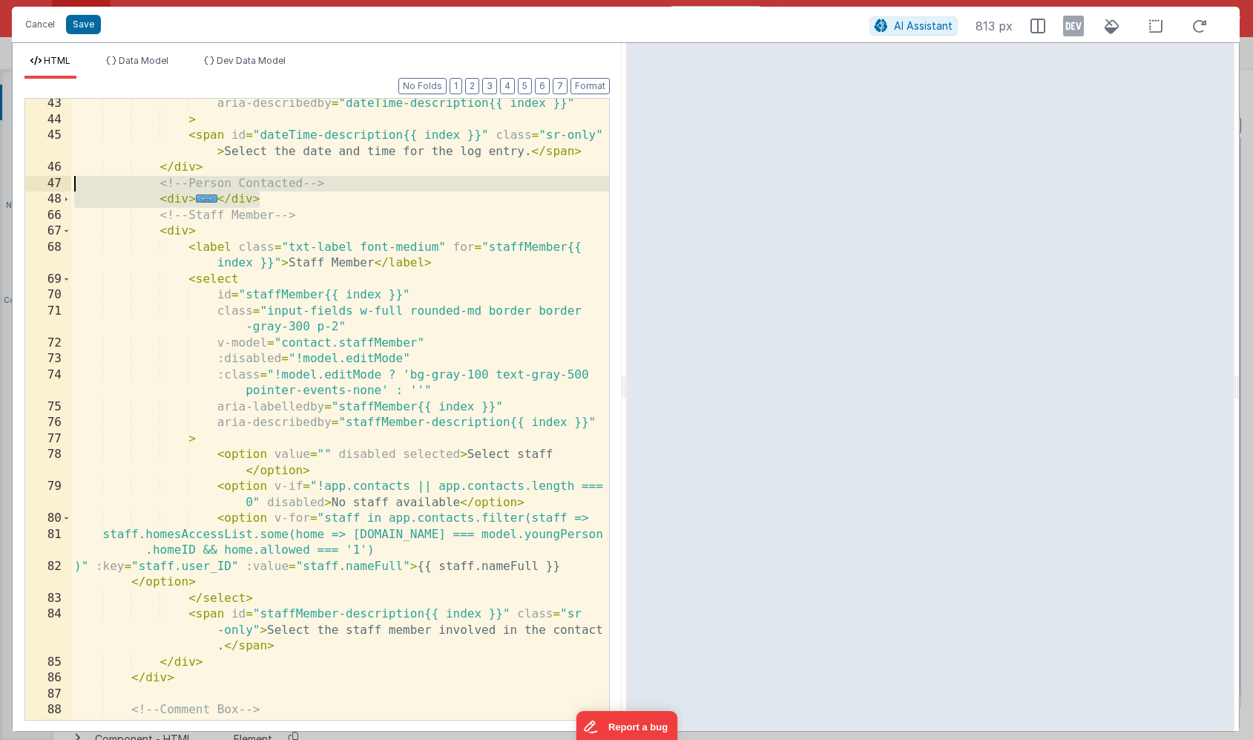
drag, startPoint x: 264, startPoint y: 202, endPoint x: 5, endPoint y: 189, distance: 259.3
click at [5, 189] on div "Cancel Save AI Assistant 813 px HTML Data Model Dev Data Model Format 7 6 5 4 3…" at bounding box center [626, 370] width 1253 height 740
paste textarea
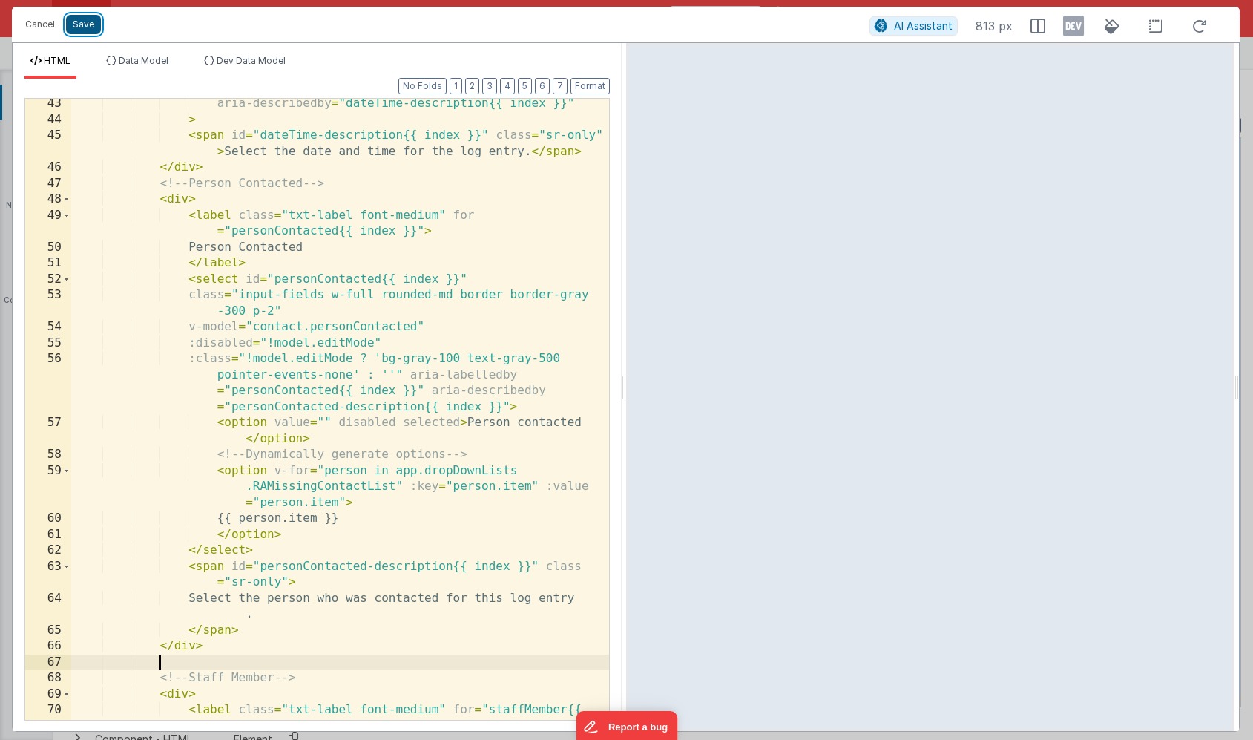
click at [82, 24] on button "Save" at bounding box center [83, 24] width 35 height 19
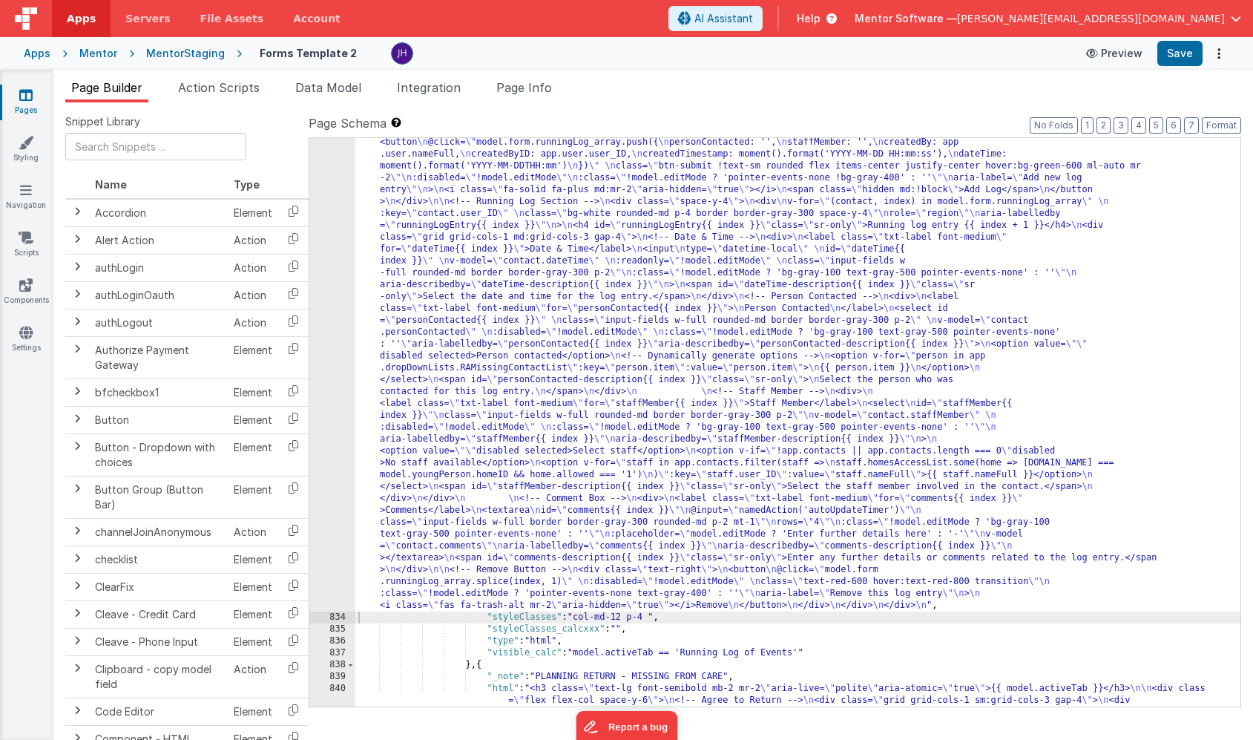
scroll to position [18039, 0]
click at [1180, 50] on button "Save" at bounding box center [1180, 53] width 45 height 25
click at [98, 56] on div "Mentor" at bounding box center [98, 53] width 38 height 15
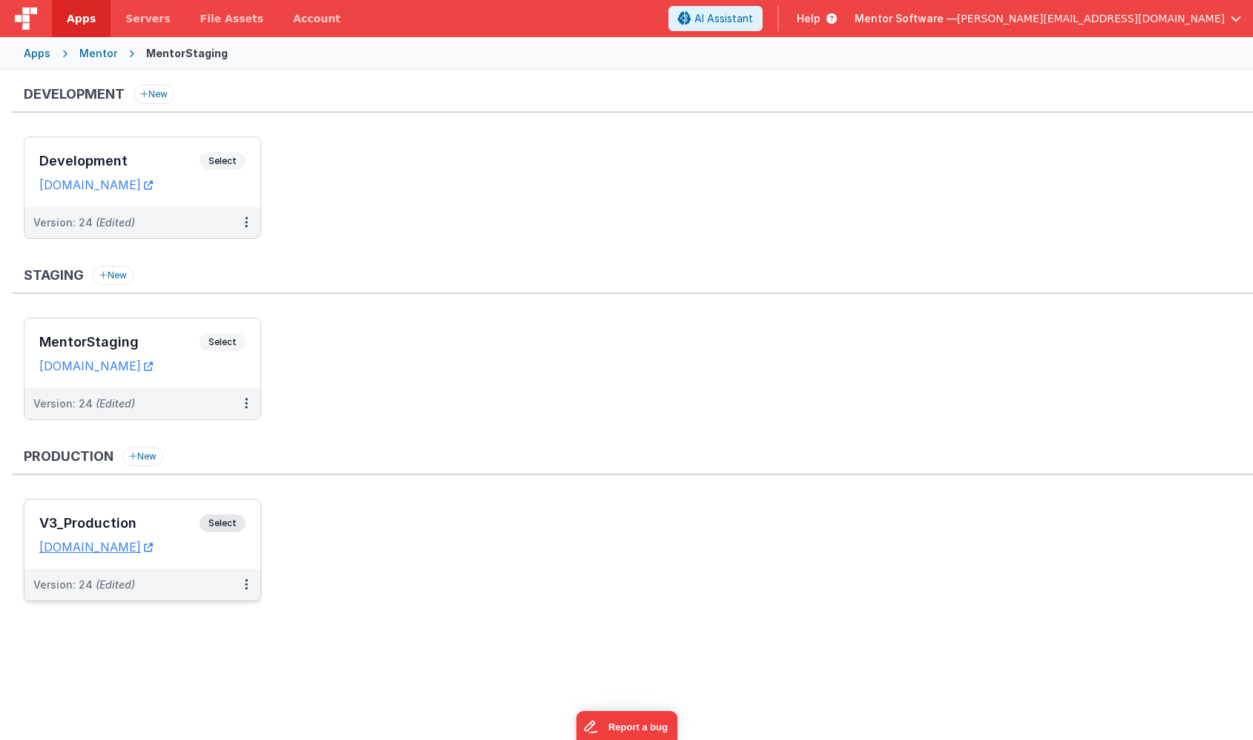
click at [156, 513] on div "V3_Production Select URLs [DOMAIN_NAME]" at bounding box center [142, 534] width 236 height 70
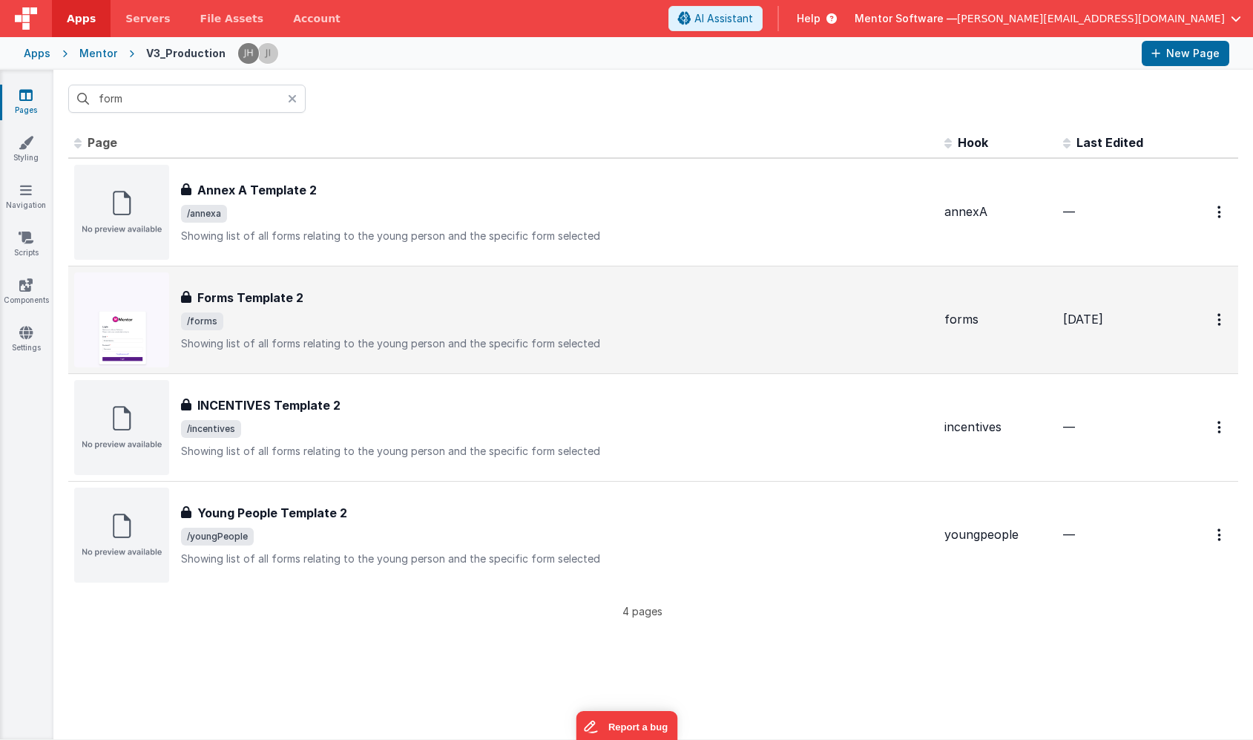
click at [287, 310] on div "Forms Template 2 Forms Template 2 /forms Showing list of all forms relating to …" at bounding box center [557, 320] width 752 height 62
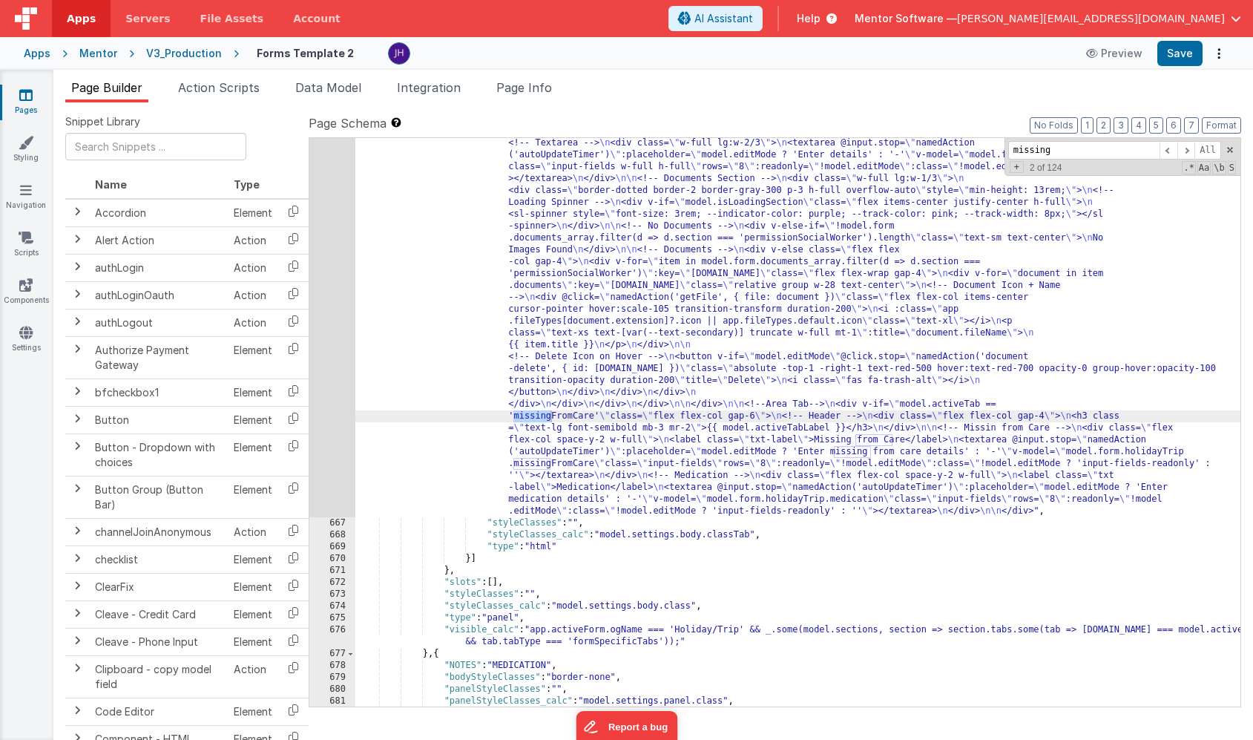
scroll to position [14524, 0]
type input "missing"
click at [1190, 151] on span at bounding box center [1187, 150] width 18 height 19
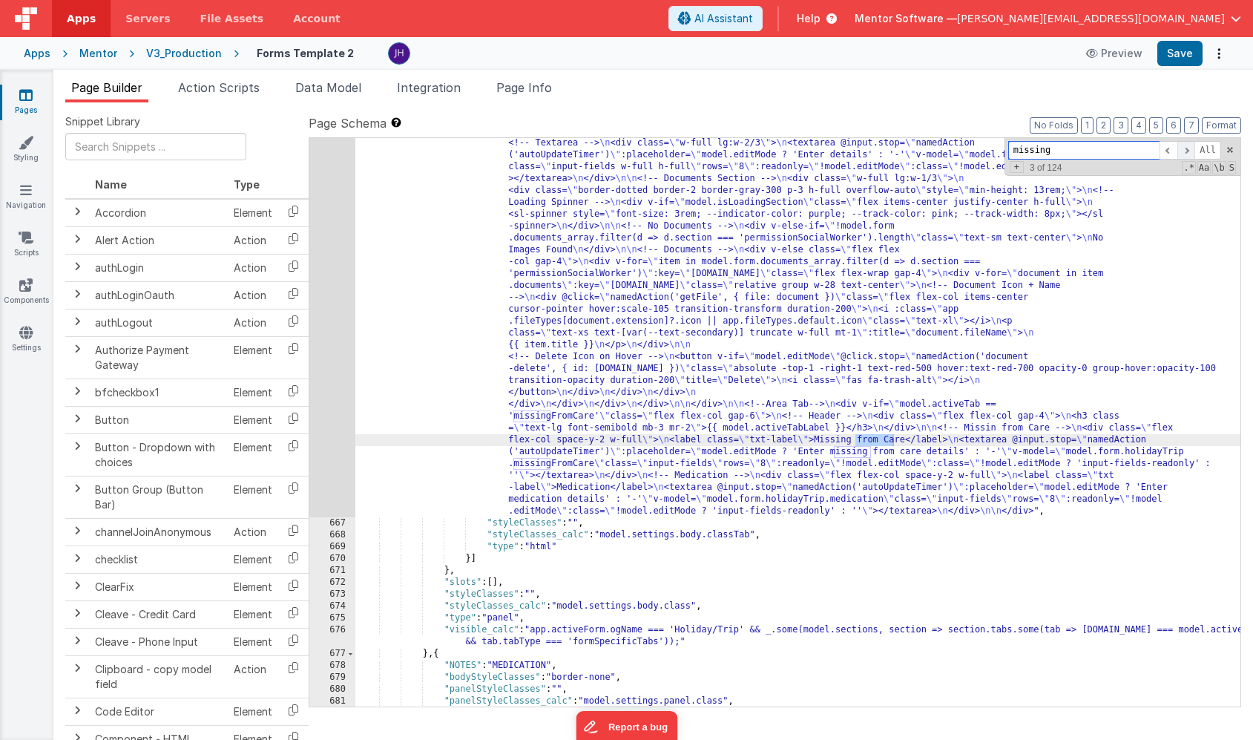
click at [1190, 151] on span at bounding box center [1187, 150] width 18 height 19
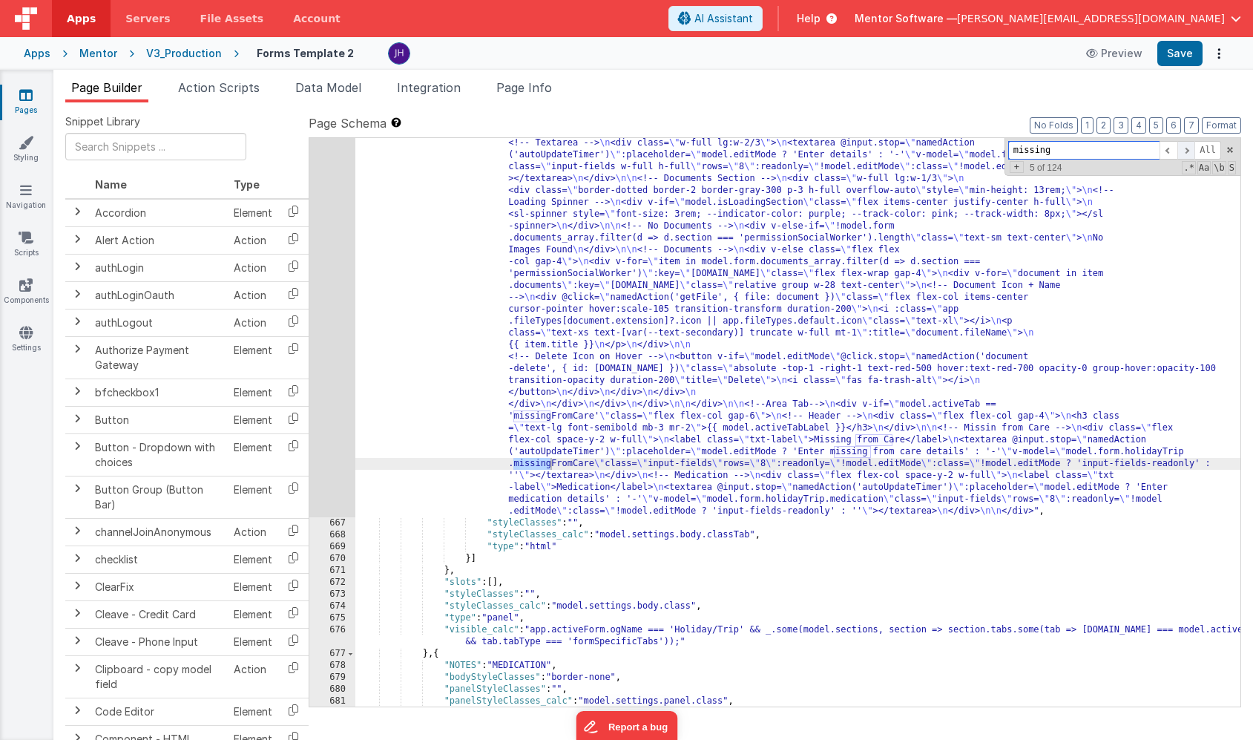
click at [1190, 151] on span at bounding box center [1187, 150] width 18 height 19
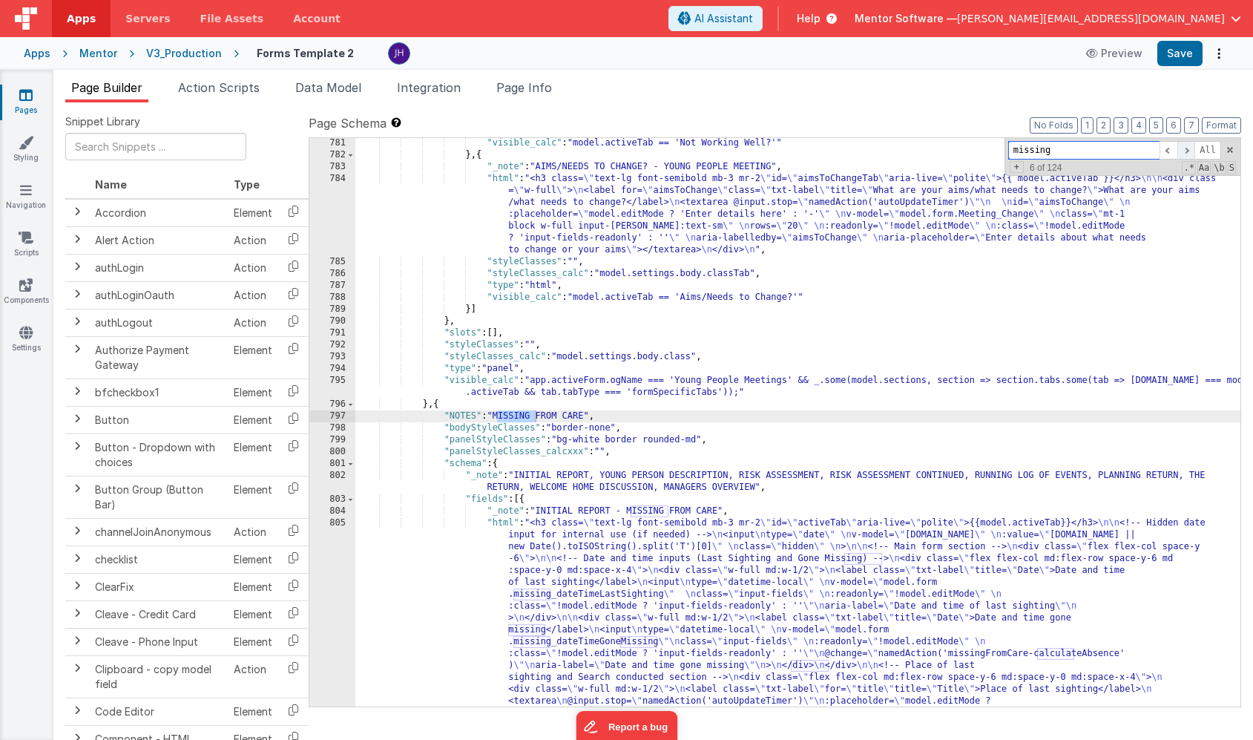
scroll to position [16654, 0]
click at [1190, 151] on span at bounding box center [1187, 150] width 18 height 19
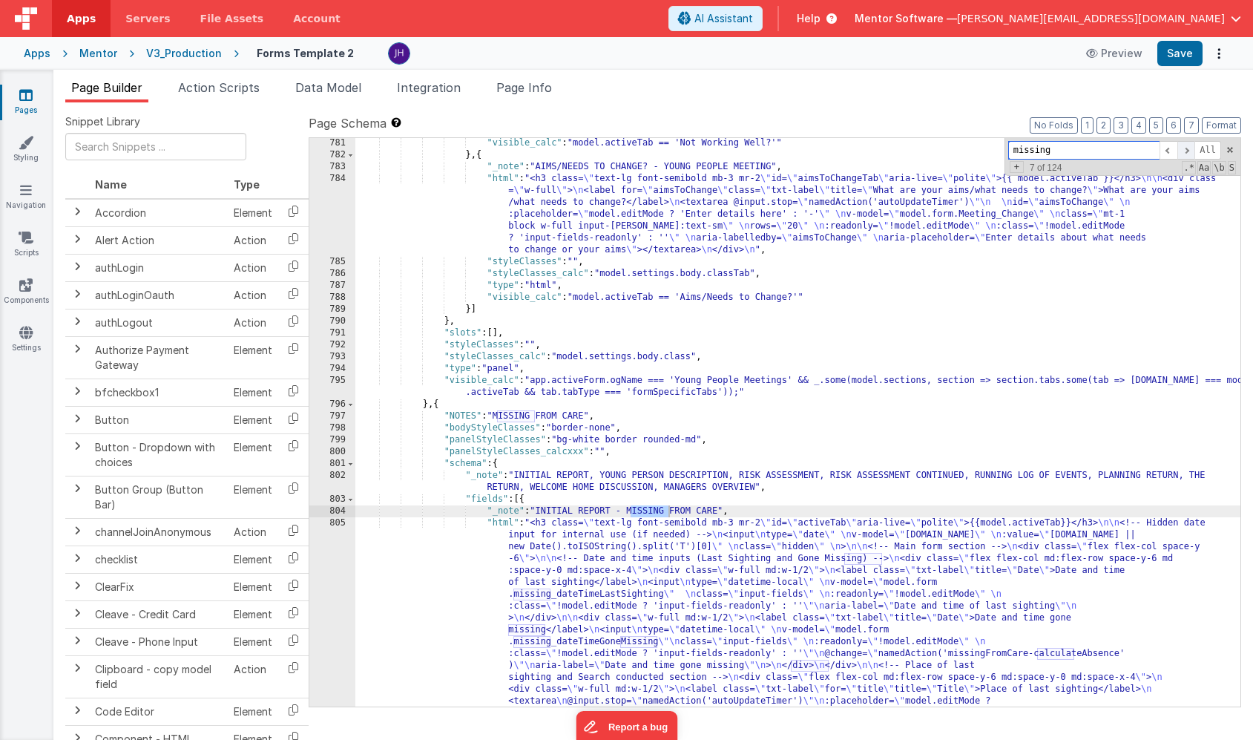
click at [1190, 151] on span at bounding box center [1187, 150] width 18 height 19
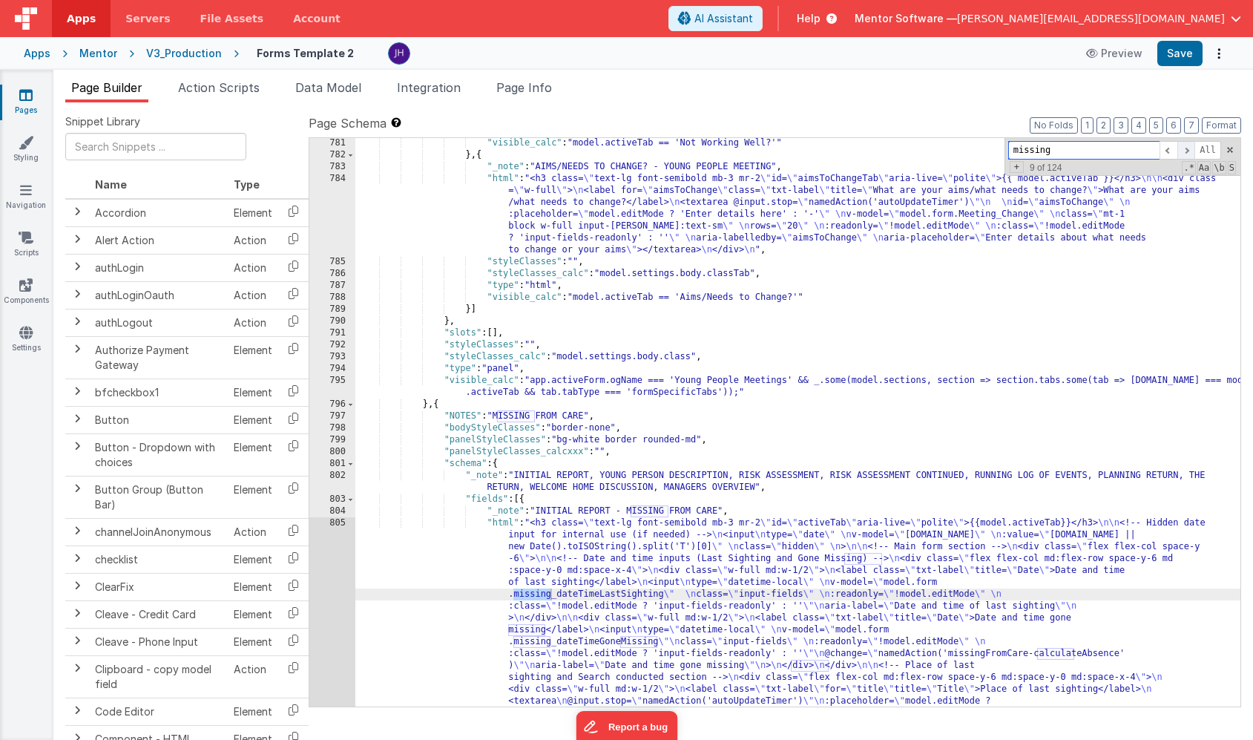
click at [1190, 151] on span at bounding box center [1187, 150] width 18 height 19
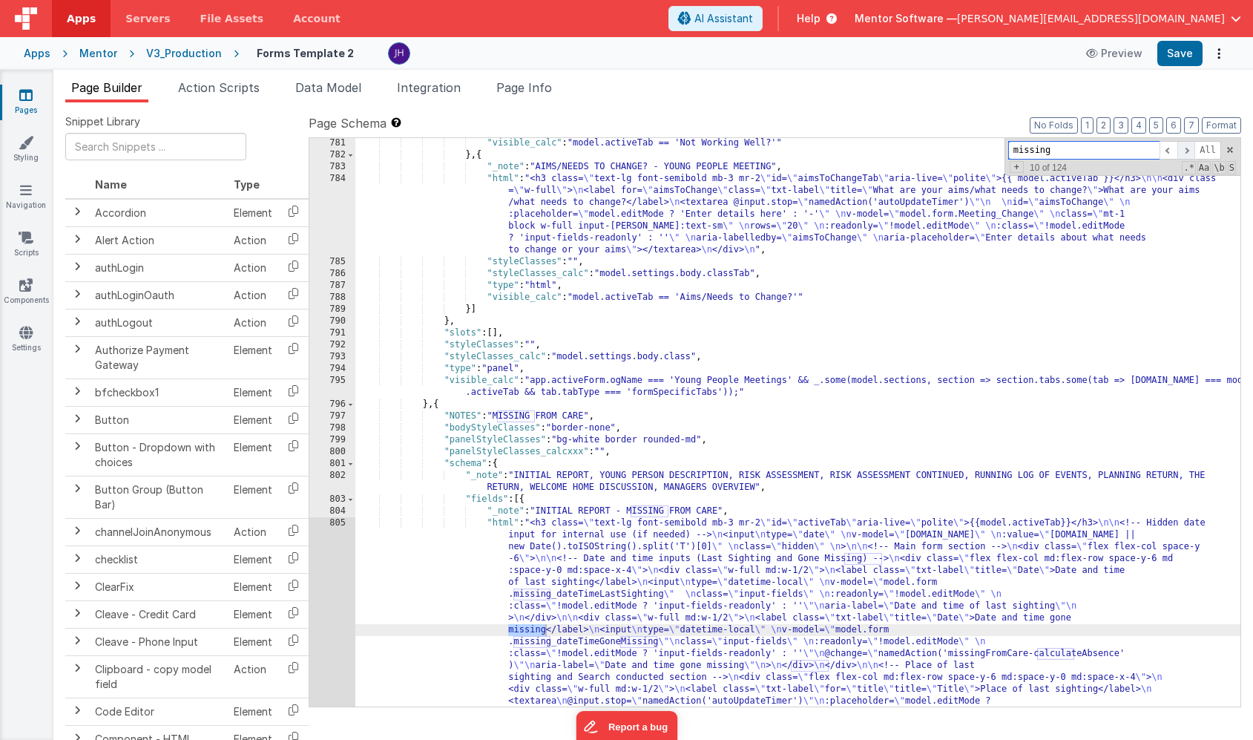
click at [1190, 151] on span at bounding box center [1187, 150] width 18 height 19
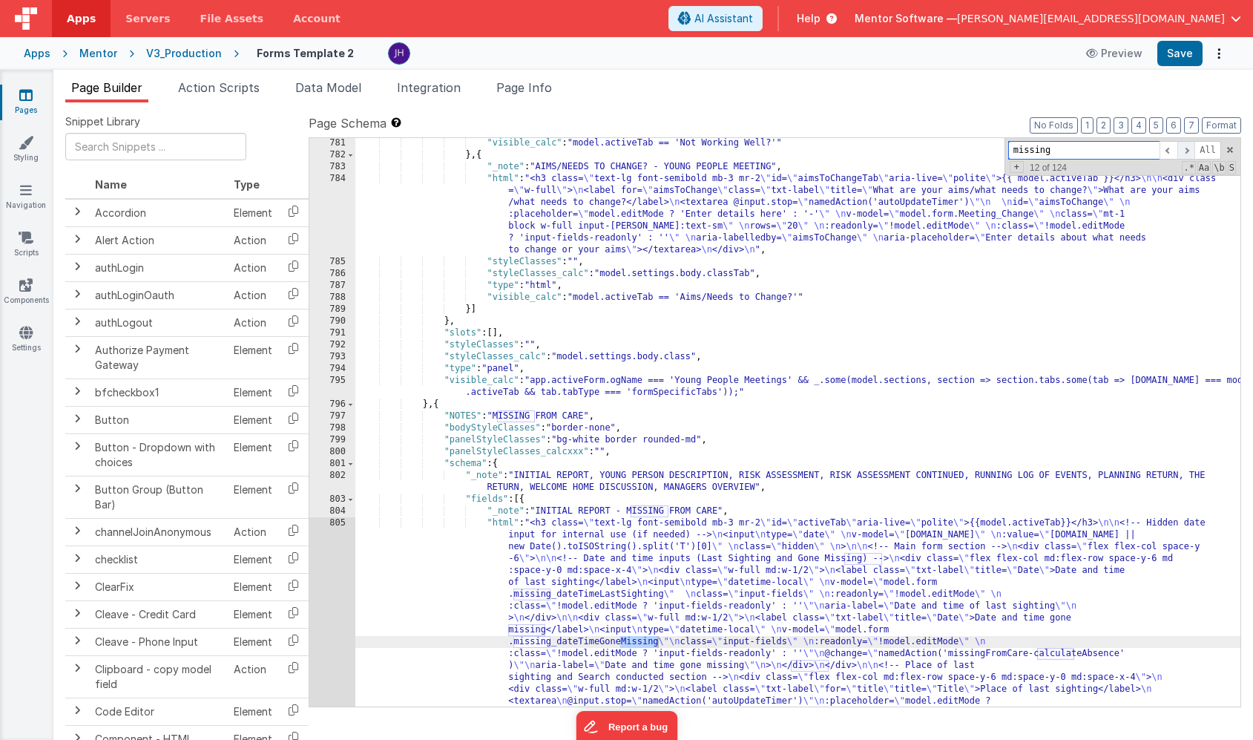
click at [1190, 151] on span at bounding box center [1187, 150] width 18 height 19
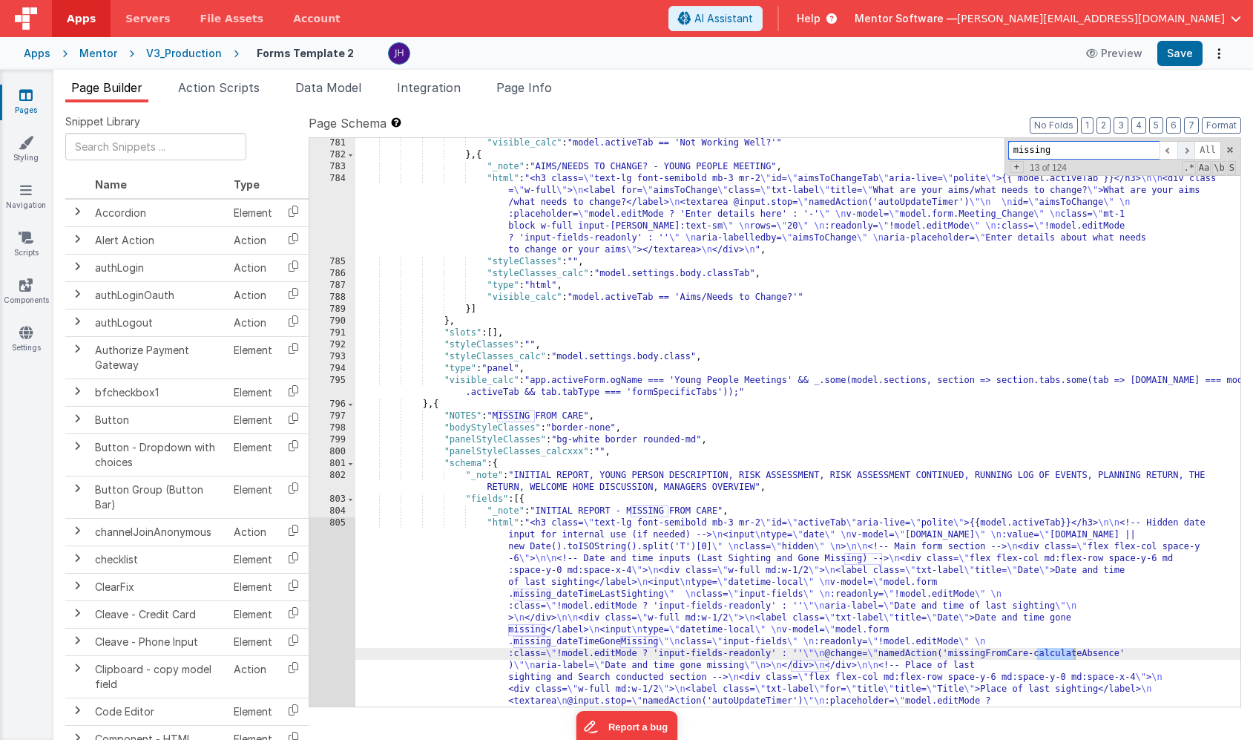
click at [1190, 151] on span at bounding box center [1187, 150] width 18 height 19
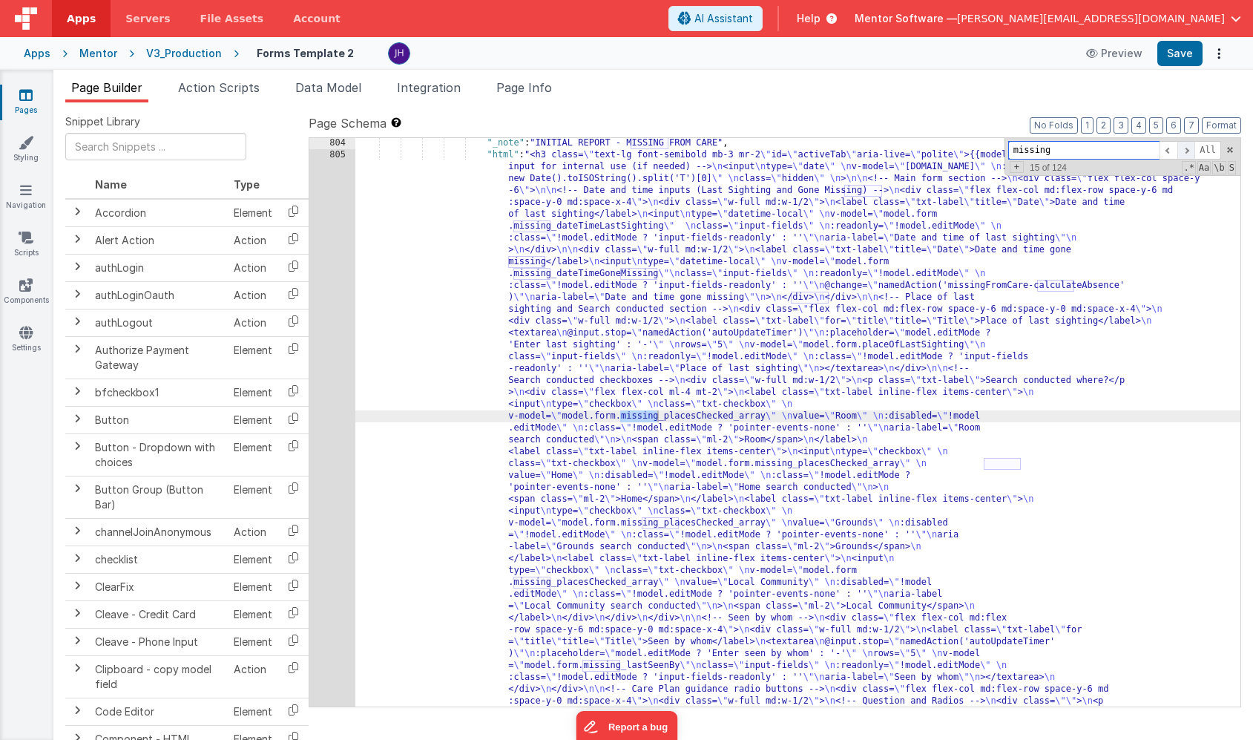
click at [1190, 151] on span at bounding box center [1187, 150] width 18 height 19
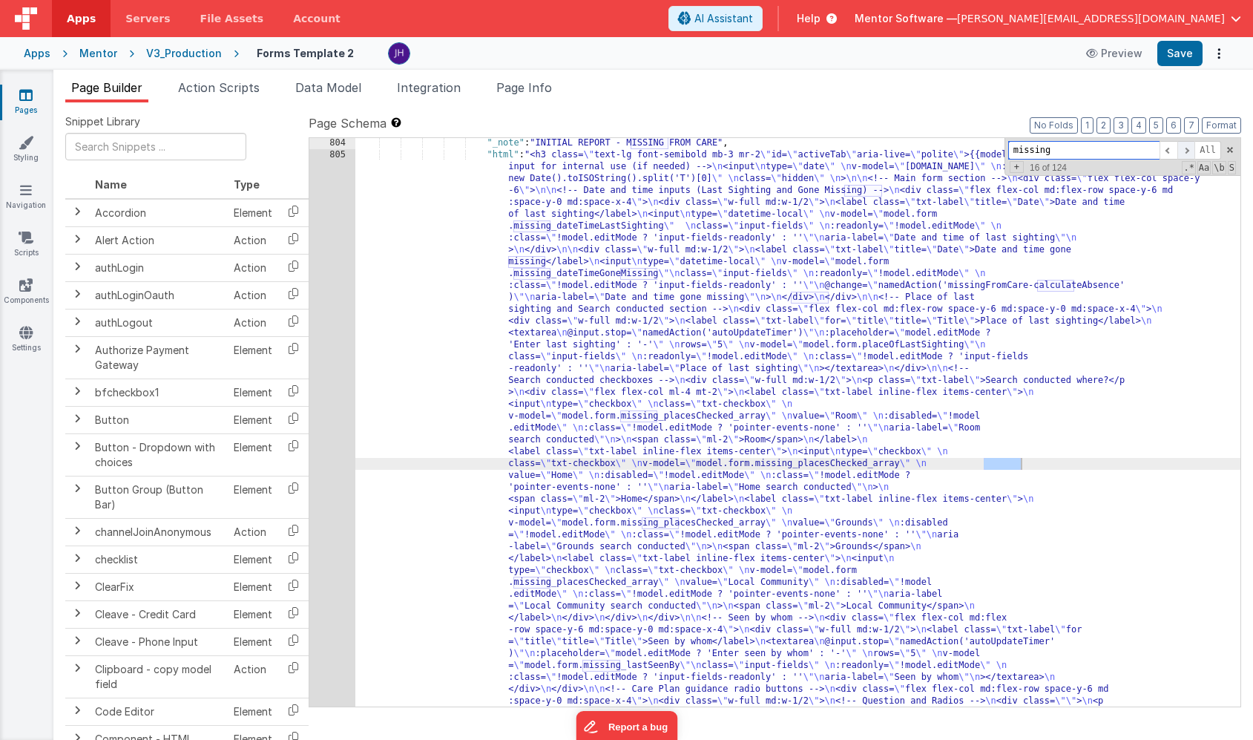
click at [1190, 151] on span at bounding box center [1187, 150] width 18 height 19
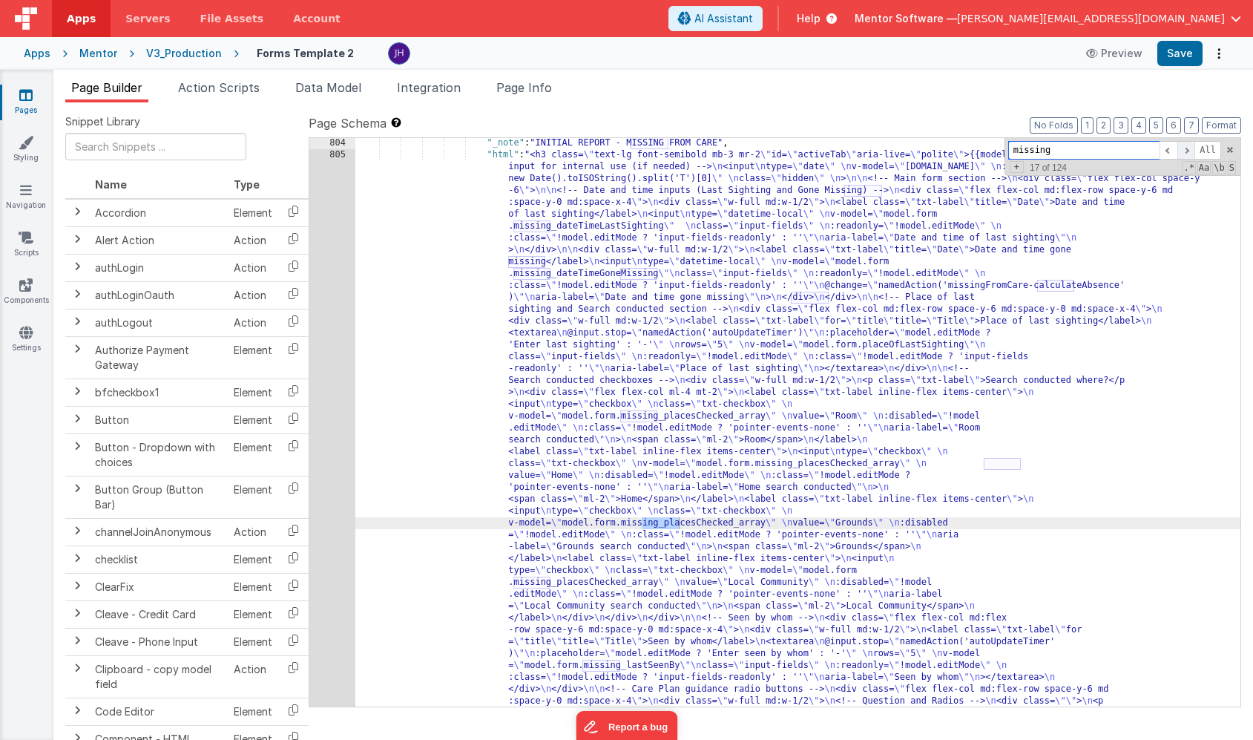
click at [1190, 151] on span at bounding box center [1187, 150] width 18 height 19
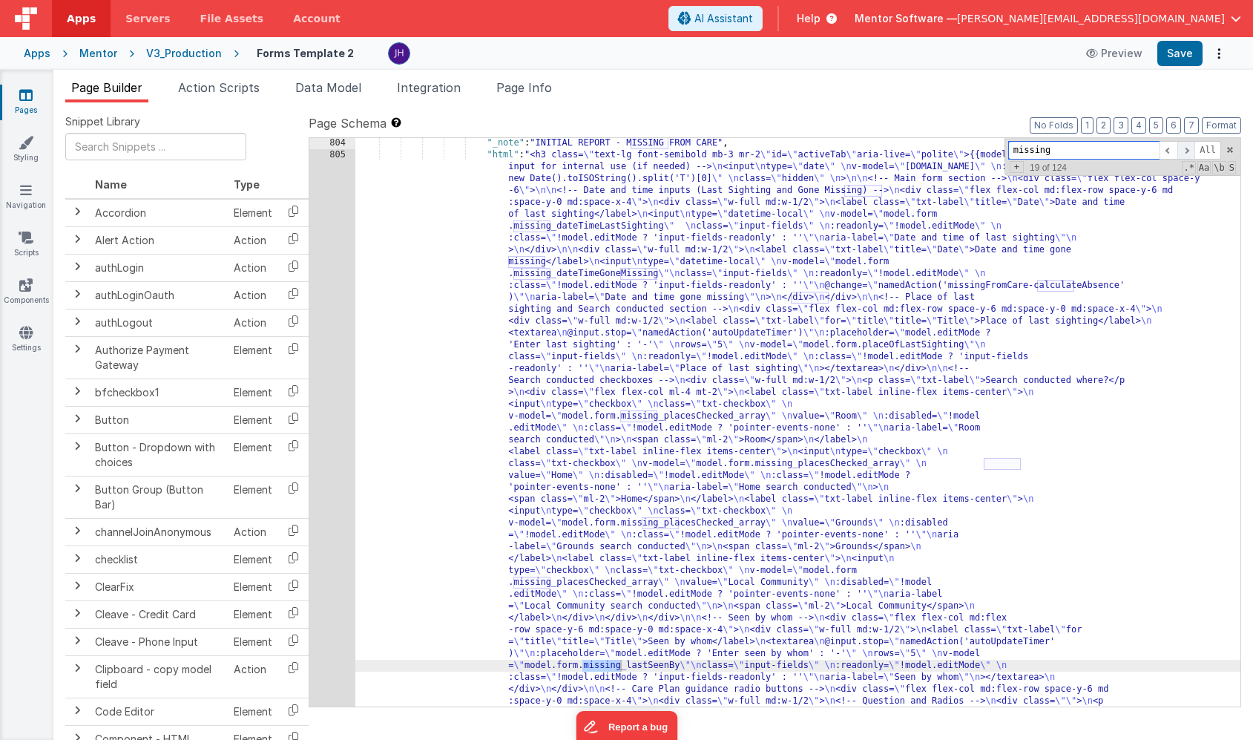
click at [1190, 151] on span at bounding box center [1187, 150] width 18 height 19
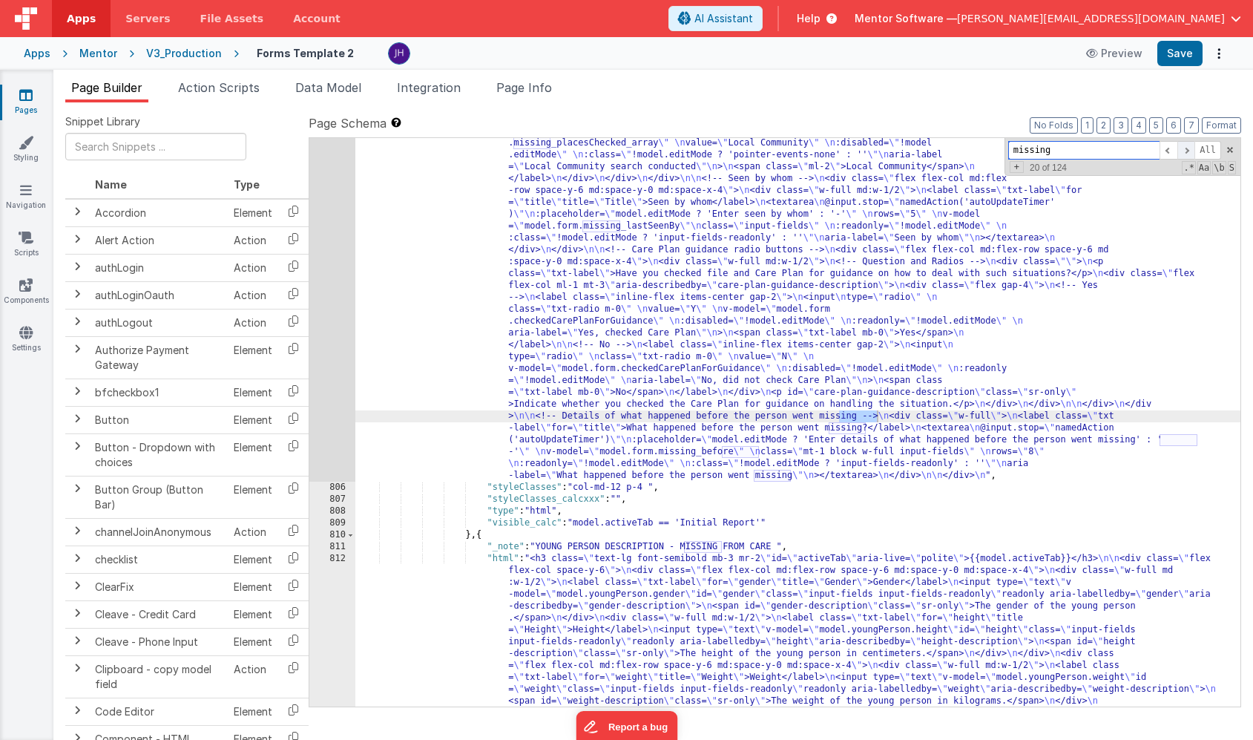
click at [1190, 151] on span at bounding box center [1187, 150] width 18 height 19
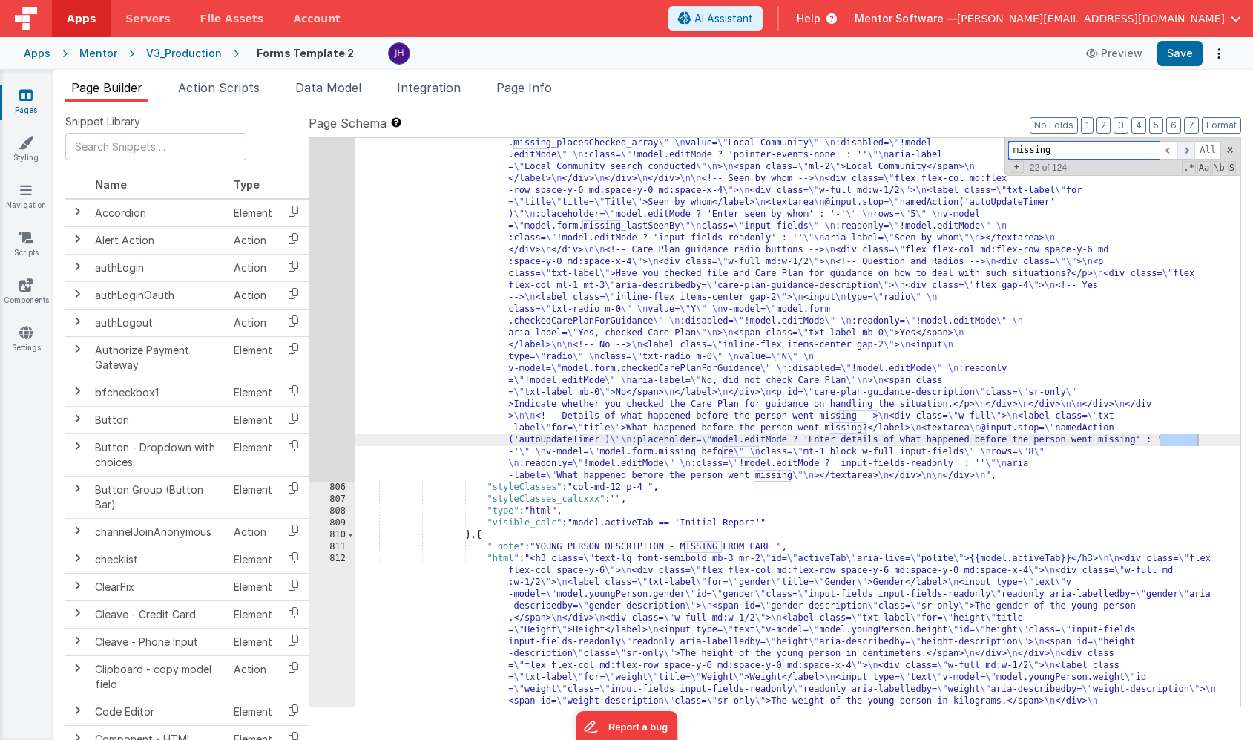
click at [1190, 151] on span at bounding box center [1187, 150] width 18 height 19
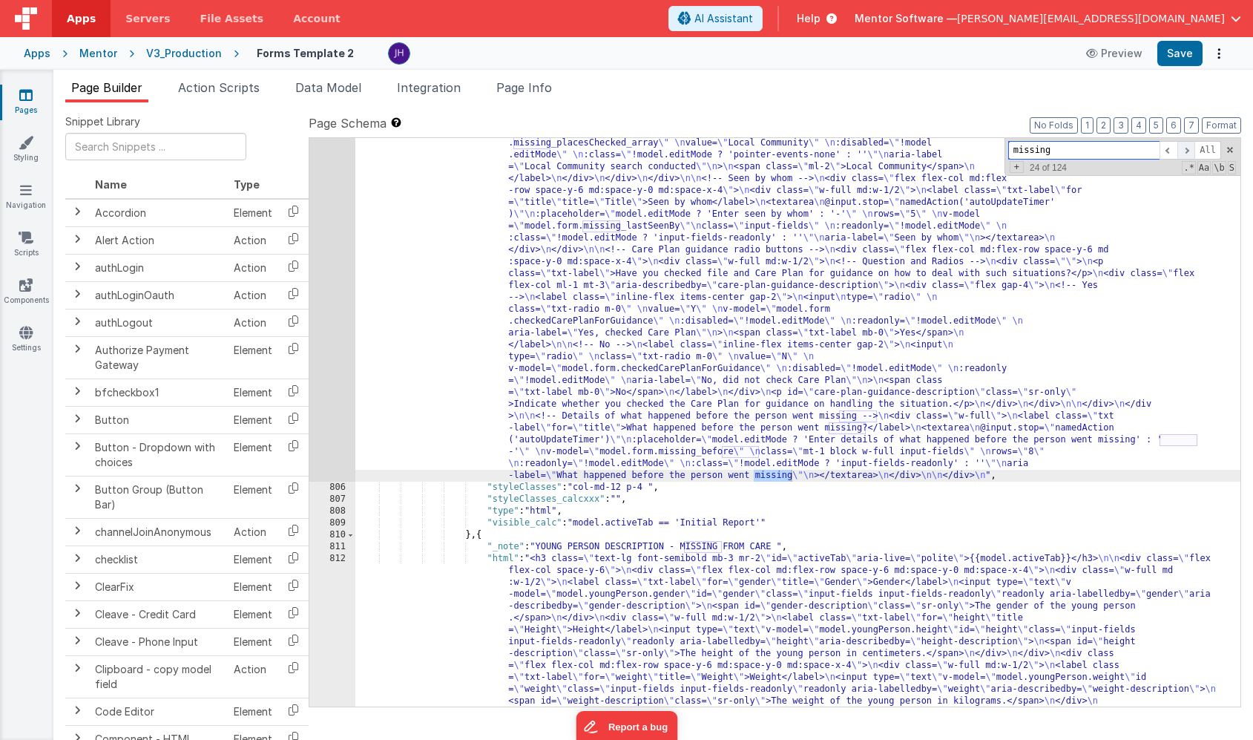
click at [1190, 151] on span at bounding box center [1187, 150] width 18 height 19
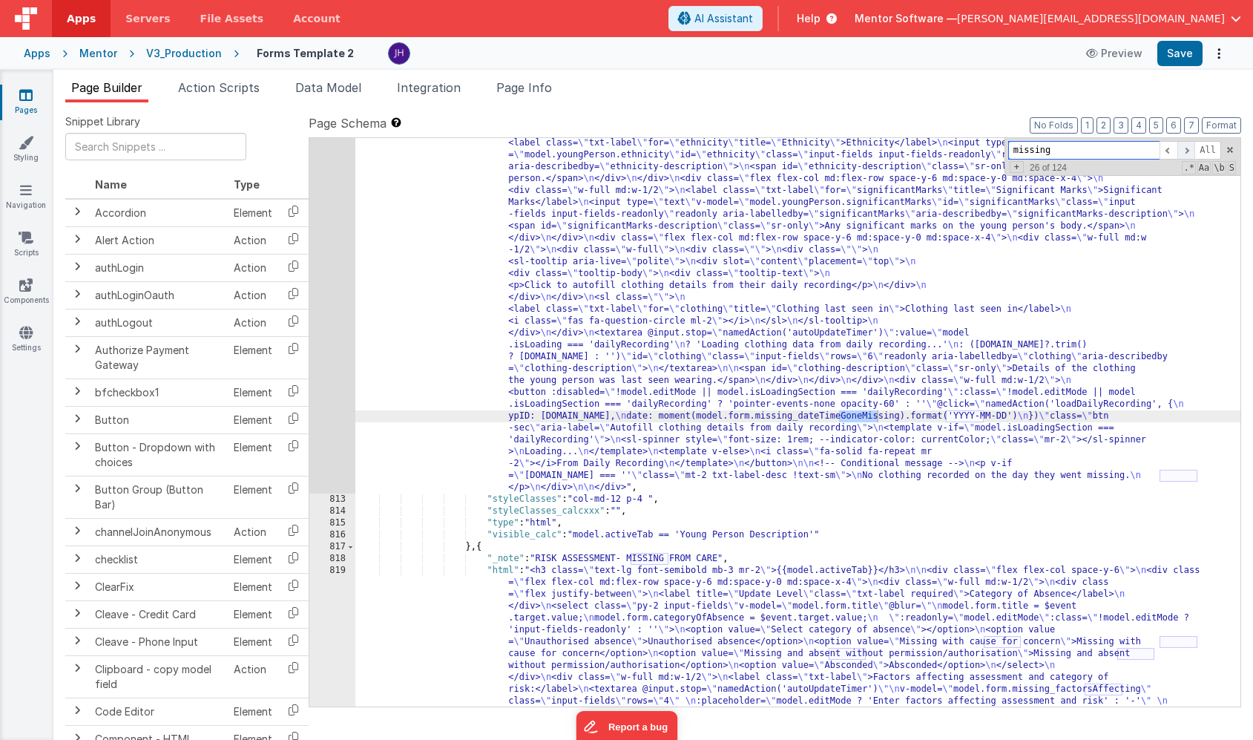
scroll to position [17228, 0]
click at [1190, 151] on span at bounding box center [1187, 150] width 18 height 19
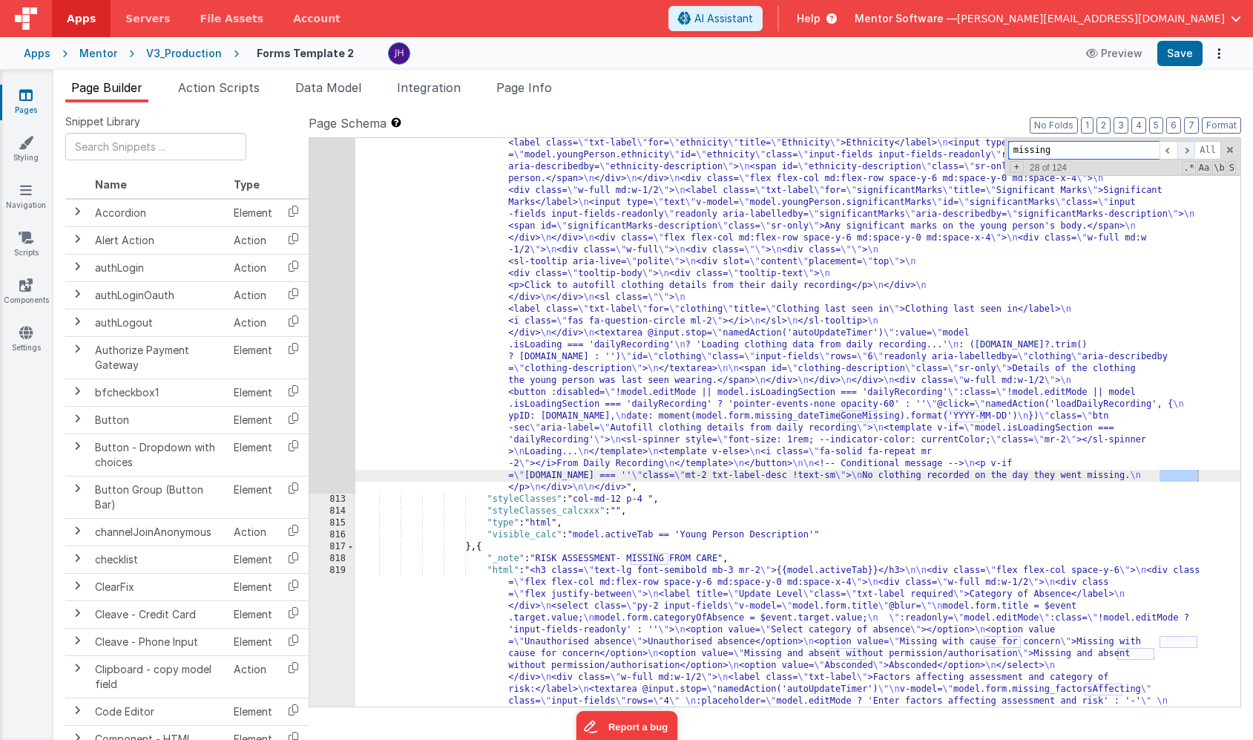
click at [1190, 151] on span at bounding box center [1187, 150] width 18 height 19
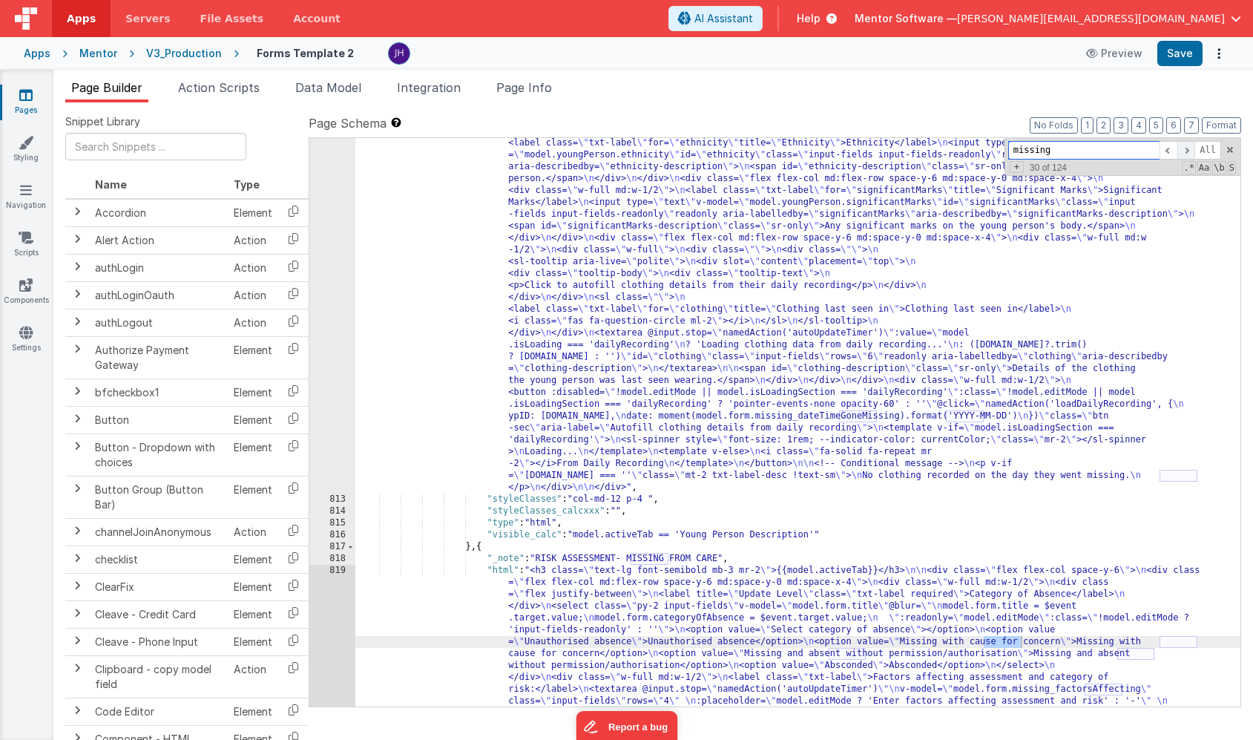
click at [1190, 151] on span at bounding box center [1187, 150] width 18 height 19
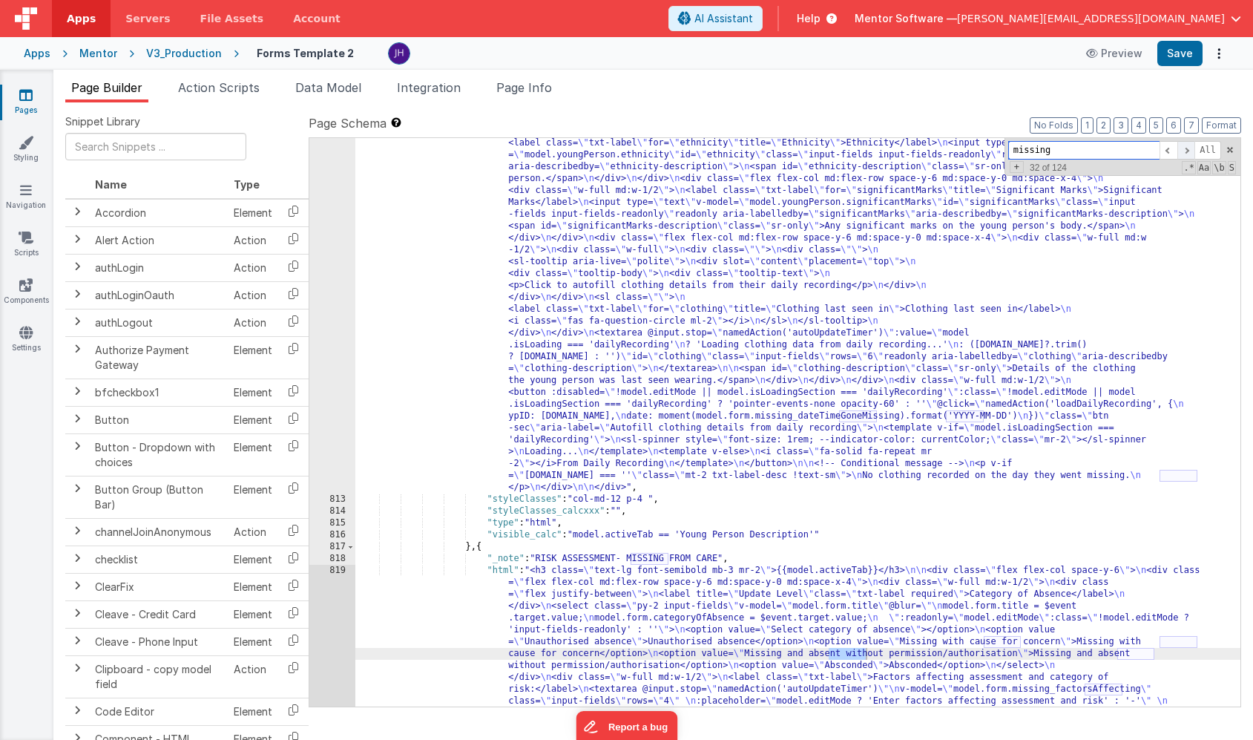
click at [1190, 151] on span at bounding box center [1187, 150] width 18 height 19
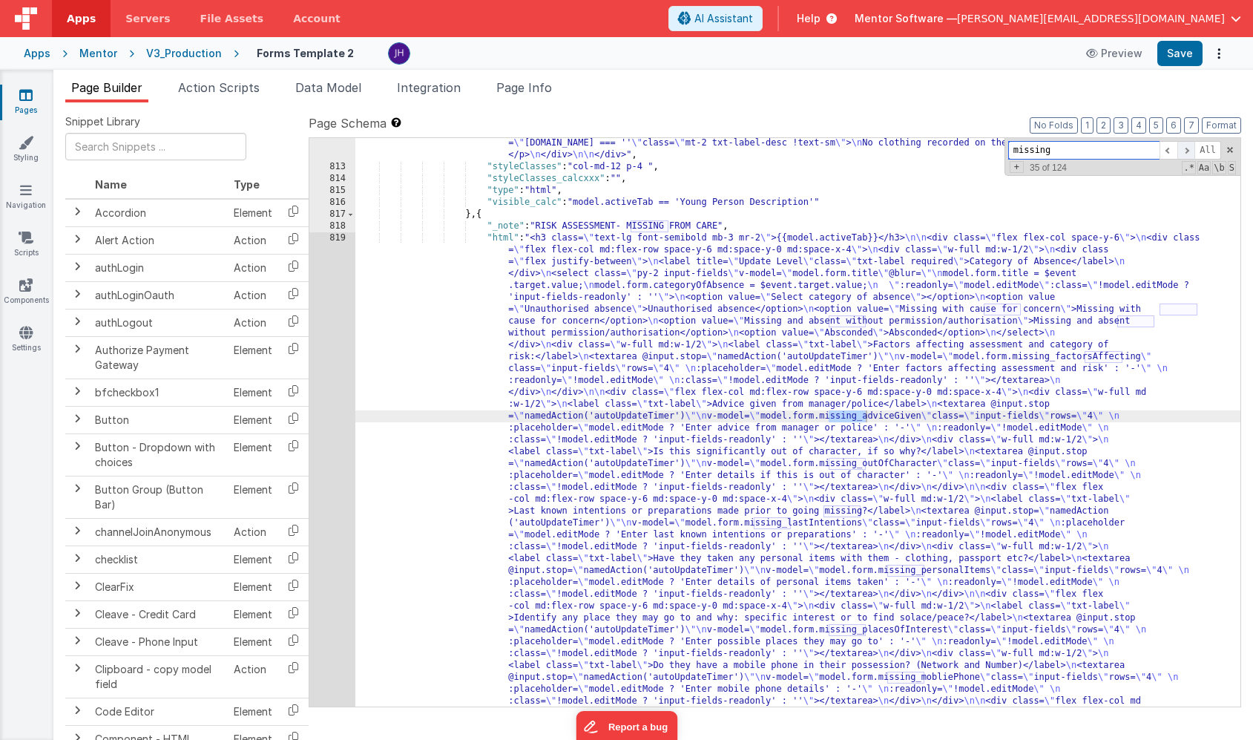
scroll to position [17358, 0]
click at [1190, 151] on span at bounding box center [1187, 150] width 18 height 19
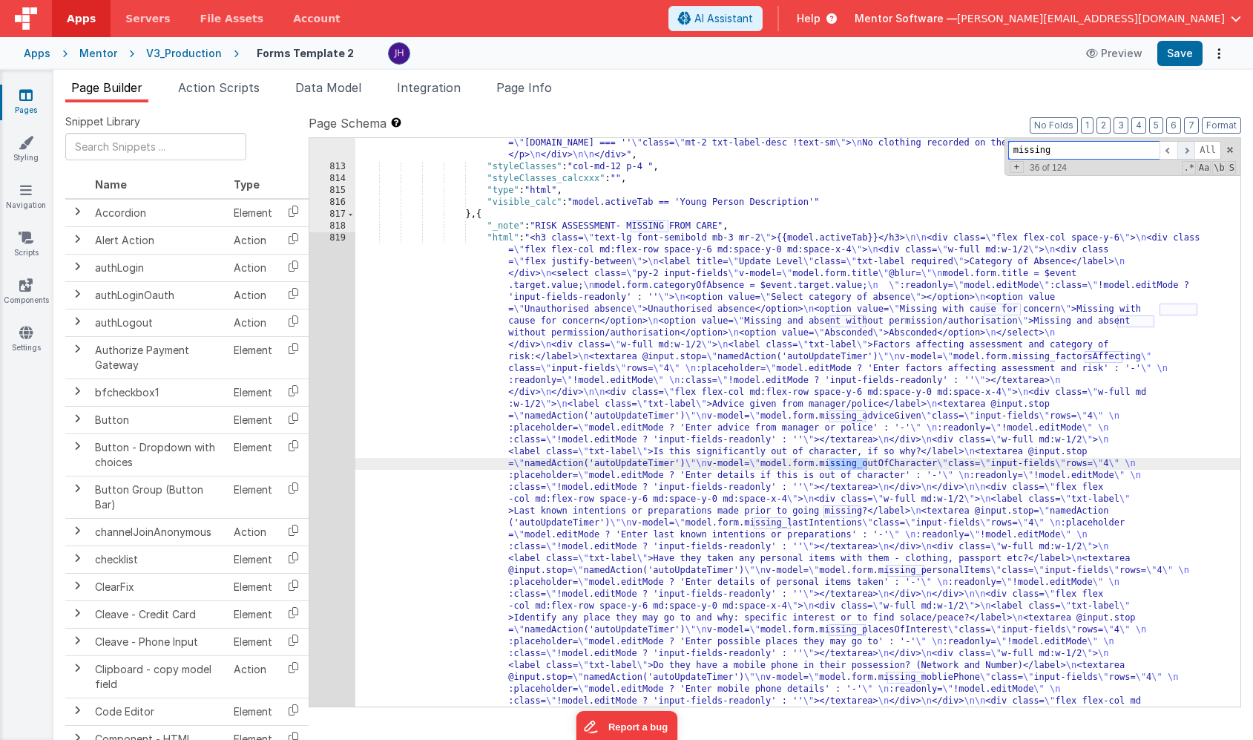
click at [1190, 151] on span at bounding box center [1187, 150] width 18 height 19
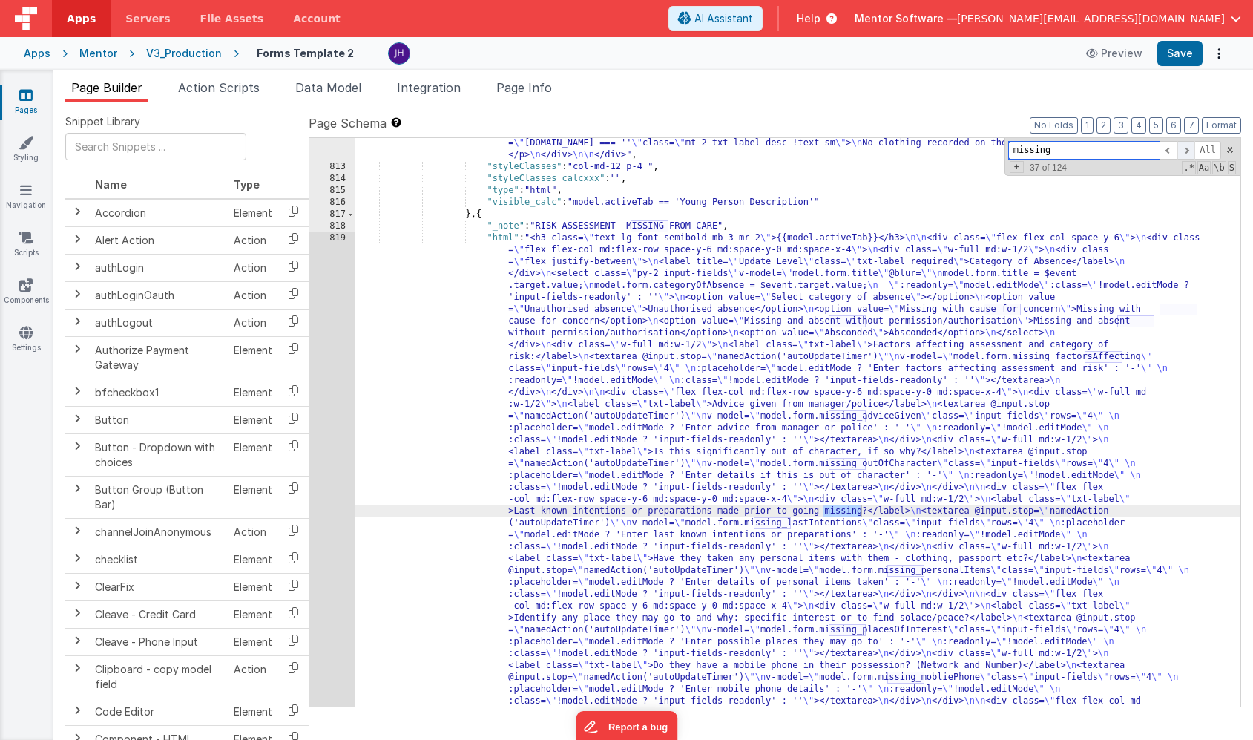
click at [1184, 152] on span at bounding box center [1187, 150] width 18 height 19
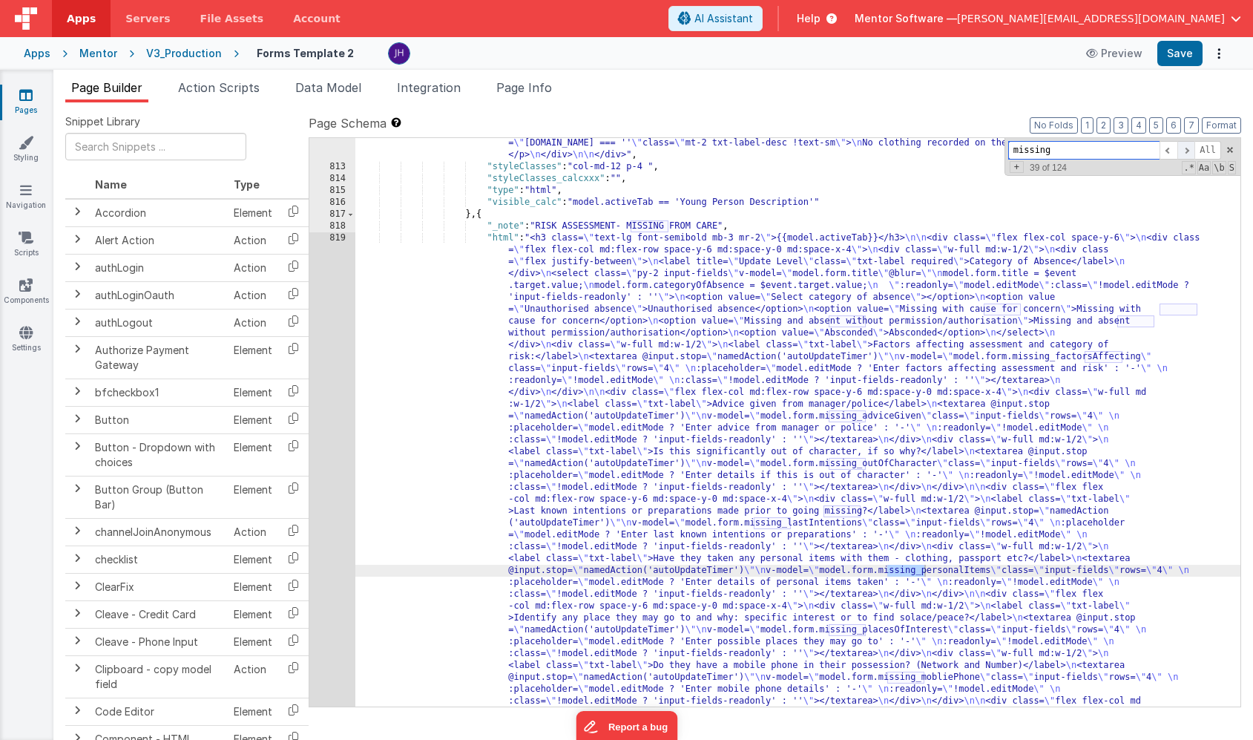
click at [1184, 152] on span at bounding box center [1187, 150] width 18 height 19
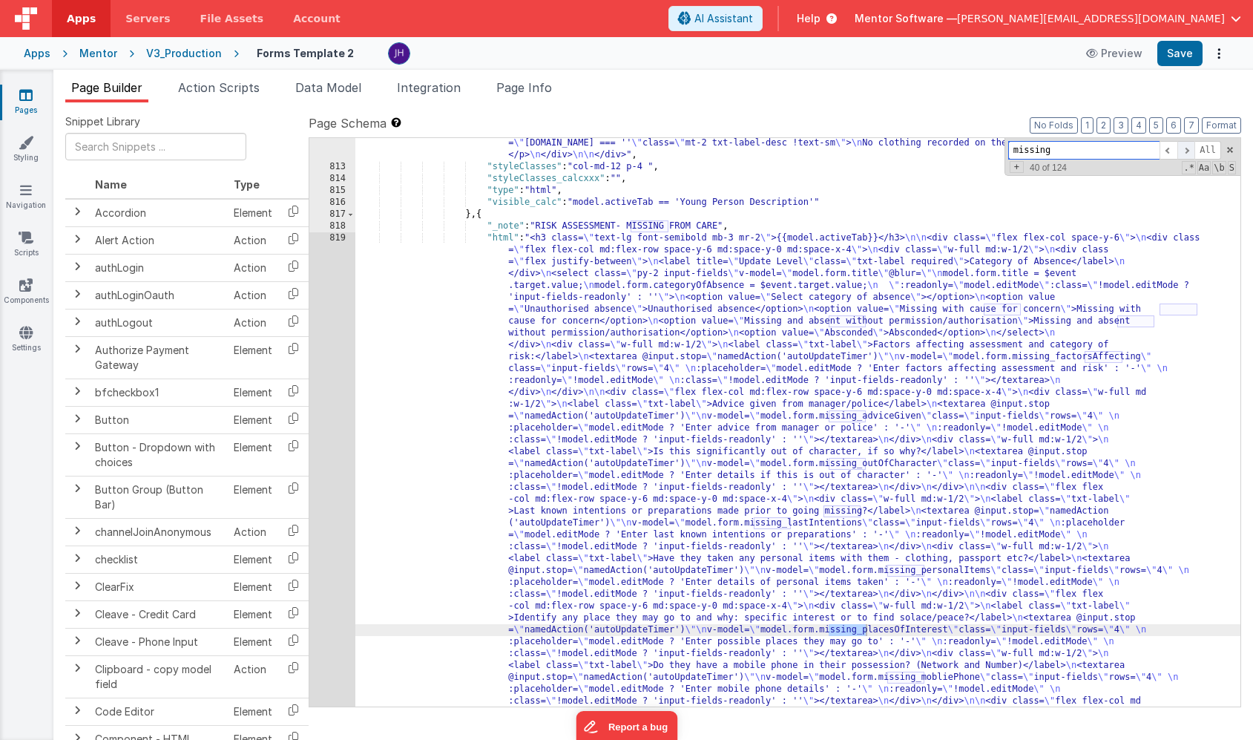
click at [1184, 152] on span at bounding box center [1187, 150] width 18 height 19
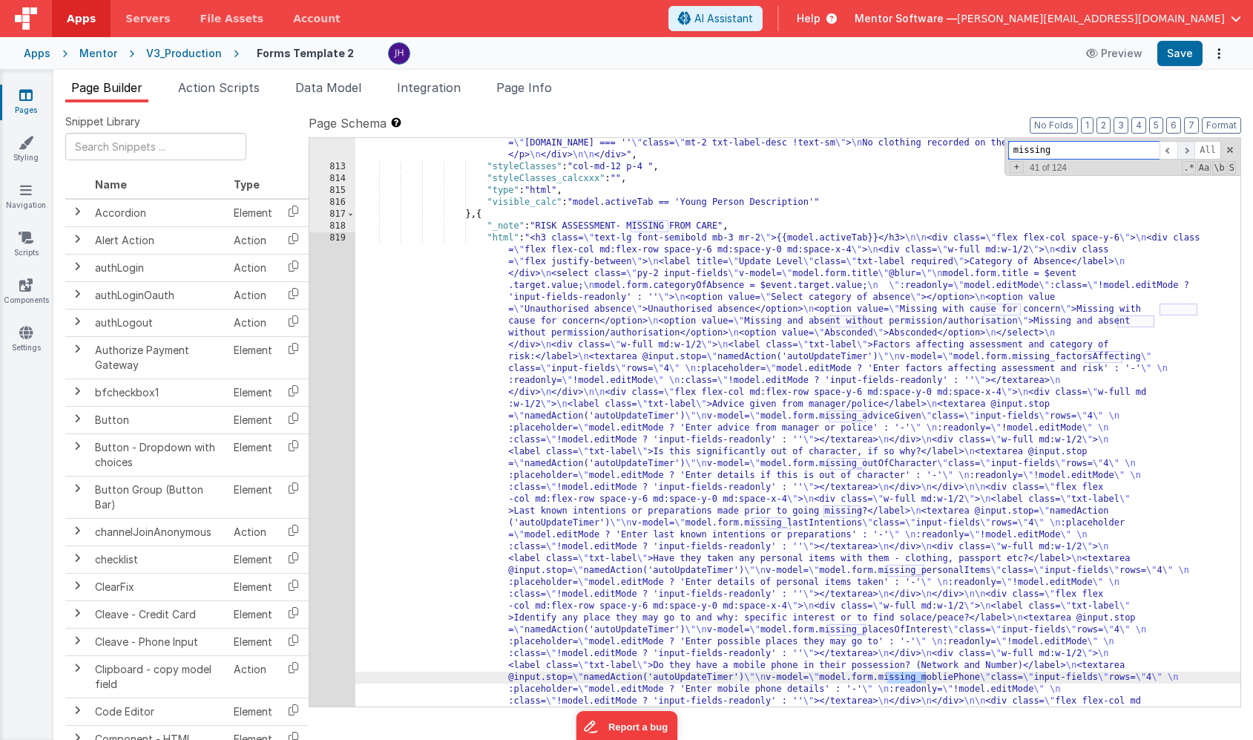
click at [1184, 152] on span at bounding box center [1187, 150] width 18 height 19
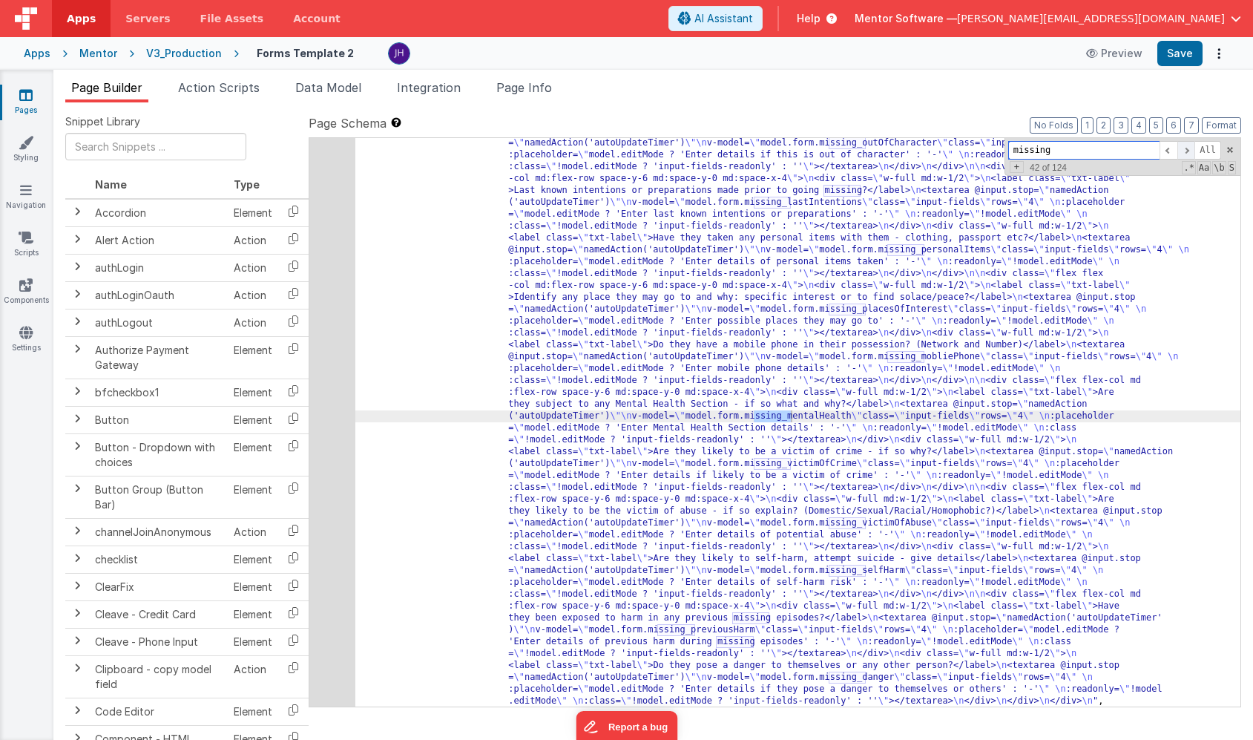
click at [1184, 152] on span at bounding box center [1187, 150] width 18 height 19
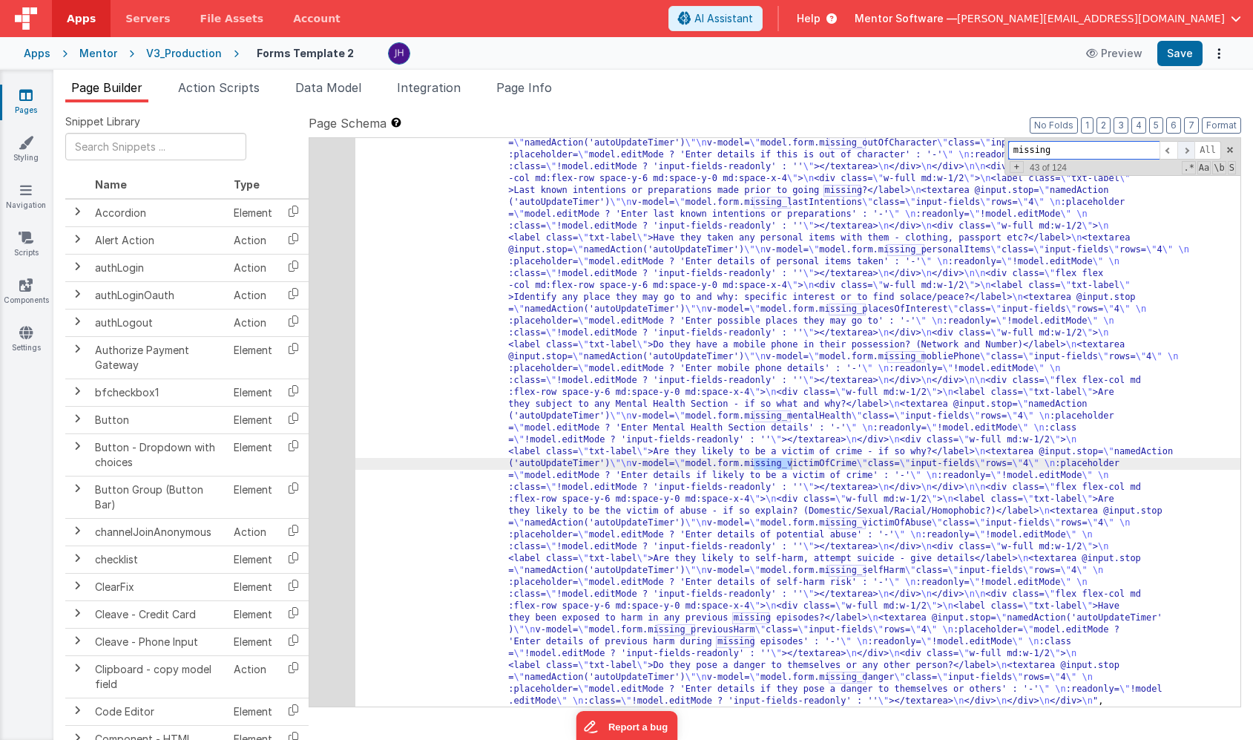
click at [1184, 152] on span at bounding box center [1187, 150] width 18 height 19
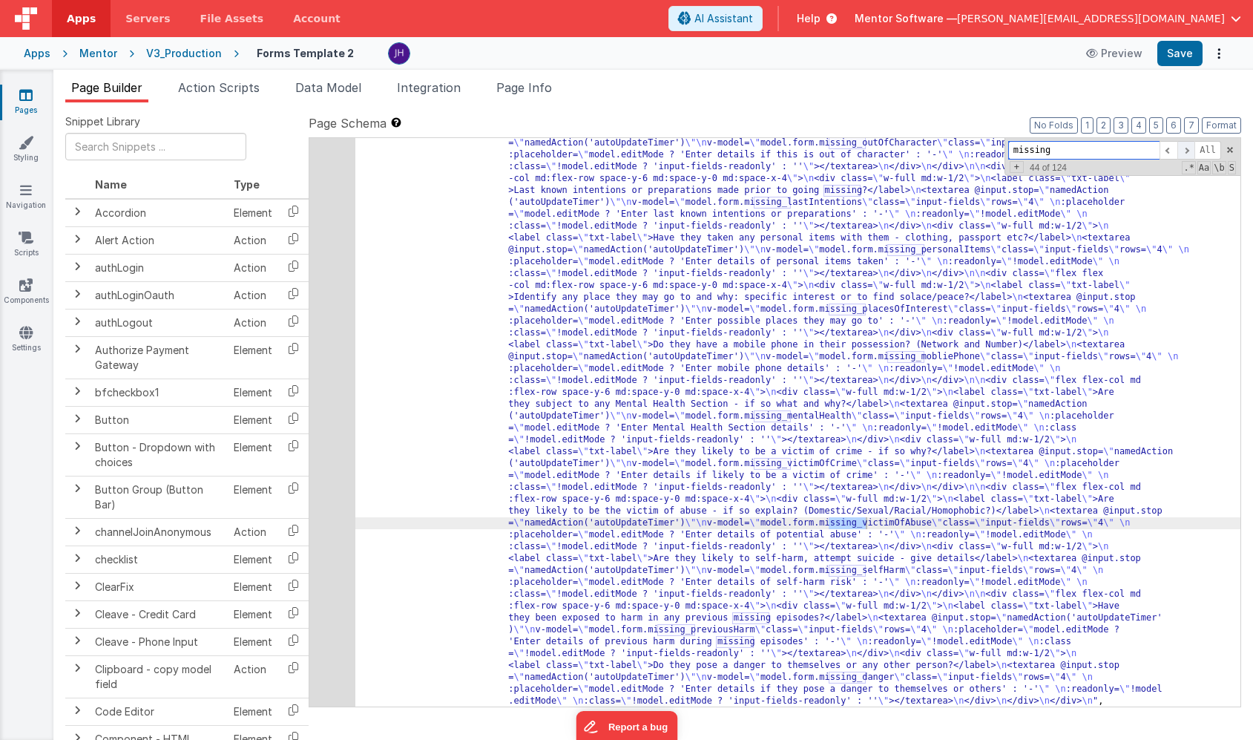
click at [1184, 152] on span at bounding box center [1187, 150] width 18 height 19
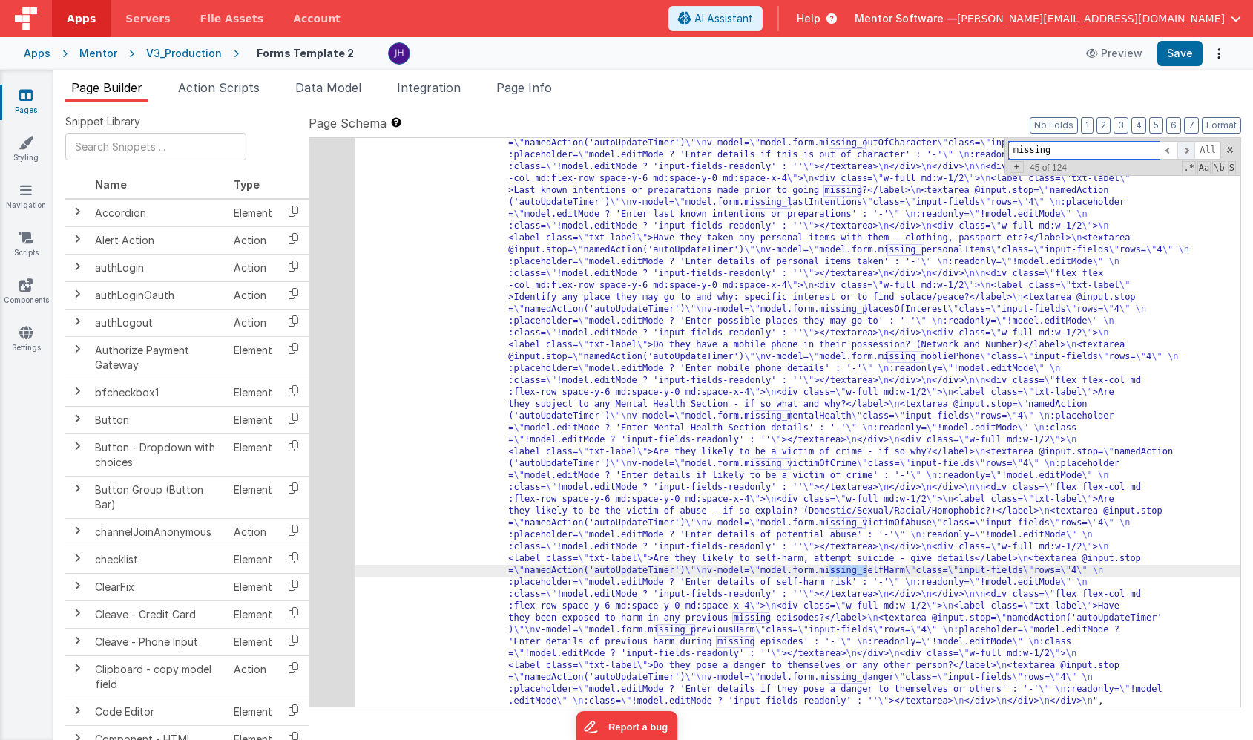
click at [1184, 152] on span at bounding box center [1187, 150] width 18 height 19
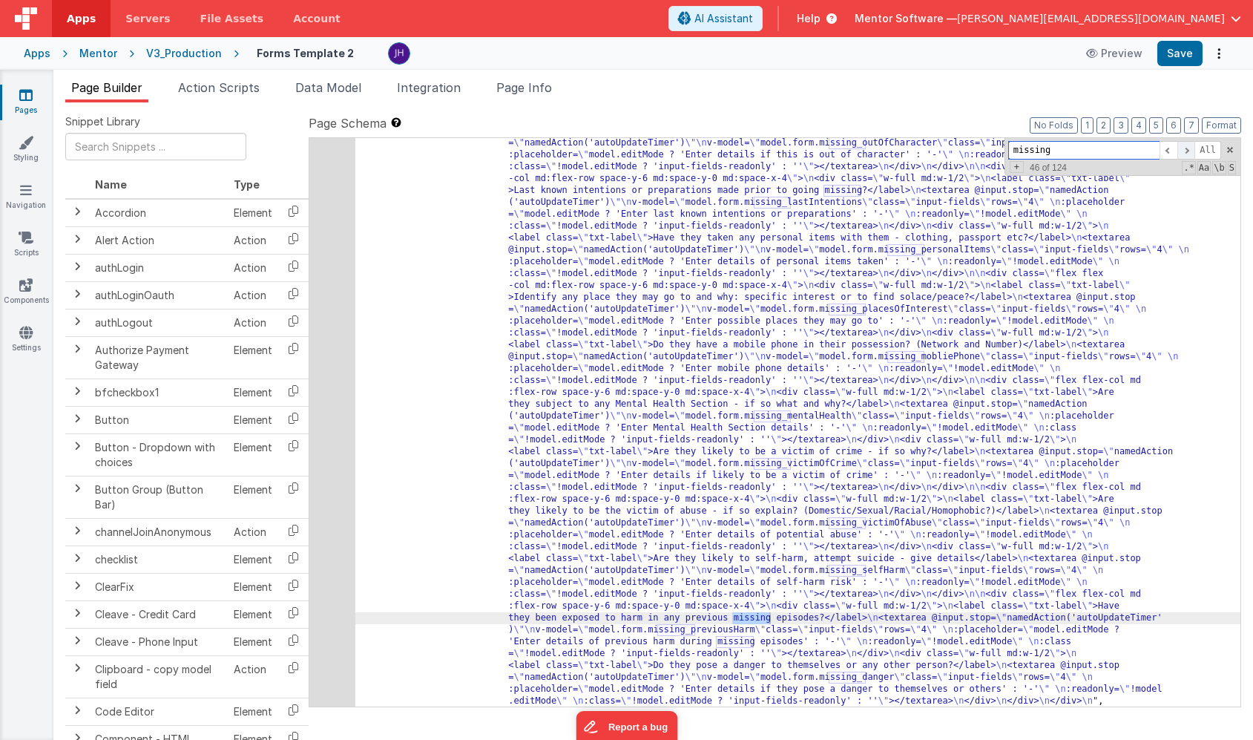
click at [1184, 152] on span at bounding box center [1187, 150] width 18 height 19
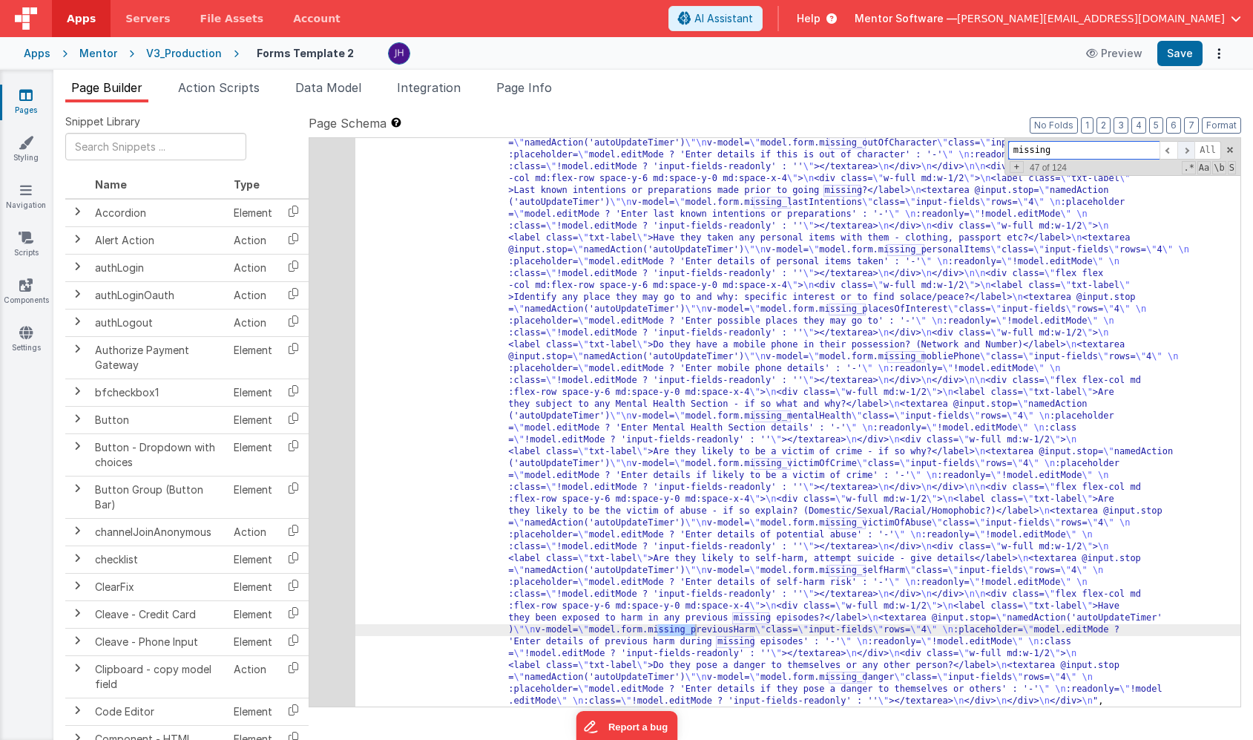
click at [1184, 152] on span at bounding box center [1187, 150] width 18 height 19
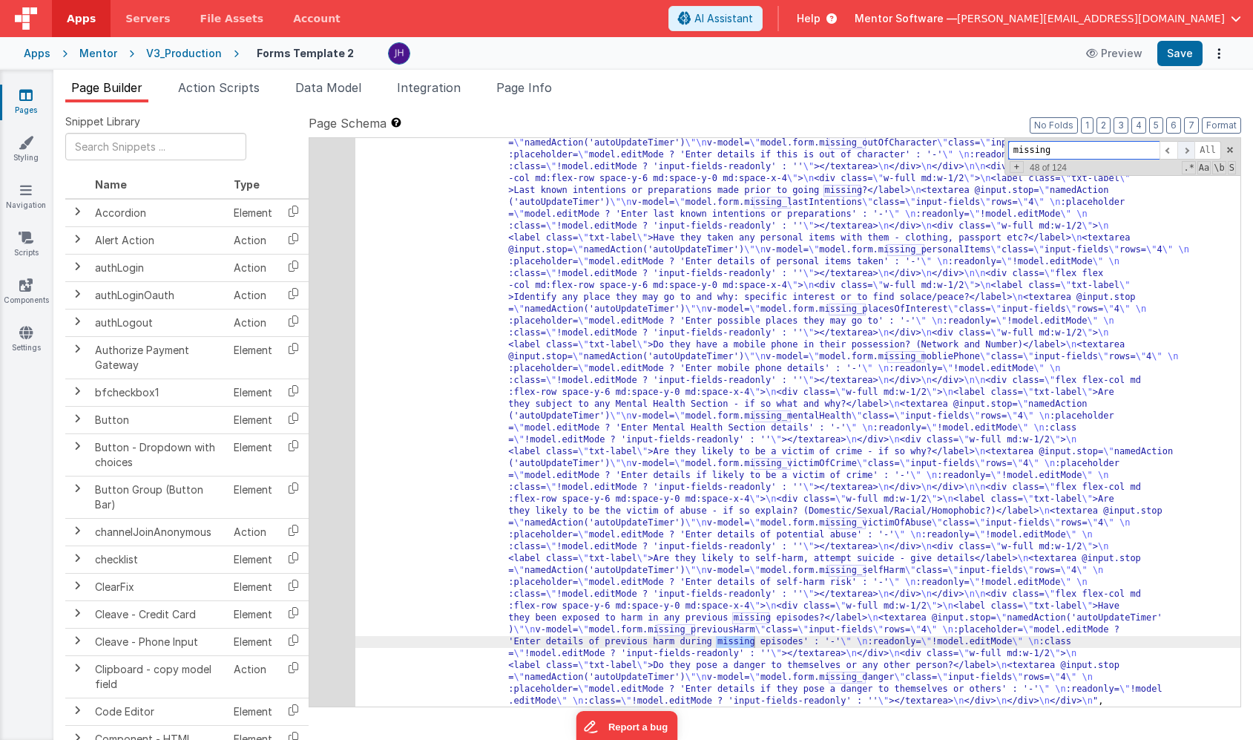
click at [1184, 152] on span at bounding box center [1187, 150] width 18 height 19
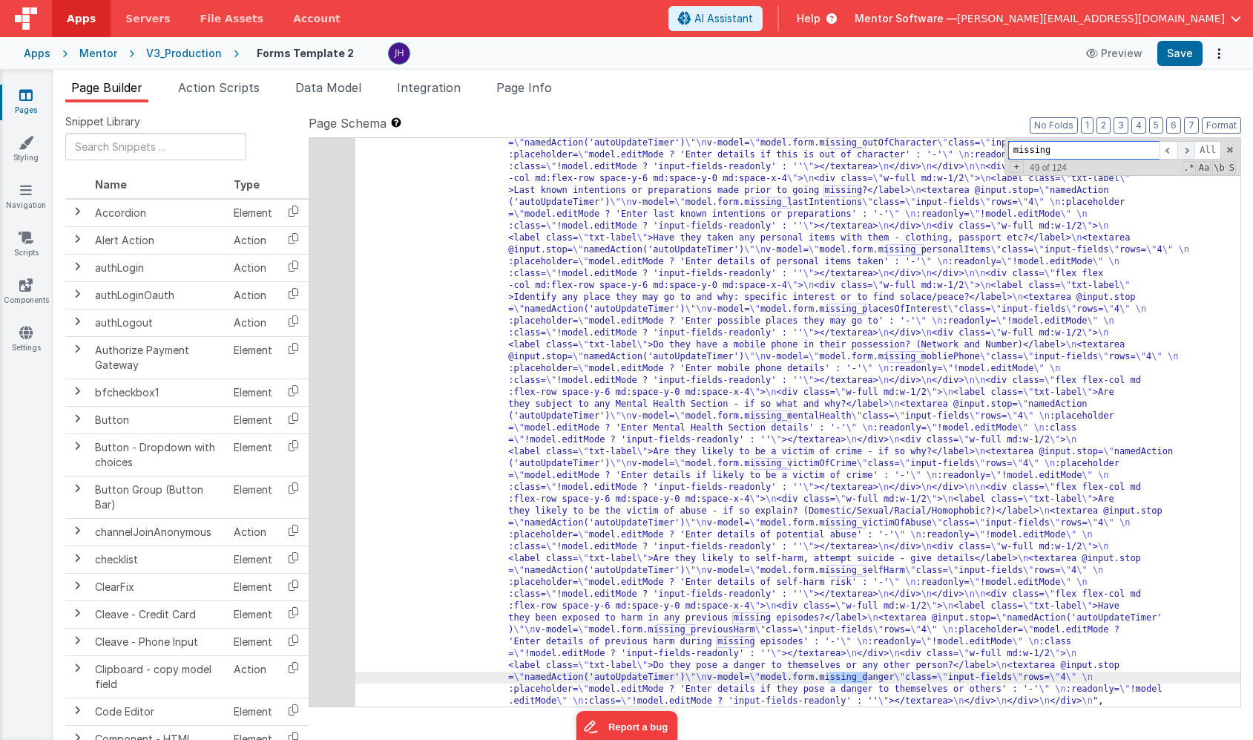
click at [1184, 152] on span at bounding box center [1187, 150] width 18 height 19
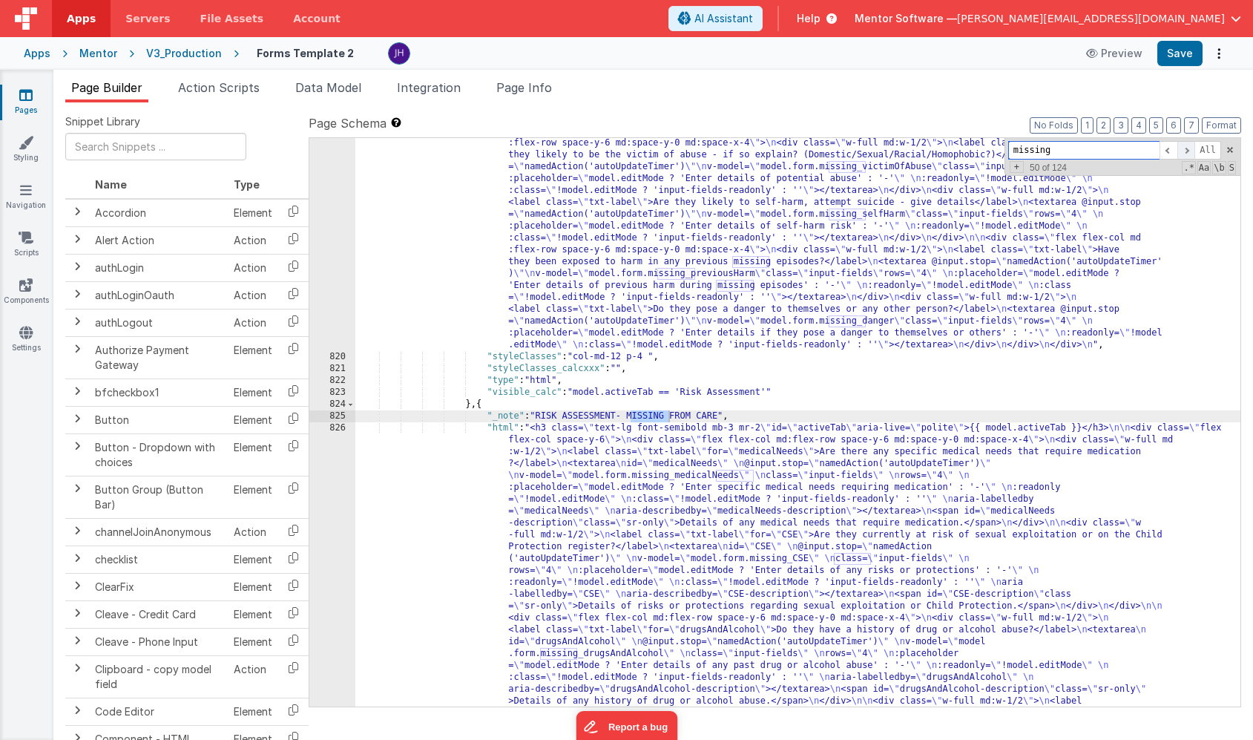
scroll to position [17621, 0]
click at [1184, 152] on span at bounding box center [1187, 150] width 18 height 19
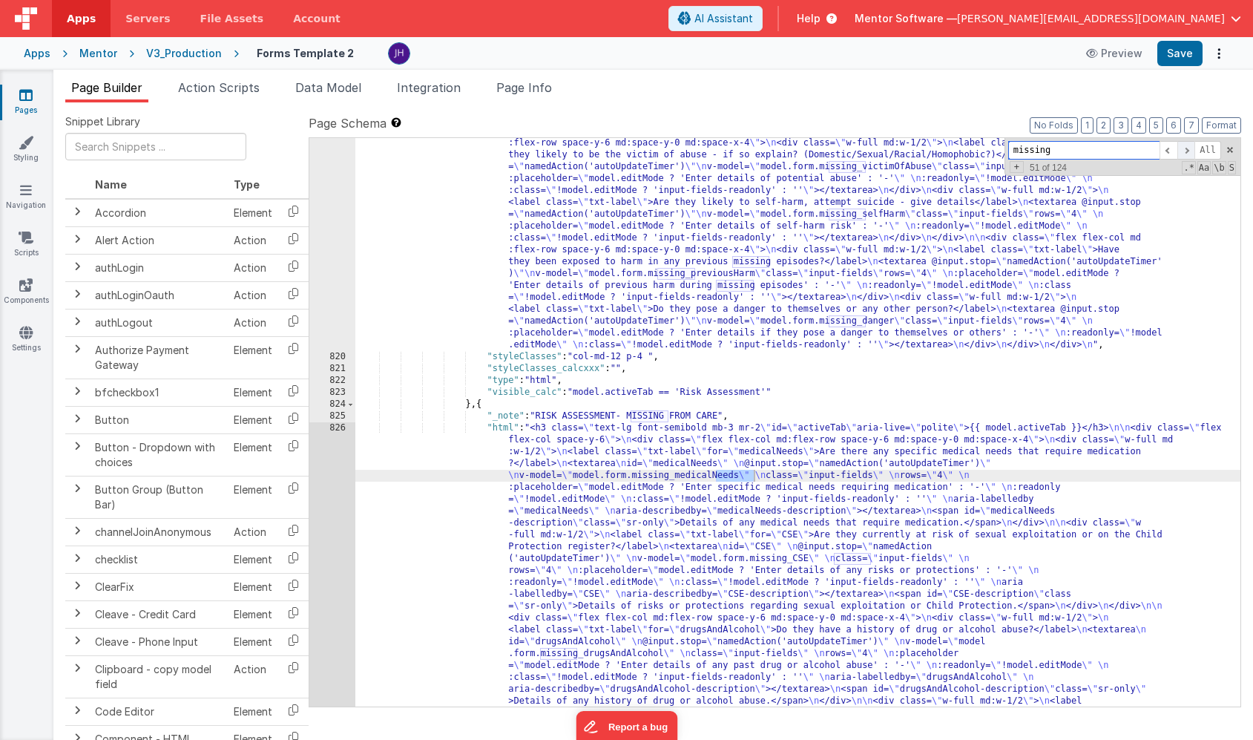
click at [1190, 149] on span at bounding box center [1187, 150] width 18 height 19
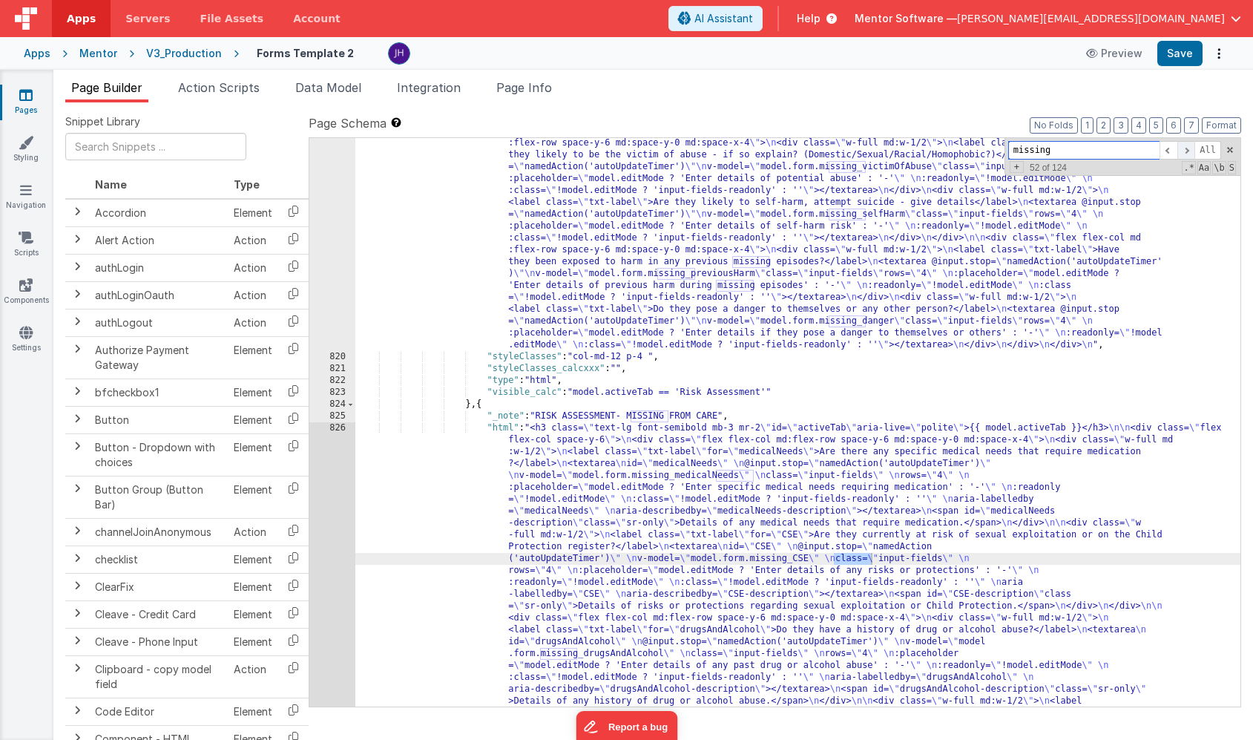
click at [1190, 149] on span at bounding box center [1187, 150] width 18 height 19
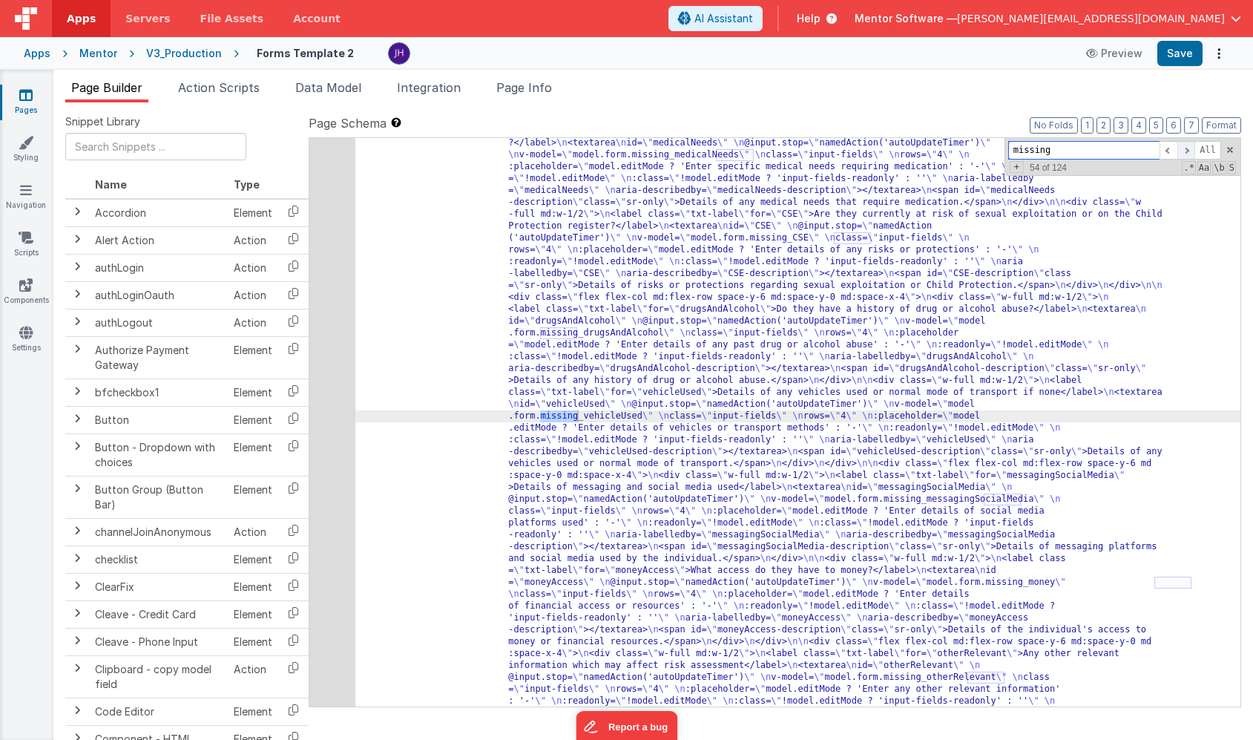
scroll to position [17747, 0]
click at [1190, 149] on span at bounding box center [1187, 150] width 18 height 19
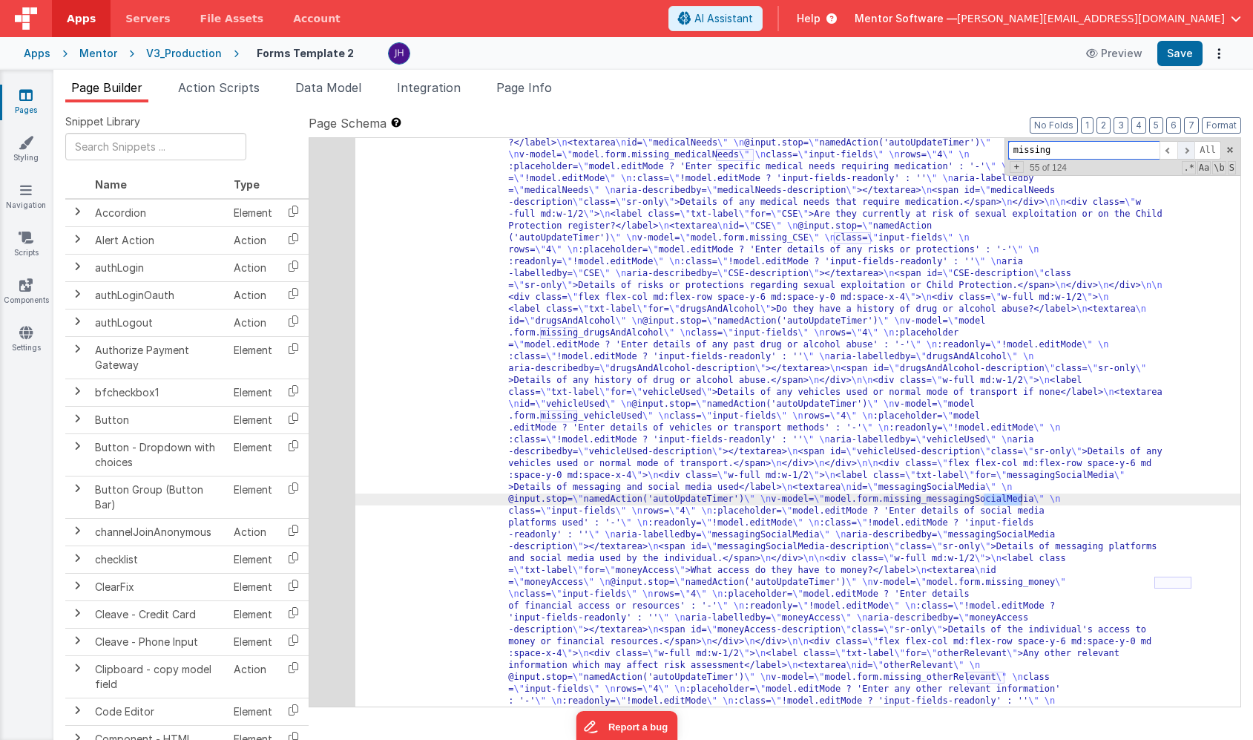
click at [1190, 149] on span at bounding box center [1187, 150] width 18 height 19
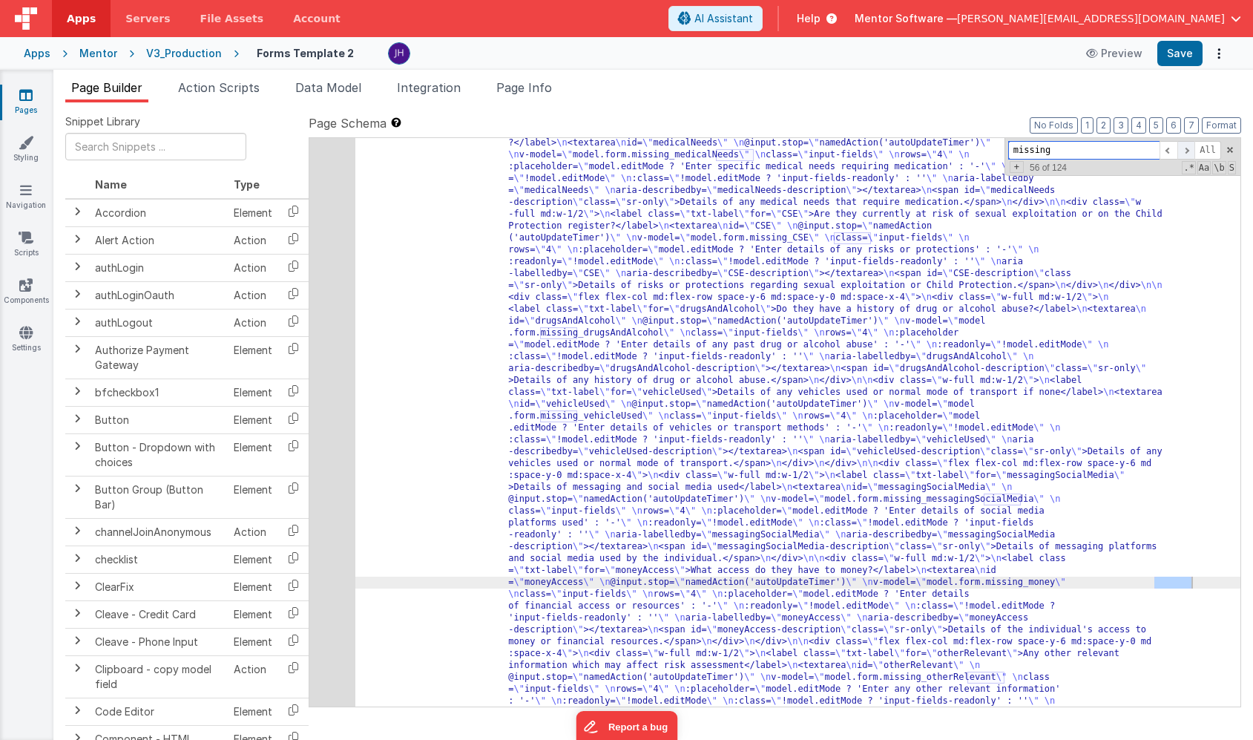
click at [1190, 149] on span at bounding box center [1187, 150] width 18 height 19
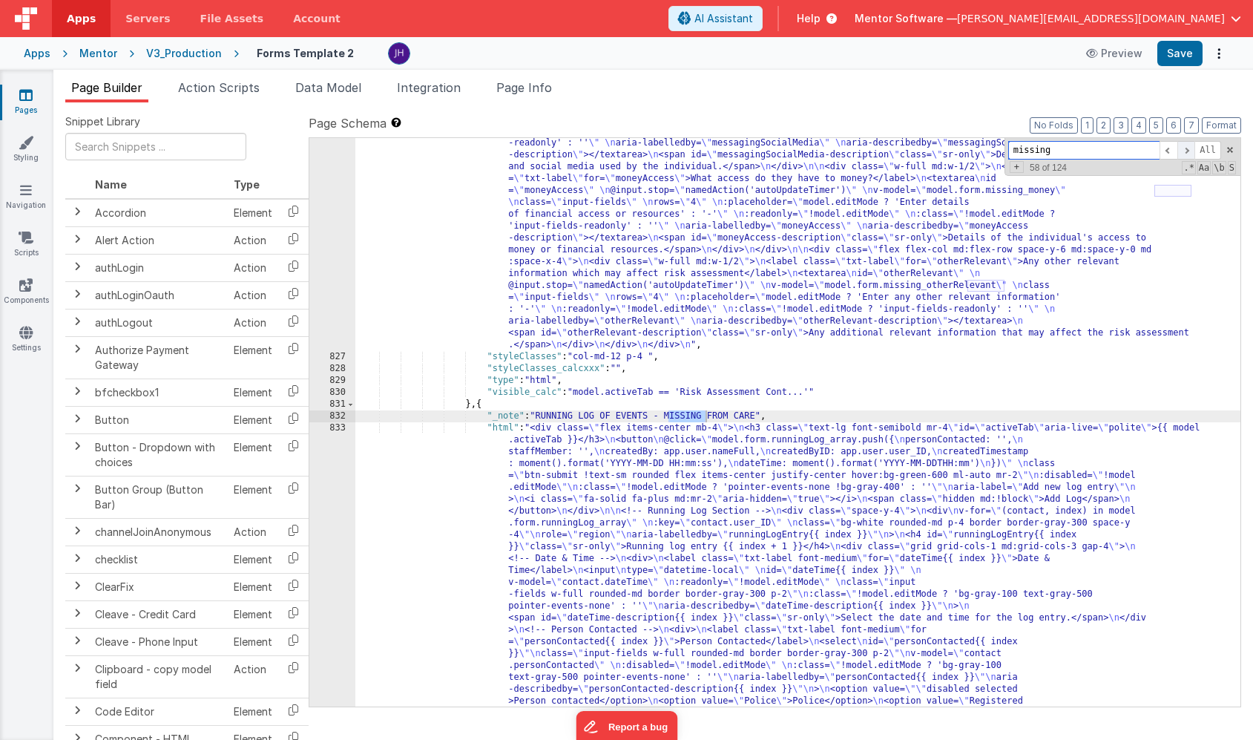
click at [1190, 149] on span at bounding box center [1187, 150] width 18 height 19
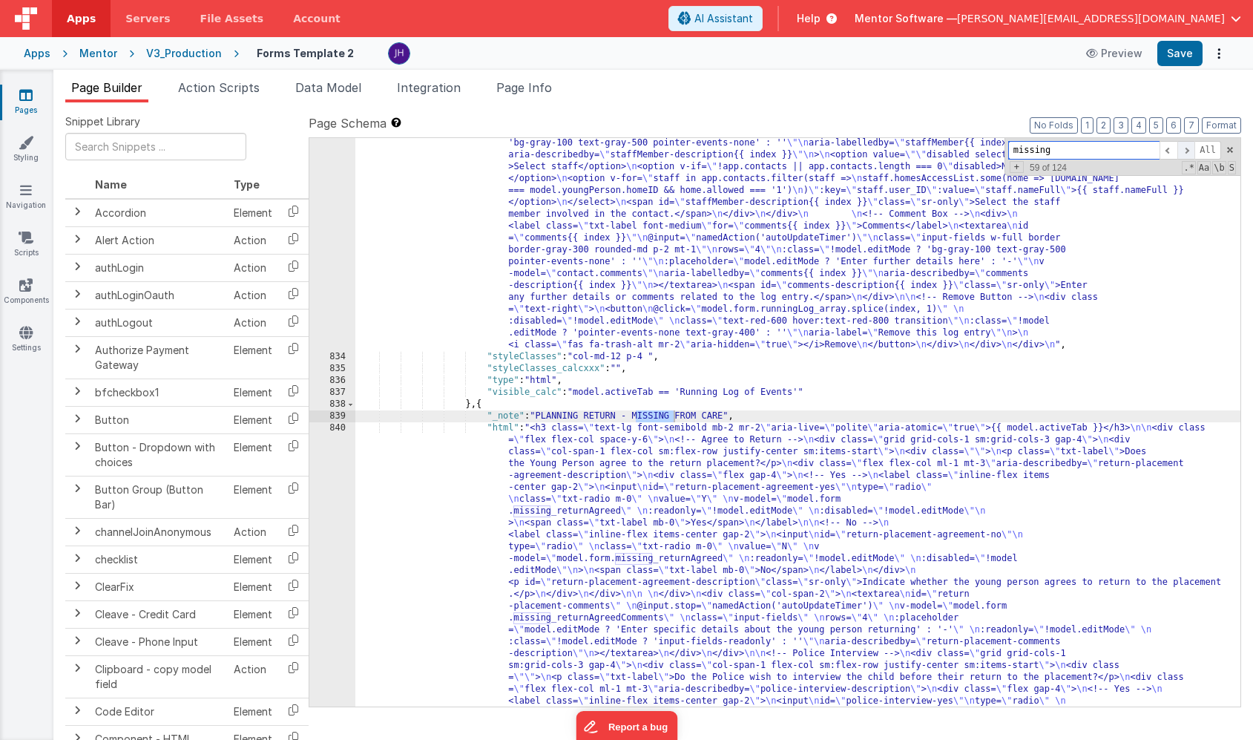
click at [1190, 149] on span at bounding box center [1187, 150] width 18 height 19
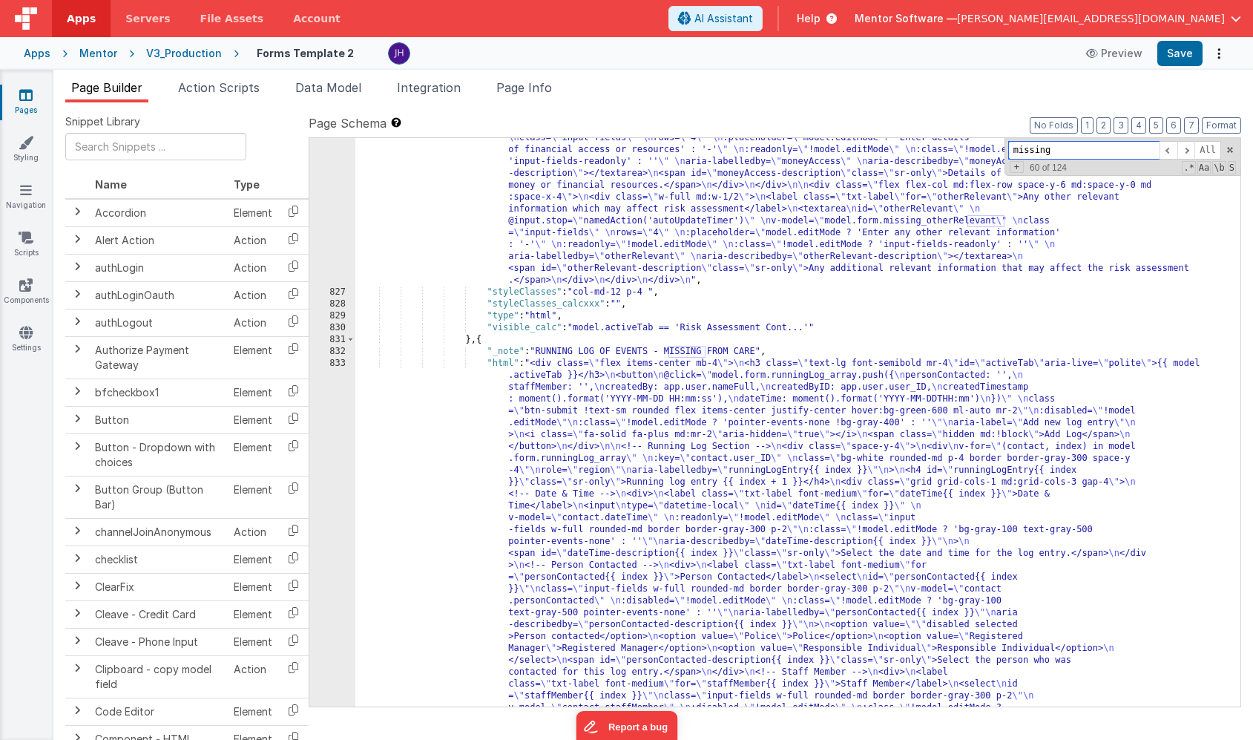
scroll to position [17962, 0]
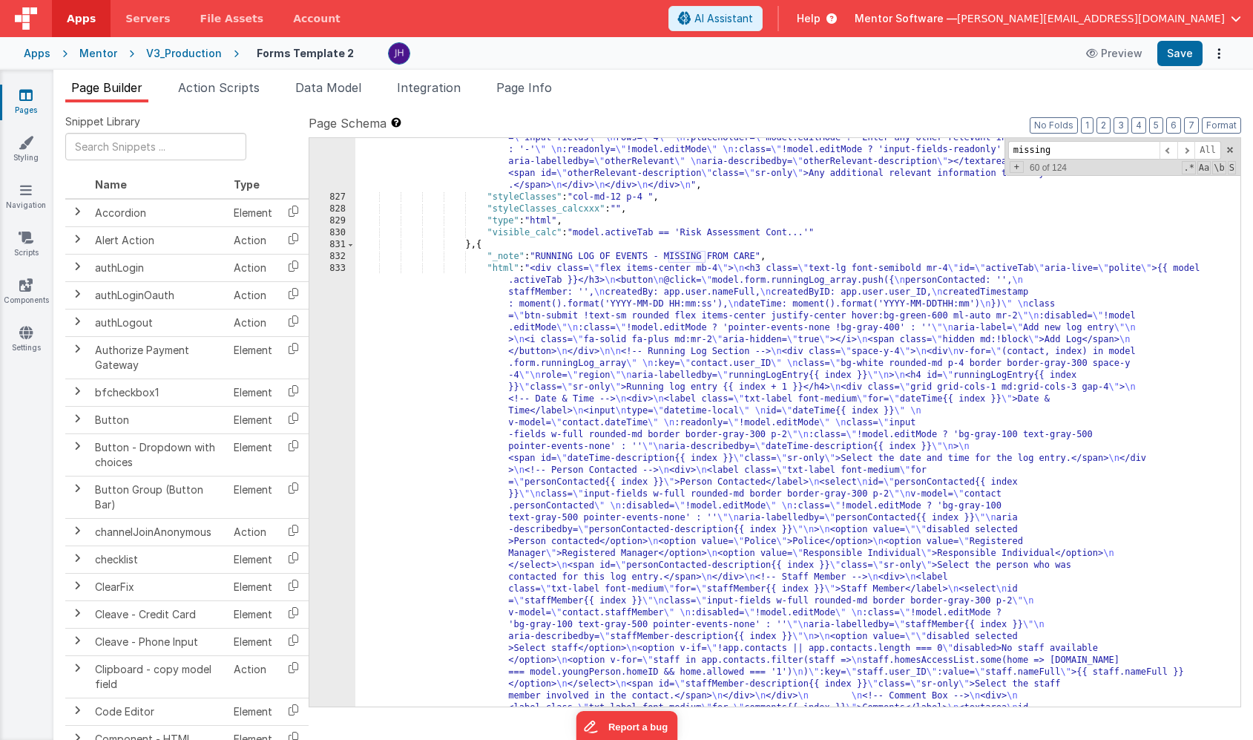
click at [528, 440] on div ""html" : "<h3 class= \" text-lg font-semibold mb-3 mr-2 \" id= \" activeTab \" …" at bounding box center [797, 440] width 885 height 1780
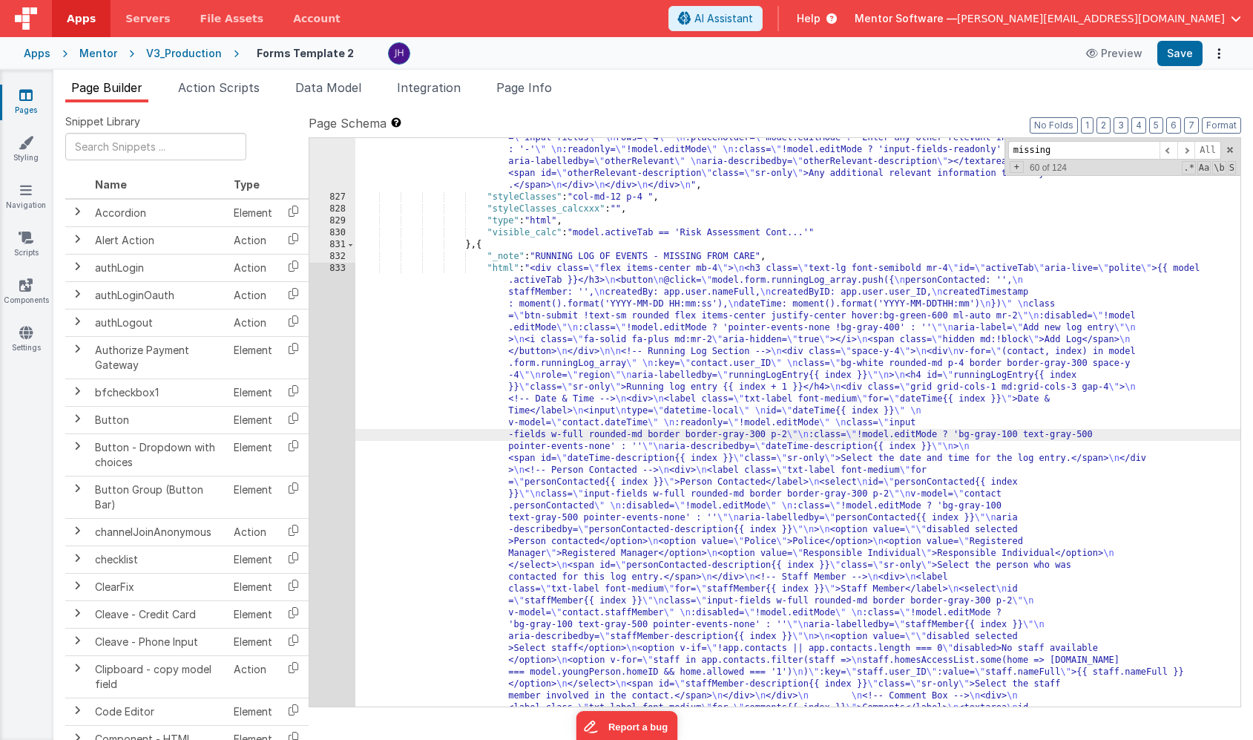
scroll to position [18016, 0]
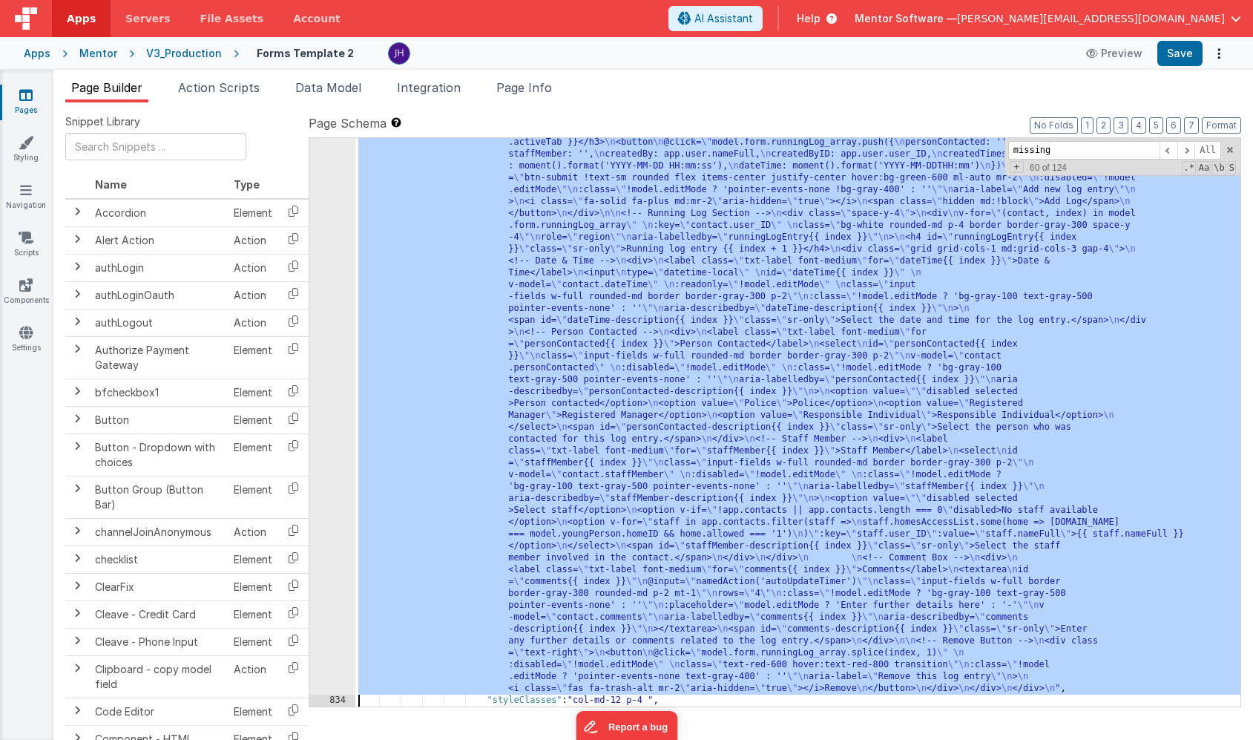
click at [327, 252] on div "833" at bounding box center [332, 410] width 46 height 570
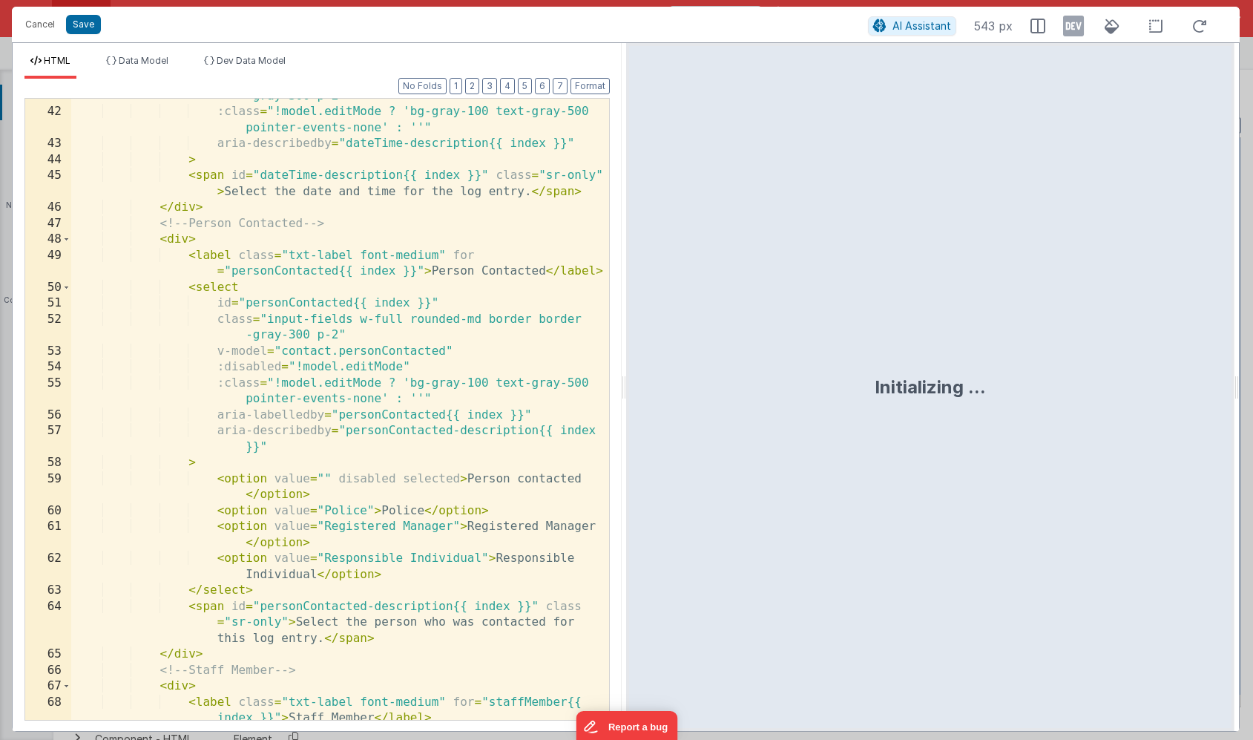
scroll to position [764, 0]
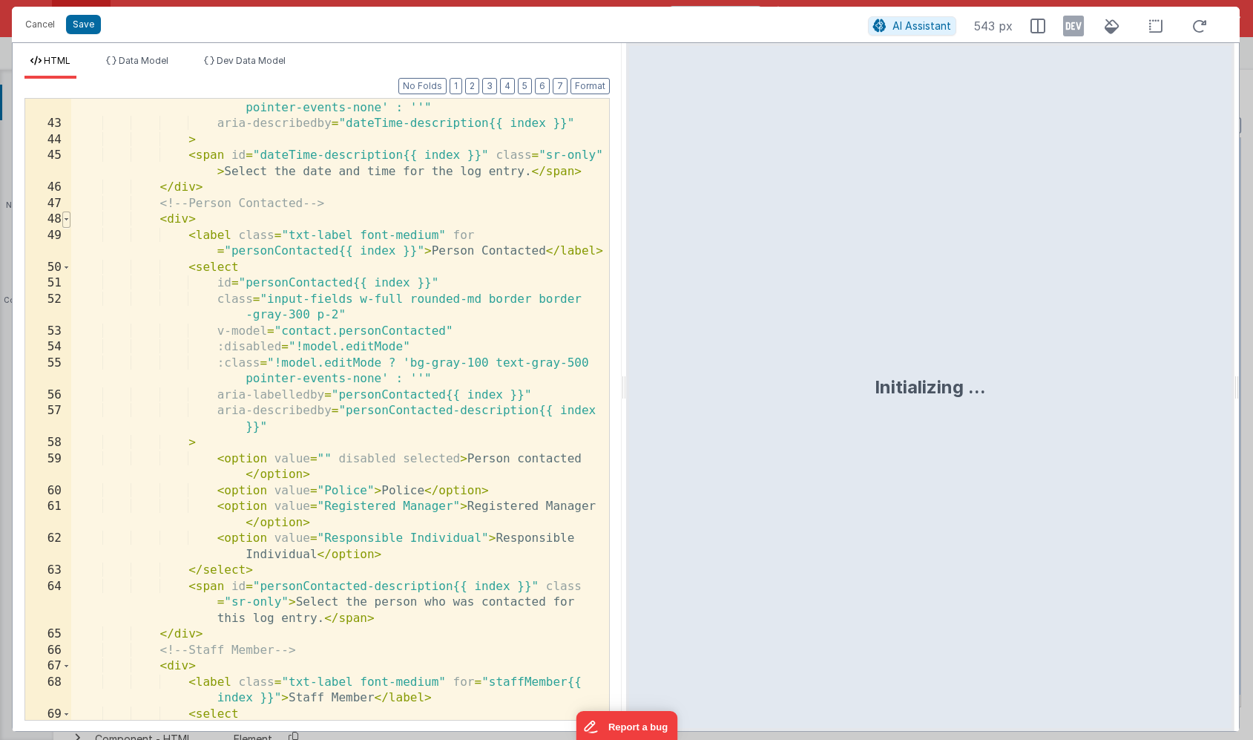
click at [67, 220] on span at bounding box center [66, 219] width 8 height 16
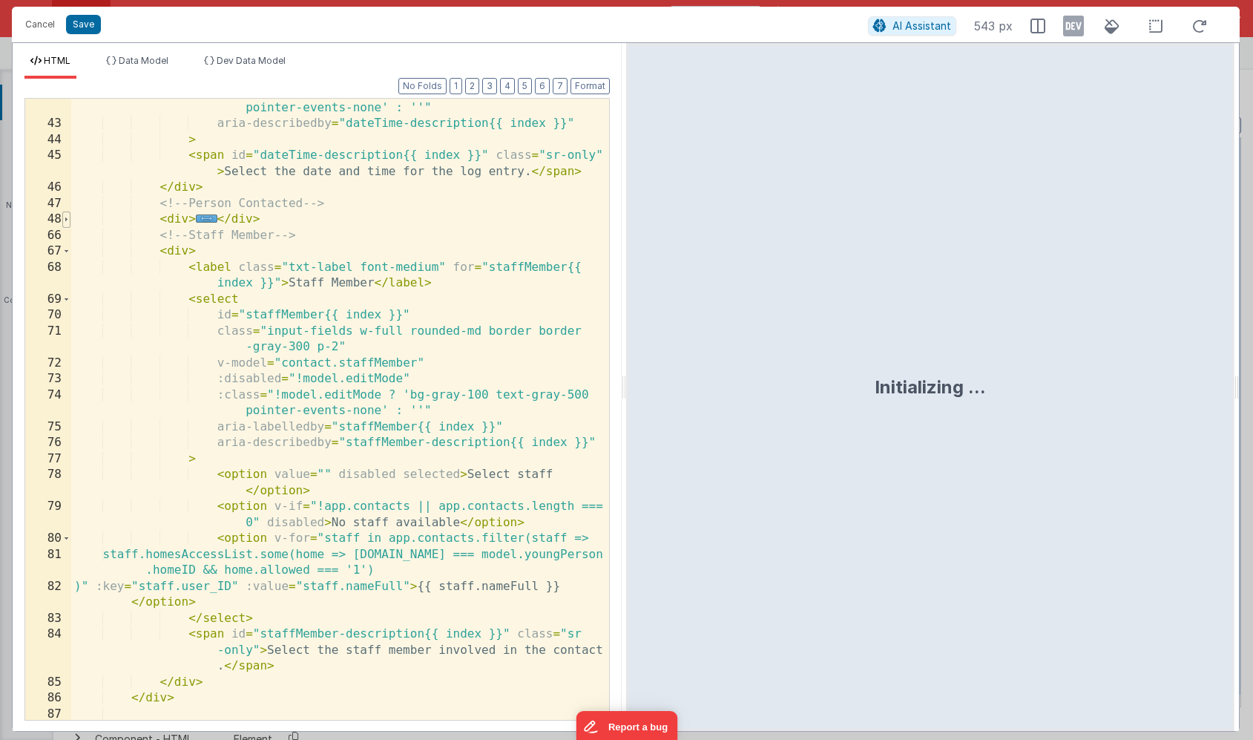
scroll to position [0, 0]
drag, startPoint x: 261, startPoint y: 219, endPoint x: 11, endPoint y: 206, distance: 250.4
click at [11, 206] on div "Cancel Save AI Assistant 543 px HTML Data Model Dev Data Model Format 7 6 5 4 3…" at bounding box center [626, 370] width 1253 height 740
paste textarea
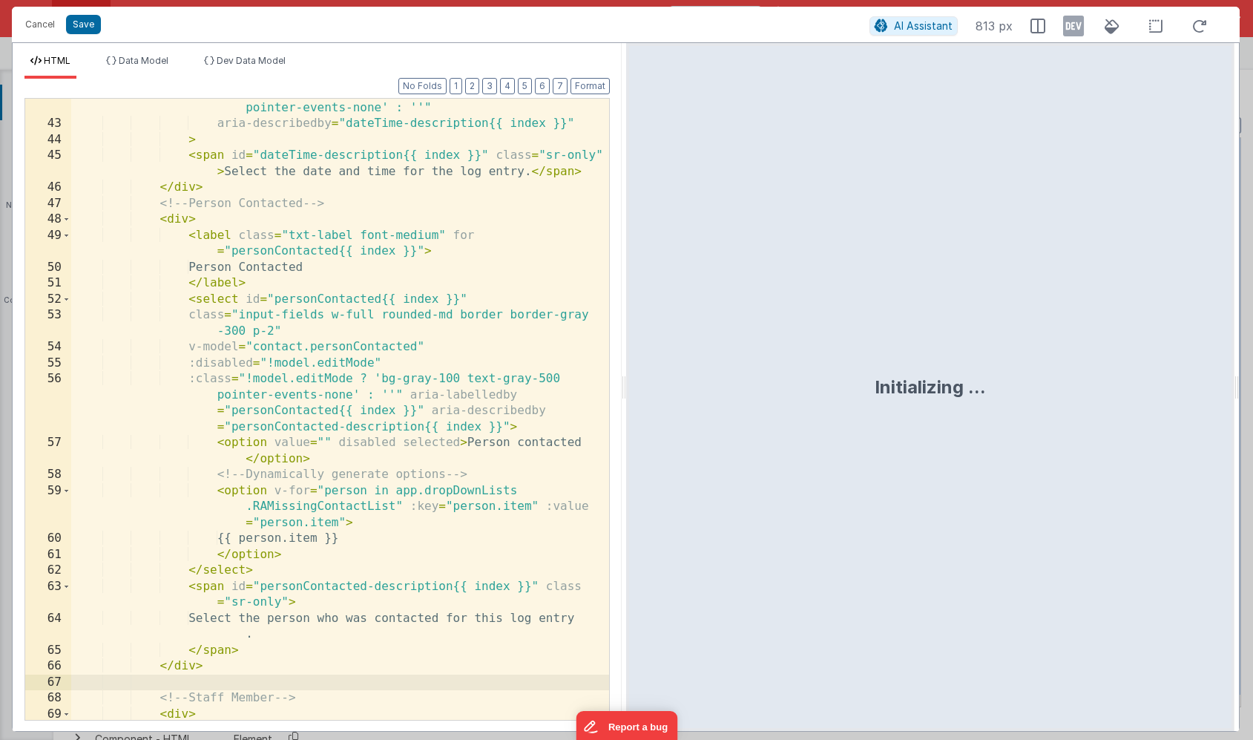
click at [259, 186] on div ":class = "!model.editMode ? 'bg-gray-100 text-gray-500 pointer-events-none' : '…" at bounding box center [340, 418] width 538 height 669
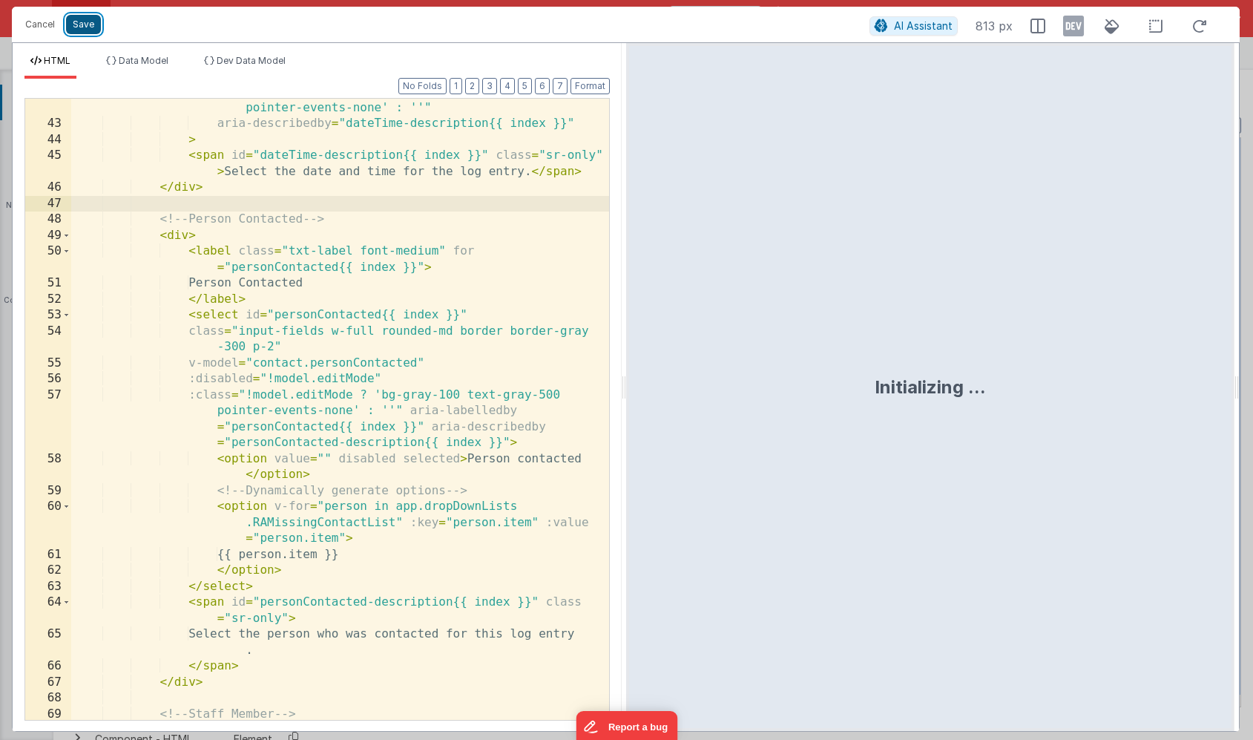
click at [84, 23] on button "Save" at bounding box center [83, 24] width 35 height 19
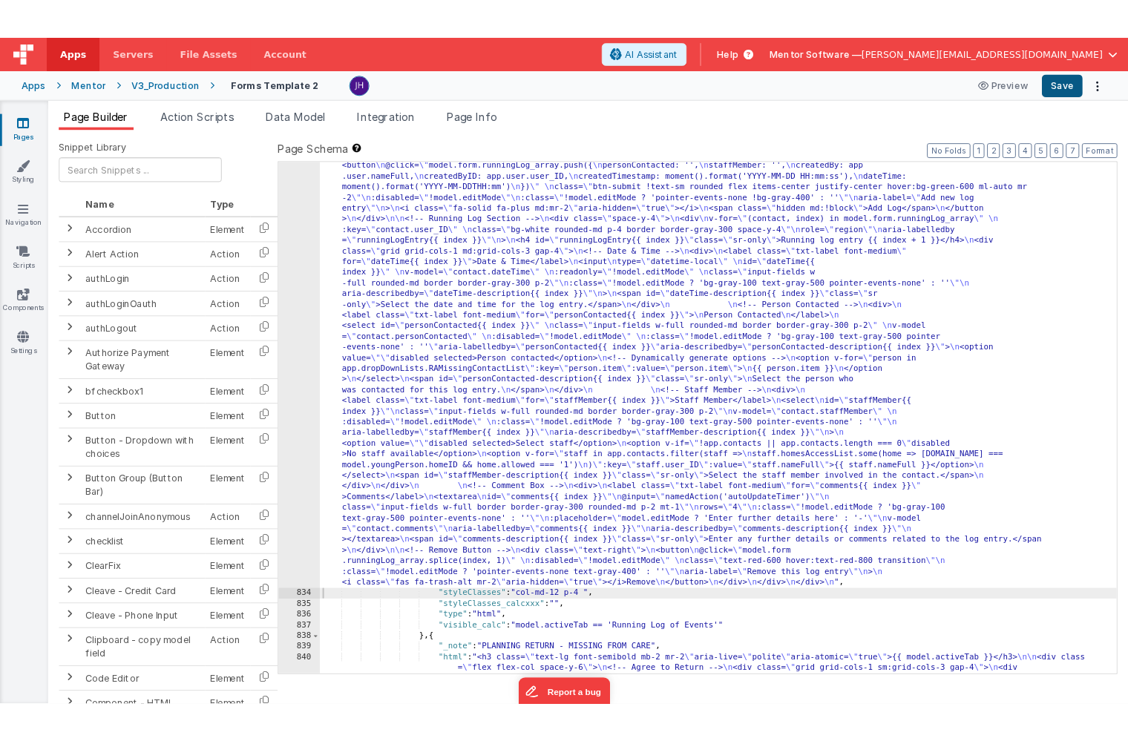
scroll to position [18039, 0]
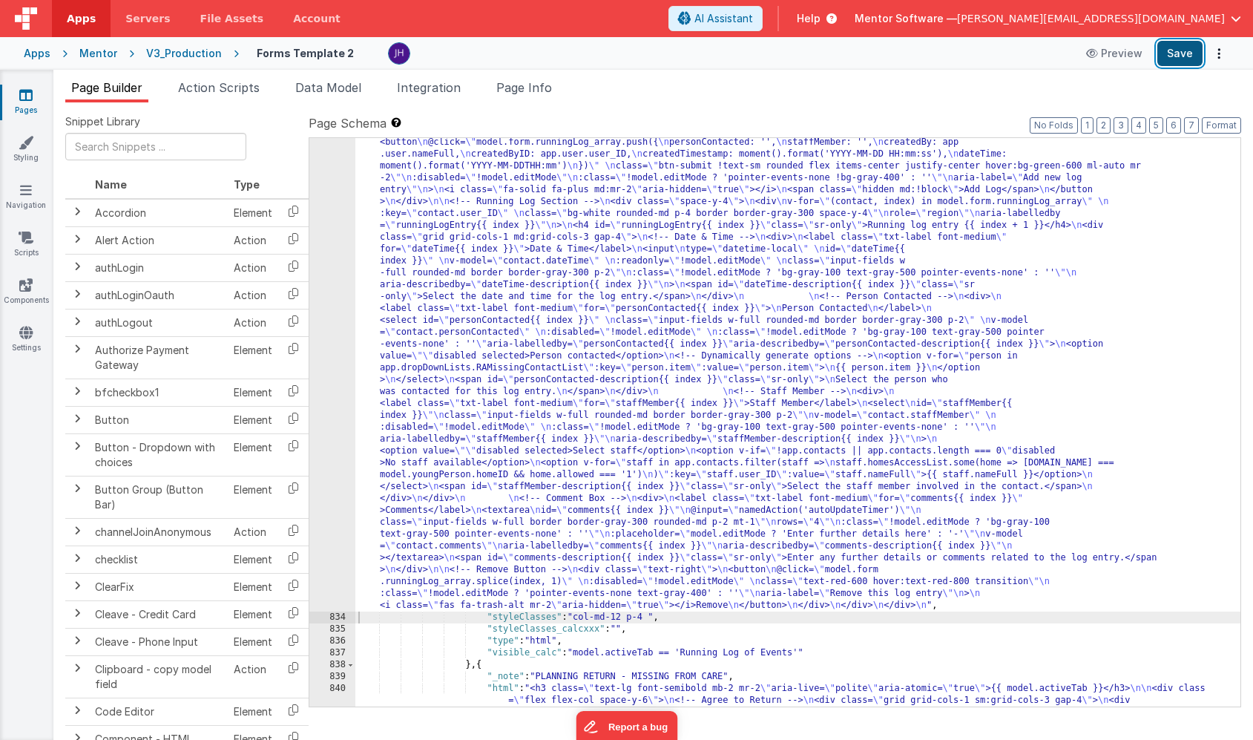
click at [1170, 50] on button "Save" at bounding box center [1180, 53] width 45 height 25
click at [90, 59] on div "Mentor" at bounding box center [98, 53] width 38 height 15
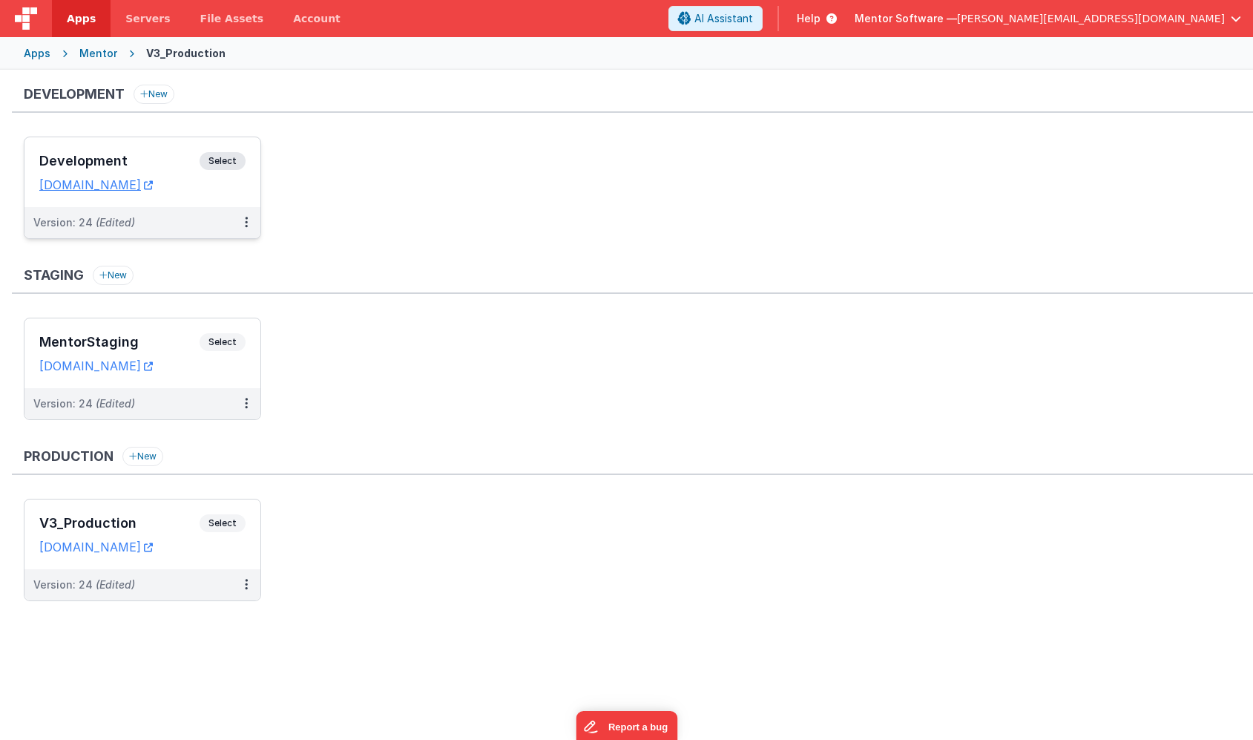
click at [149, 157] on h3 "Development" at bounding box center [119, 161] width 160 height 15
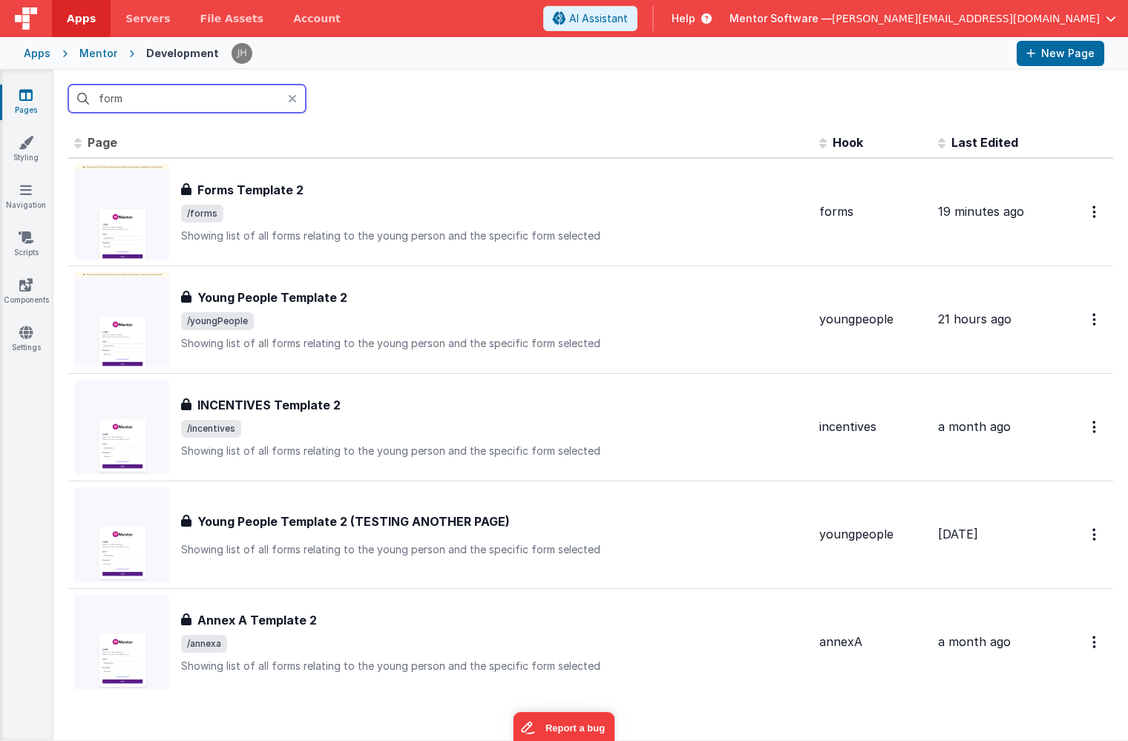
click at [203, 106] on input "form" at bounding box center [186, 99] width 237 height 28
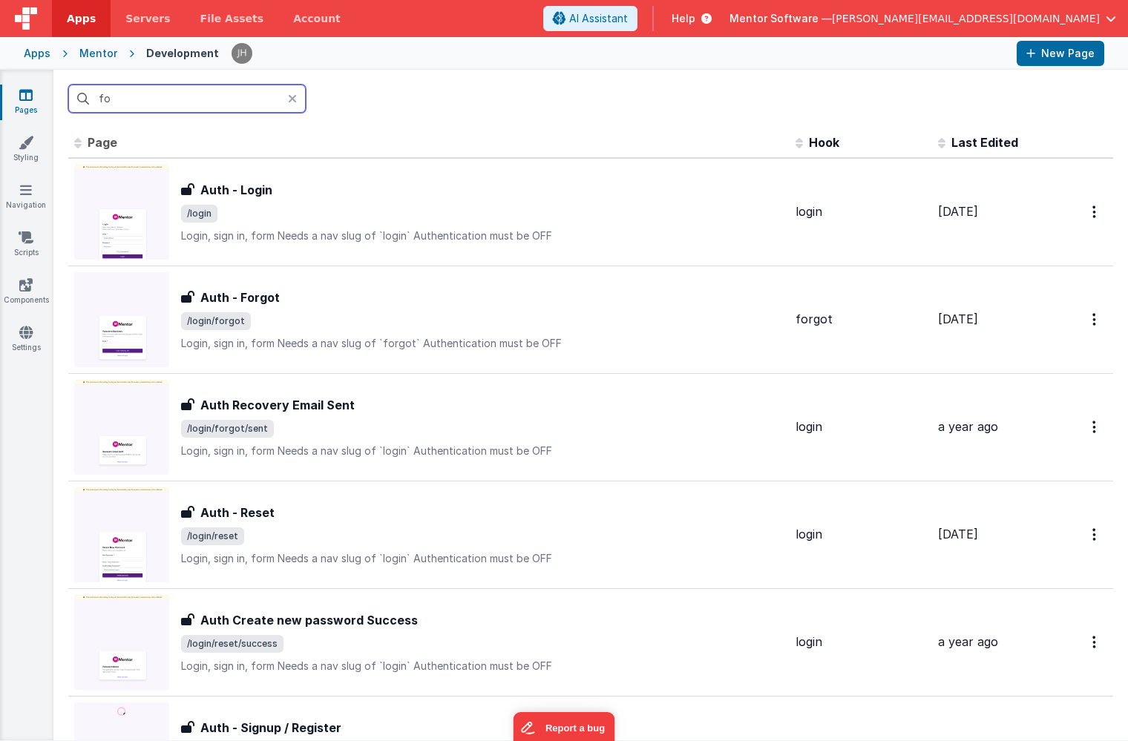
type input "f"
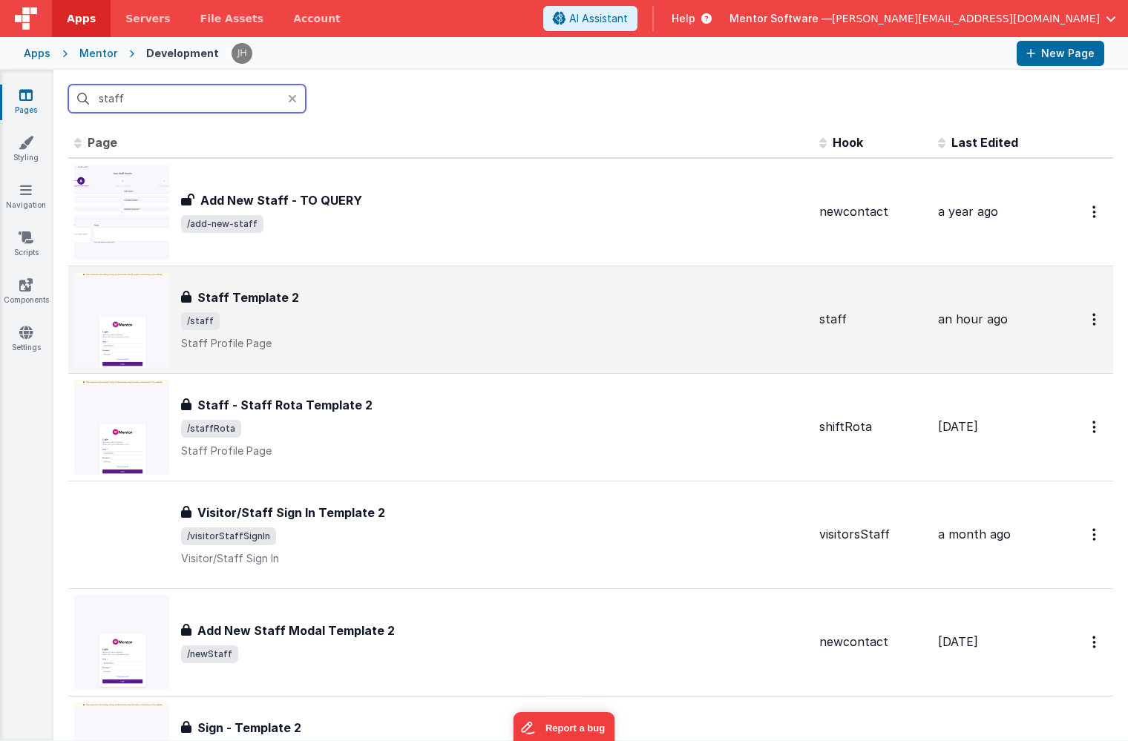
type input "staff"
click at [323, 321] on span "/staff" at bounding box center [494, 321] width 626 height 18
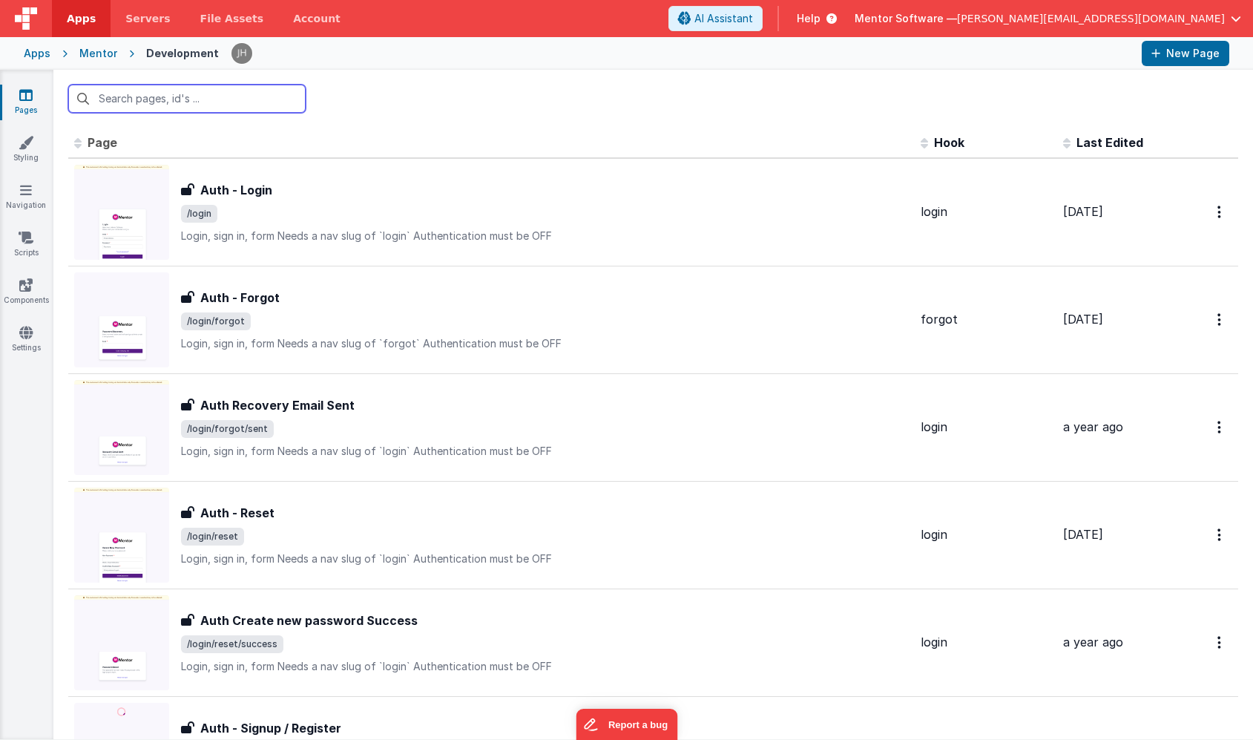
click at [160, 101] on input "text" at bounding box center [186, 99] width 237 height 28
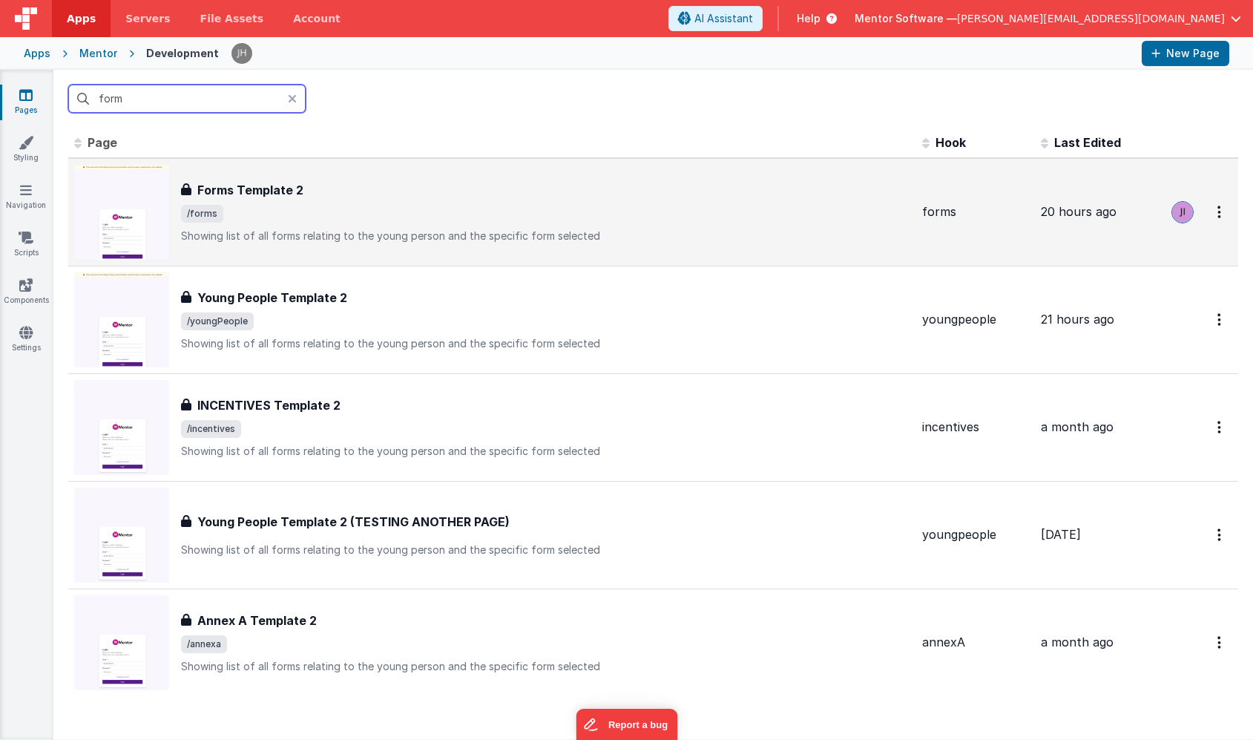
type input "form"
click at [260, 202] on div "Forms Template 2 Forms Template 2 /forms Showing list of all forms relating to …" at bounding box center [545, 212] width 729 height 62
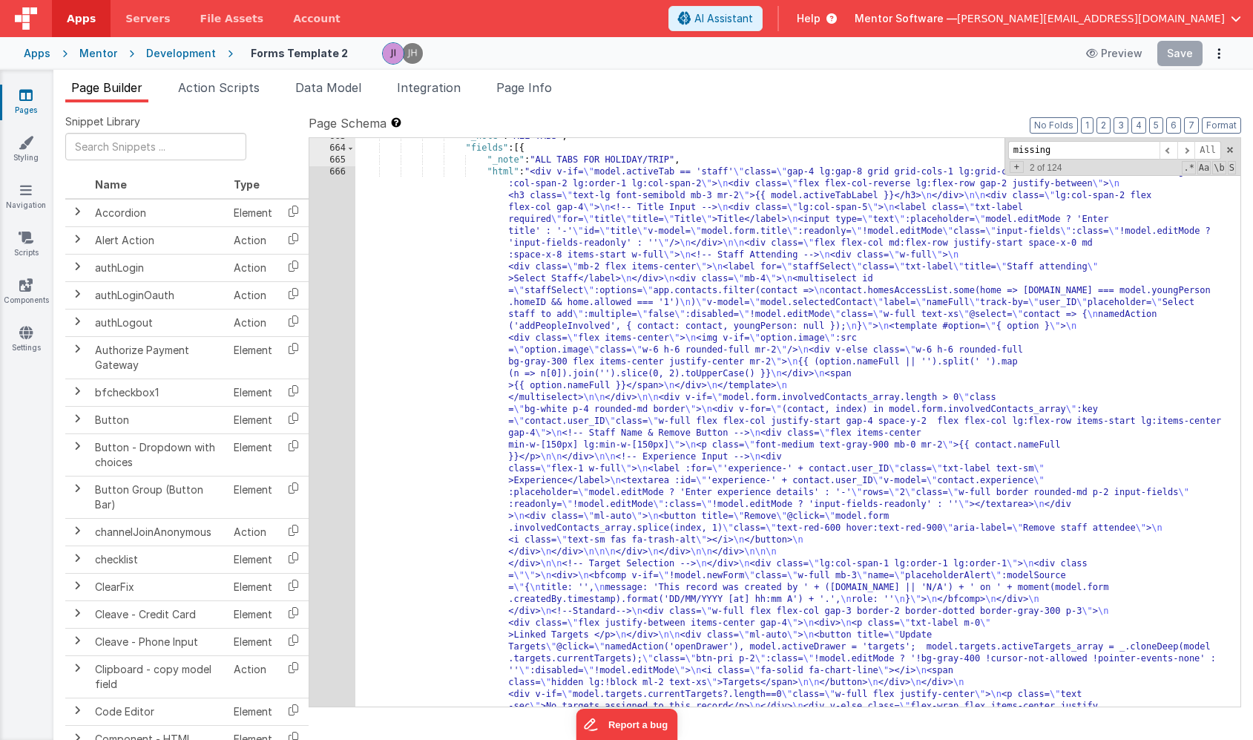
scroll to position [13369, 0]
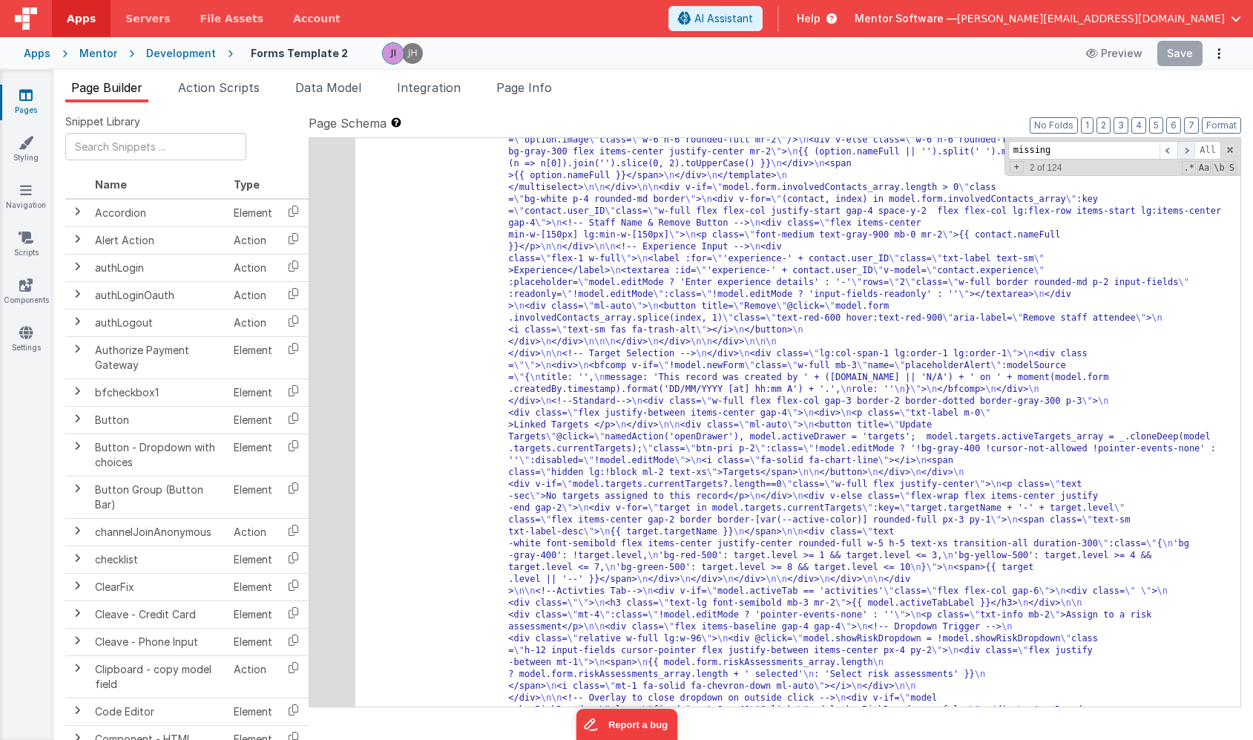
type input "missing"
click at [1186, 154] on span at bounding box center [1187, 150] width 18 height 19
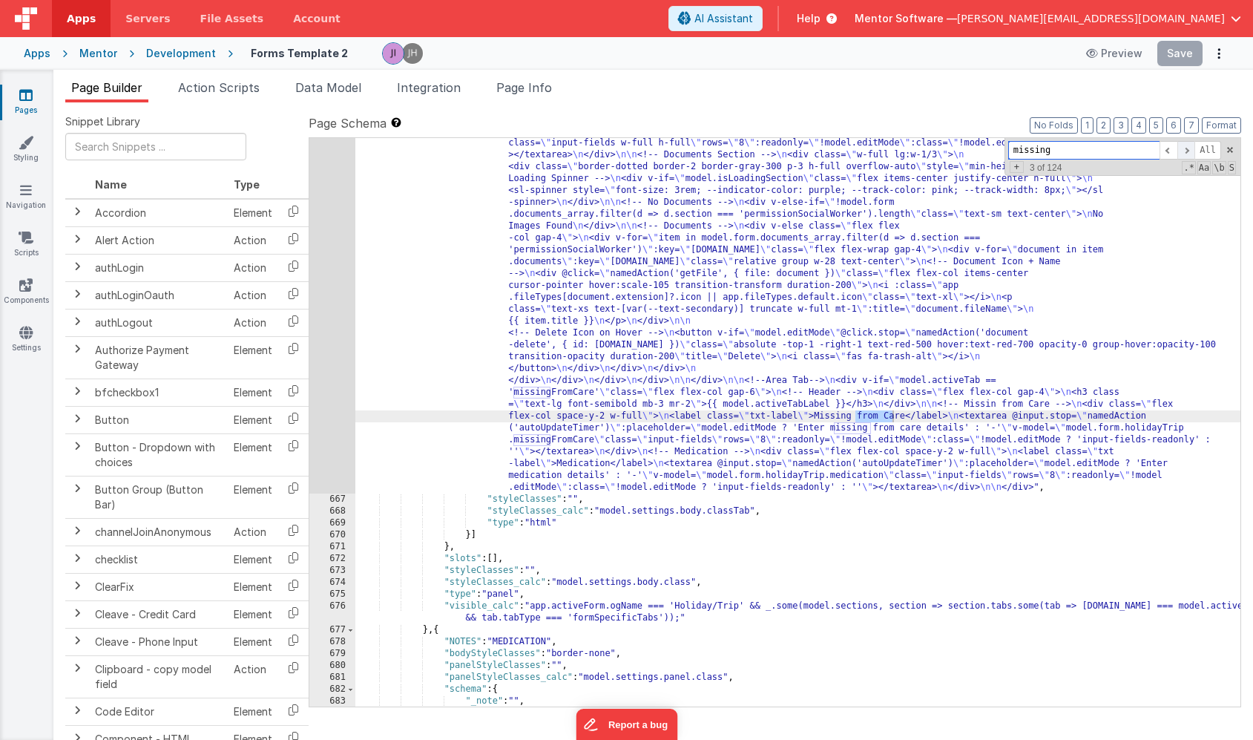
click at [1186, 154] on span at bounding box center [1187, 150] width 18 height 19
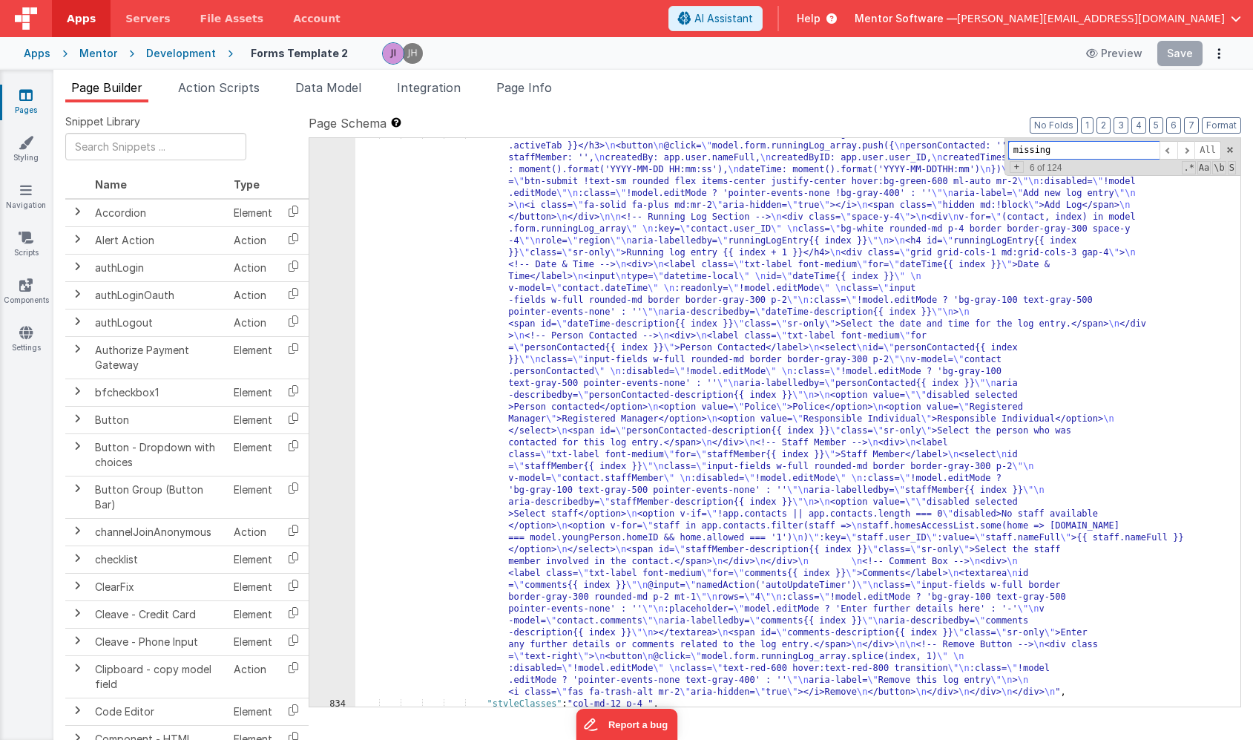
scroll to position [18051, 0]
click at [617, 360] on div ""html" : "<div class= \" flex items-center mb-4 \" > \n <h3 class= \" text-lg f…" at bounding box center [797, 700] width 885 height 1150
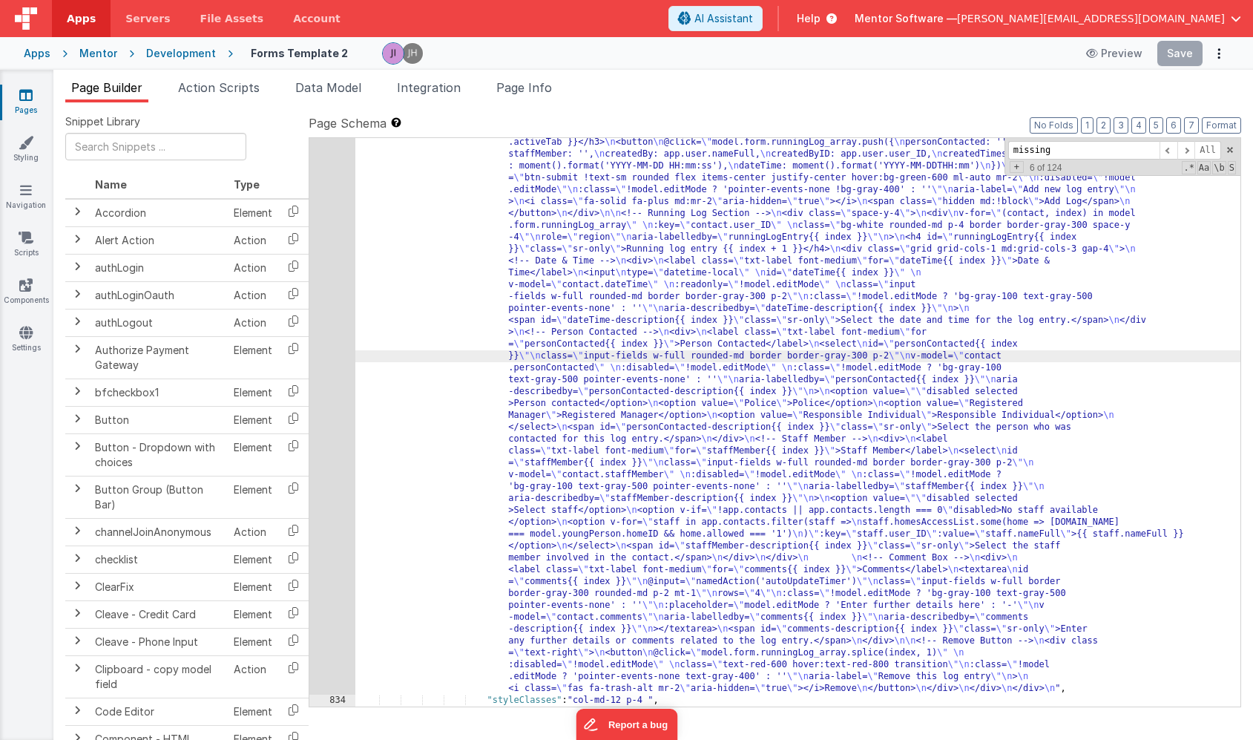
click at [332, 332] on div "833" at bounding box center [332, 410] width 46 height 570
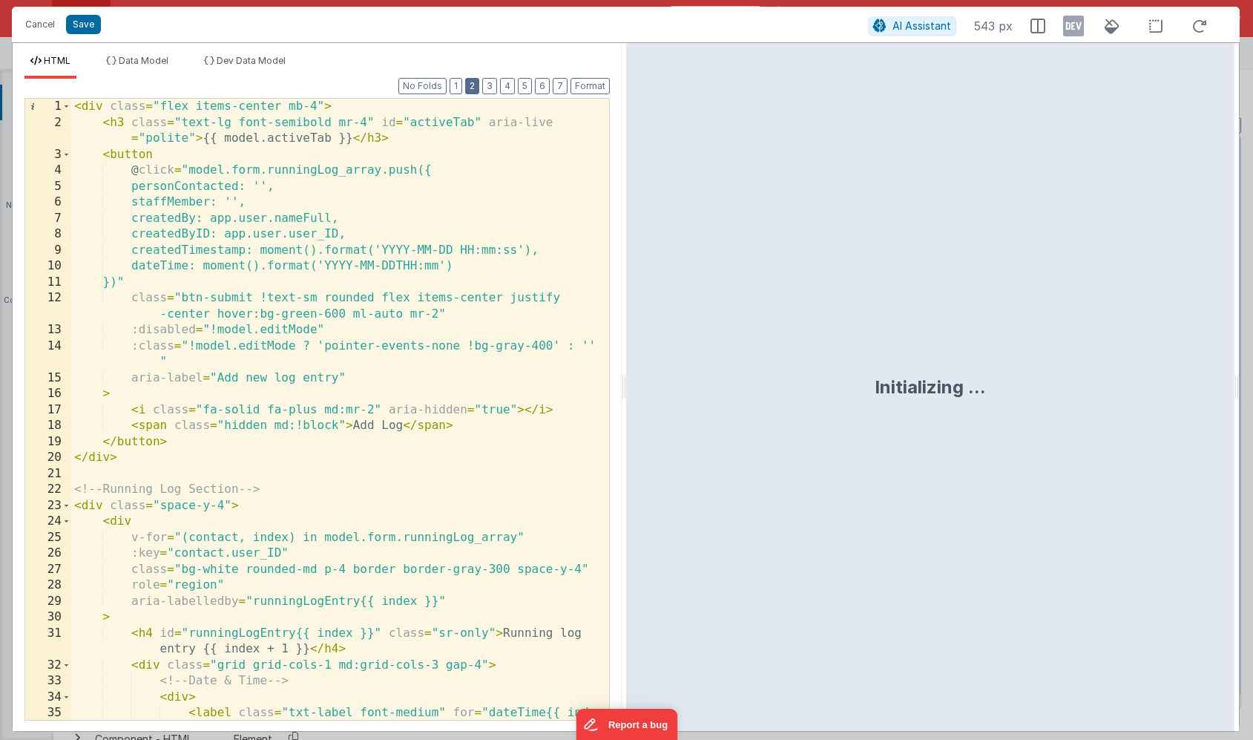
click at [476, 82] on button "2" at bounding box center [472, 86] width 14 height 16
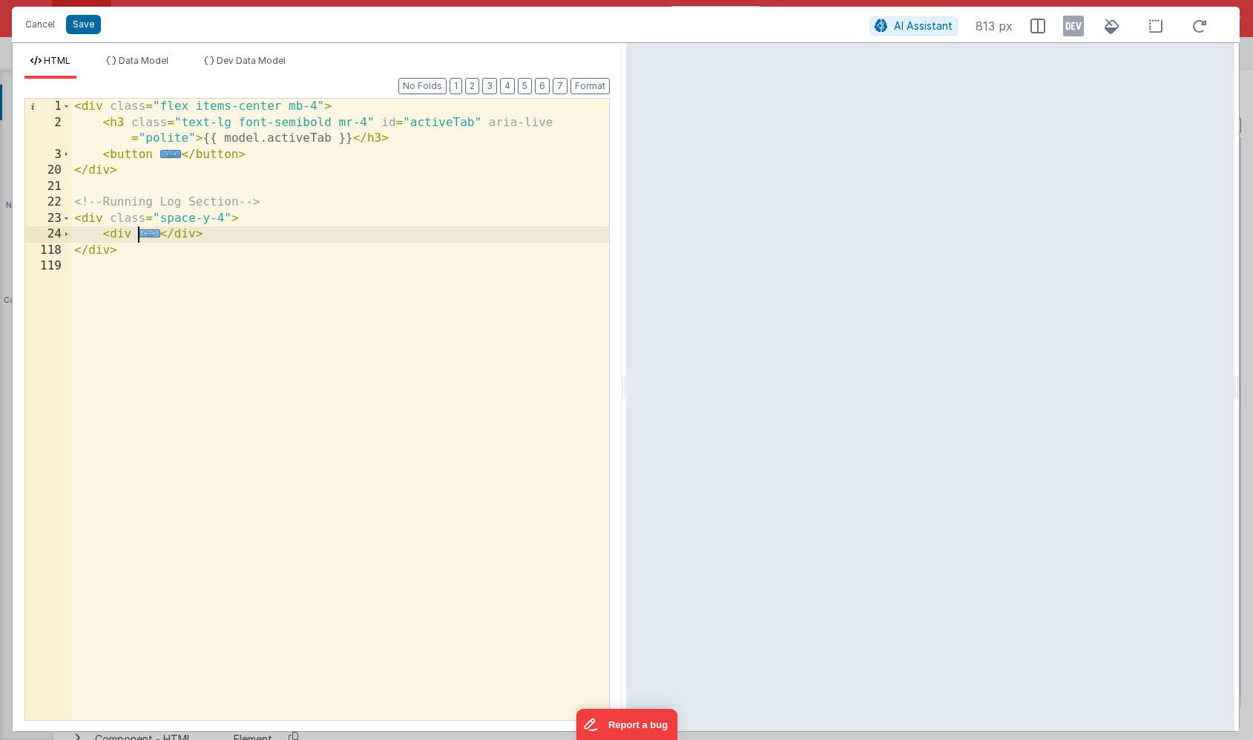
click at [149, 234] on span "..." at bounding box center [150, 233] width 22 height 8
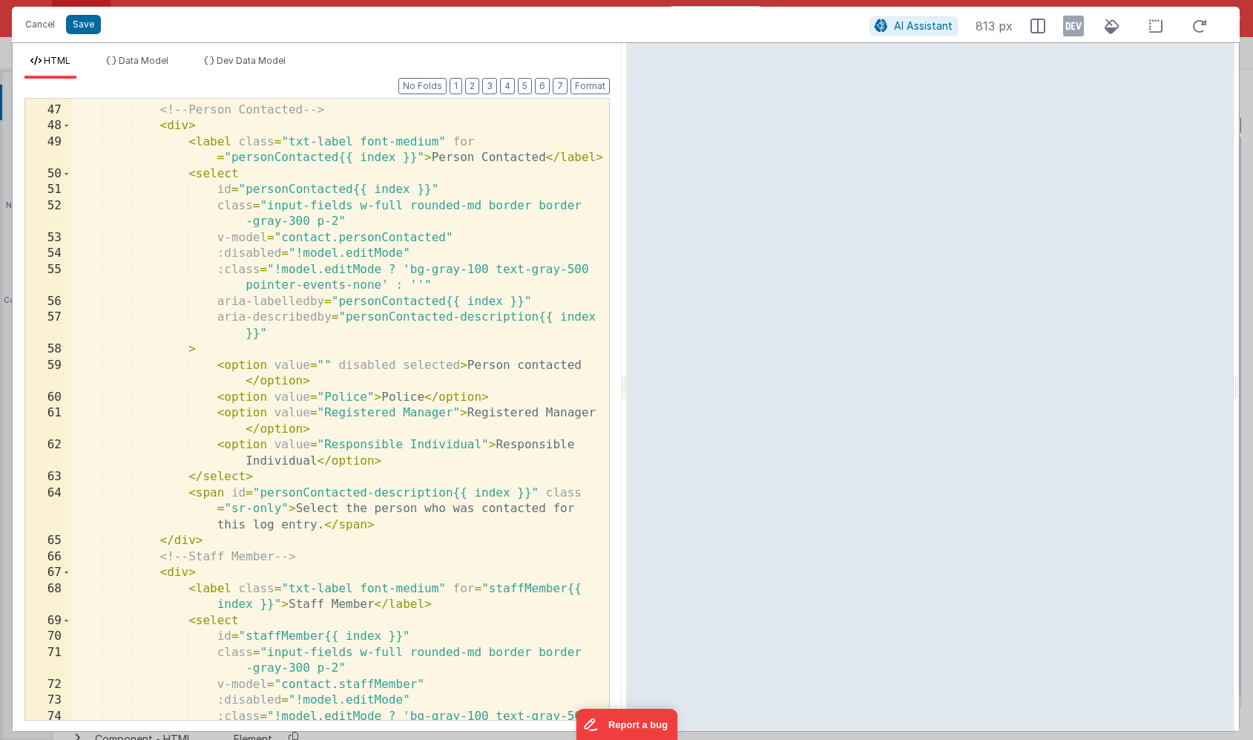
scroll to position [557, 0]
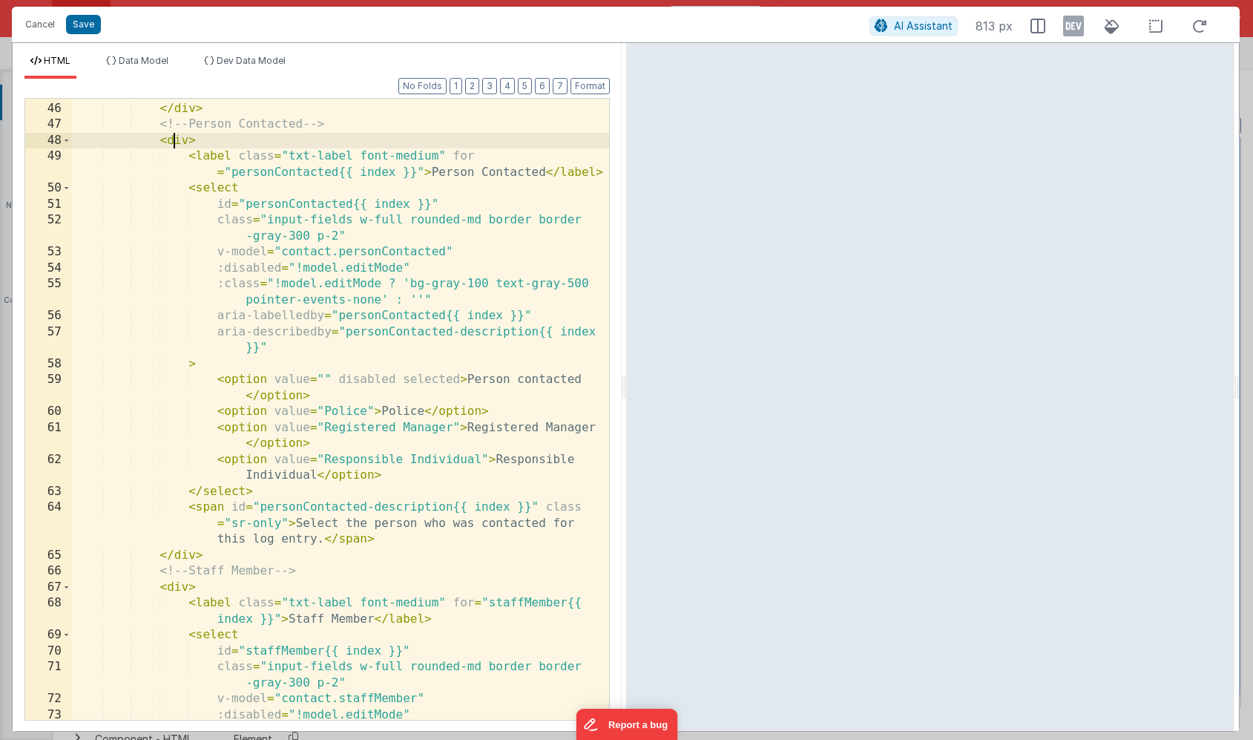
click at [177, 140] on div "< span id = "dateTime-description{{ index }}" class = "sr-only" > Select the da…" at bounding box center [340, 403] width 538 height 669
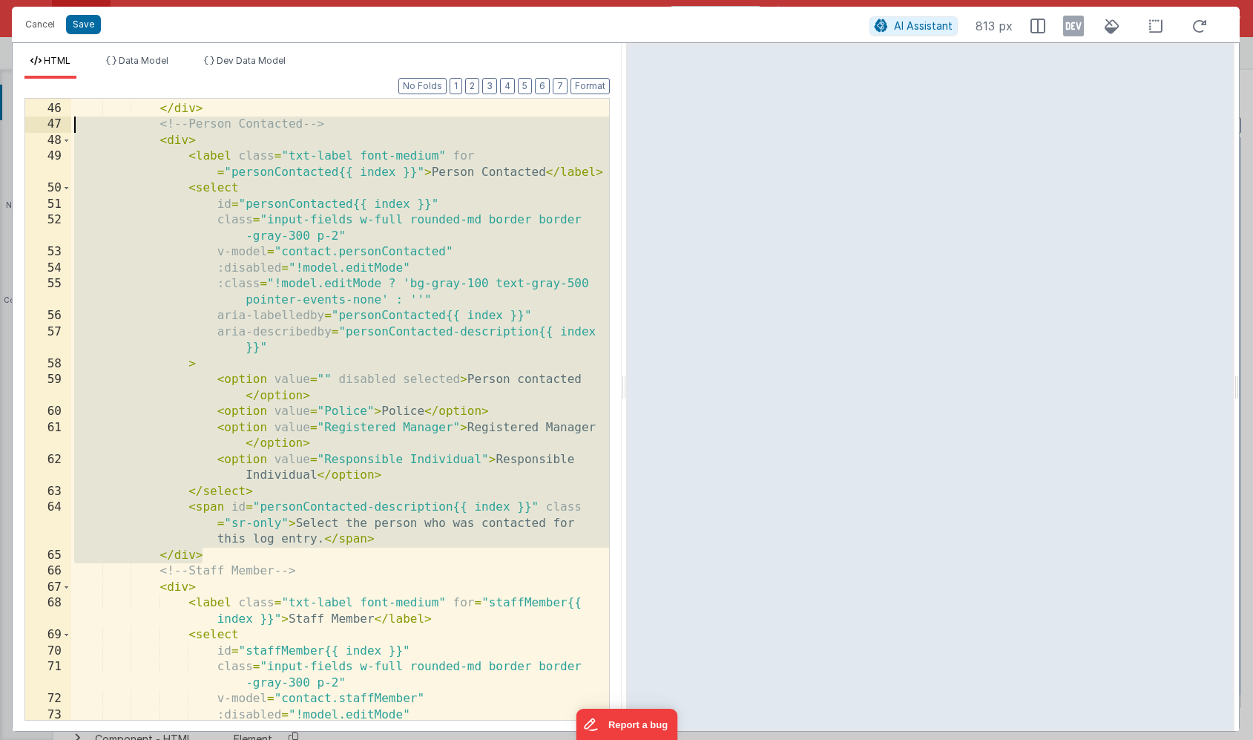
drag, startPoint x: 208, startPoint y: 559, endPoint x: 5, endPoint y: 129, distance: 475.0
click at [5, 129] on div "Cancel Save AI Assistant 813 px HTML Data Model Dev Data Model Format 7 6 5 4 3…" at bounding box center [626, 370] width 1253 height 740
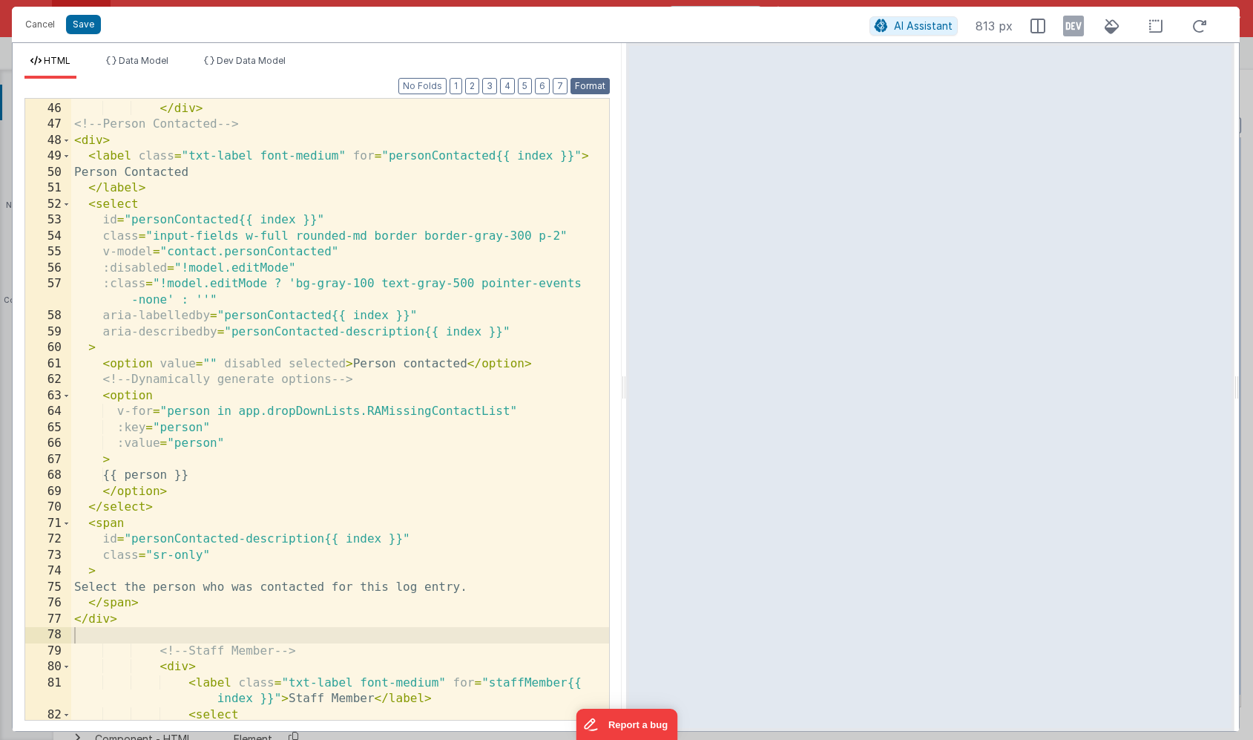
click at [583, 91] on button "Format" at bounding box center [590, 86] width 39 height 16
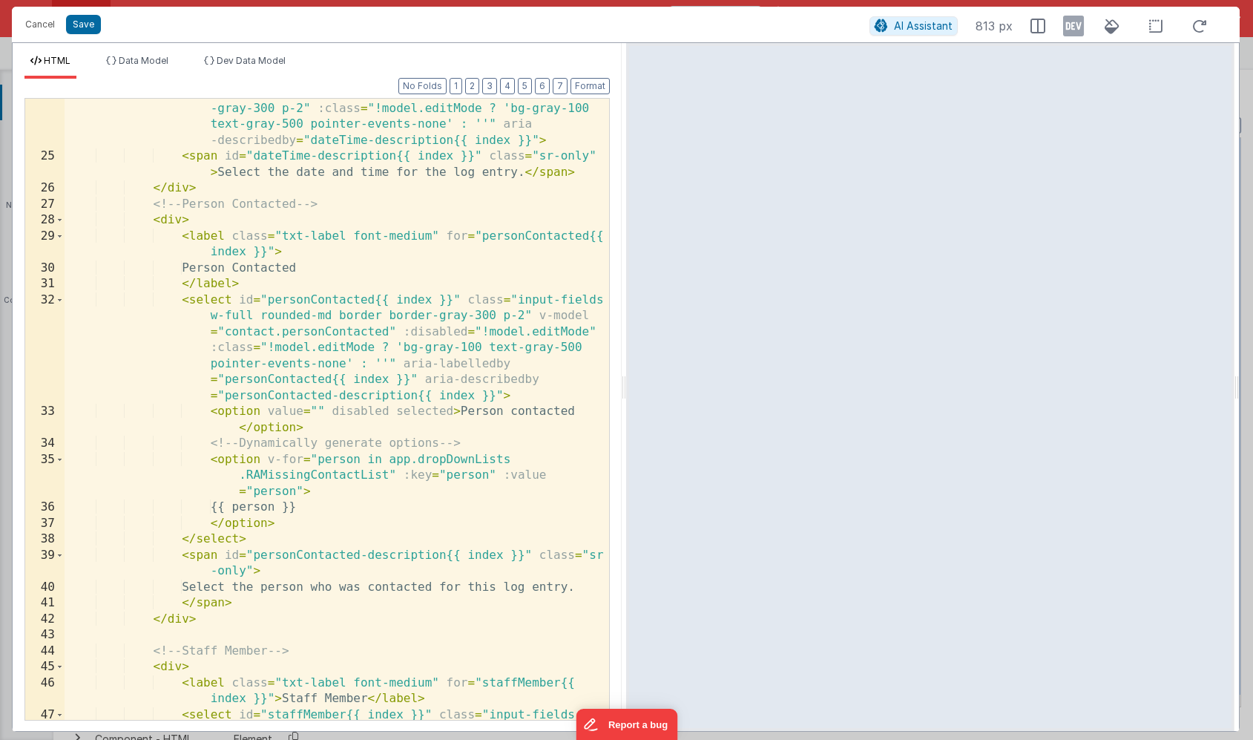
click at [84, 14] on div "Cancel Save" at bounding box center [444, 24] width 852 height 21
click at [82, 22] on button "Save" at bounding box center [83, 24] width 35 height 19
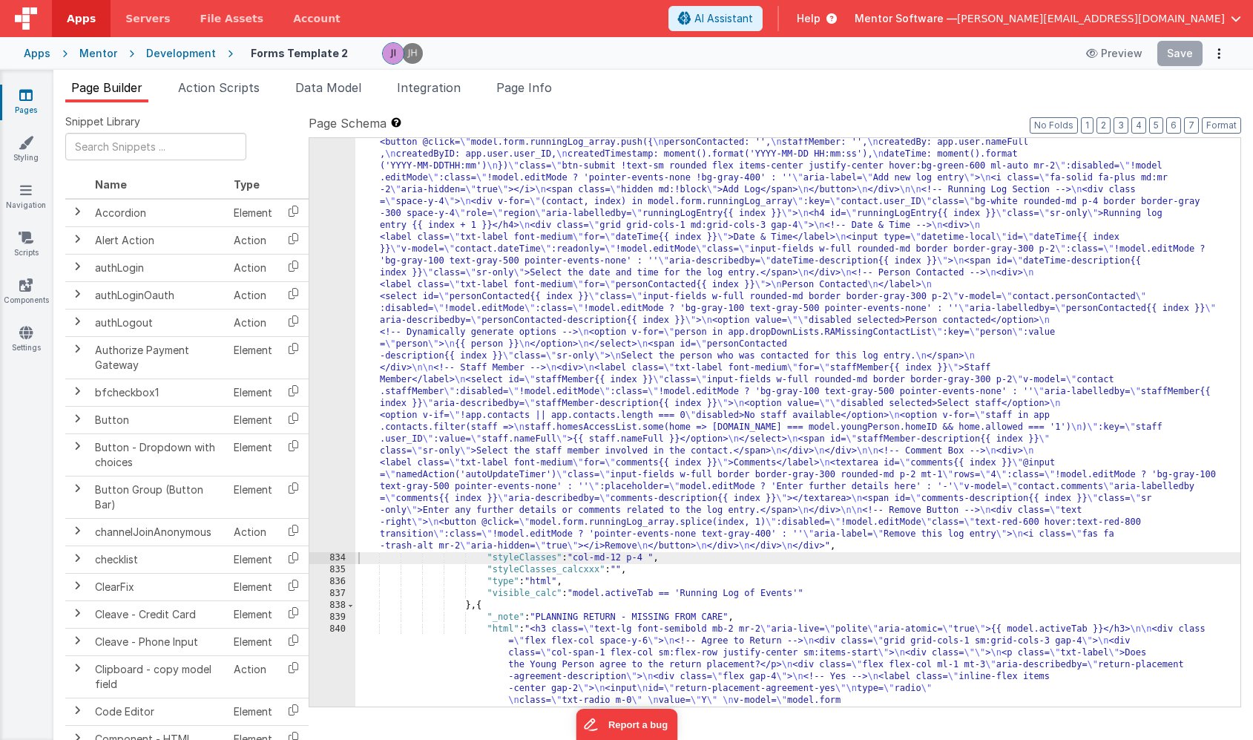
scroll to position [18092, 0]
click at [1100, 99] on ul "Page Builder Action Scripts Data Model Integration Page Info" at bounding box center [653, 91] width 1200 height 24
click at [1177, 56] on button "Save" at bounding box center [1180, 53] width 45 height 25
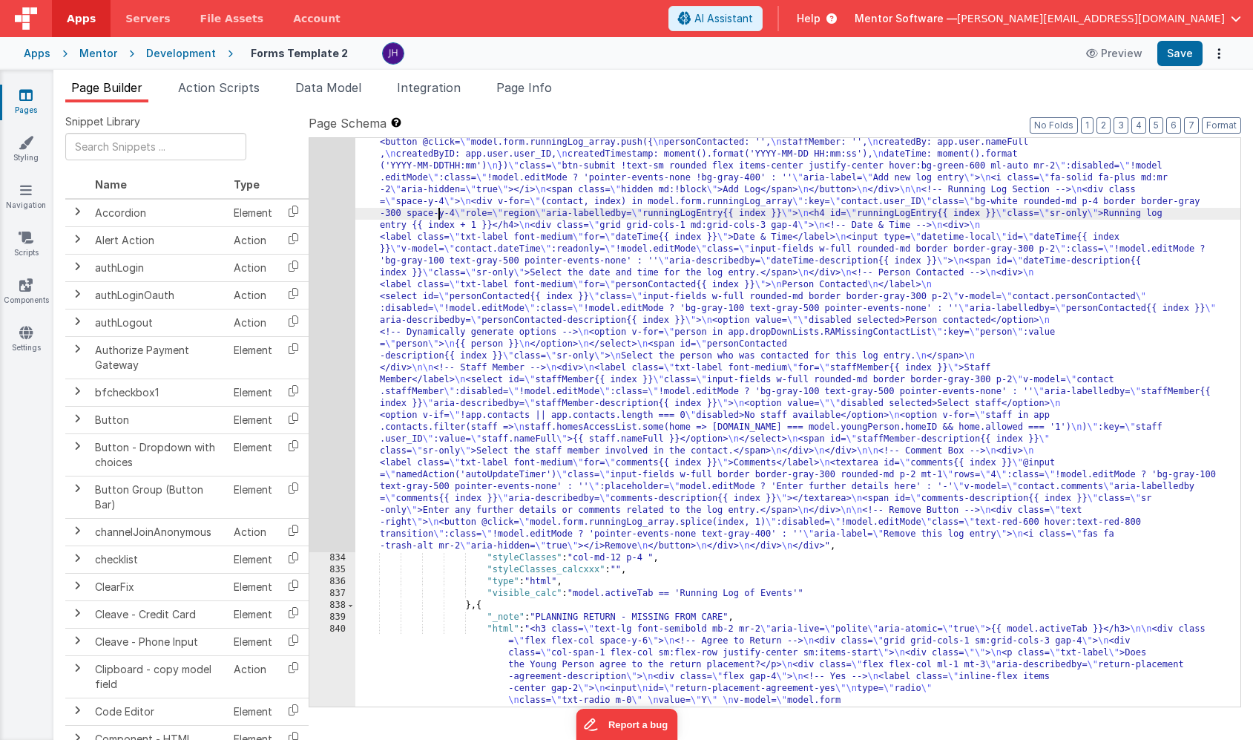
click at [338, 221] on div "833" at bounding box center [332, 338] width 46 height 427
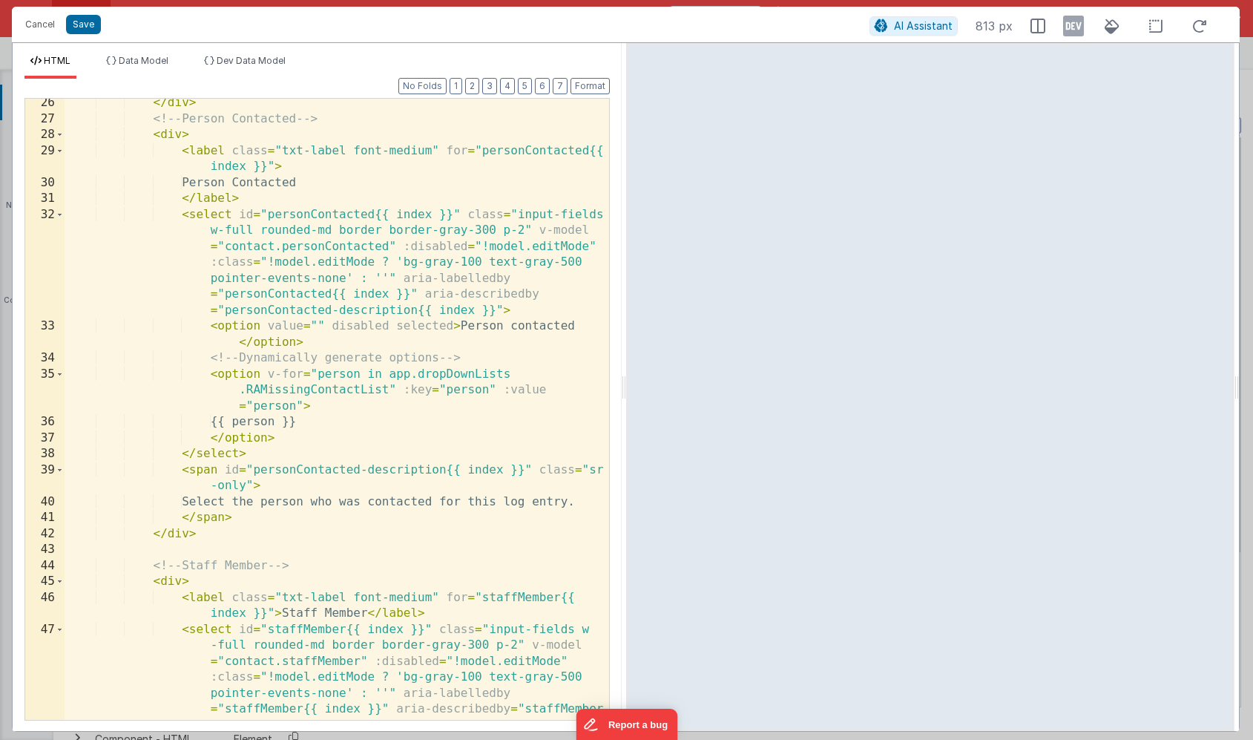
scroll to position [623, 0]
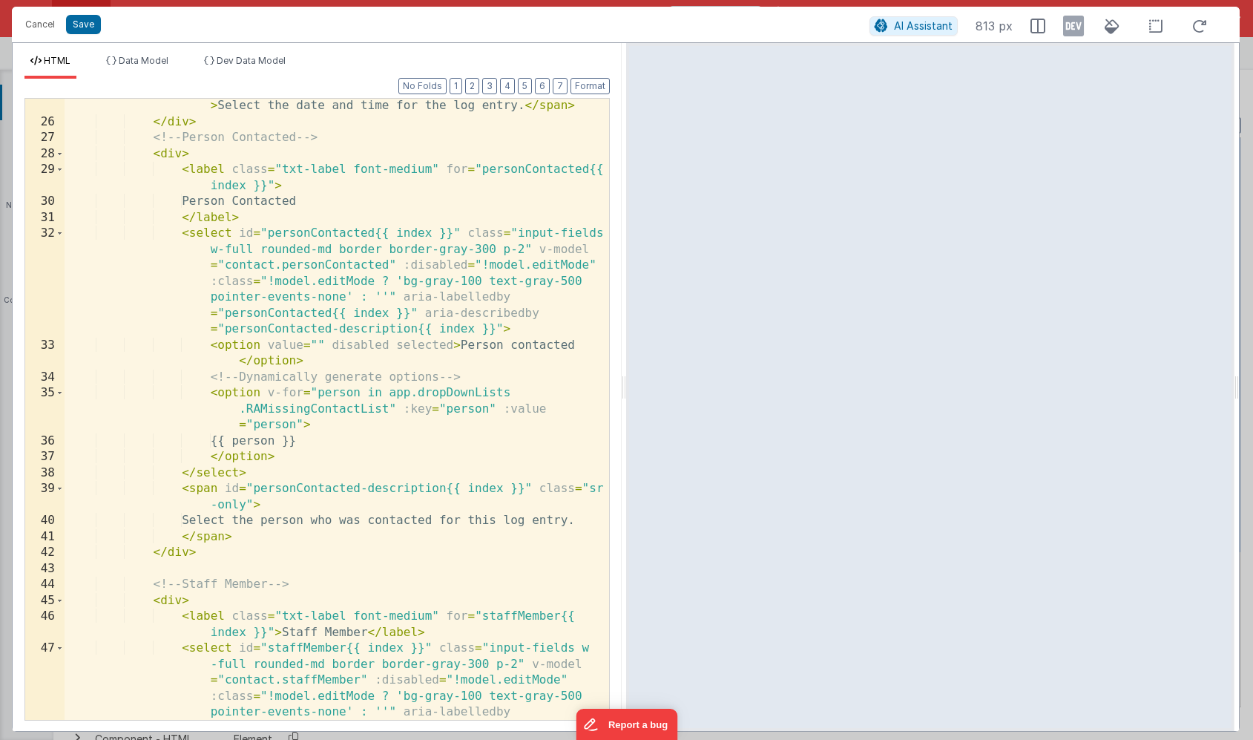
click at [463, 410] on div "< span id = "dateTime-description{{ index }}" class = "sr-only" > Select the da…" at bounding box center [337, 464] width 545 height 765
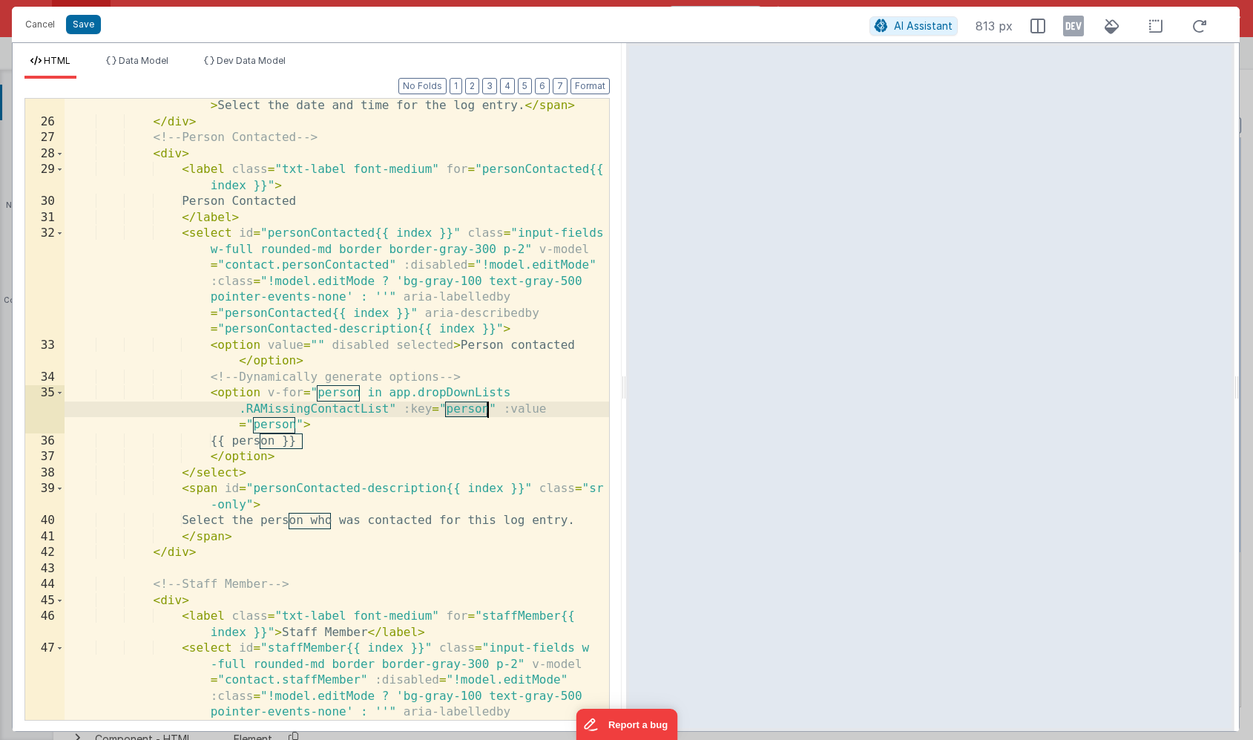
scroll to position [0, 0]
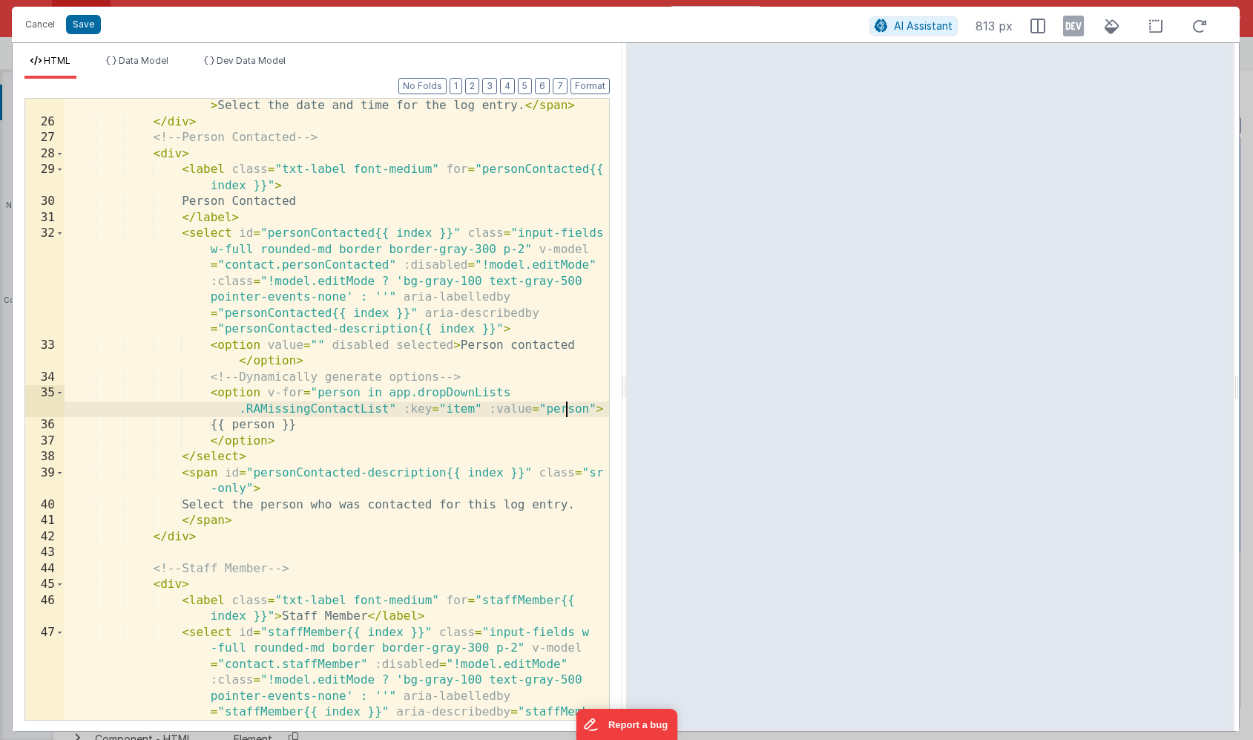
click at [567, 409] on div "< span id = "dateTime-description{{ index }}" class = "sr-only" > Select the da…" at bounding box center [337, 464] width 545 height 765
click at [425, 436] on div "< span id = "dateTime-description{{ index }}" class = "sr-only" > Select the da…" at bounding box center [337, 464] width 545 height 765
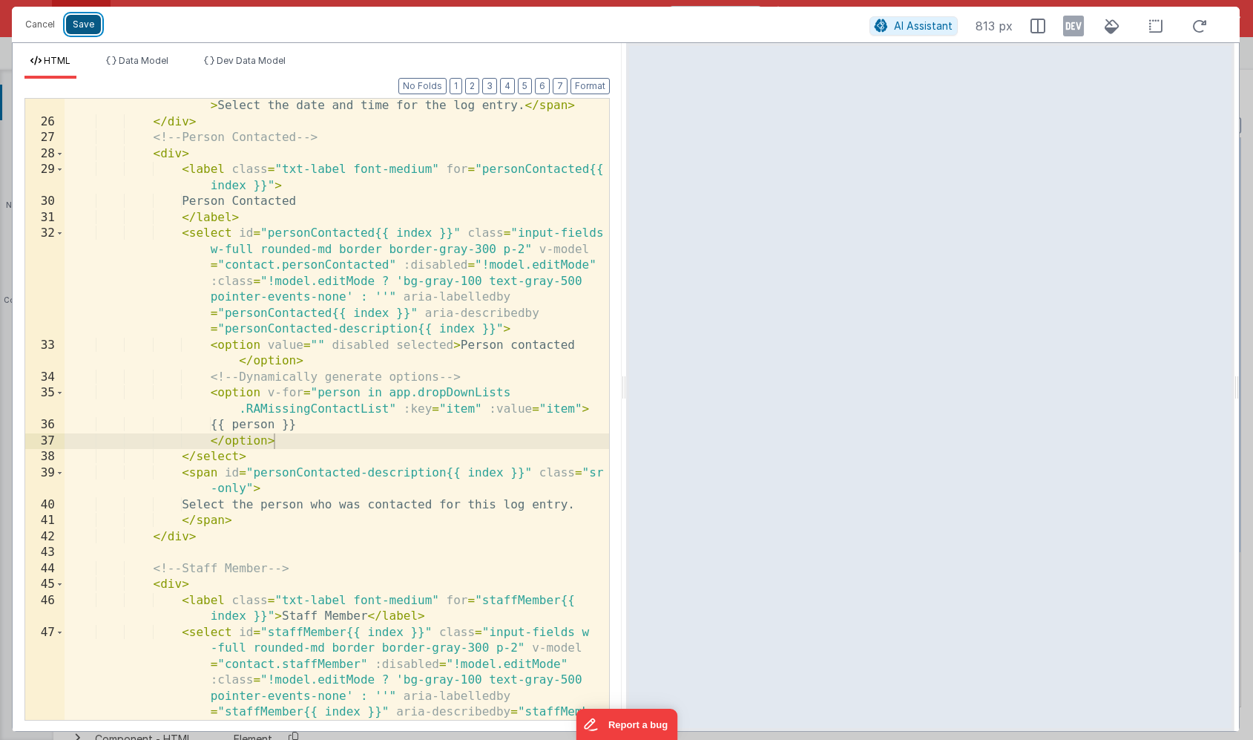
click at [81, 30] on button "Save" at bounding box center [83, 24] width 35 height 19
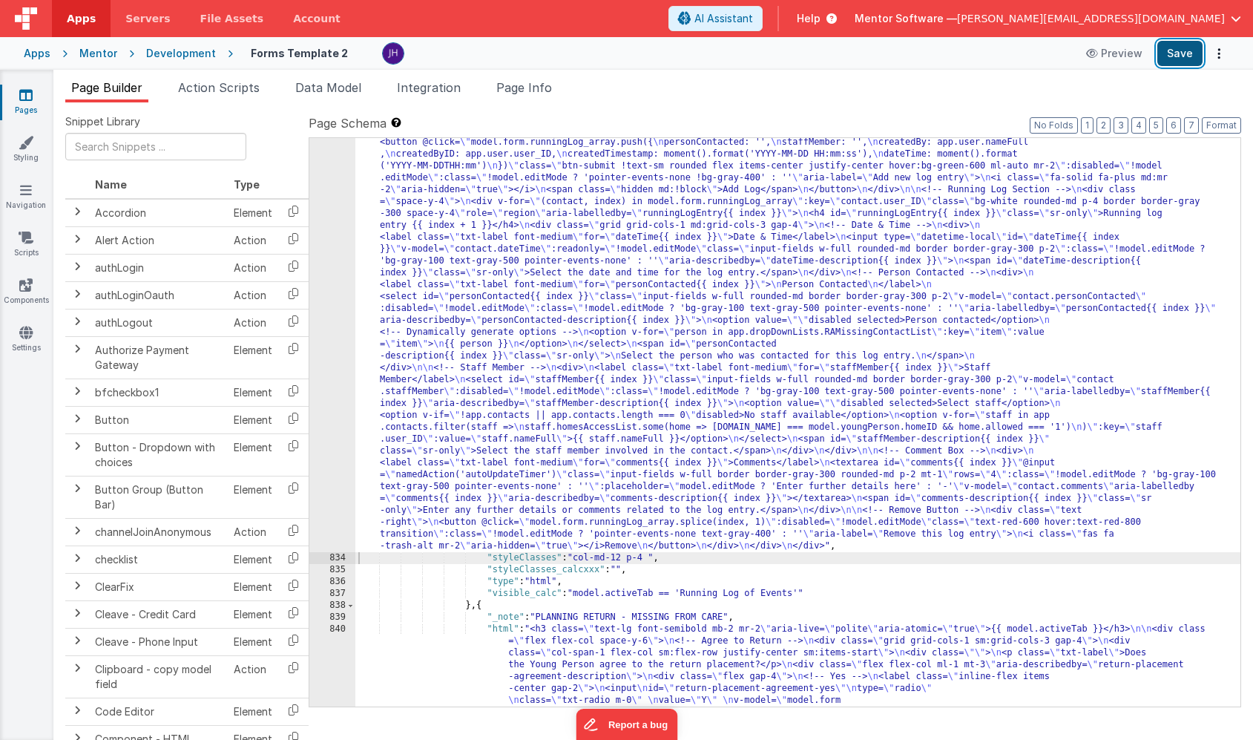
click at [1169, 54] on button "Save" at bounding box center [1180, 53] width 45 height 25
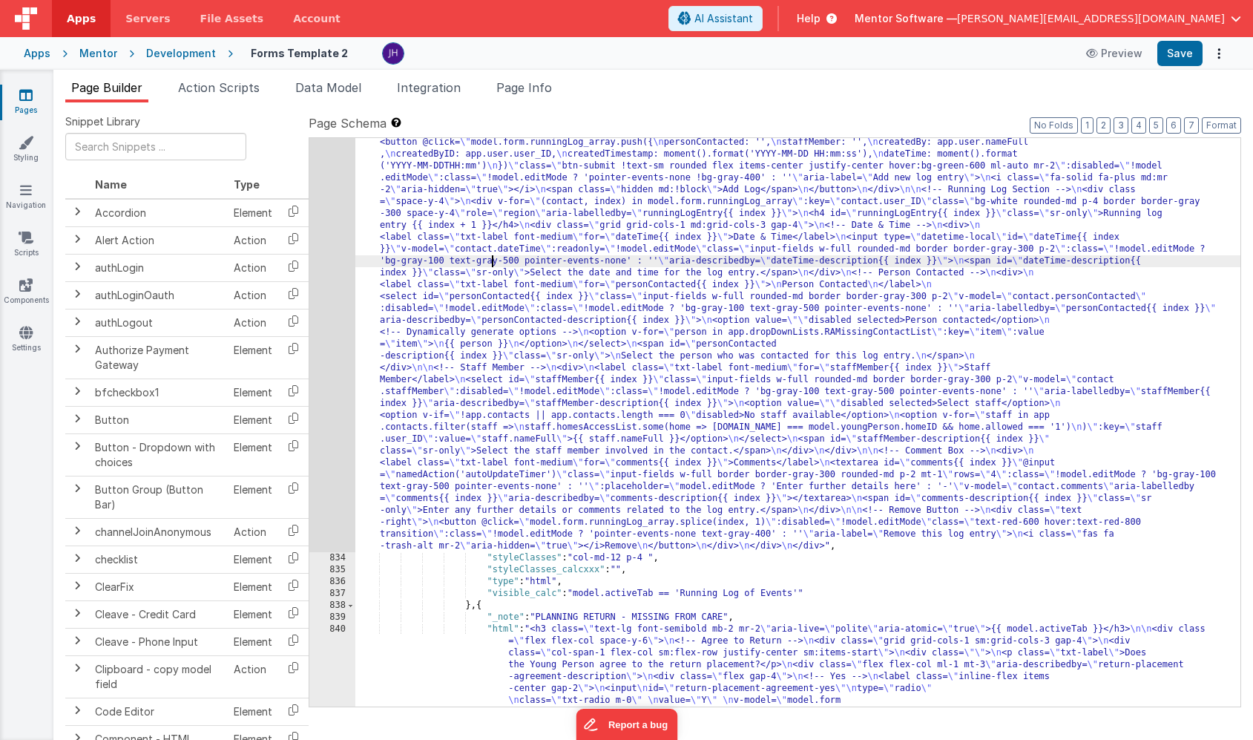
click at [332, 228] on div "833" at bounding box center [332, 338] width 46 height 427
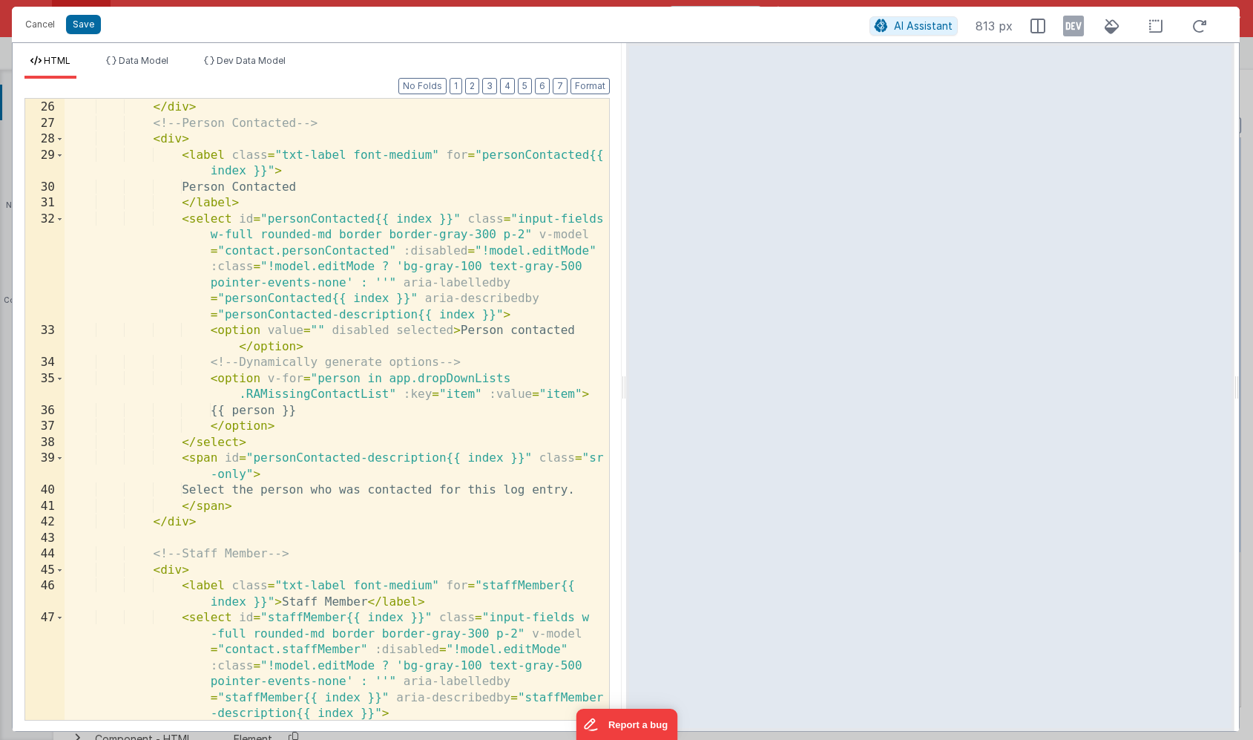
scroll to position [636, 0]
click at [468, 220] on div "< span id = "dateTime-description{{ index }}" class = "sr-only" > Select the da…" at bounding box center [337, 451] width 545 height 765
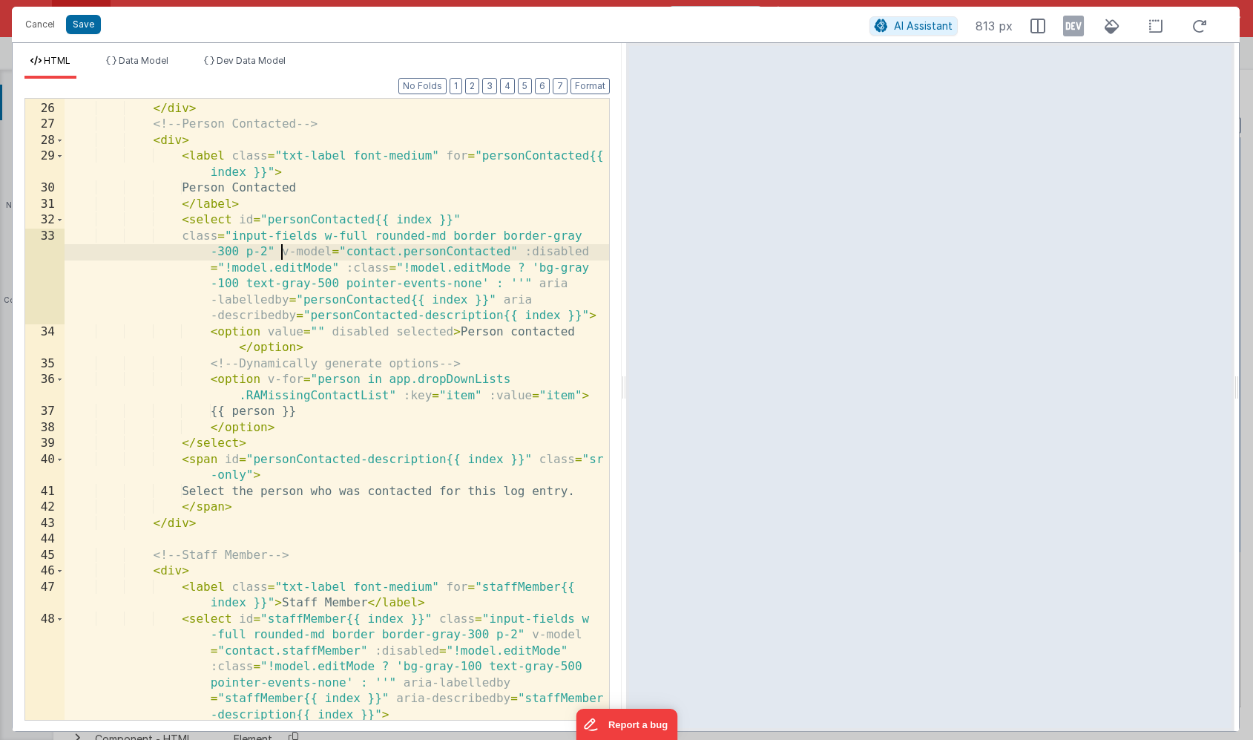
click at [279, 249] on div "< span id = "dateTime-description{{ index }}" class = "sr-only" > Select the da…" at bounding box center [337, 451] width 545 height 765
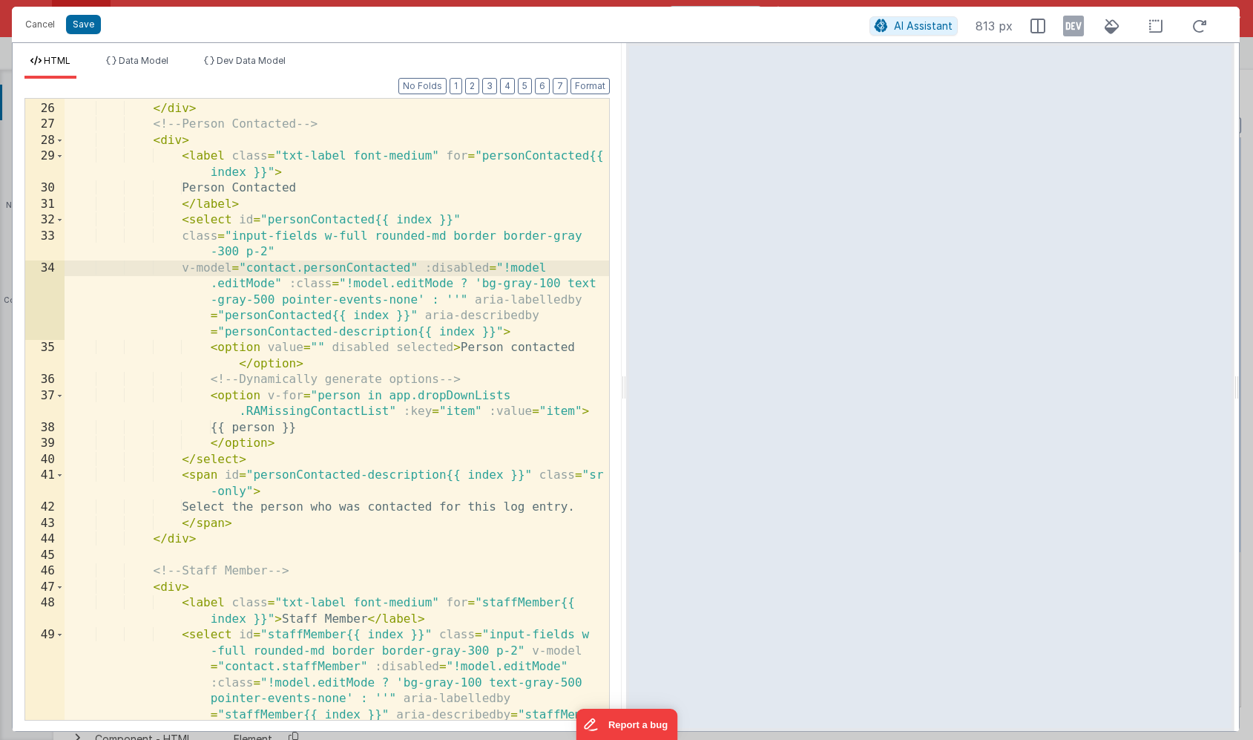
click at [426, 268] on div "< span id = "dateTime-description{{ index }}" class = "sr-only" > Select the da…" at bounding box center [337, 451] width 545 height 765
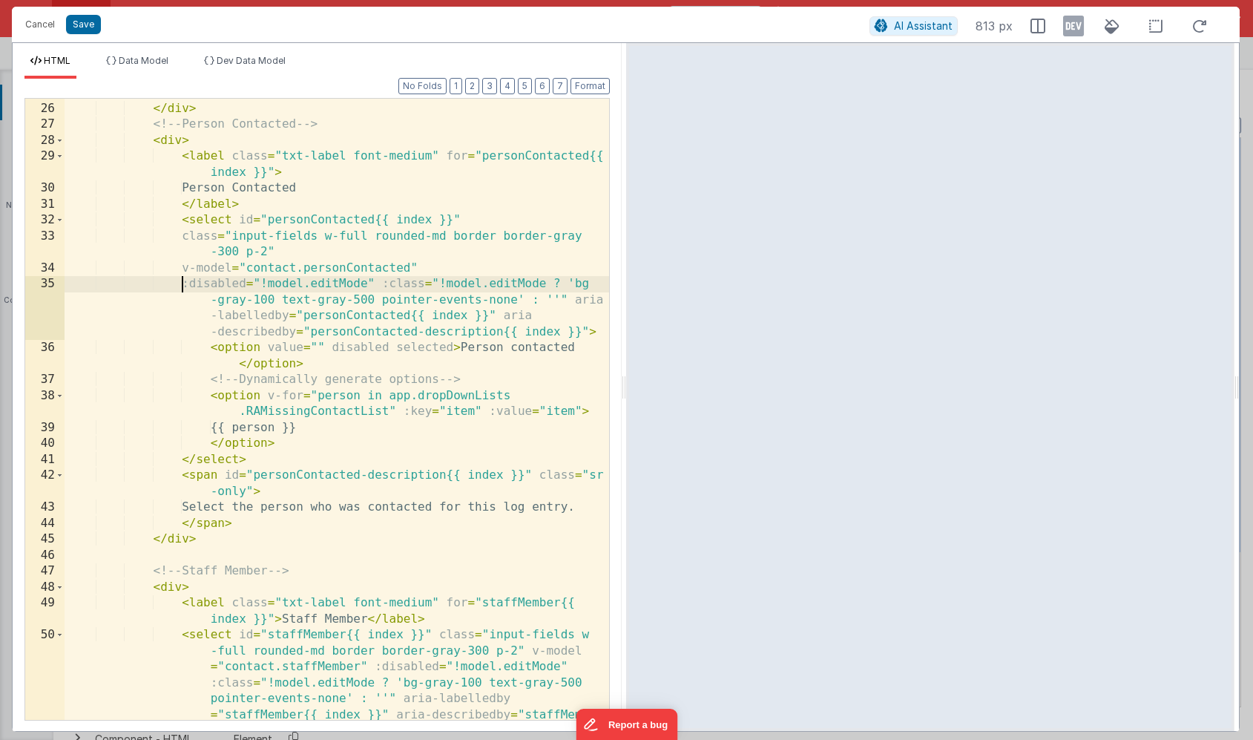
click at [383, 285] on div "< span id = "dateTime-description{{ index }}" class = "sr-only" > Select the da…" at bounding box center [337, 451] width 545 height 765
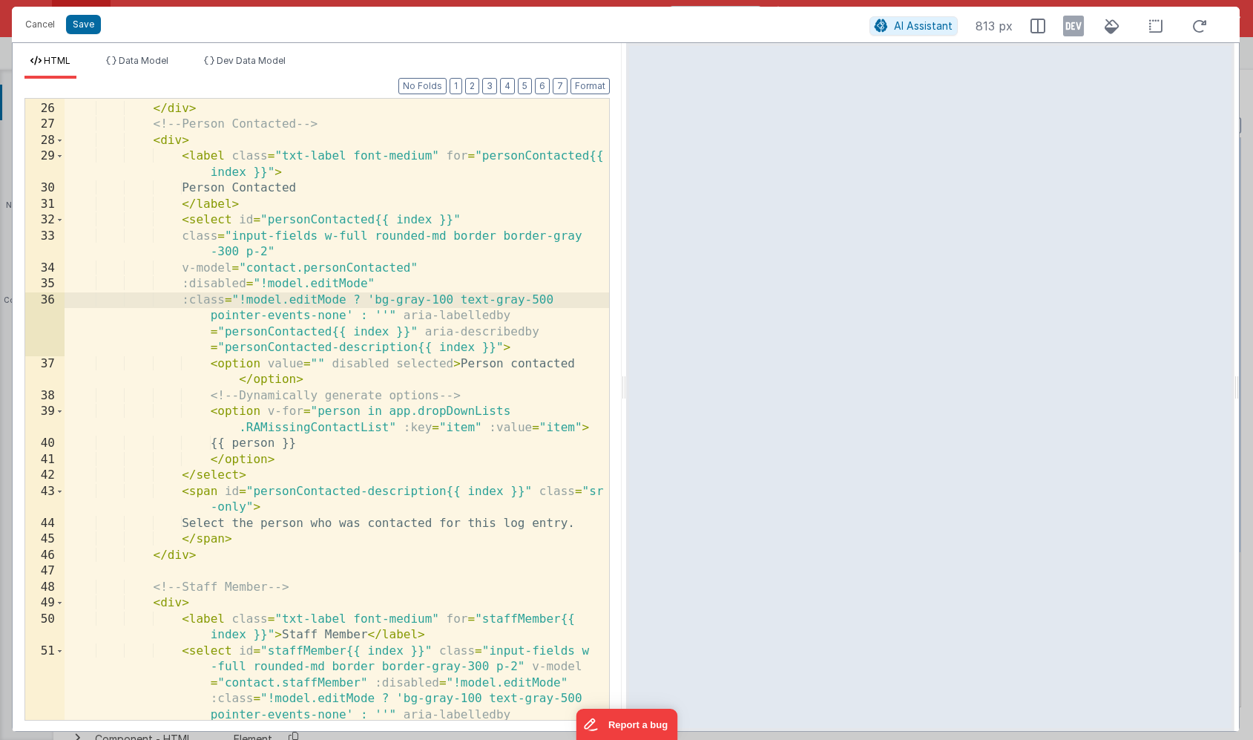
scroll to position [662, 0]
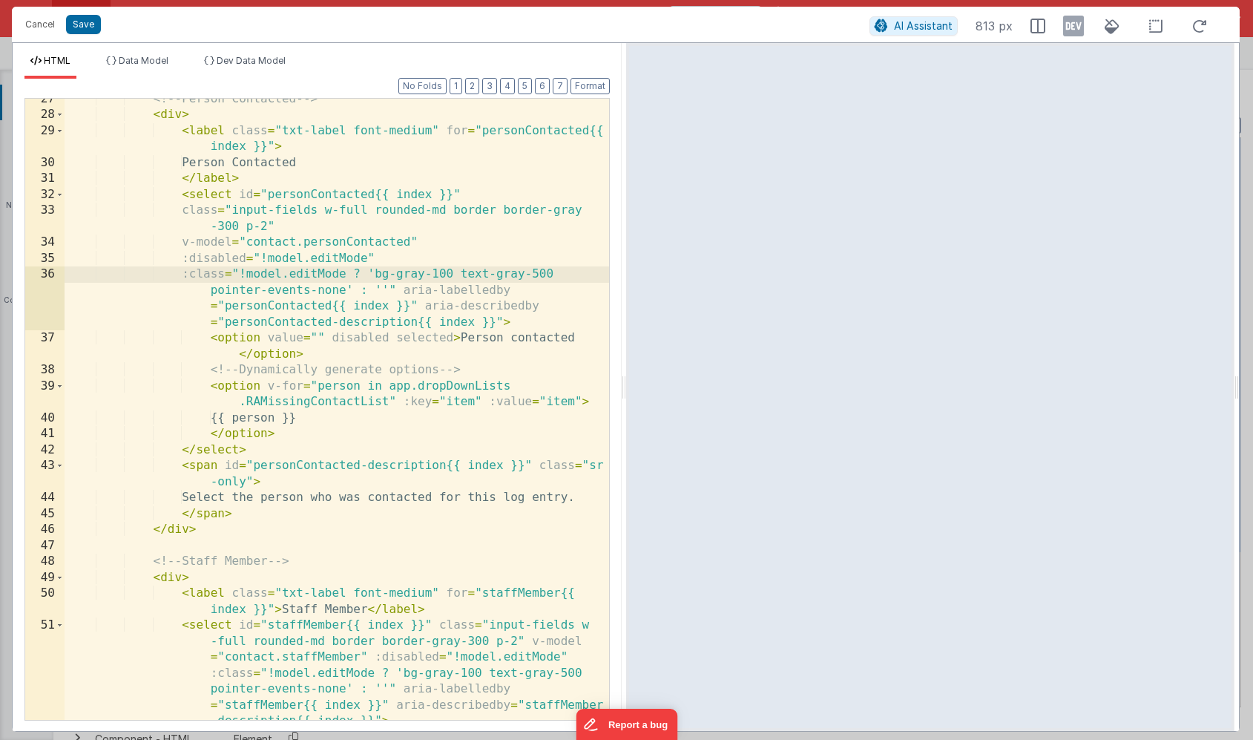
click at [445, 399] on div "<!-- Person Contacted --> < div > < label class = "txt-label font-medium" for =…" at bounding box center [337, 465] width 545 height 749
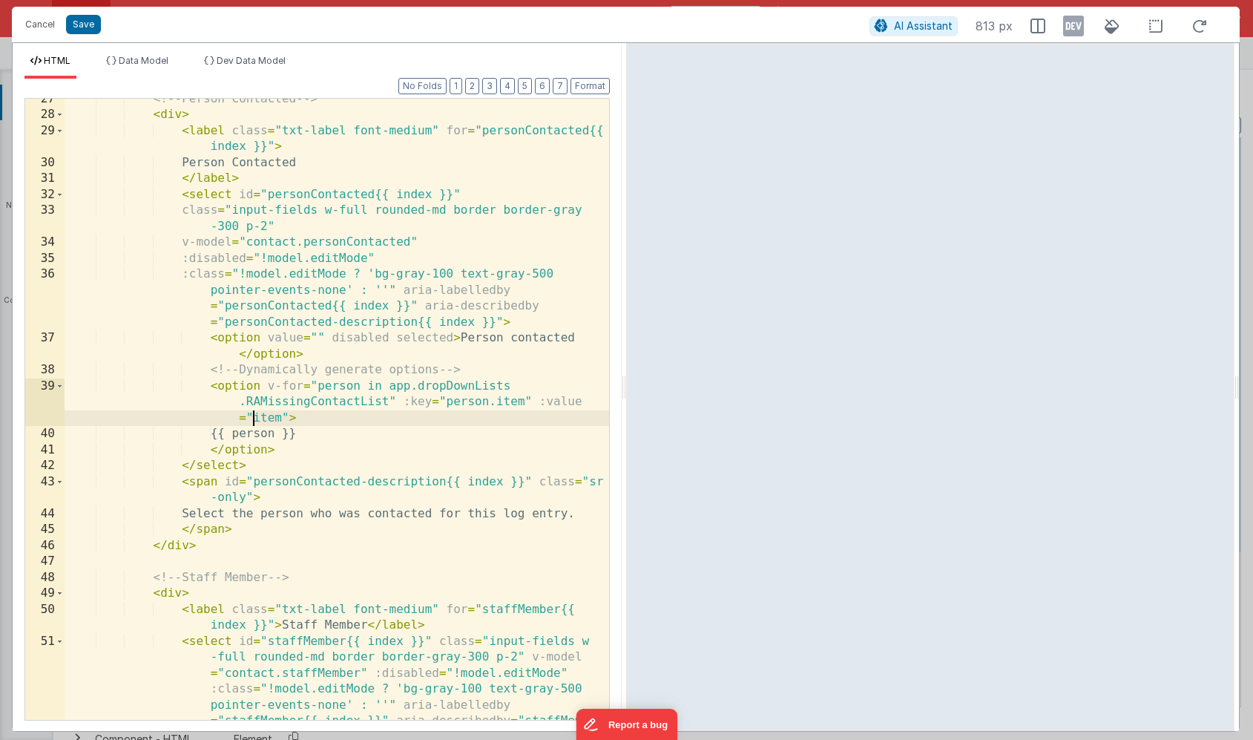
click at [251, 418] on div "<!-- Person Contacted --> < div > < label class = "txt-label font-medium" for =…" at bounding box center [337, 465] width 545 height 749
click at [301, 436] on div "<!-- Person Contacted --> < div > < label class = "txt-label font-medium" for =…" at bounding box center [337, 465] width 545 height 749
click at [77, 26] on button "Save" at bounding box center [83, 24] width 35 height 19
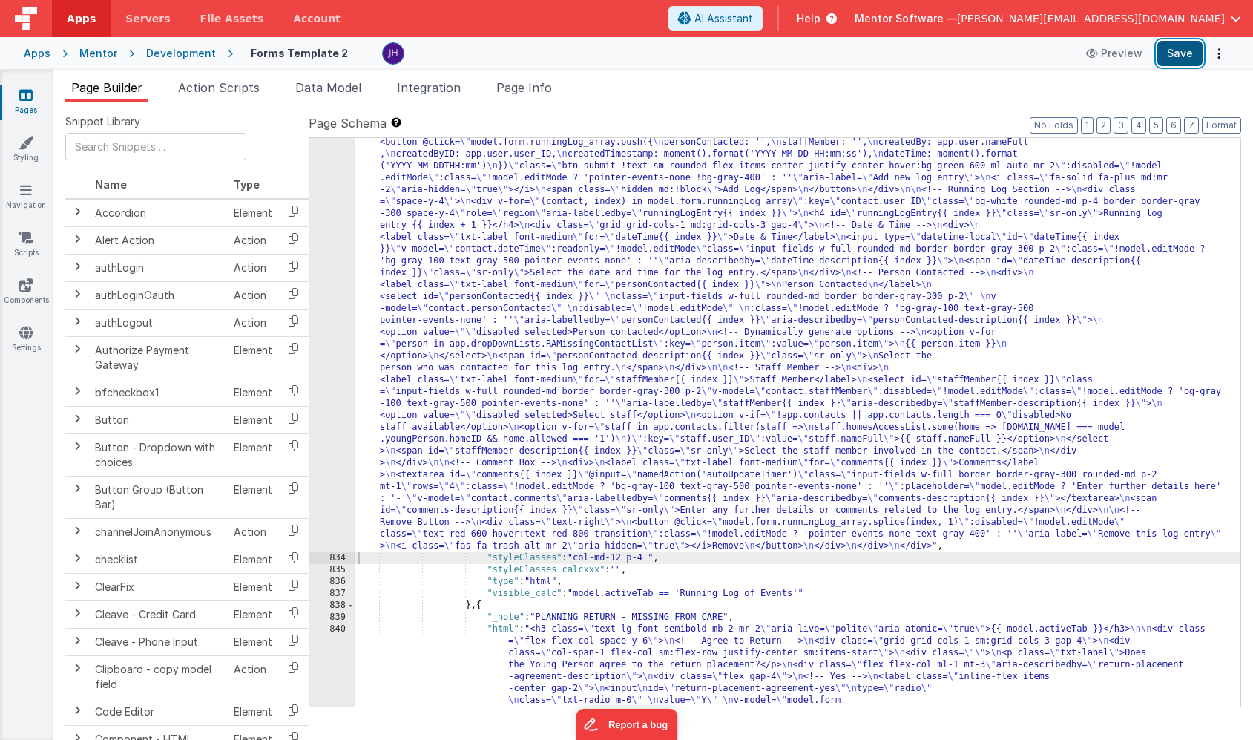
click at [1171, 57] on button "Save" at bounding box center [1180, 53] width 45 height 25
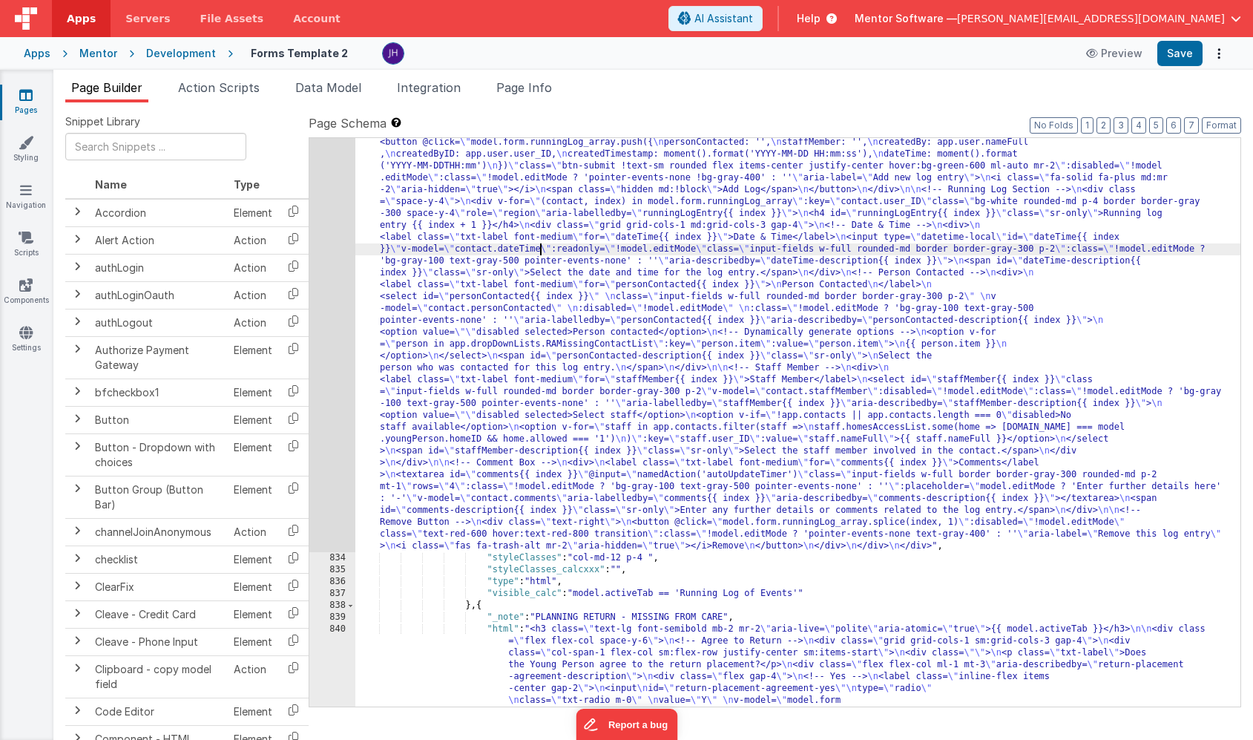
click at [335, 252] on div "833" at bounding box center [332, 338] width 46 height 427
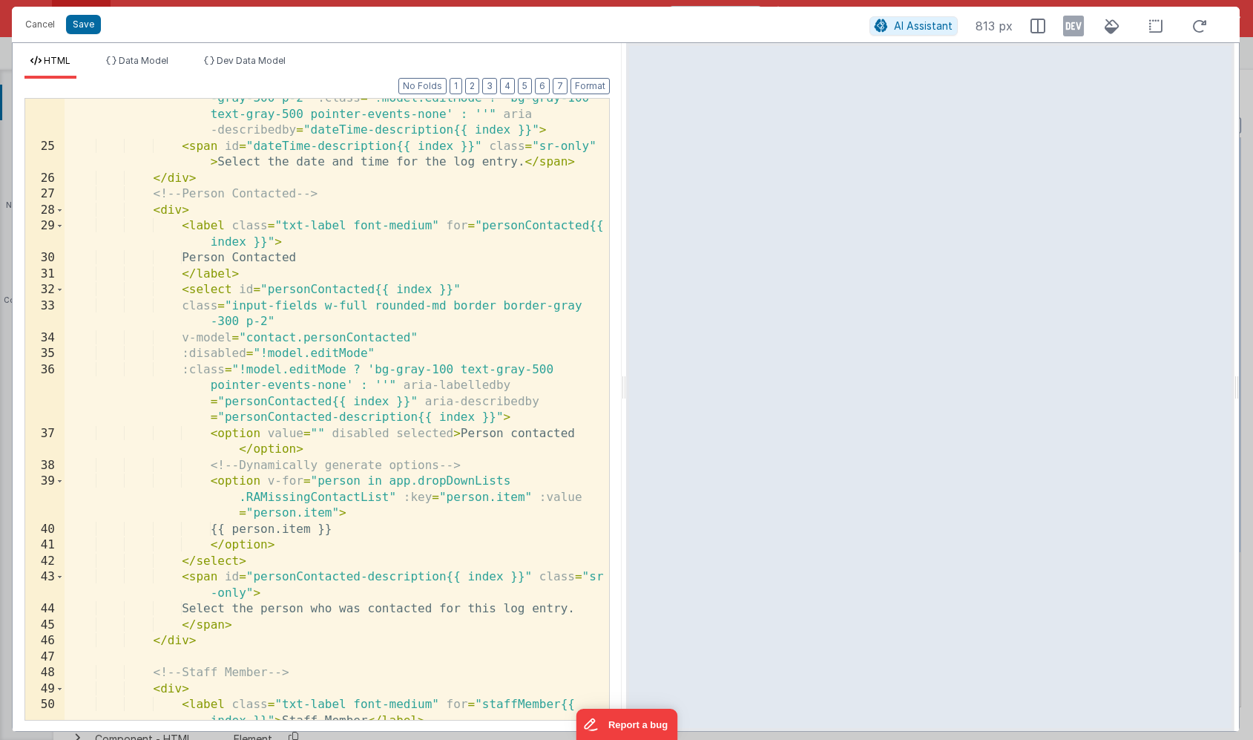
scroll to position [571, 0]
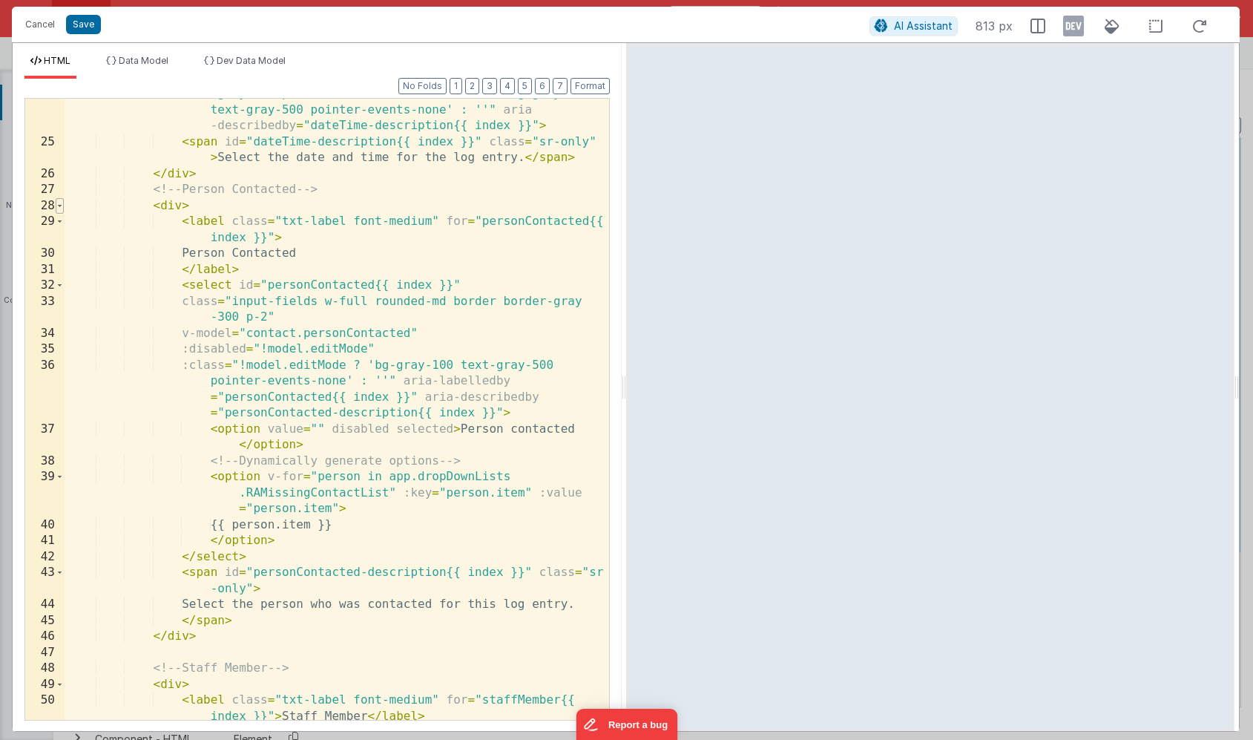
click at [60, 207] on span at bounding box center [60, 206] width 8 height 16
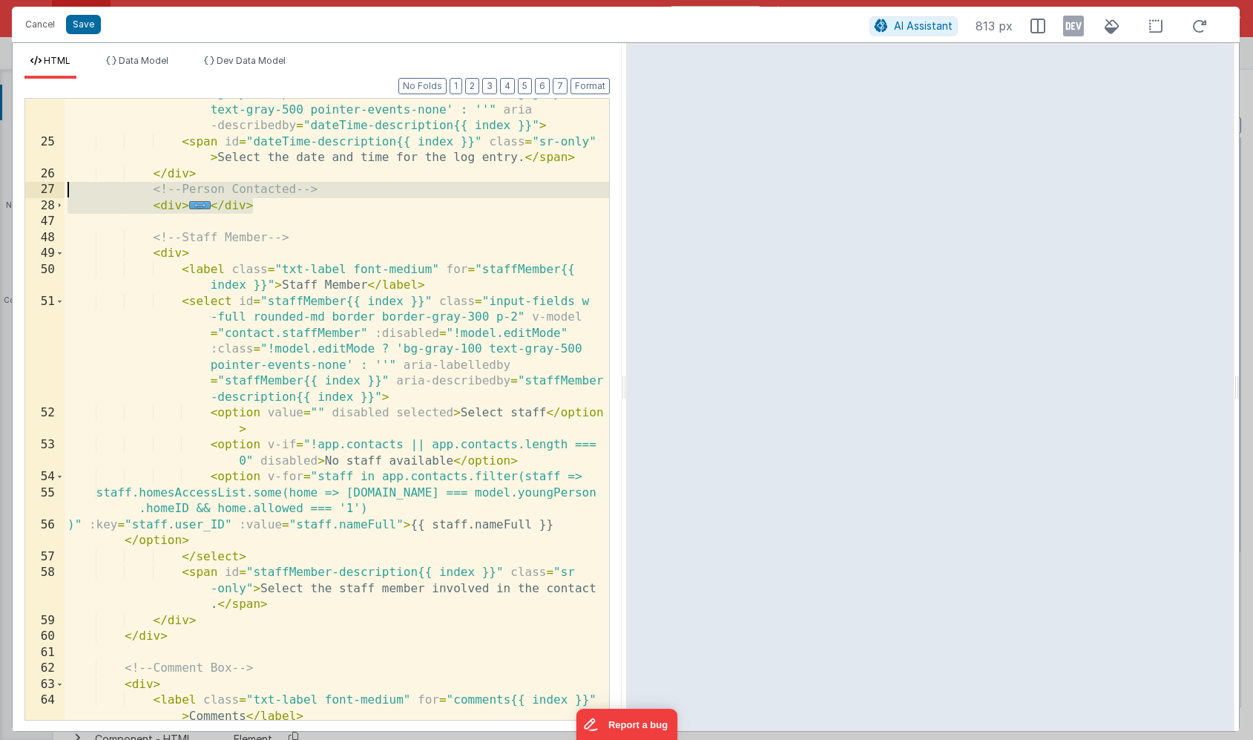
drag, startPoint x: 255, startPoint y: 206, endPoint x: 36, endPoint y: 187, distance: 219.7
click at [36, 187] on div "24 25 26 27 28 47 48 49 50 51 52 53 54 55 56 57 58 59 60 61 62 63 64 65 66 67 6…" at bounding box center [317, 409] width 586 height 623
click at [93, 26] on button "Save" at bounding box center [83, 24] width 35 height 19
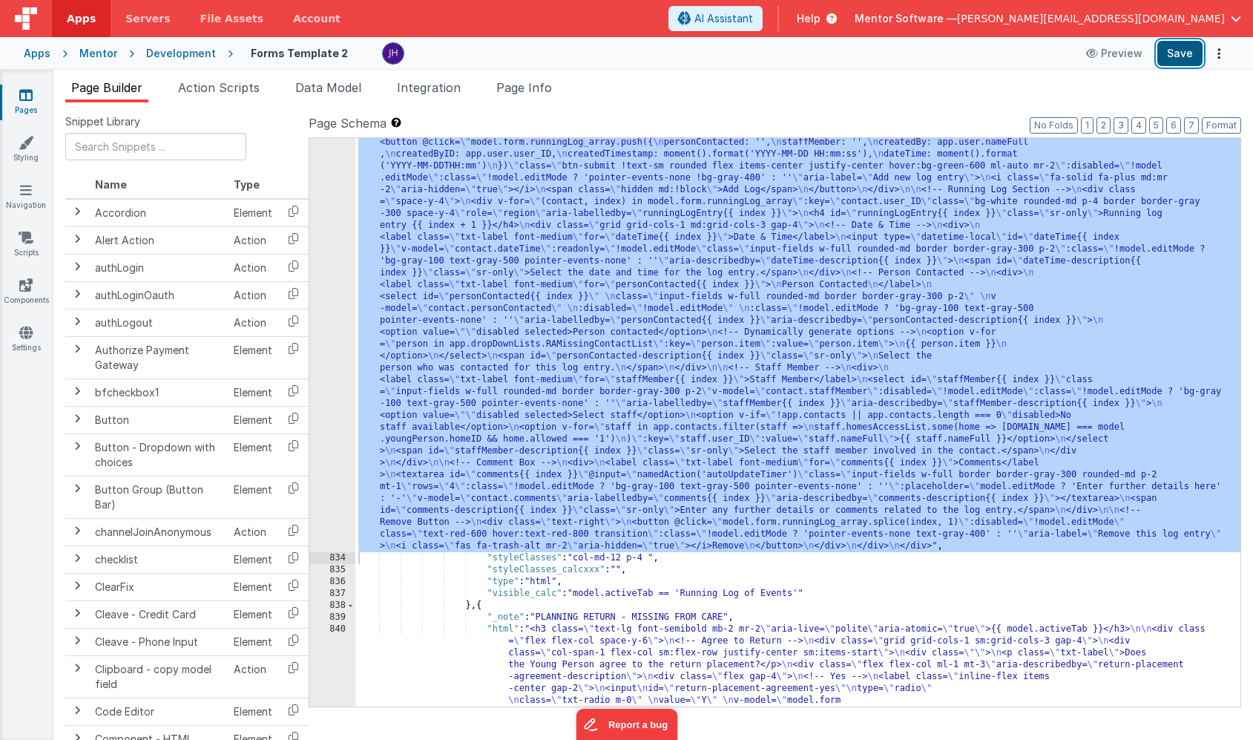
click at [1179, 50] on button "Save" at bounding box center [1180, 53] width 45 height 25
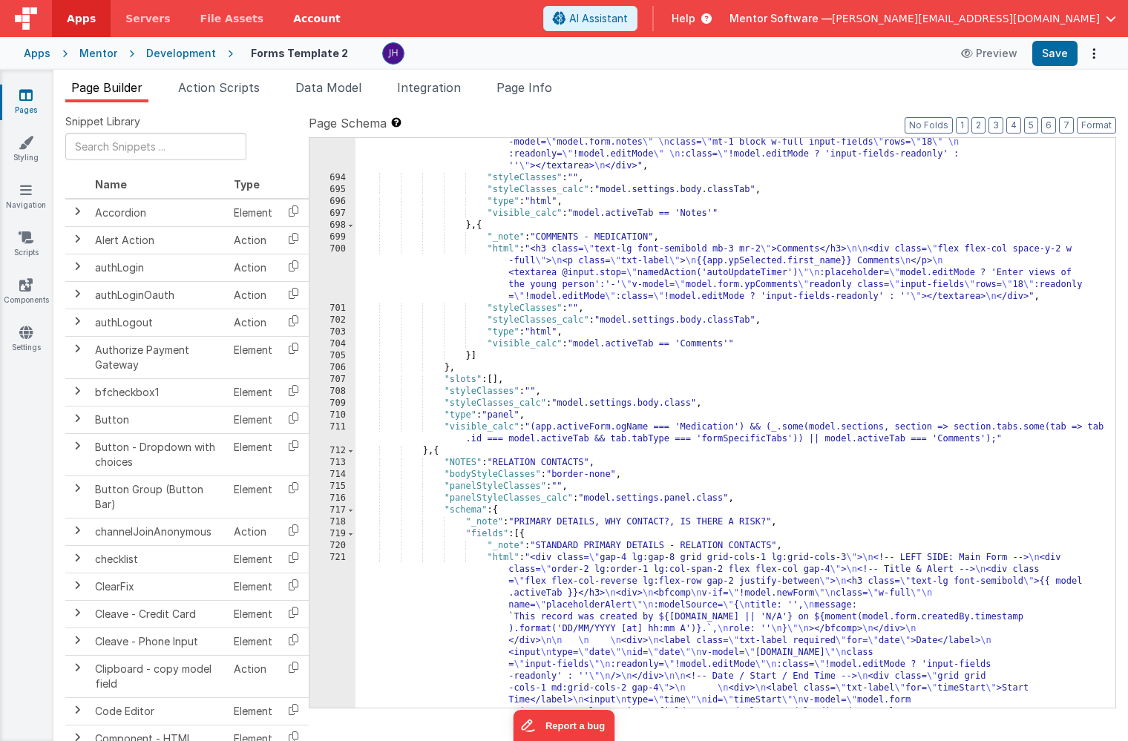
scroll to position [15553, 0]
